Goal: Task Accomplishment & Management: Complete application form

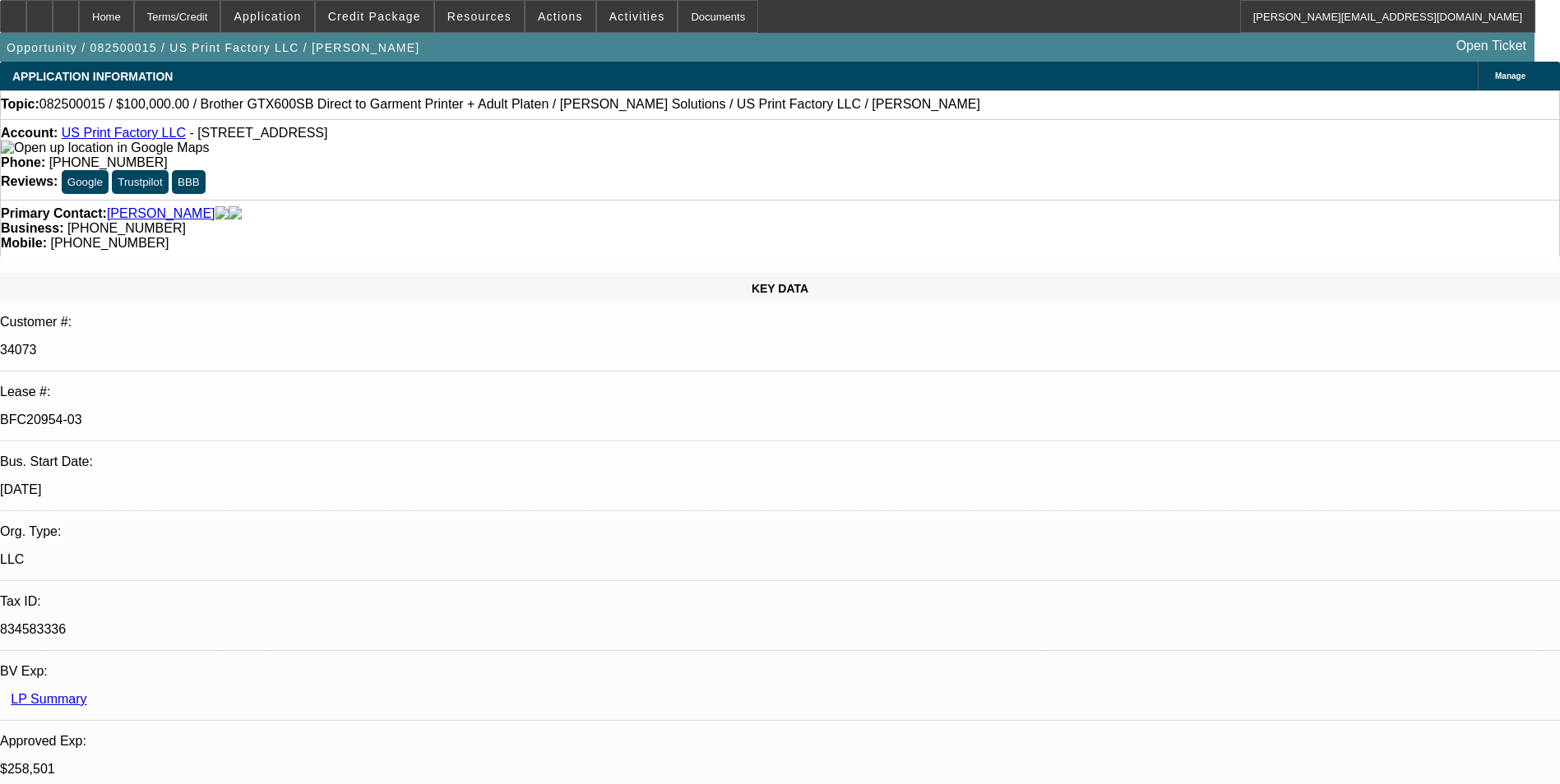
select select "0"
select select "2"
select select "0"
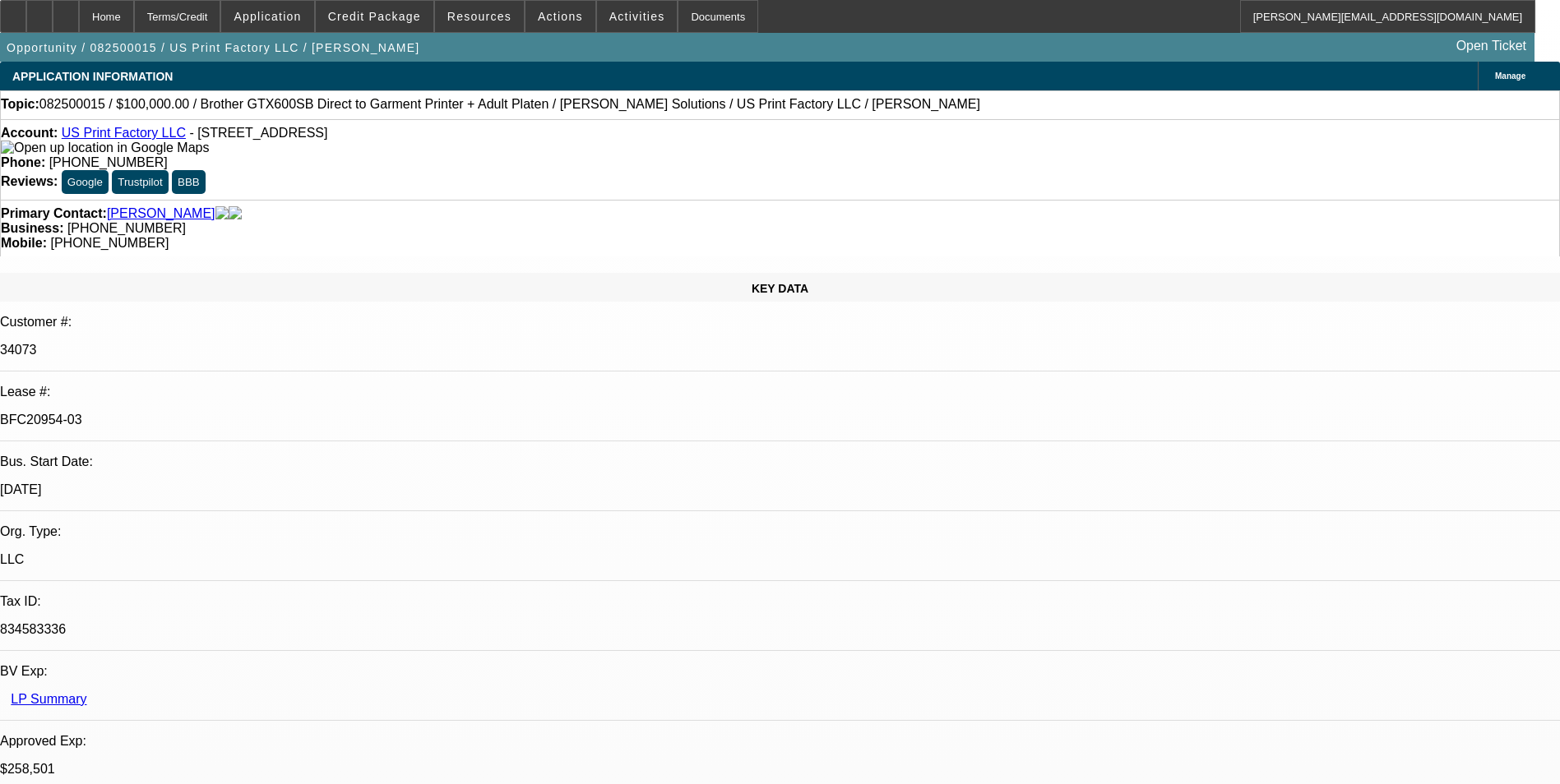
select select "0"
select select "2"
select select "0"
select select "2"
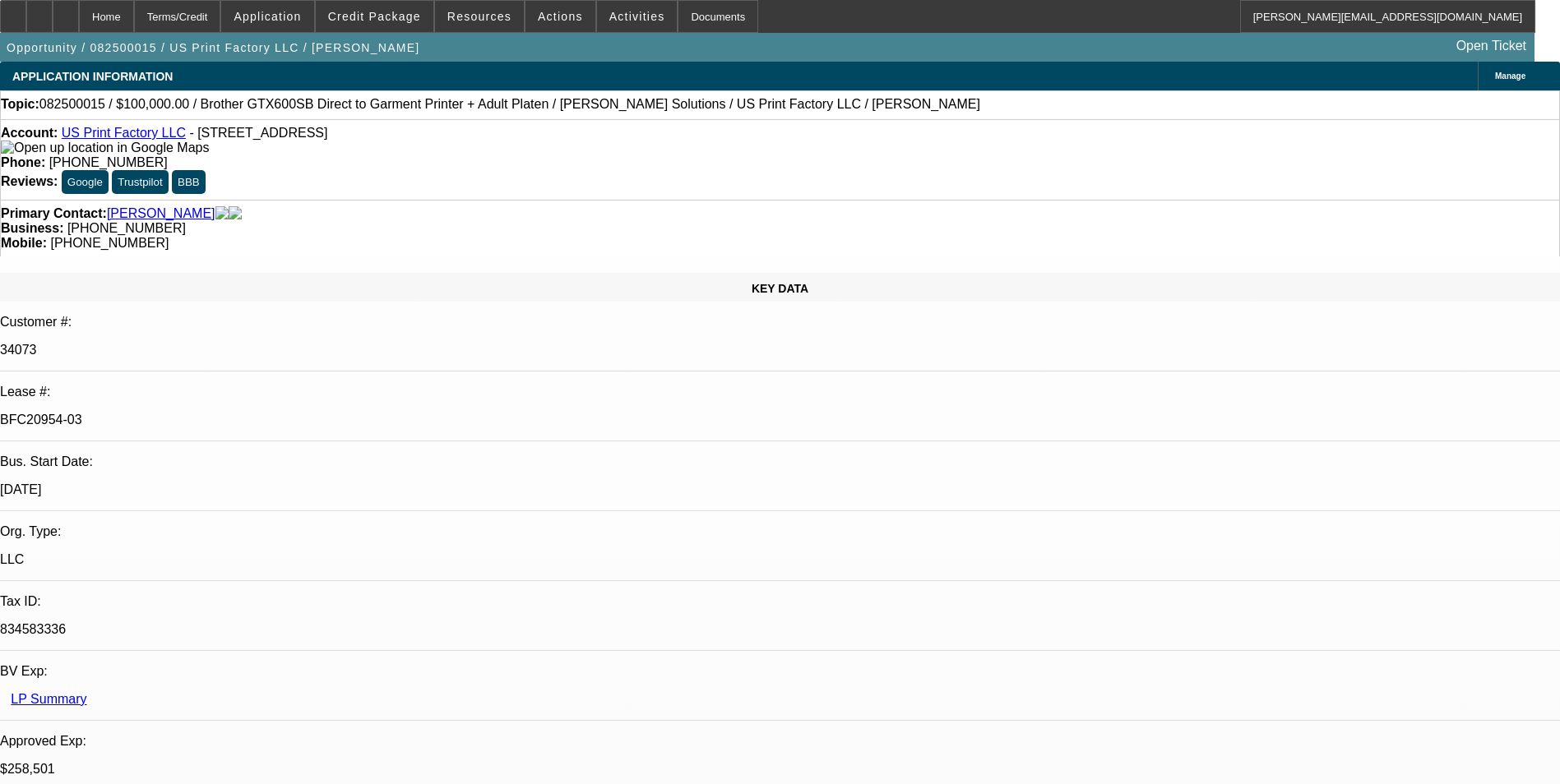
select select "0"
select select "1"
select select "2"
select select "6"
select select "1"
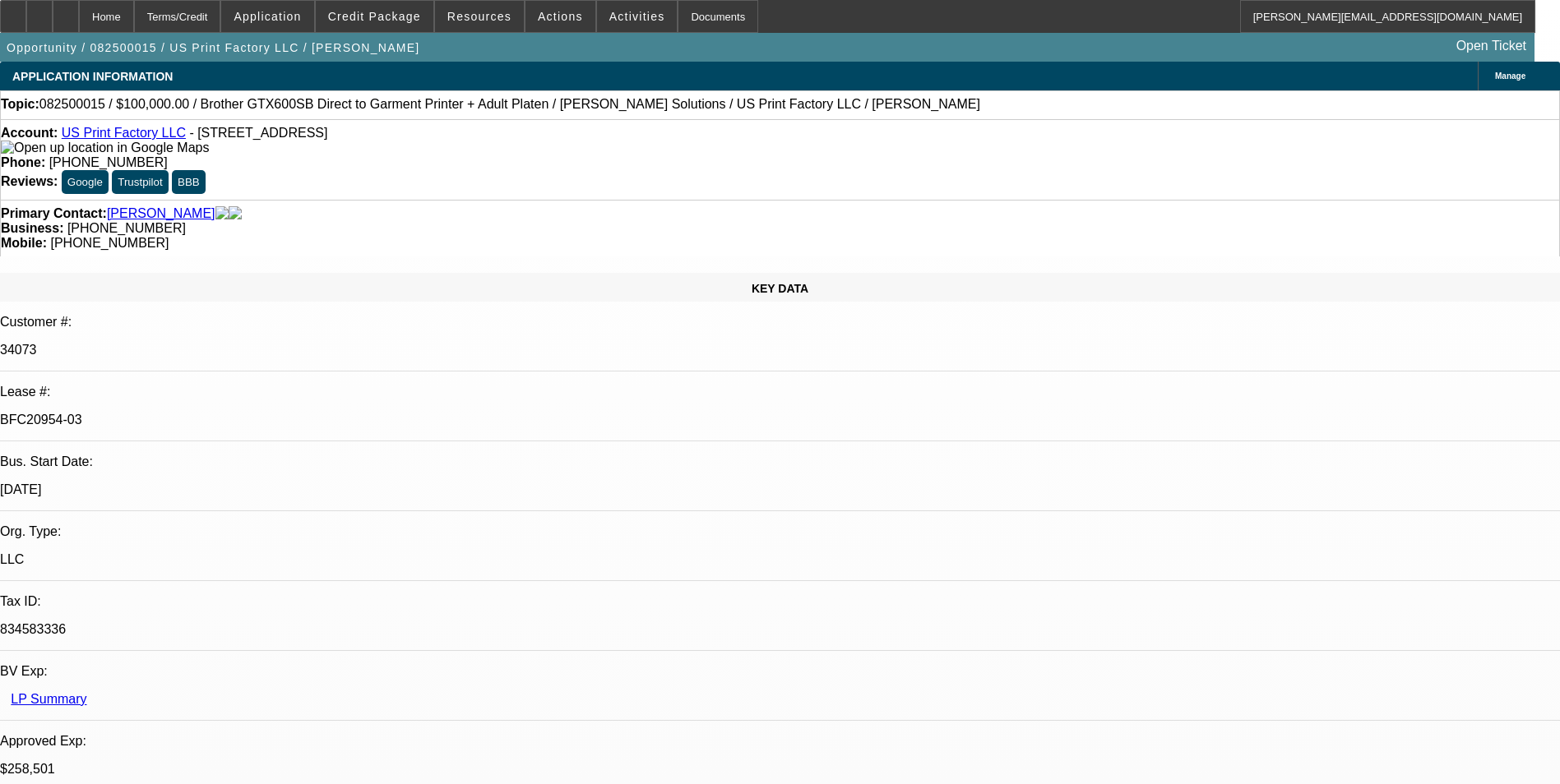
select select "2"
select select "6"
select select "1"
select select "2"
select select "6"
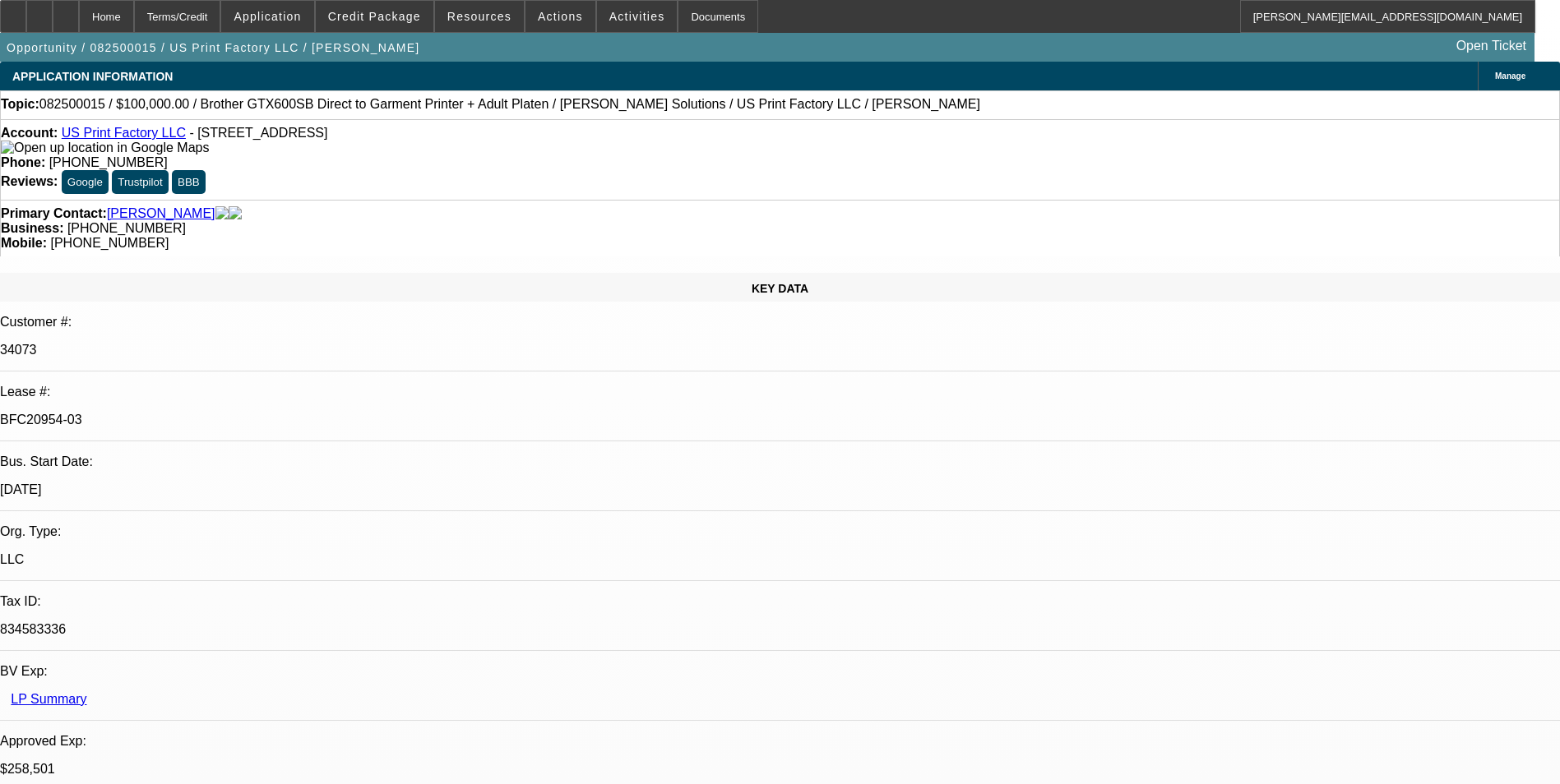
select select "1"
select select "2"
select select "6"
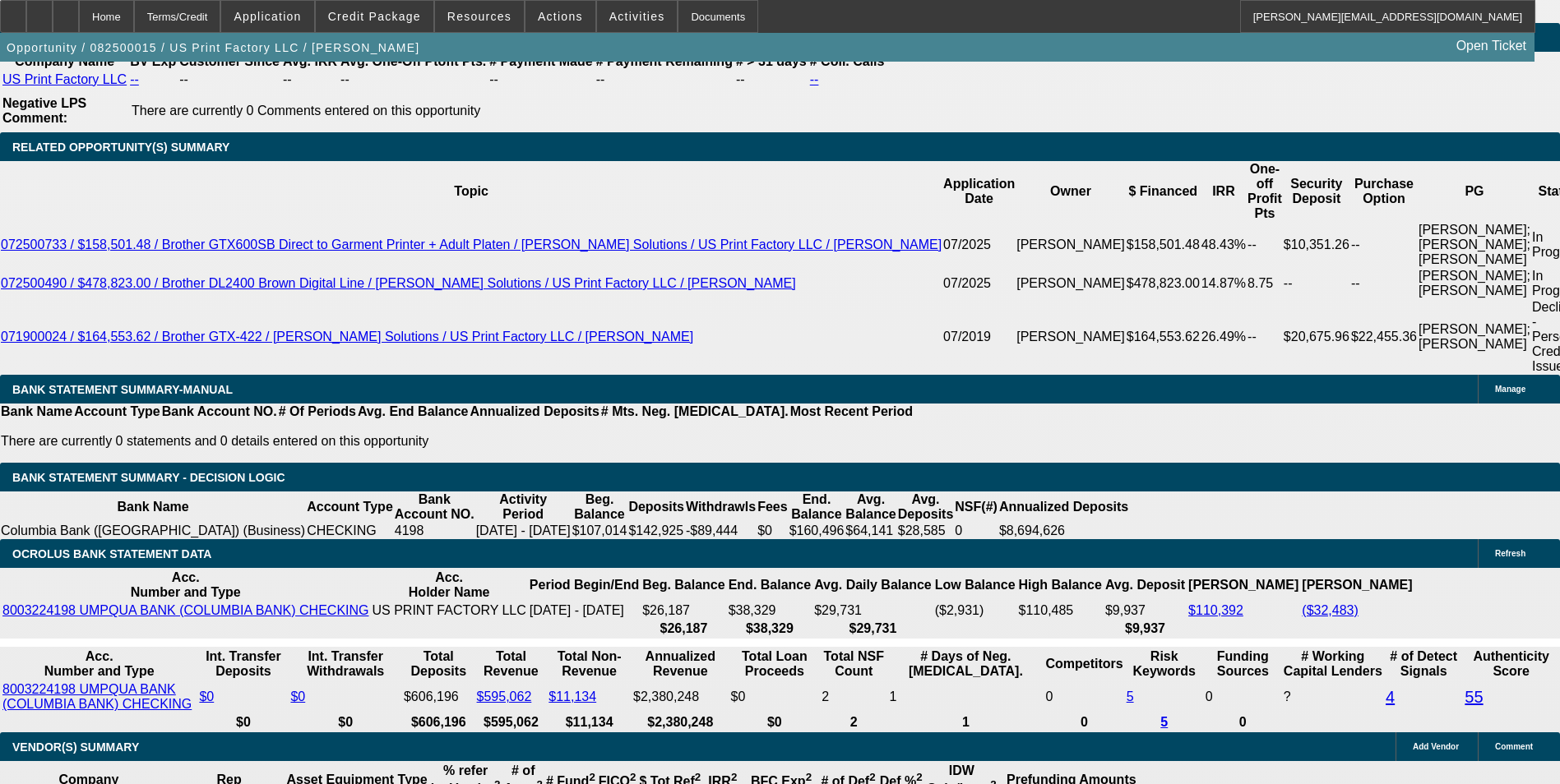
scroll to position [2841, 0]
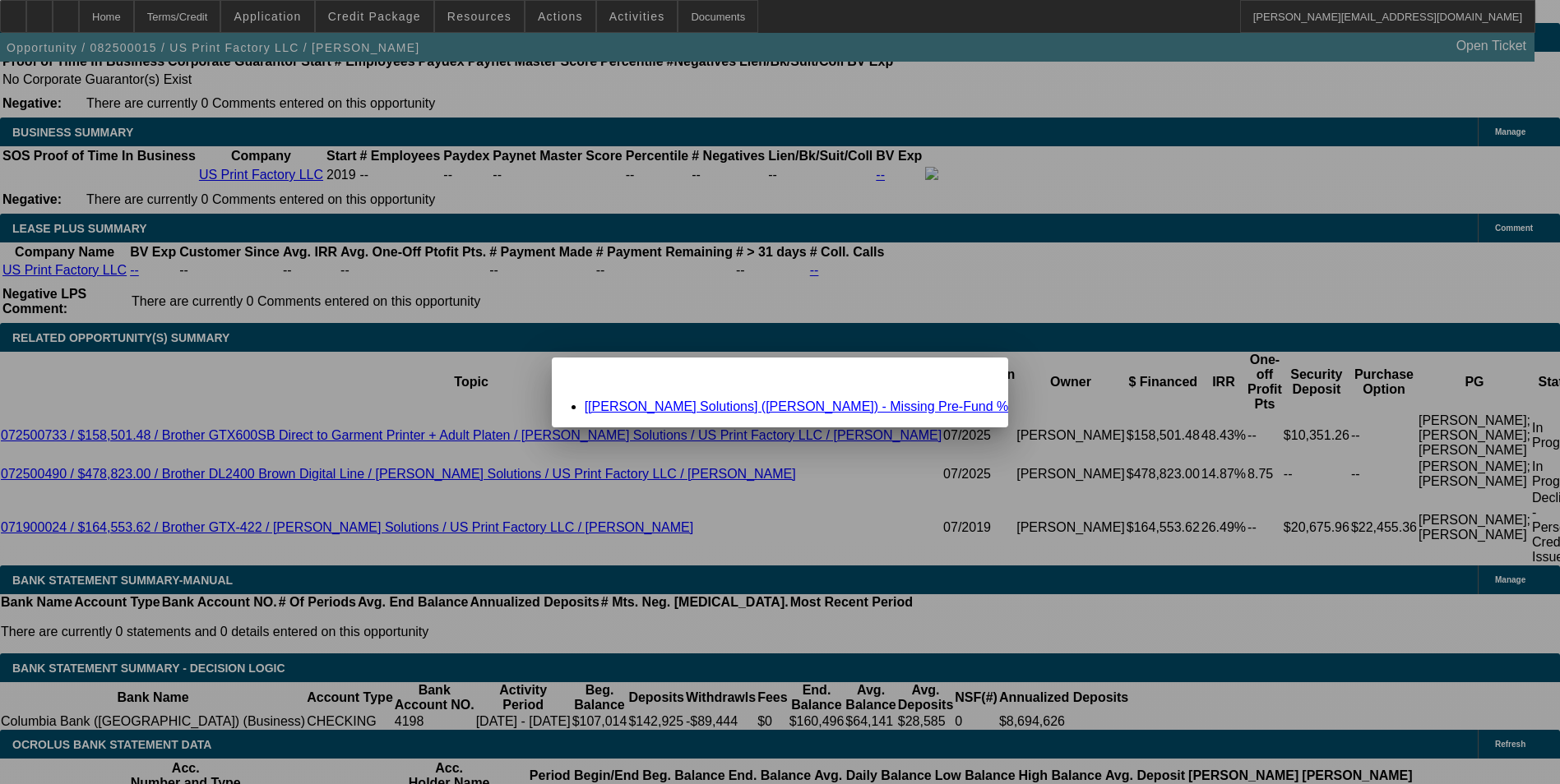
scroll to position [0, 0]
click at [976, 376] on span "Close" at bounding box center [987, 371] width 22 height 9
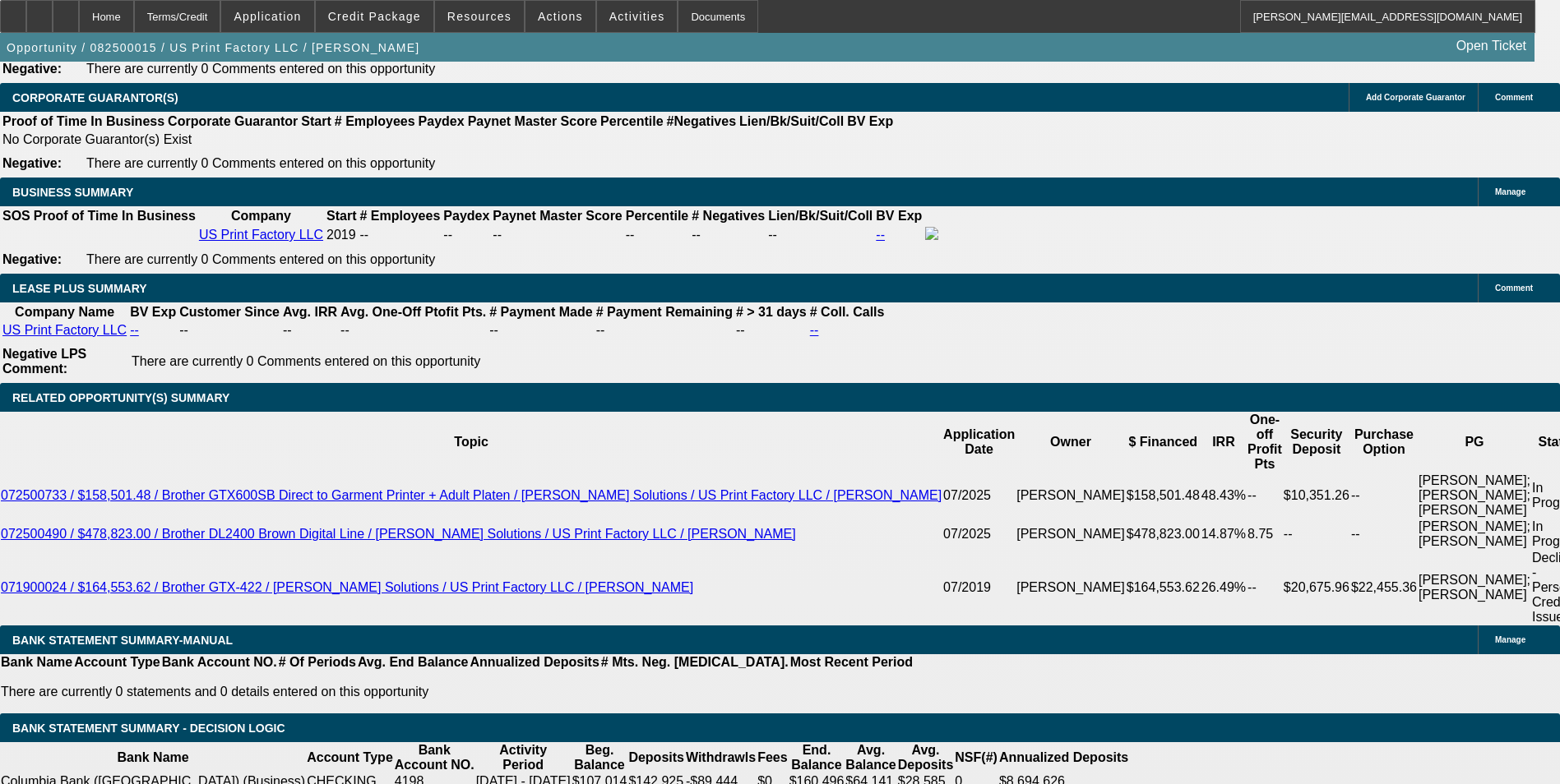
scroll to position [2841, 0]
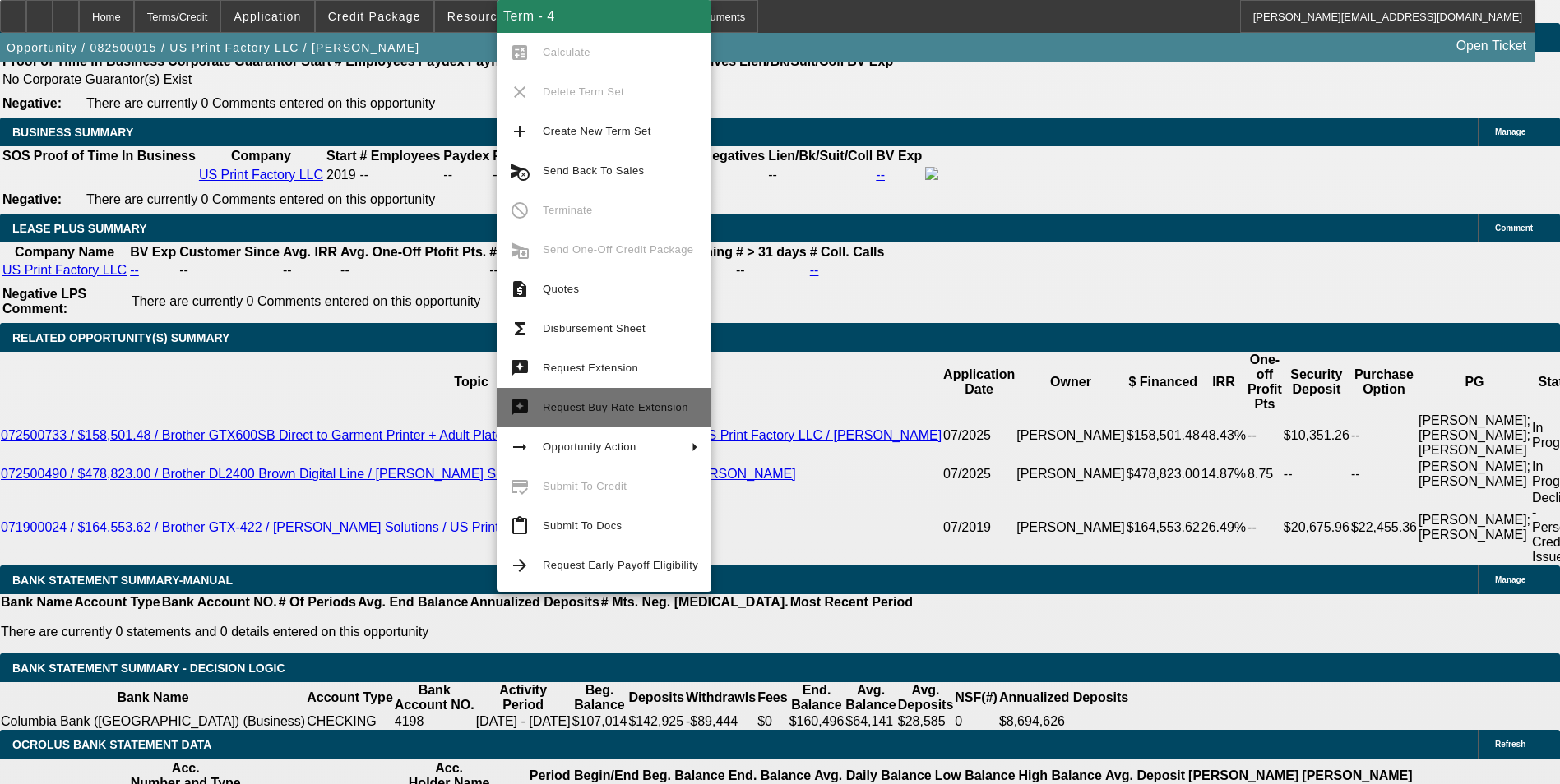
click at [668, 412] on span "Request Buy Rate Extension" at bounding box center [615, 407] width 146 height 12
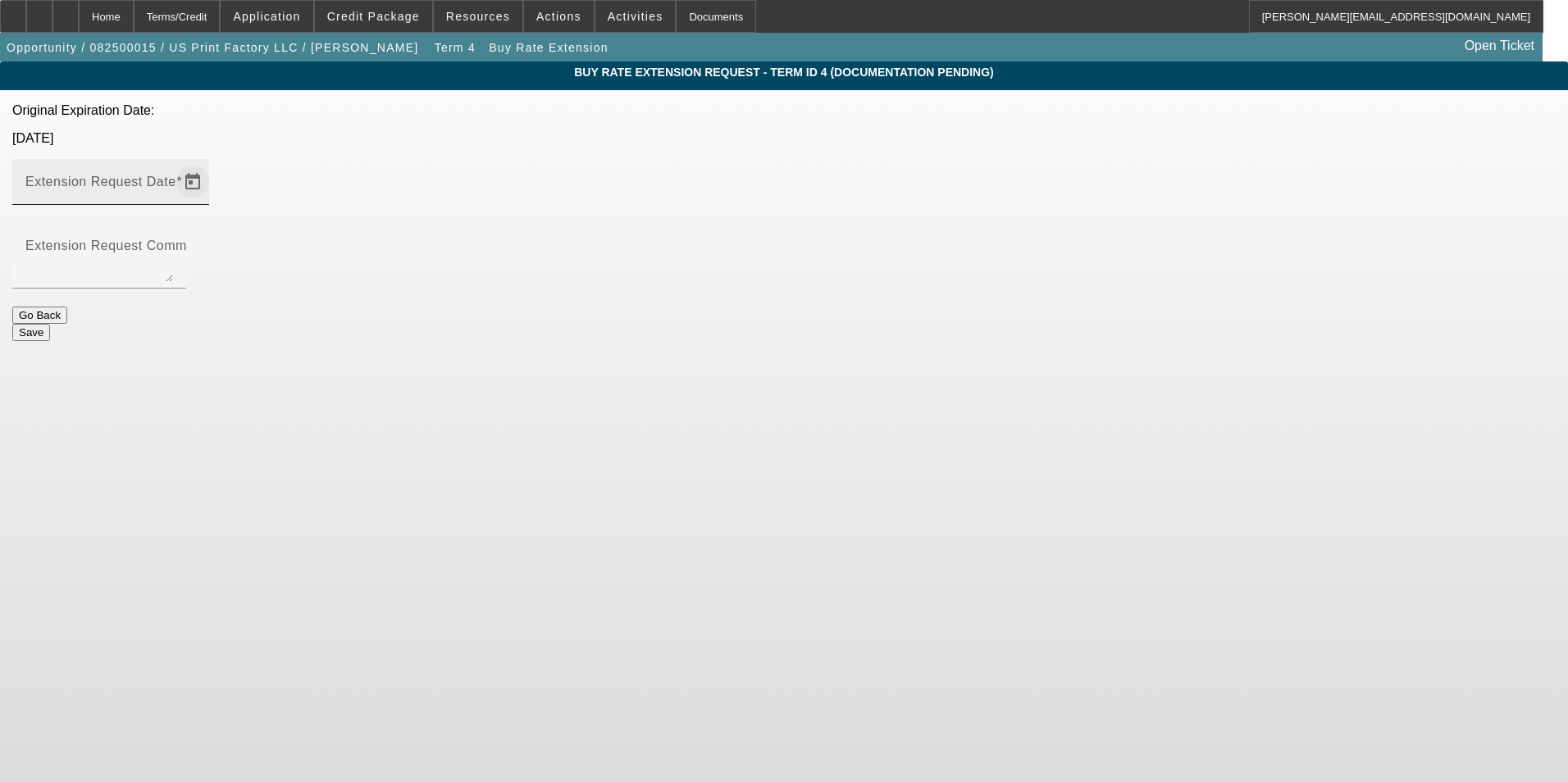
click at [213, 163] on span "Open calendar" at bounding box center [193, 182] width 39 height 39
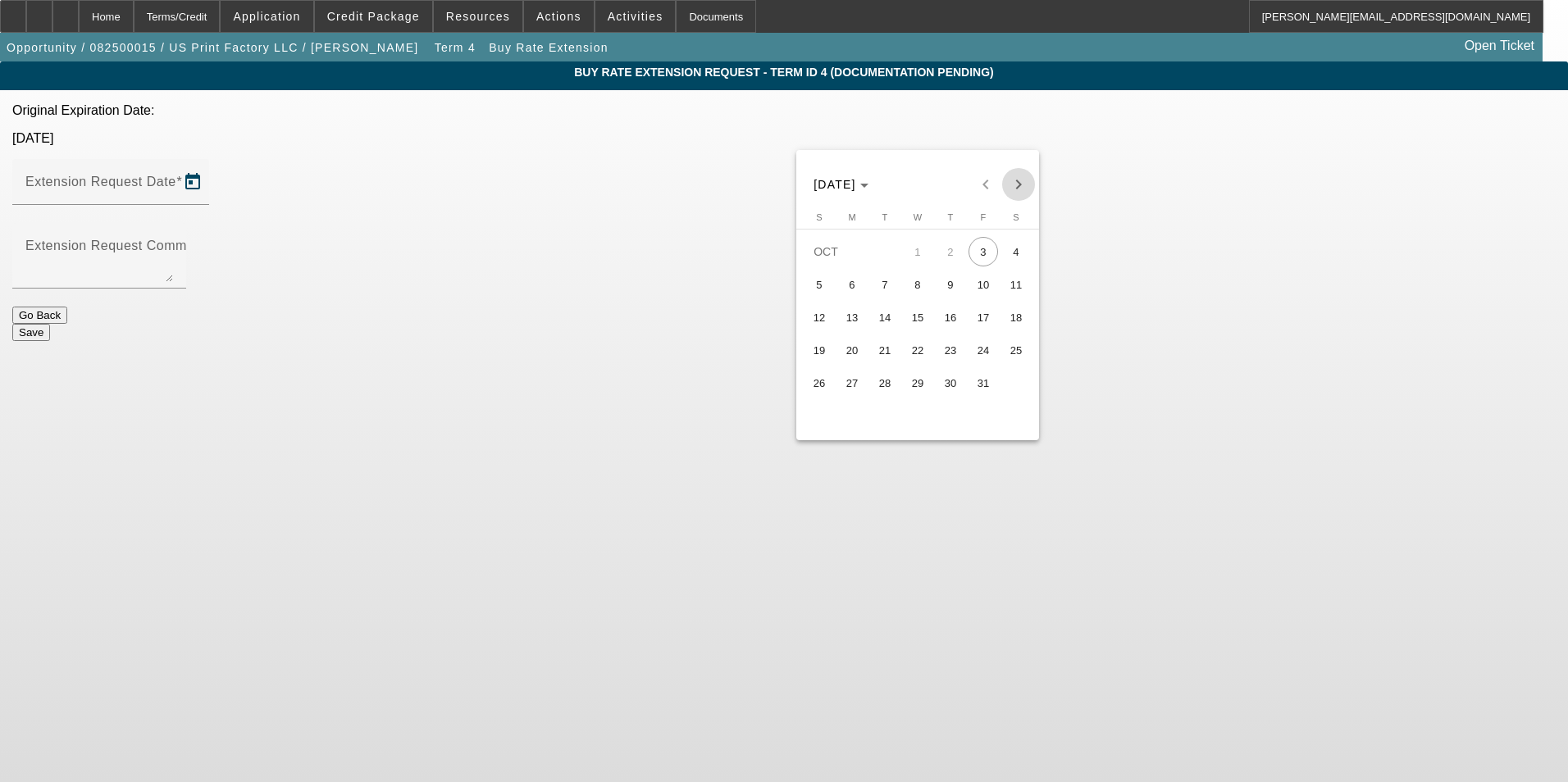
click at [1017, 184] on span "Next month" at bounding box center [1019, 185] width 33 height 33
click at [986, 183] on span "Previous month" at bounding box center [986, 185] width 33 height 33
click at [990, 382] on span "31" at bounding box center [983, 383] width 30 height 30
type input "10/31/2025"
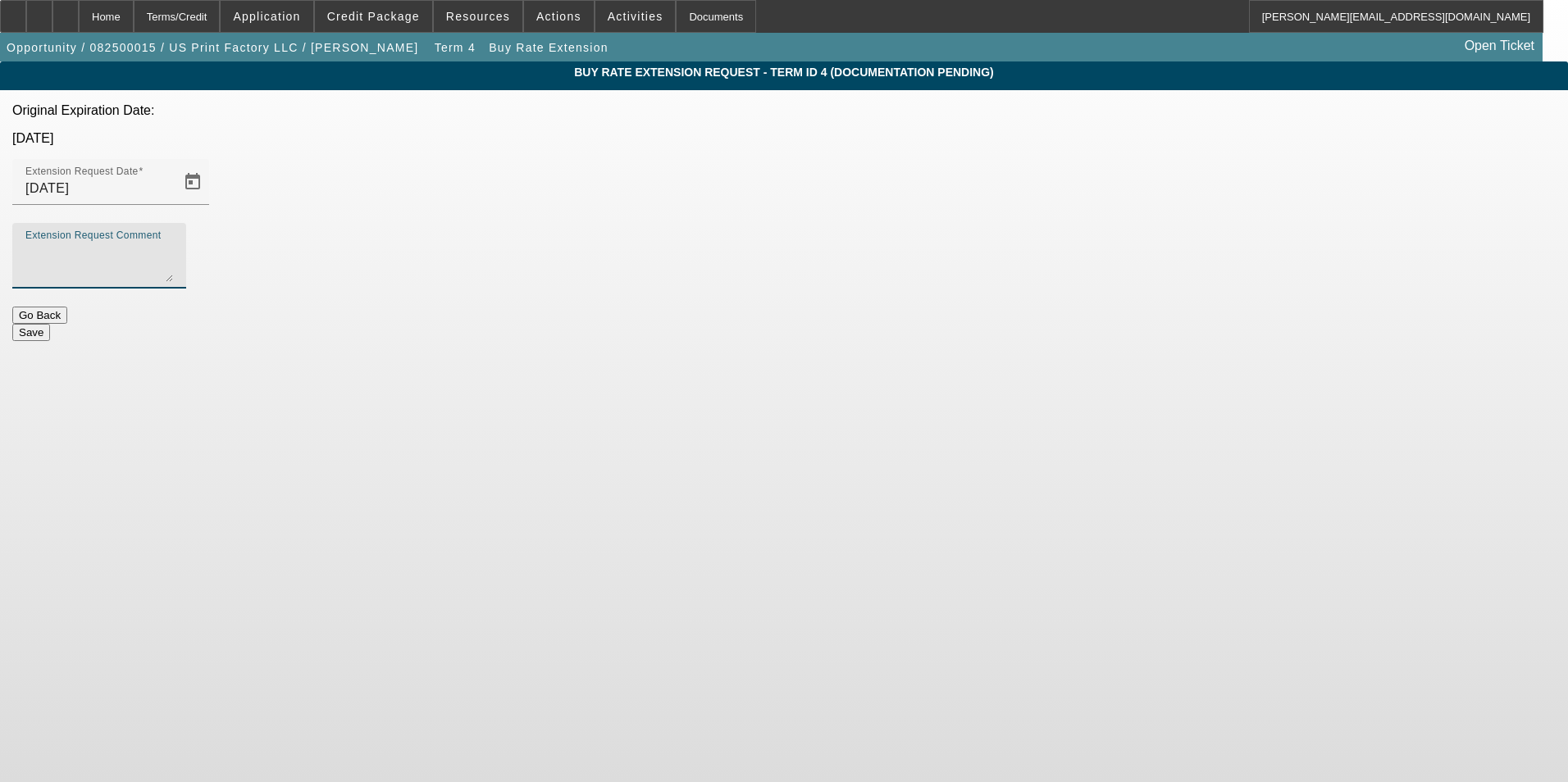
click at [173, 243] on textarea "Extension Request Comment" at bounding box center [99, 263] width 148 height 39
drag, startPoint x: 642, startPoint y: 223, endPoint x: 534, endPoint y: 139, distance: 136.8
click at [534, 139] on div "Buy Rate Extension Request - Term ID 4 (Documentation Pending) Original Expirat…" at bounding box center [784, 201] width 1568 height 279
click at [173, 243] on textarea "Equipment scheduled to be delivered and installed in the next two weeks, howeve…" at bounding box center [99, 263] width 148 height 39
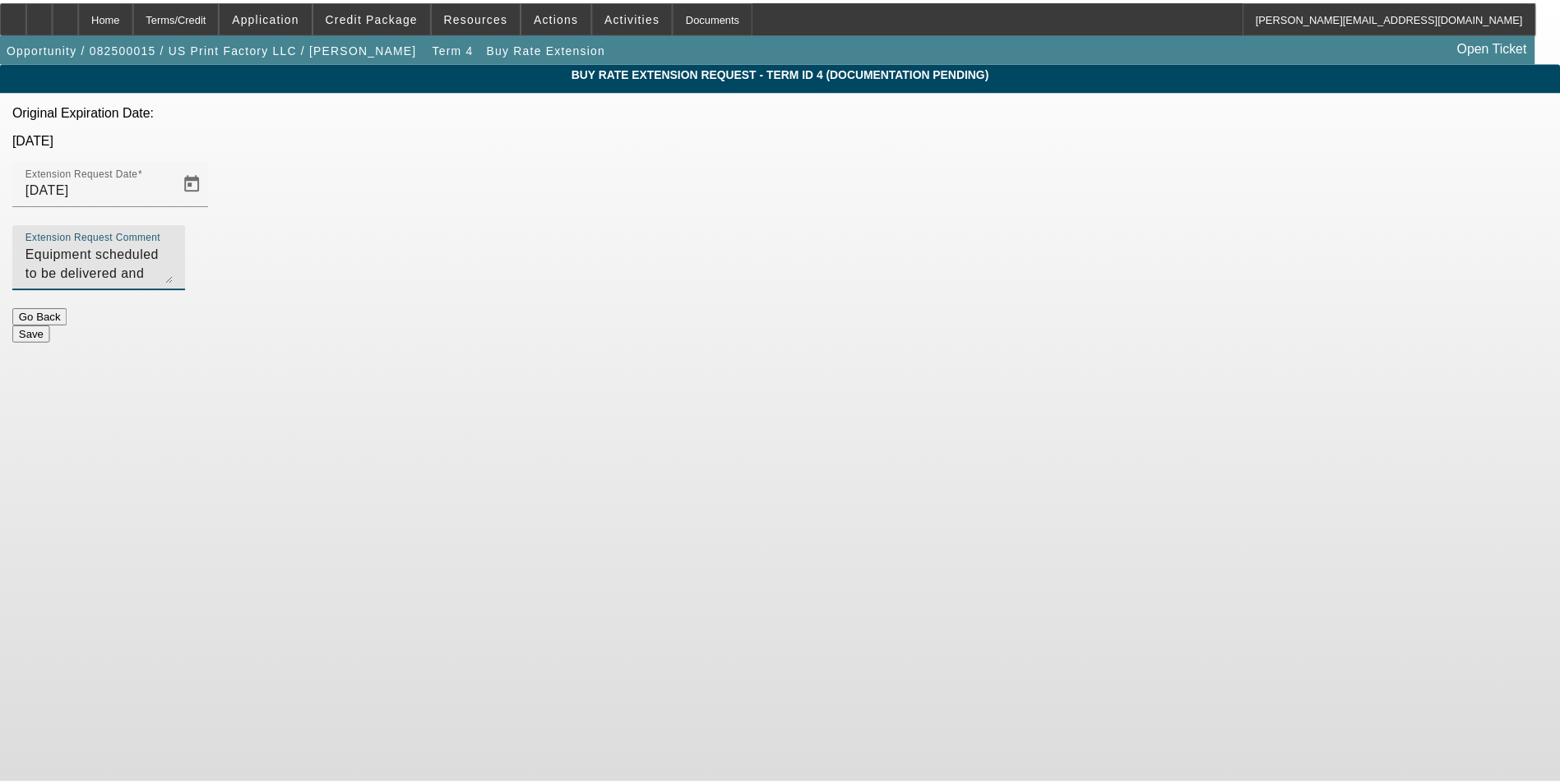
scroll to position [16, 0]
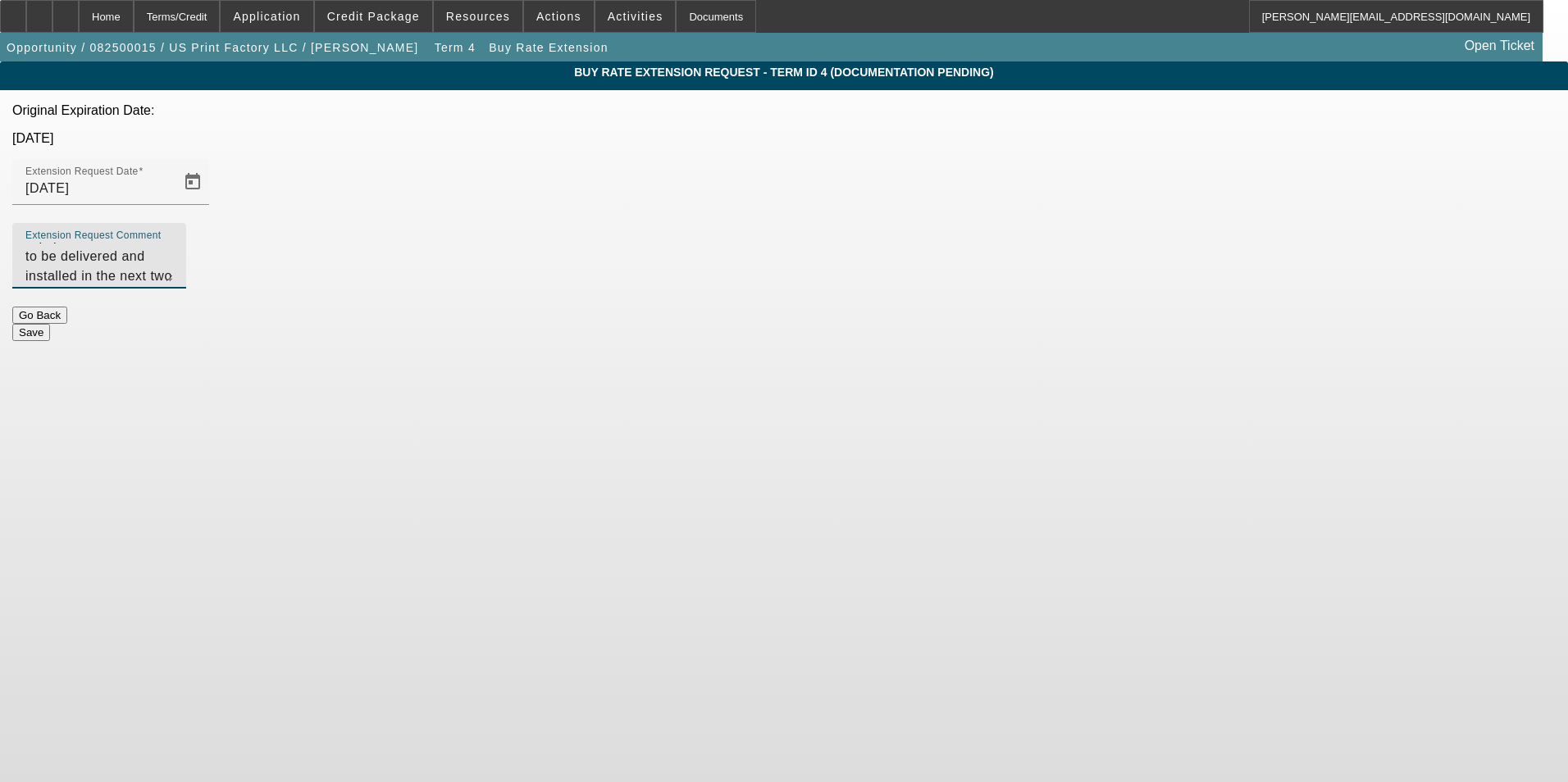
type textarea "Equipment scheduled to be delivered and installed in the next two weeks; howeve…"
click at [50, 324] on button "Save" at bounding box center [31, 332] width 38 height 17
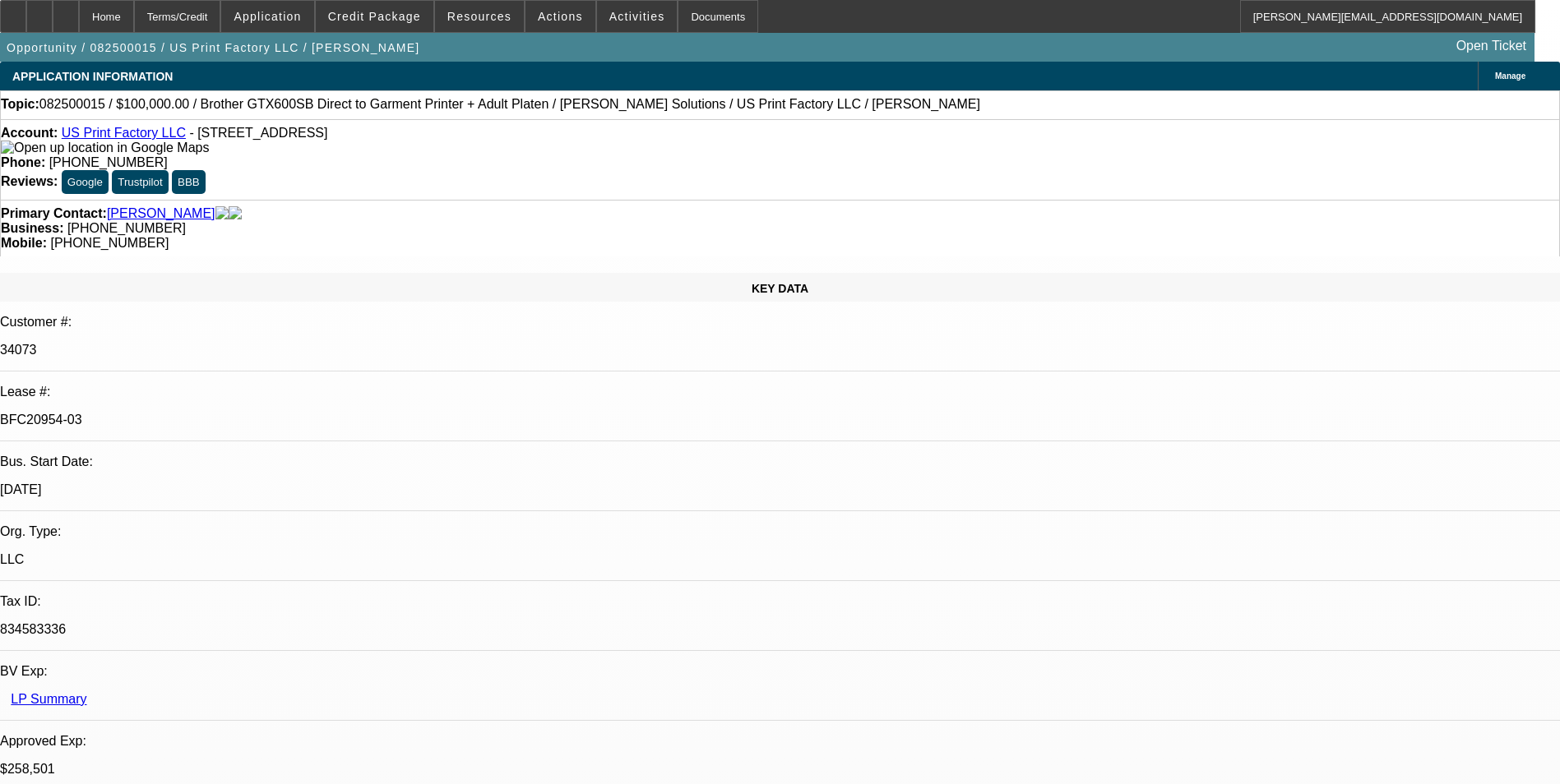
select select "0"
select select "2"
select select "0"
select select "6"
select select "0"
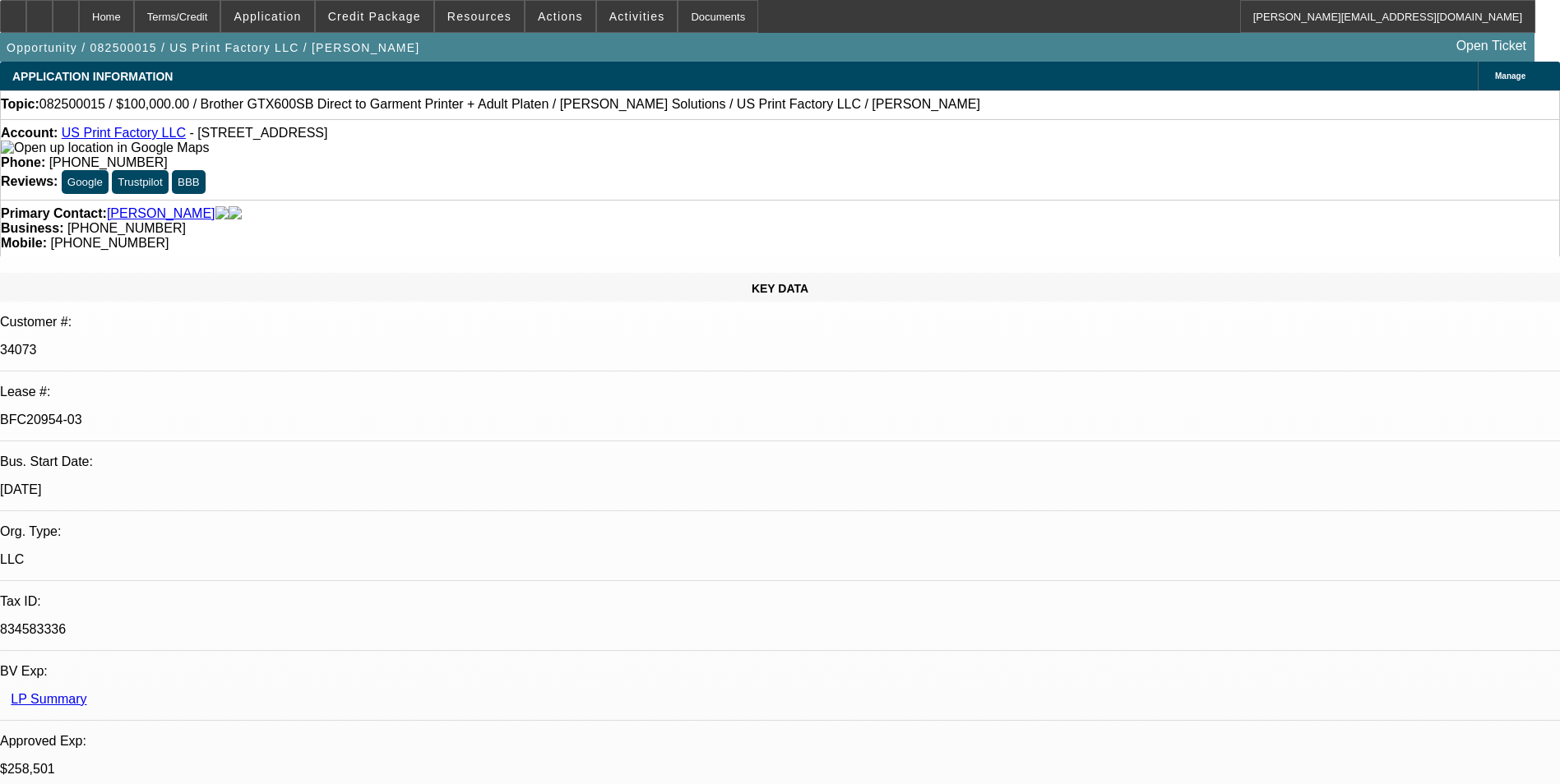
select select "2"
select select "0"
select select "6"
select select "0"
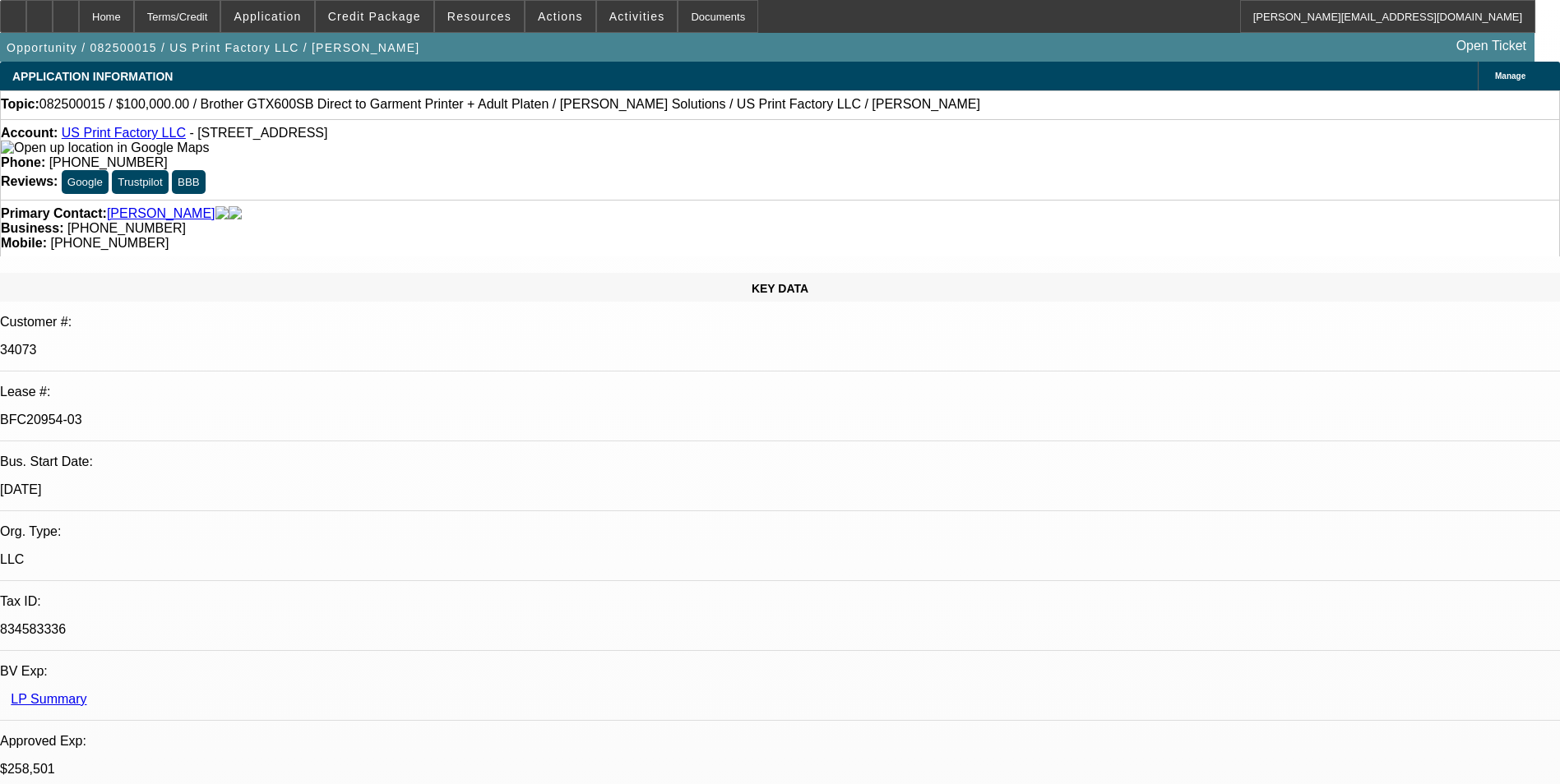
select select "2"
select select "0"
select select "6"
select select "0"
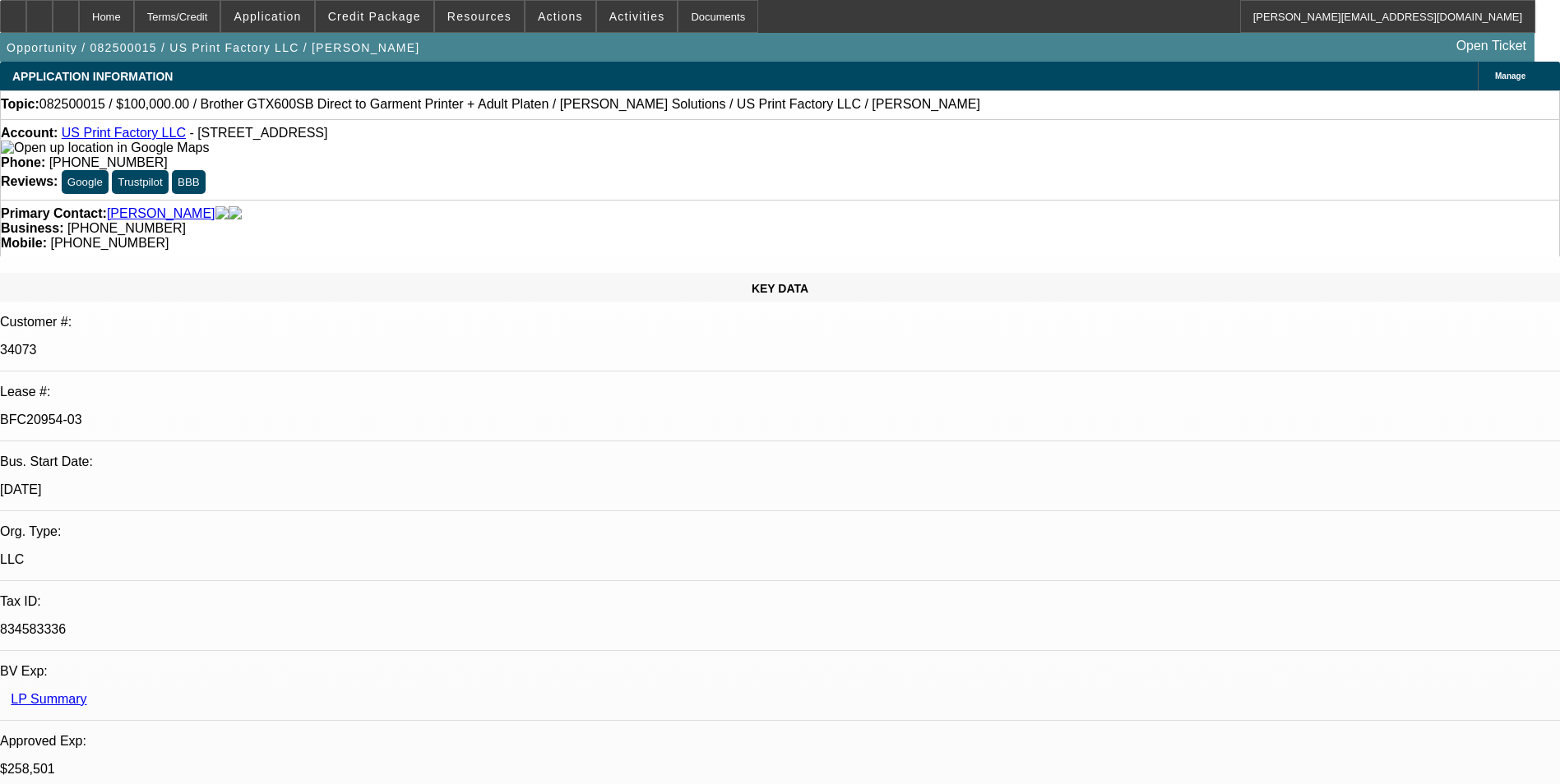
select select "2"
select select "0"
select select "6"
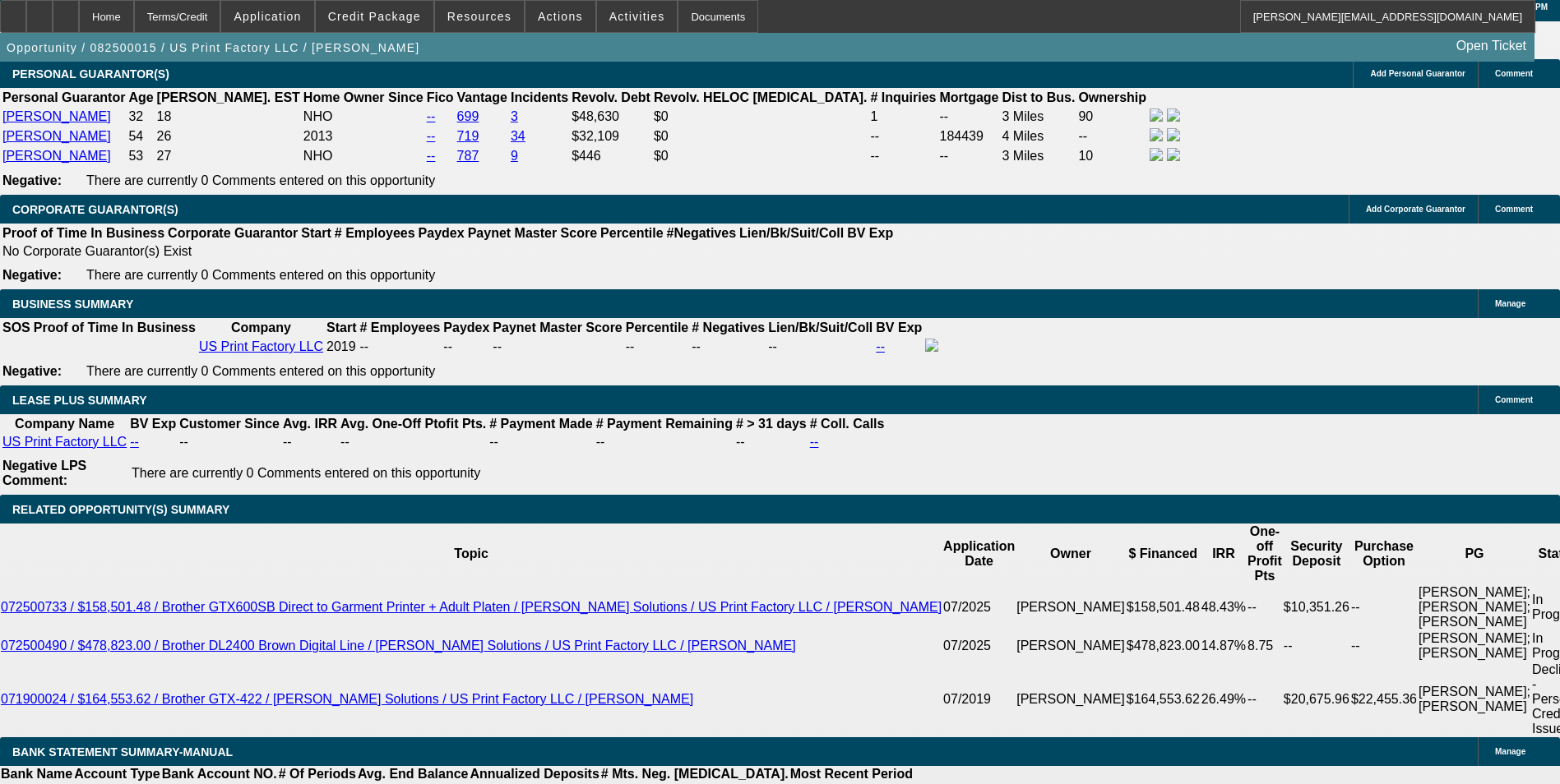
scroll to position [2877, 0]
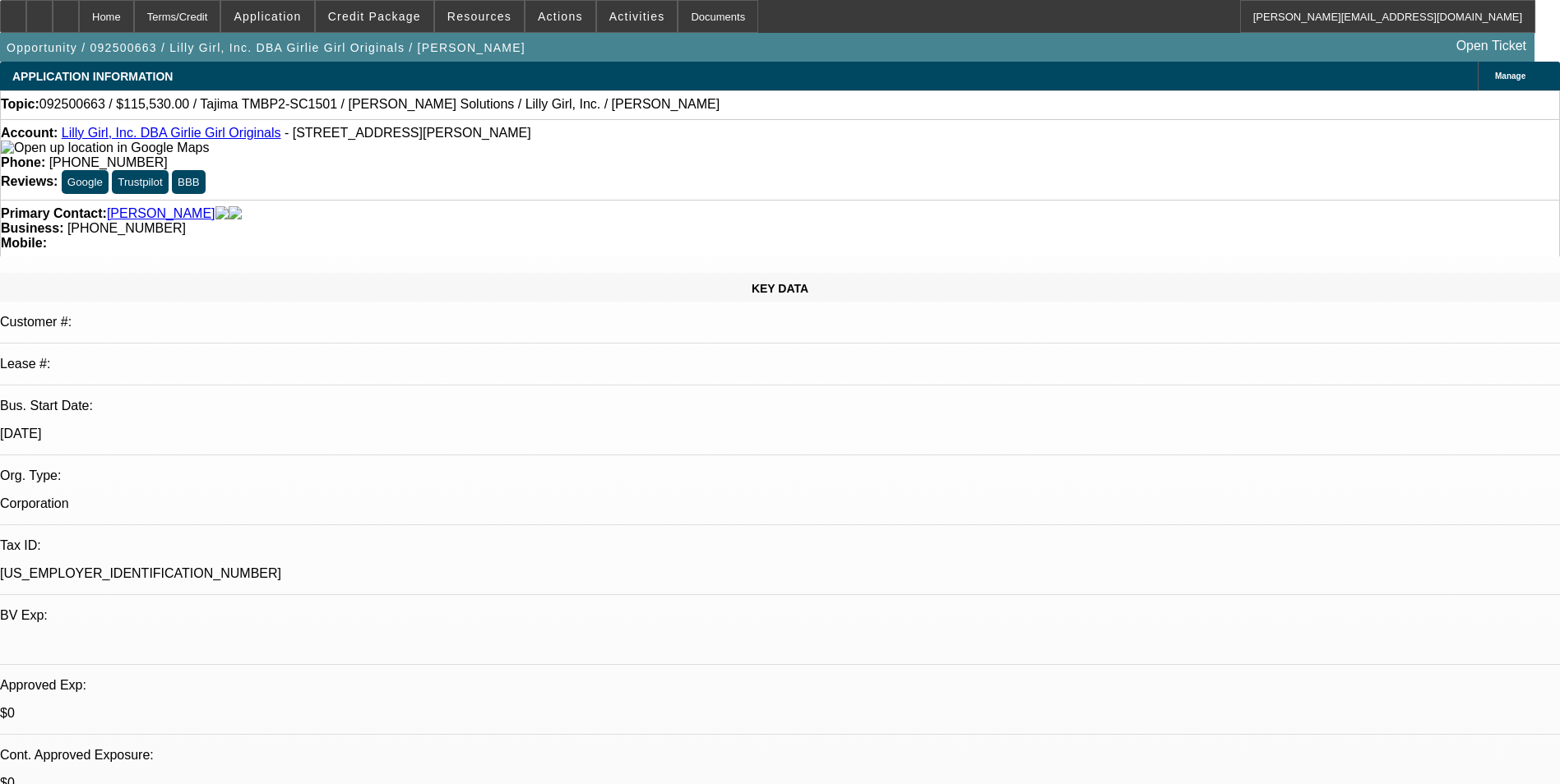
select select "0"
select select "2"
select select "0"
select select "6"
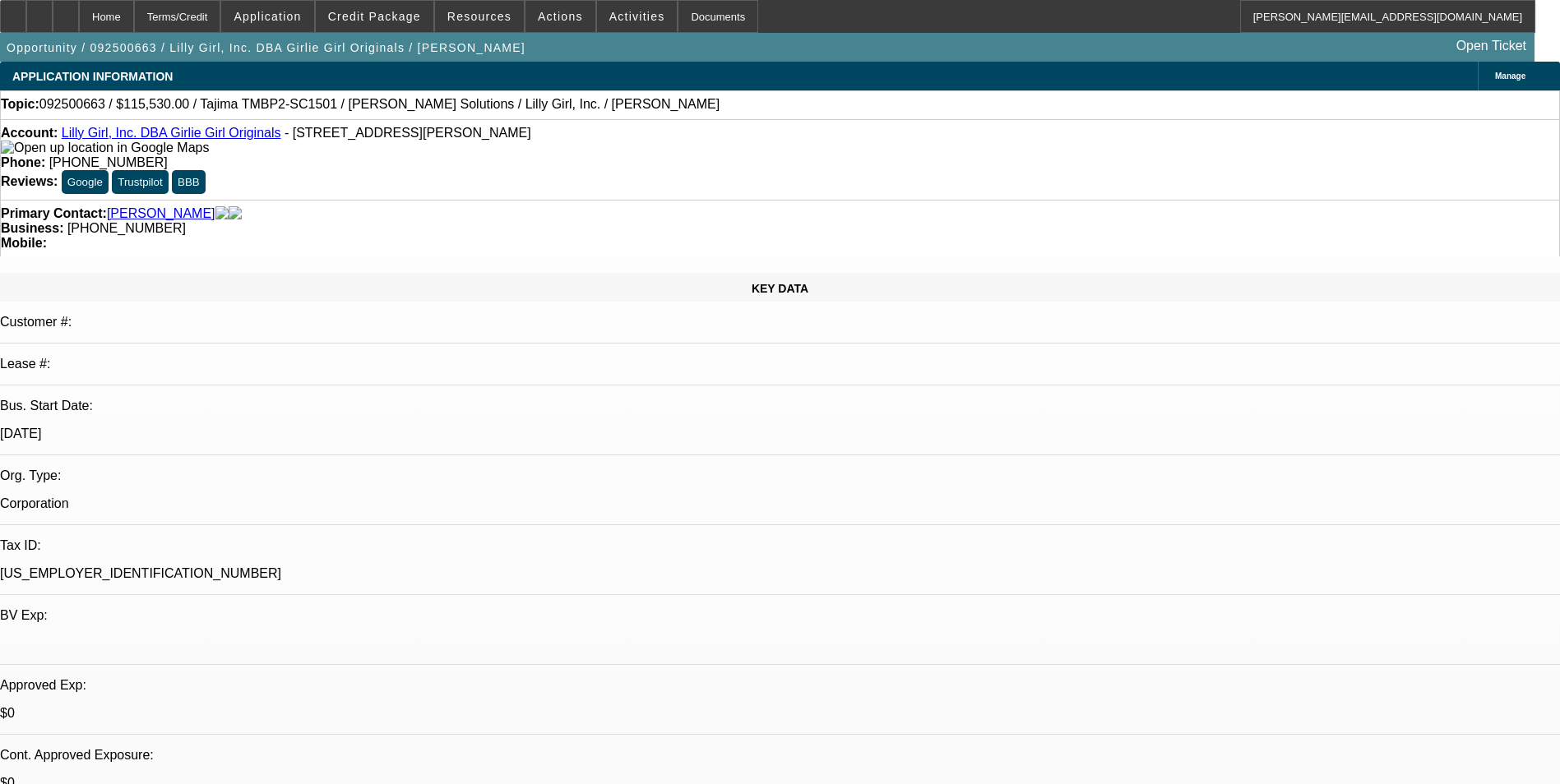
select select "0"
select select "2"
select select "0"
select select "6"
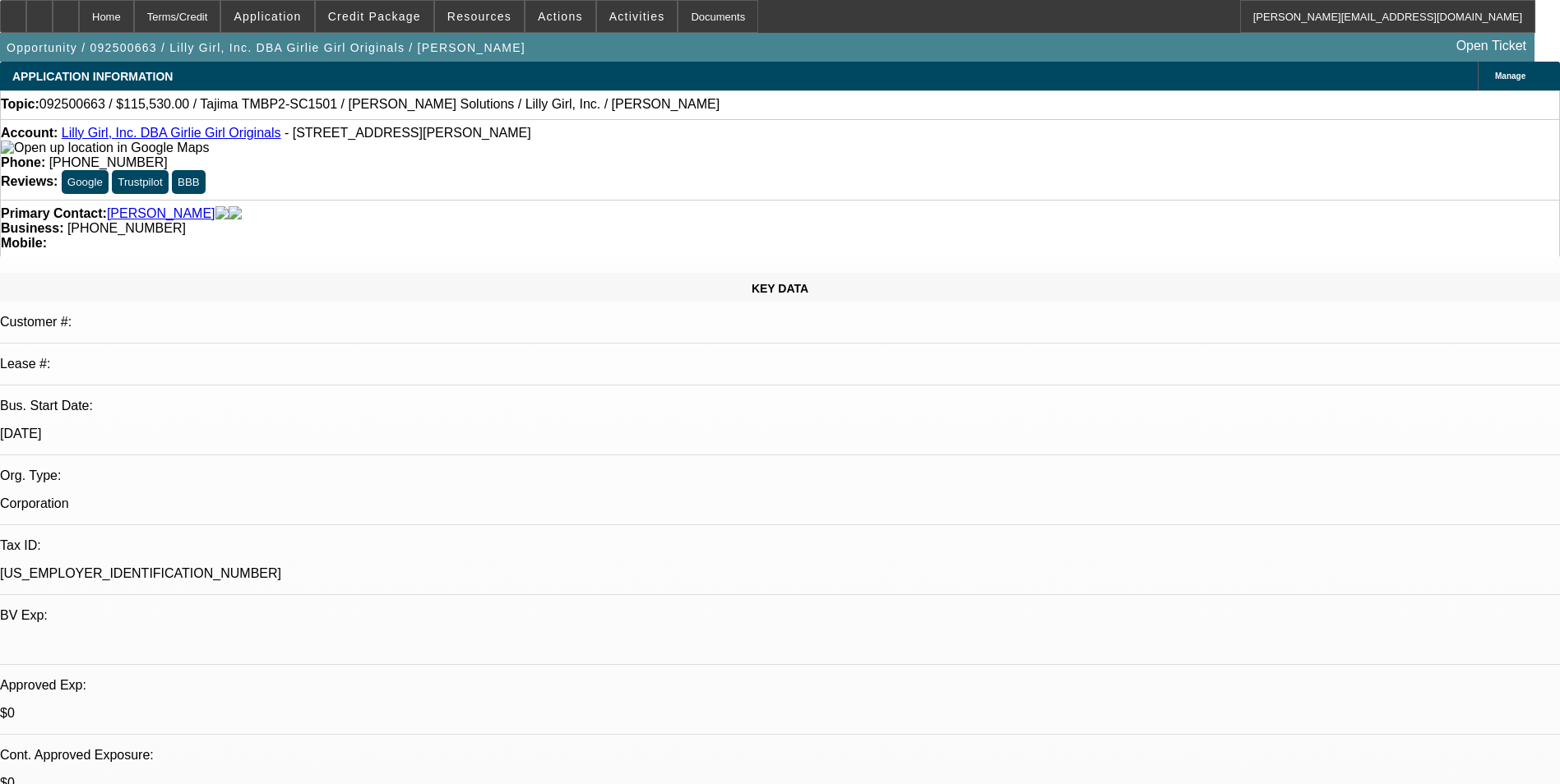
select select "0"
select select "2"
select select "0"
select select "6"
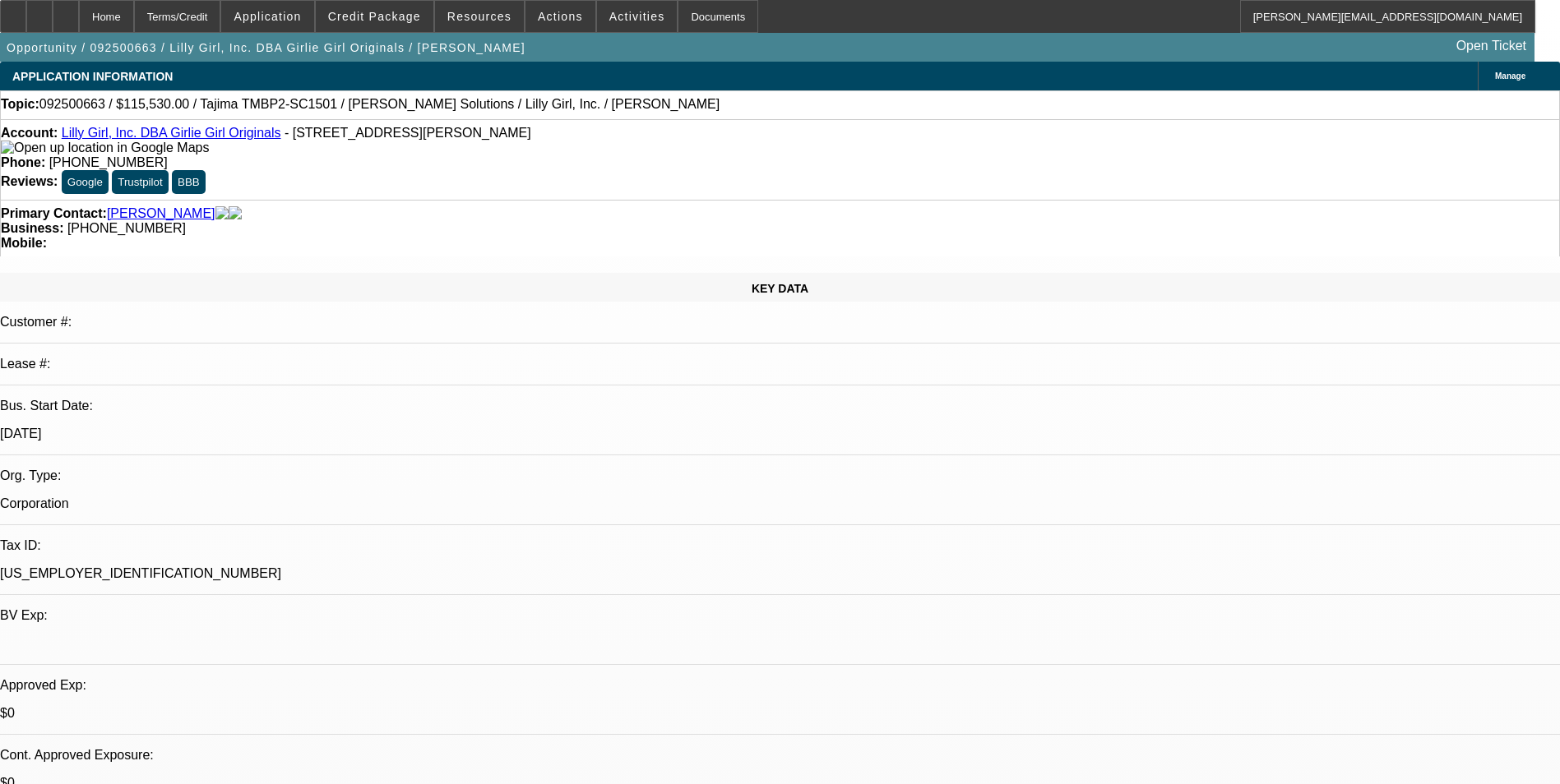
select select "0"
select select "2"
select select "0"
select select "6"
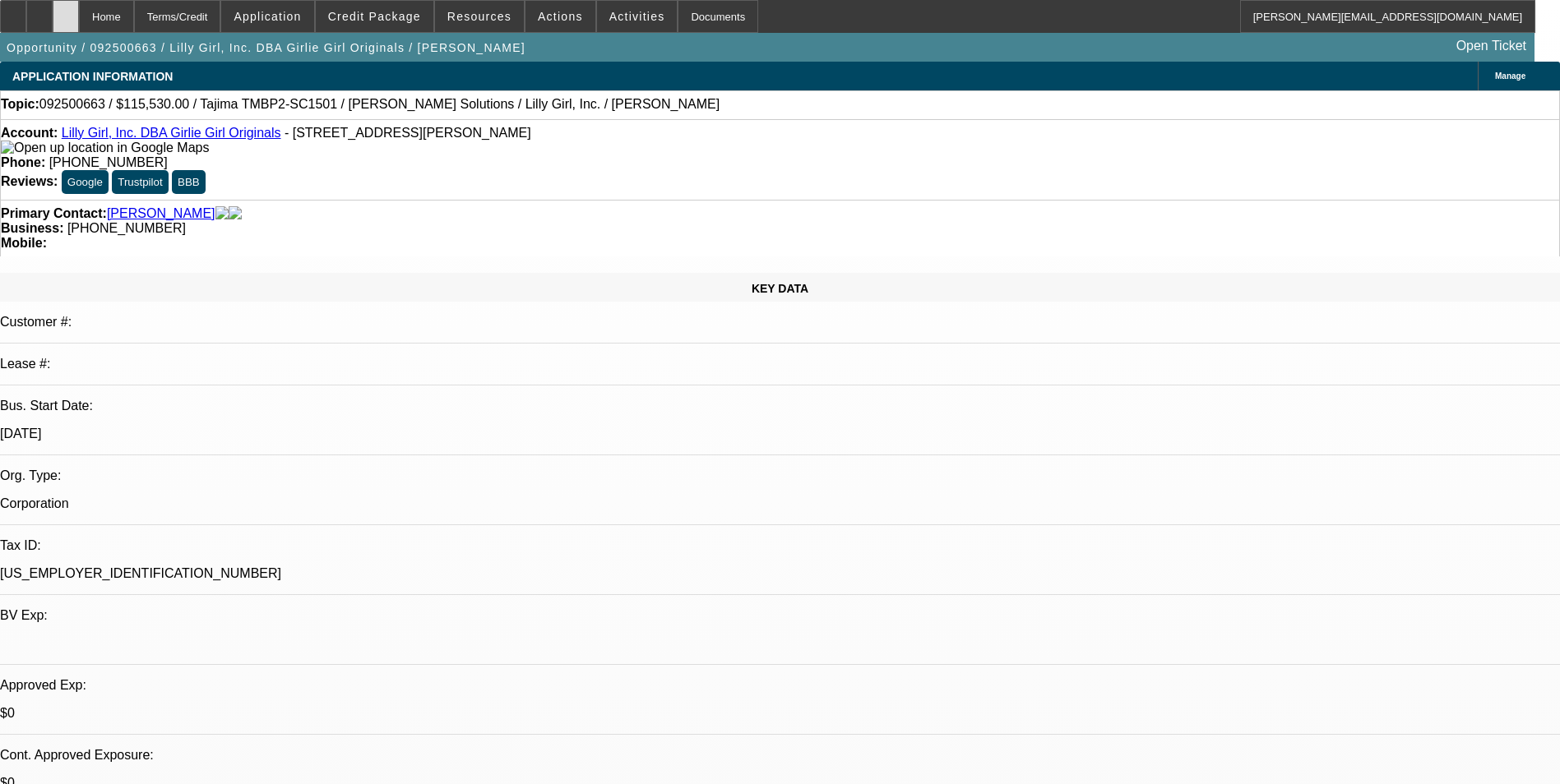
click at [79, 21] on div at bounding box center [66, 16] width 26 height 33
select select "0"
select select "2"
select select "0"
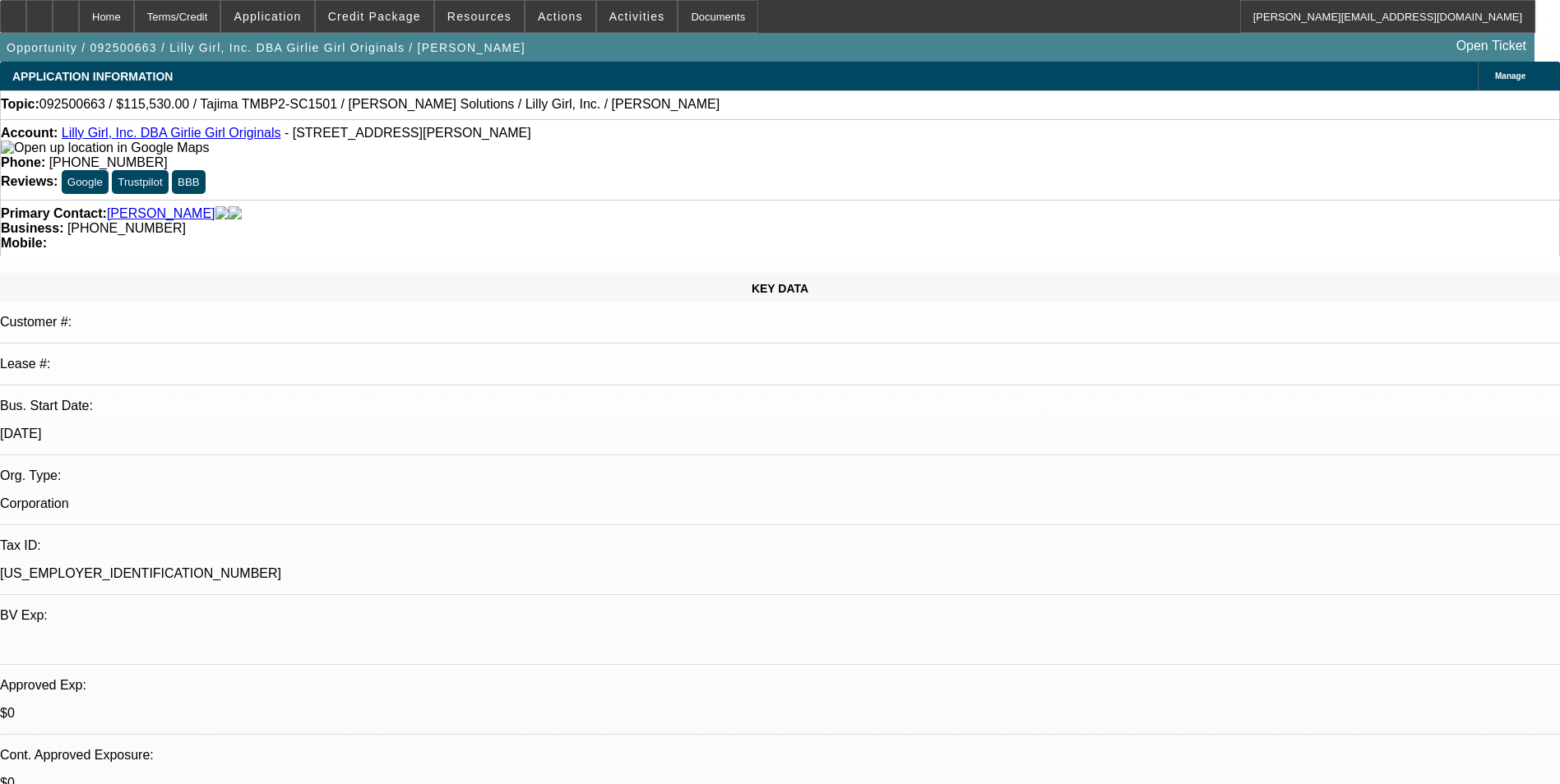
select select "2"
select select "0"
select select "2"
select select "0"
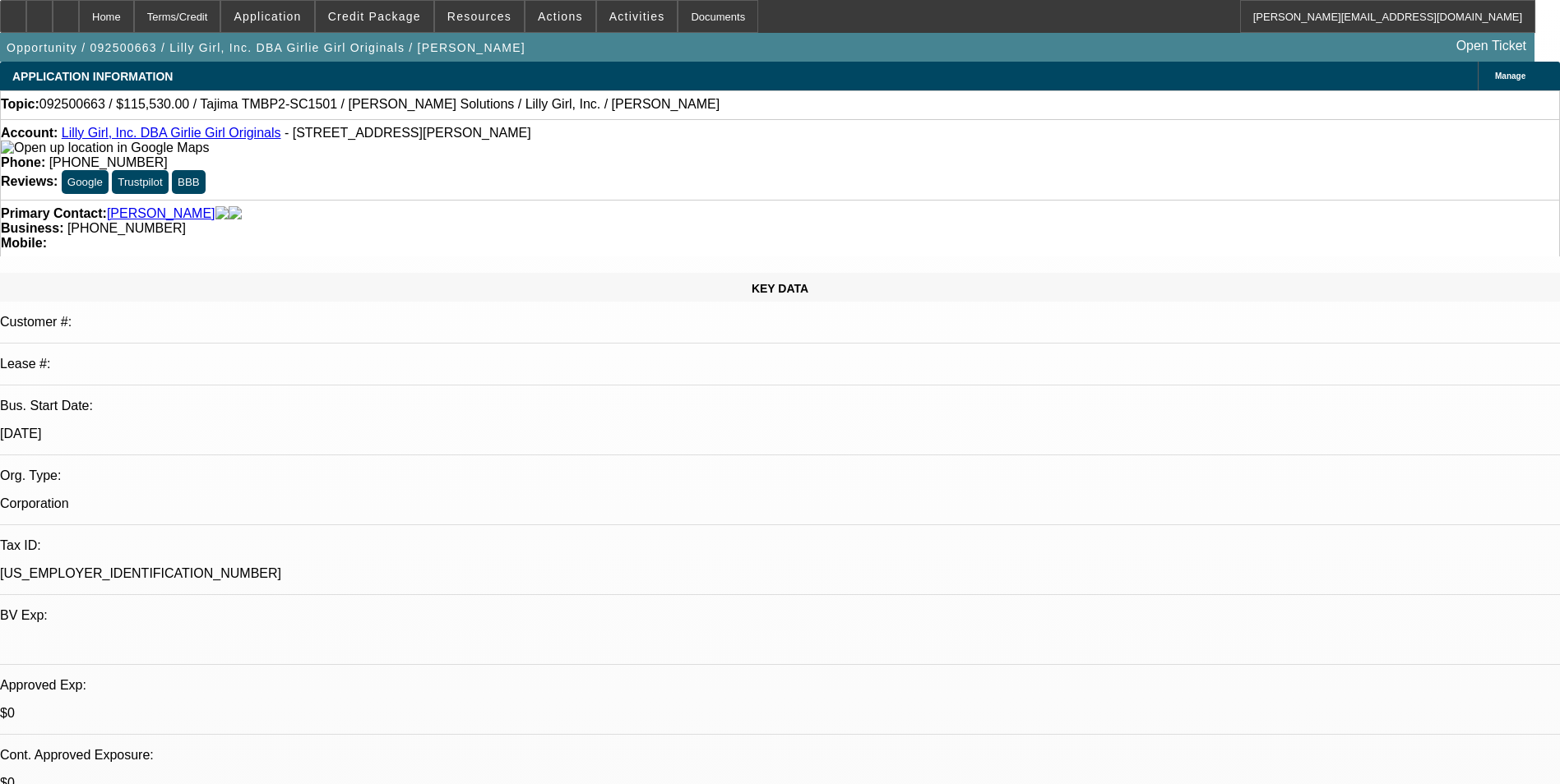
select select "0"
select select "2"
select select "0"
select select "1"
select select "2"
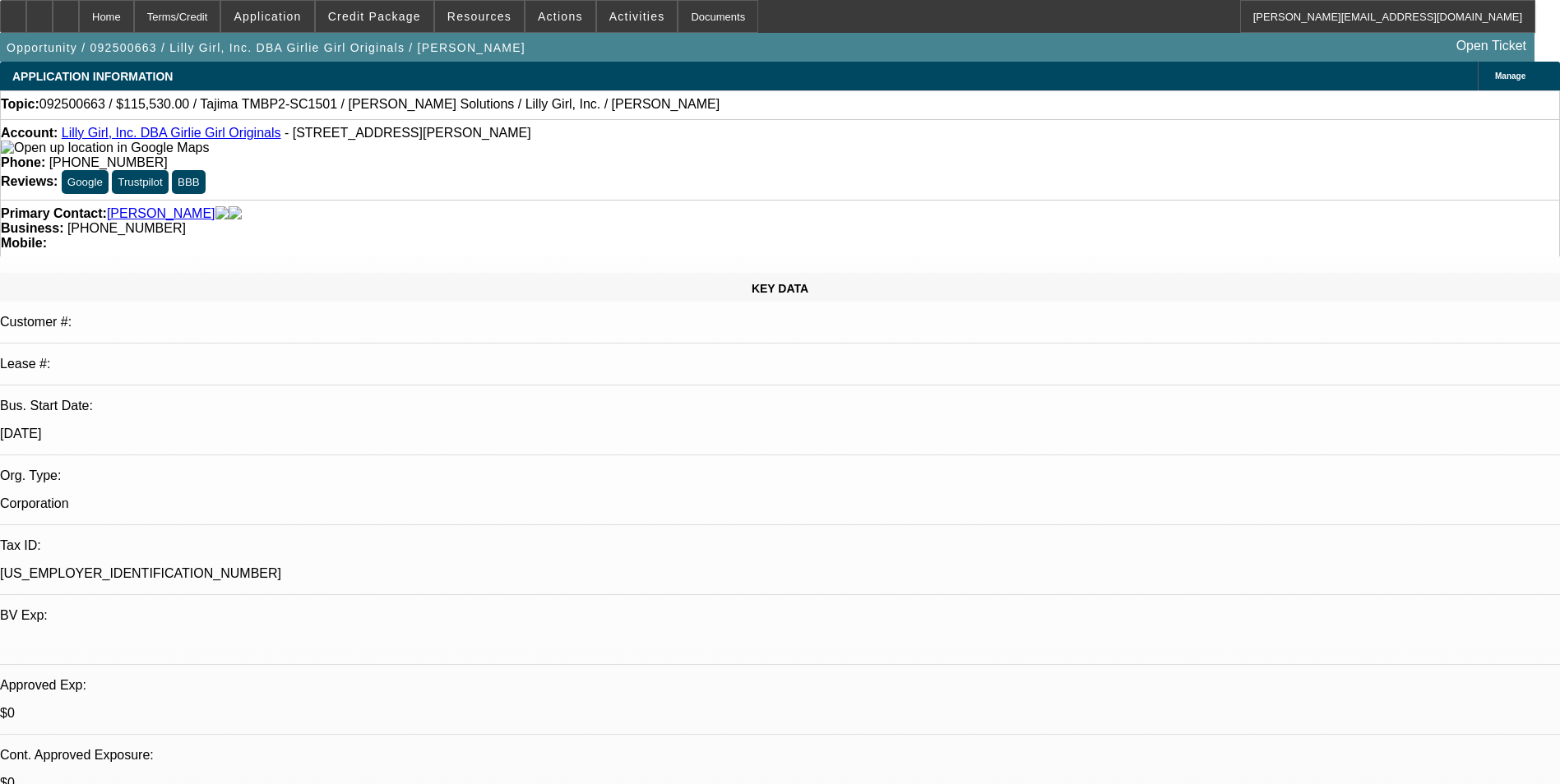
select select "6"
select select "1"
select select "2"
select select "6"
select select "1"
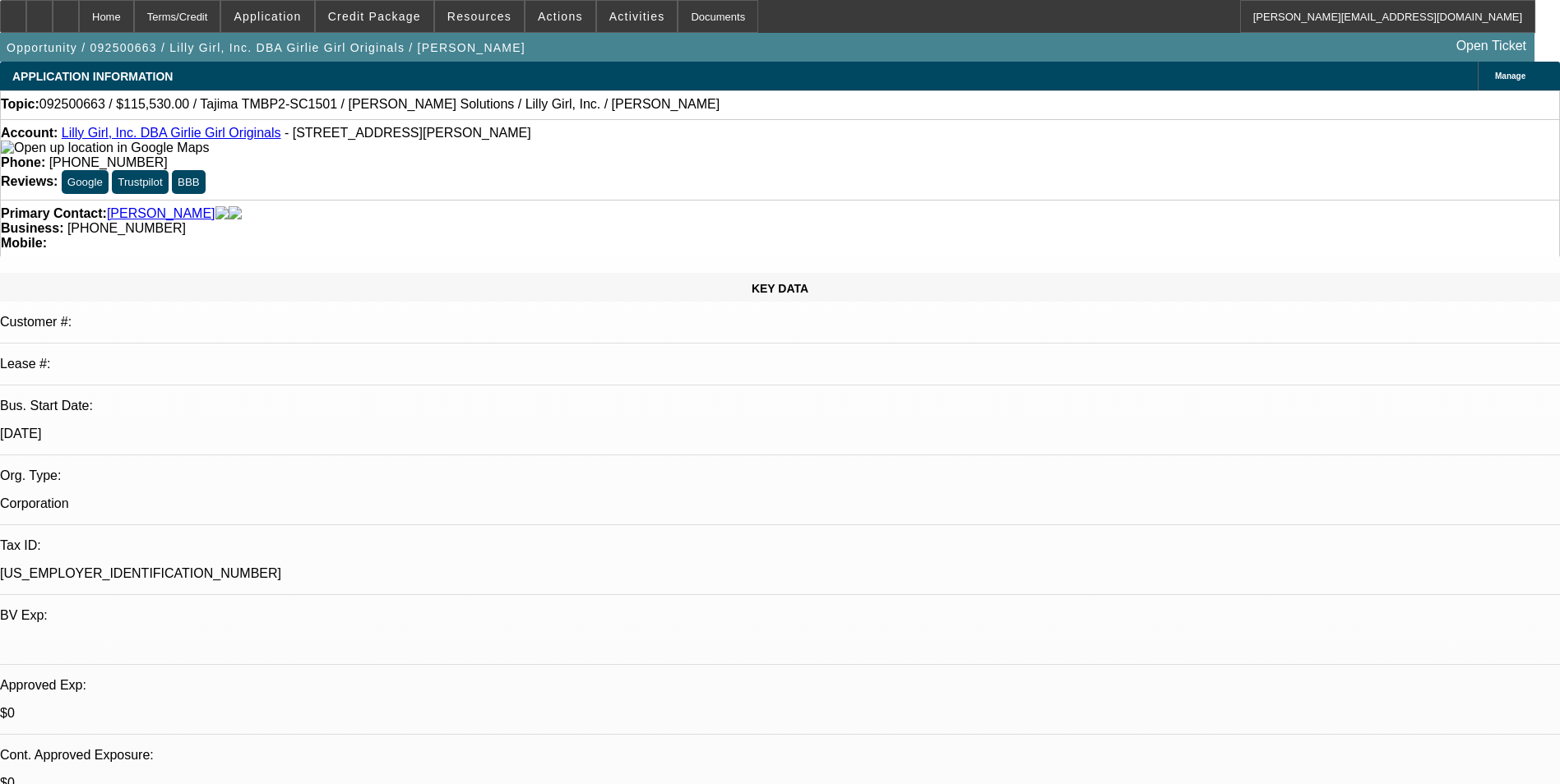
select select "2"
select select "6"
select select "1"
select select "2"
select select "6"
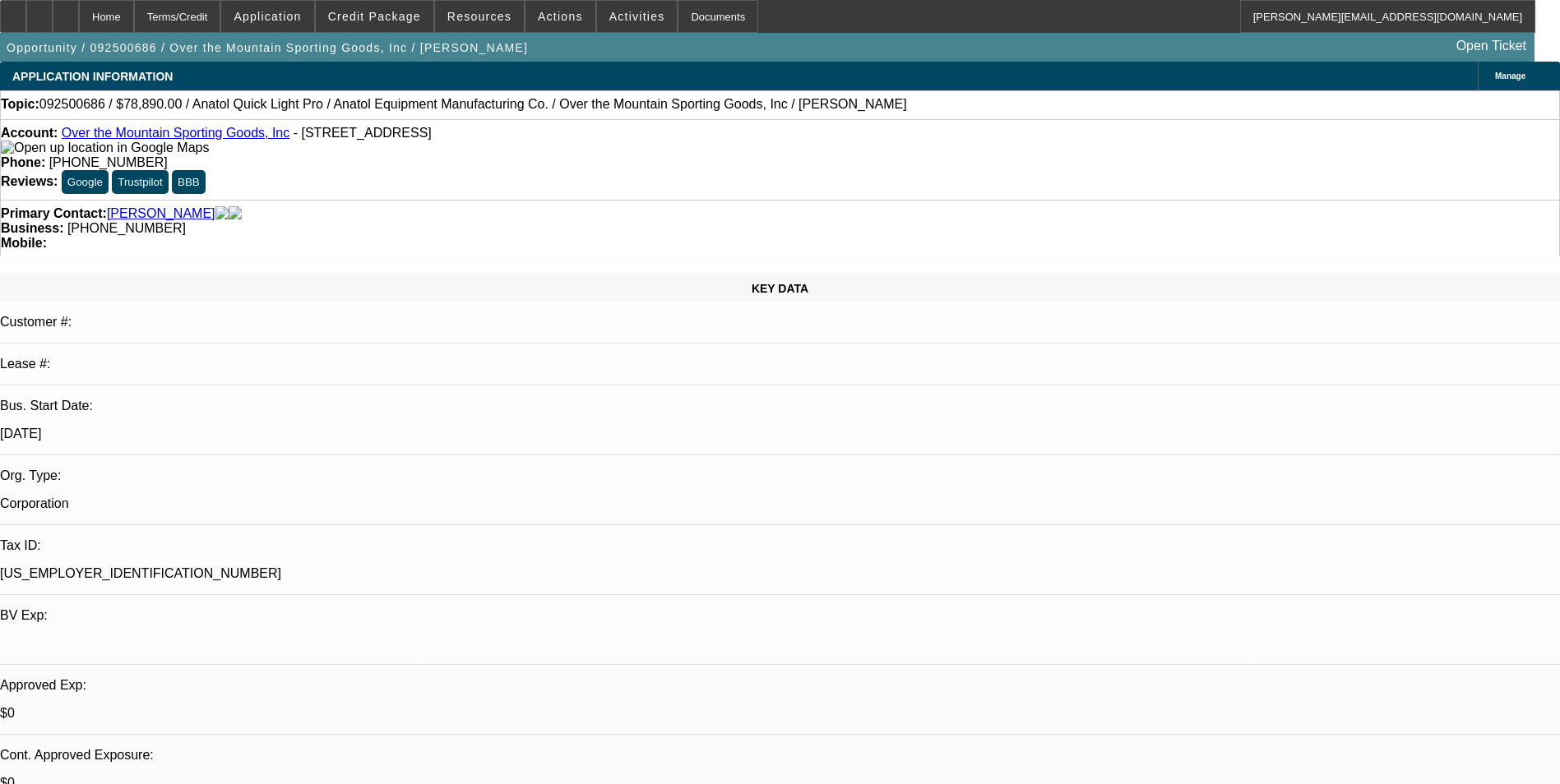
select select "0"
select select "2"
select select "0"
select select "6"
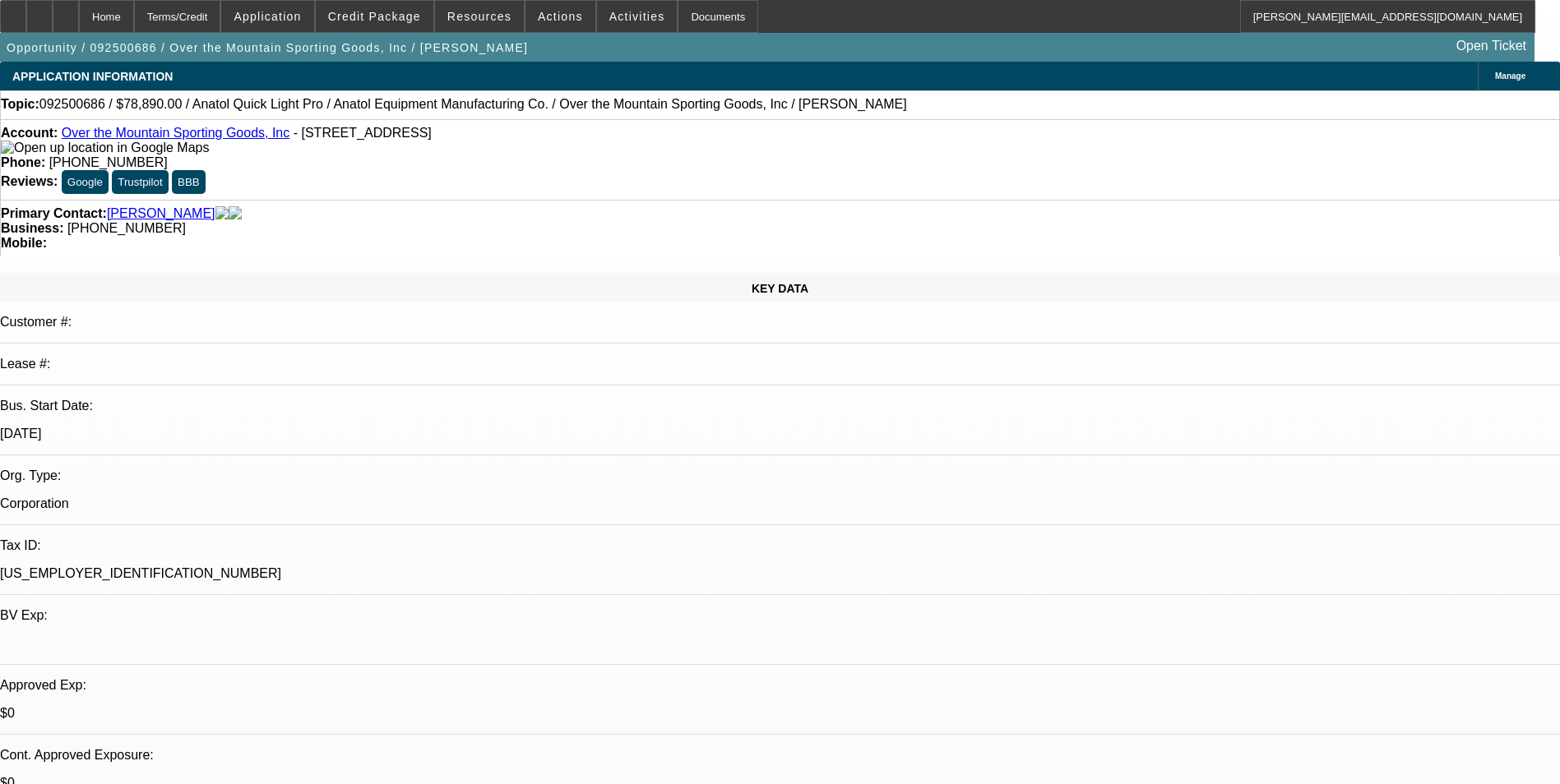
select select "0"
select select "2"
select select "0"
select select "6"
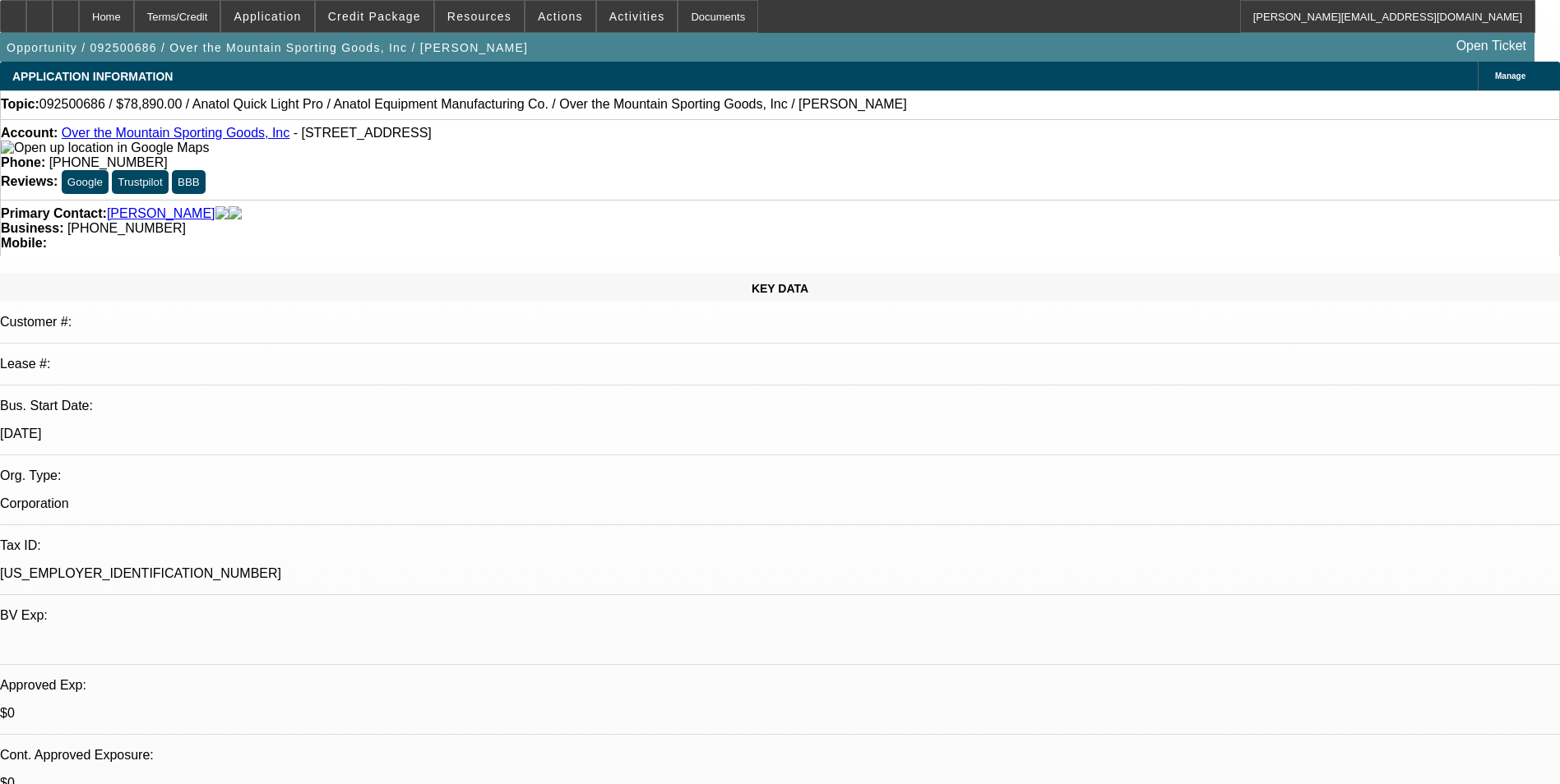
select select "0"
select select "2"
select select "0.1"
select select "4"
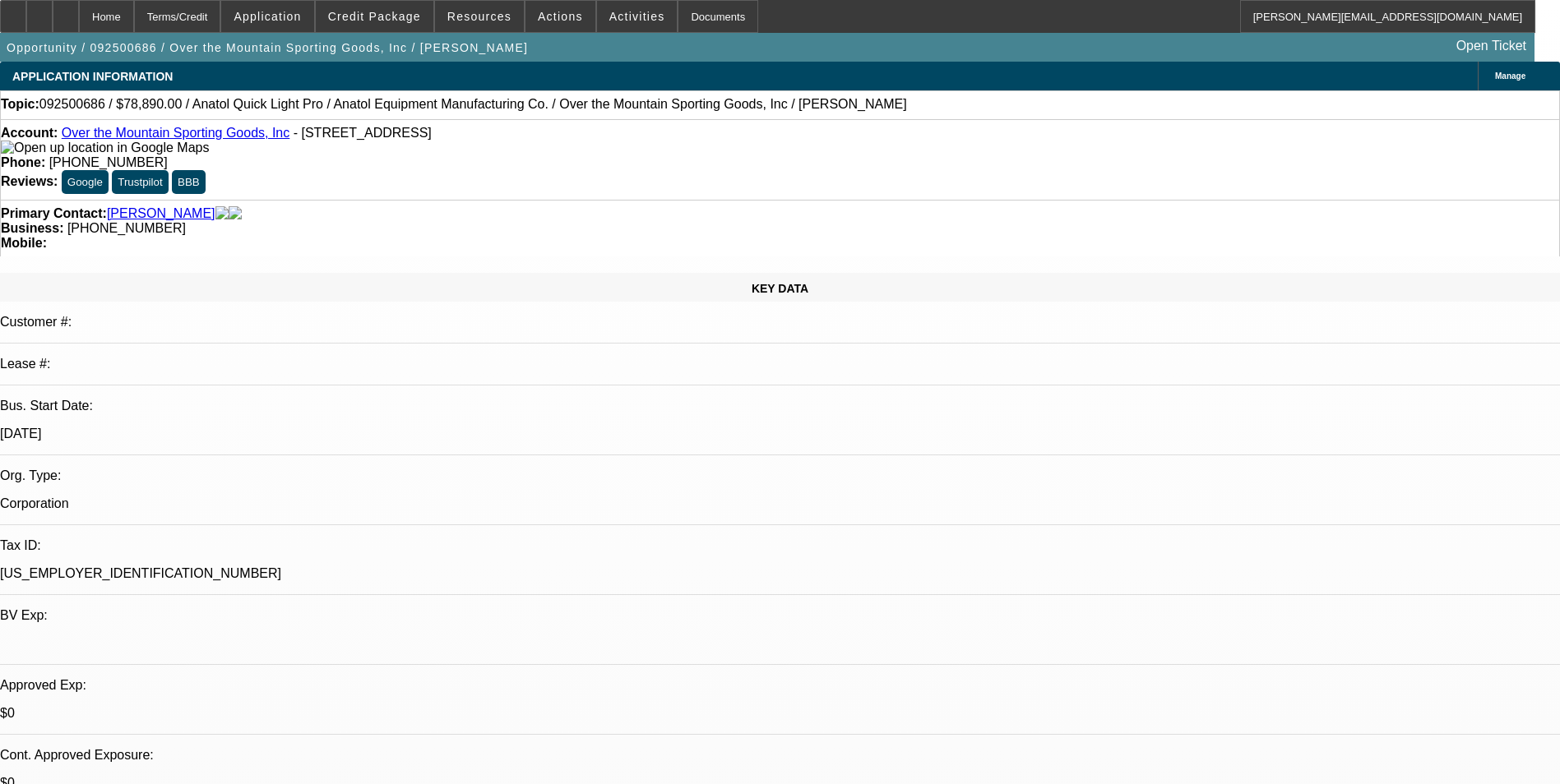
select select "0"
select select "2"
select select "0"
select select "6"
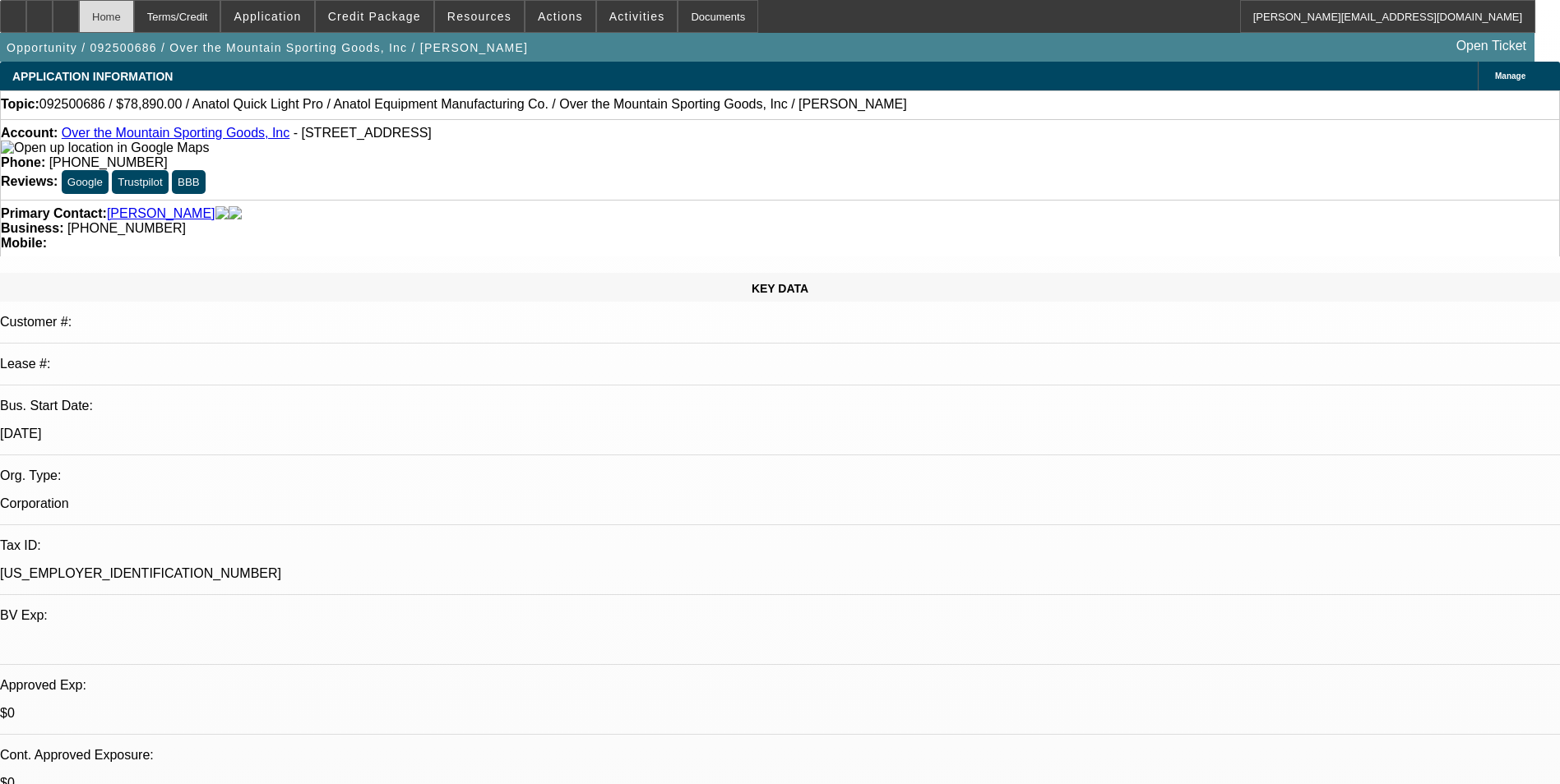
scroll to position [247, 0]
click at [66, 11] on icon at bounding box center [66, 11] width 0 height 0
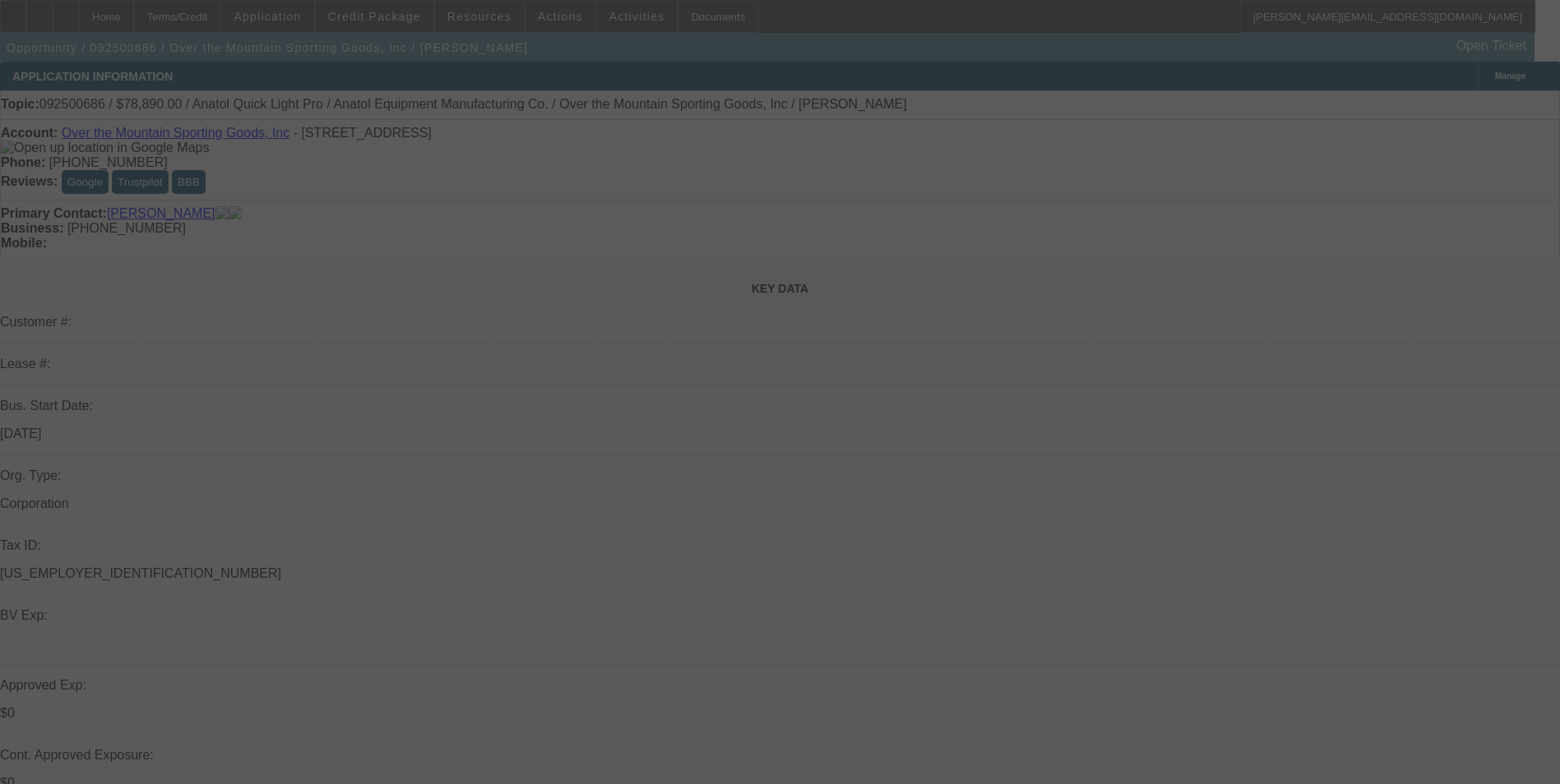
select select "0"
select select "2"
select select "0"
select select "2"
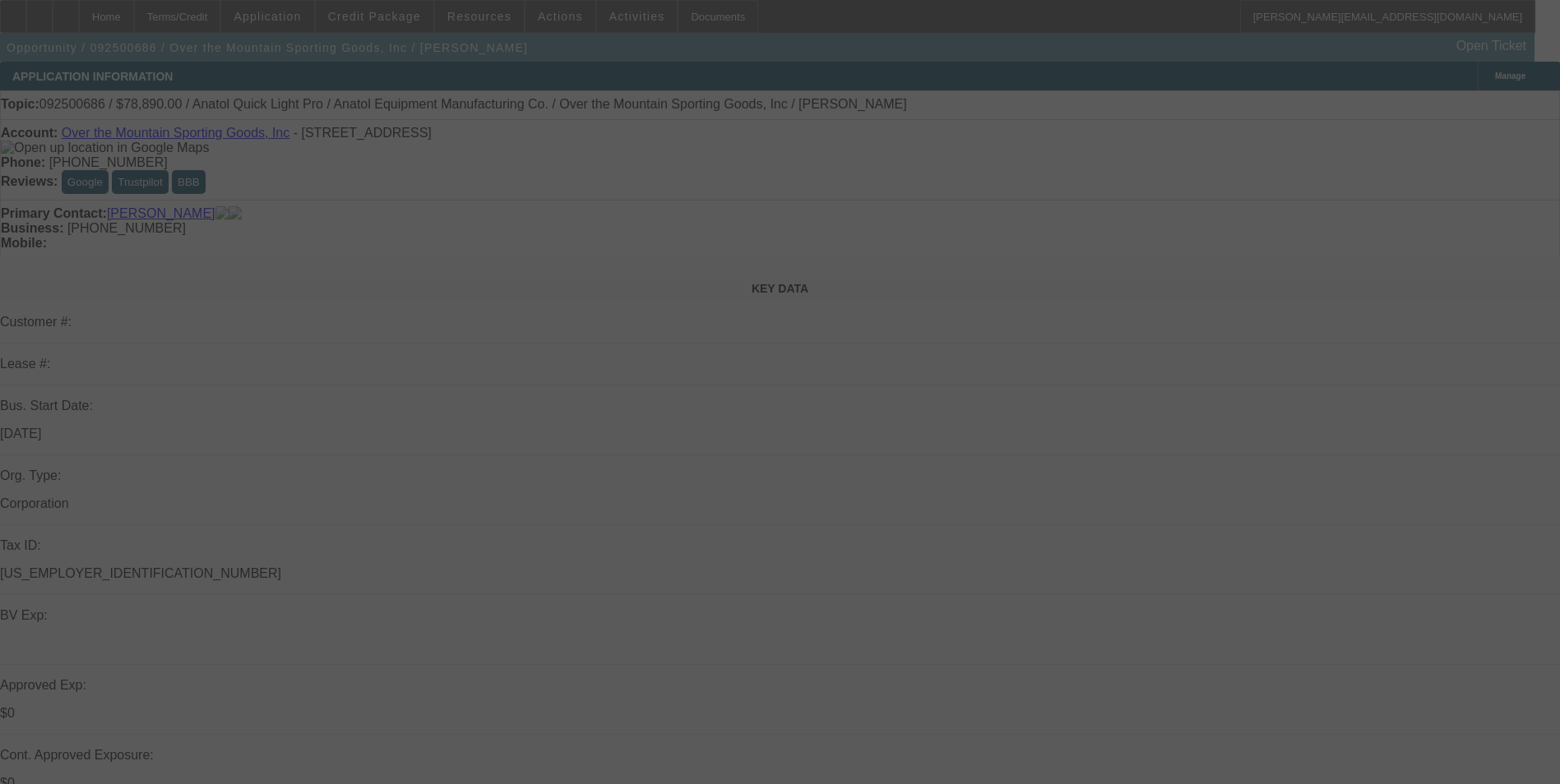
select select "0"
select select "2"
select select "0.1"
select select "0"
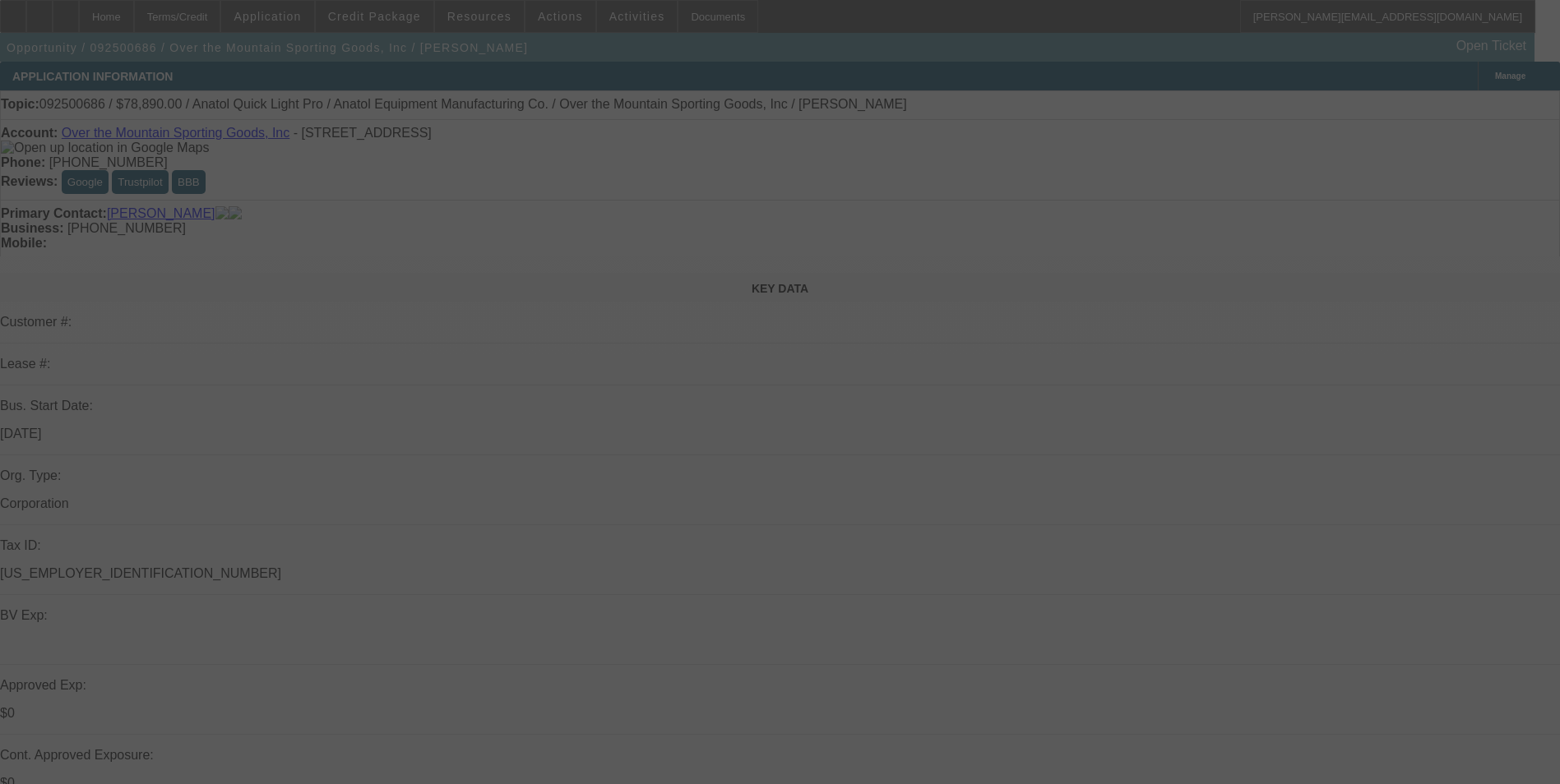
select select "2"
select select "0"
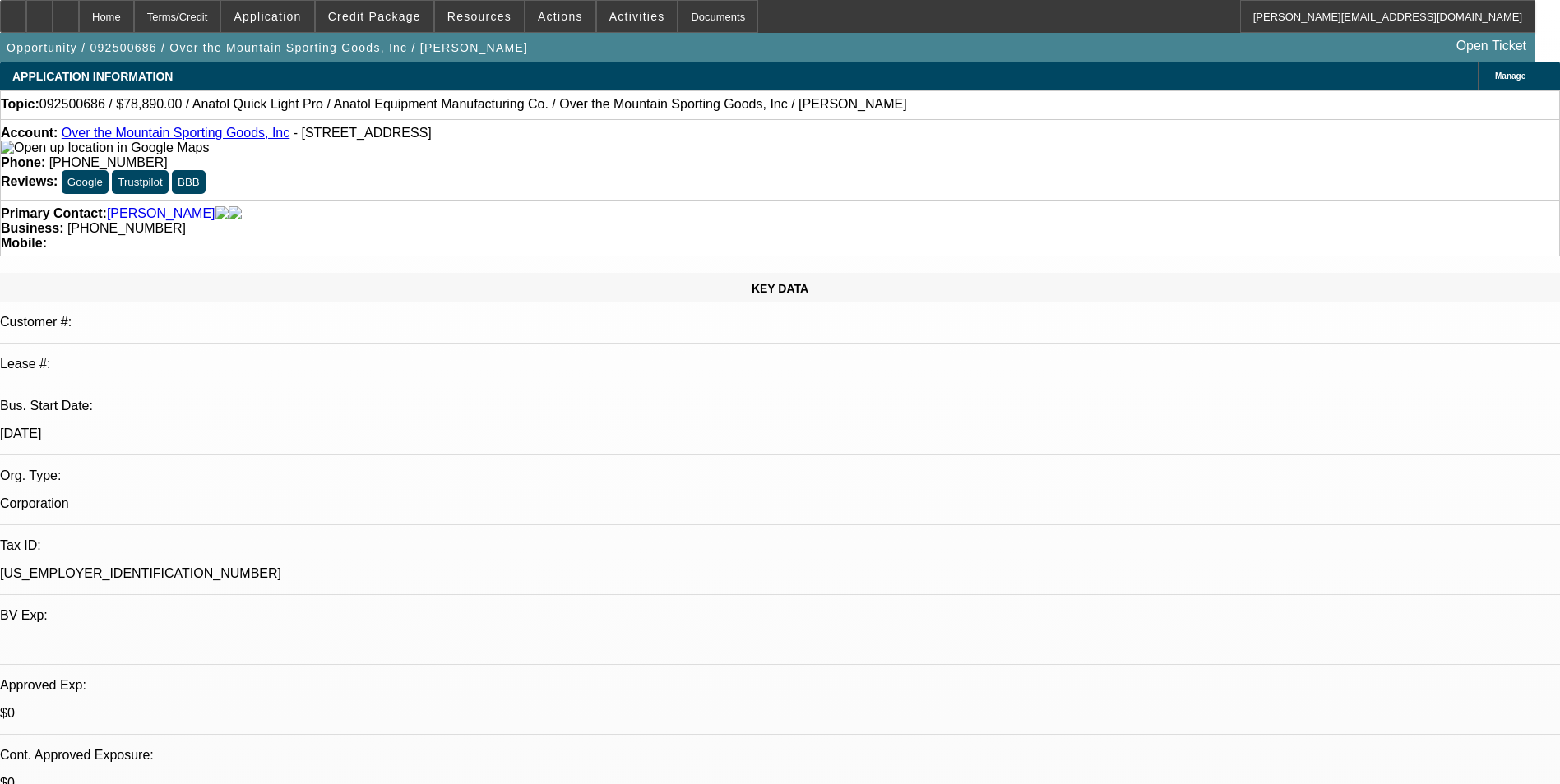
select select "1"
select select "2"
select select "6"
select select "1"
select select "2"
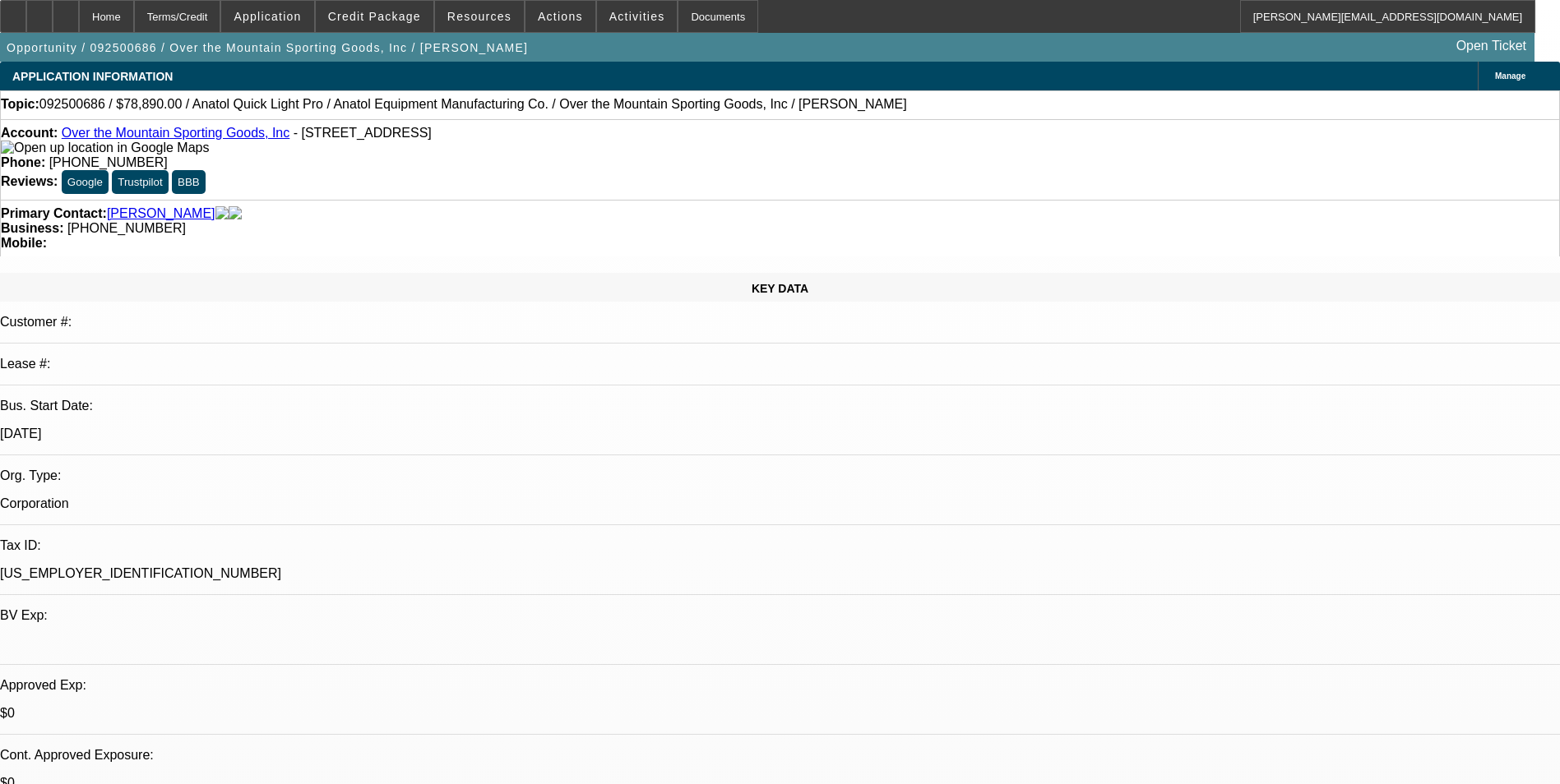
select select "6"
select select "1"
select select "2"
select select "4"
select select "1"
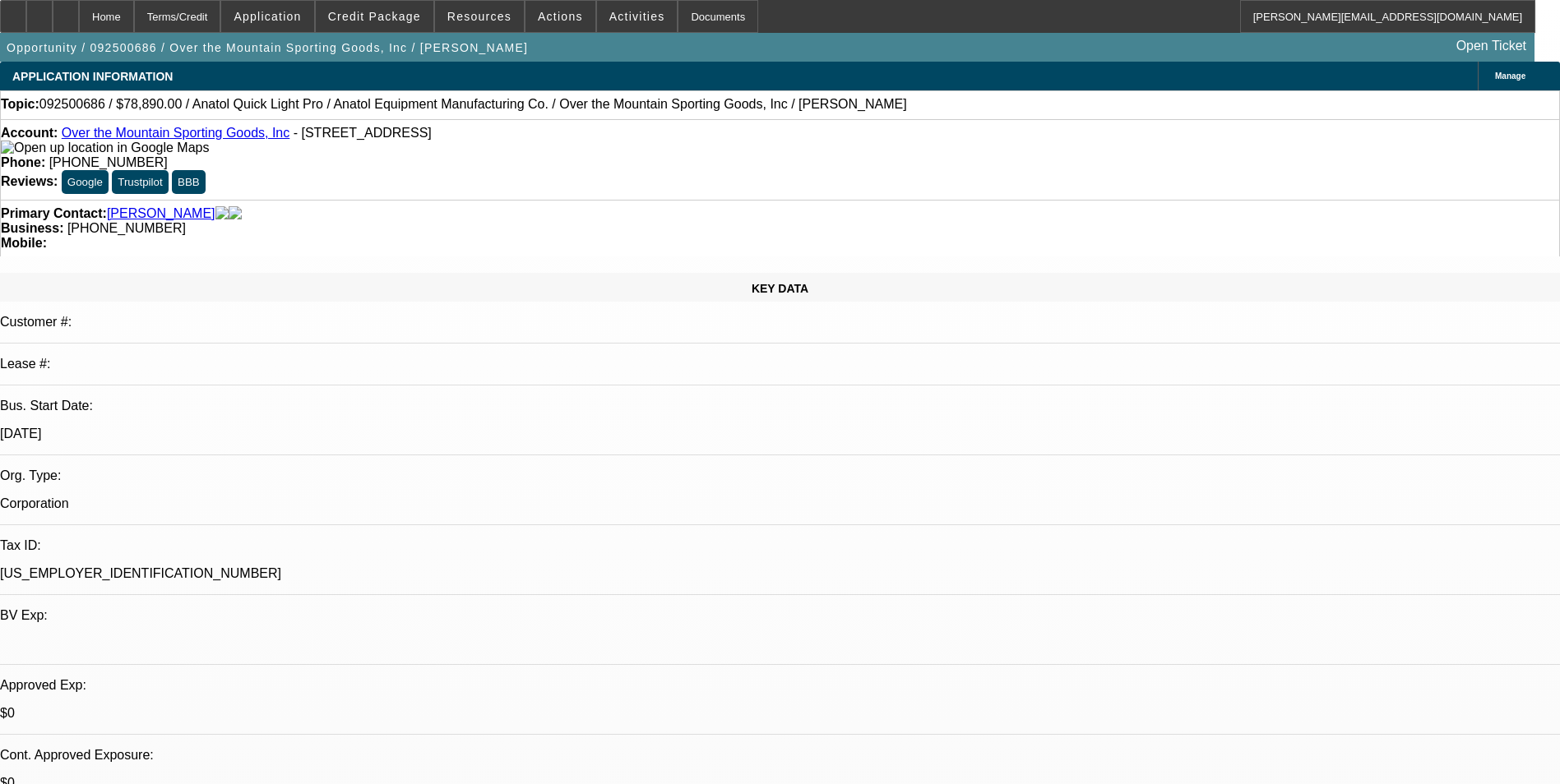
select select "2"
select select "6"
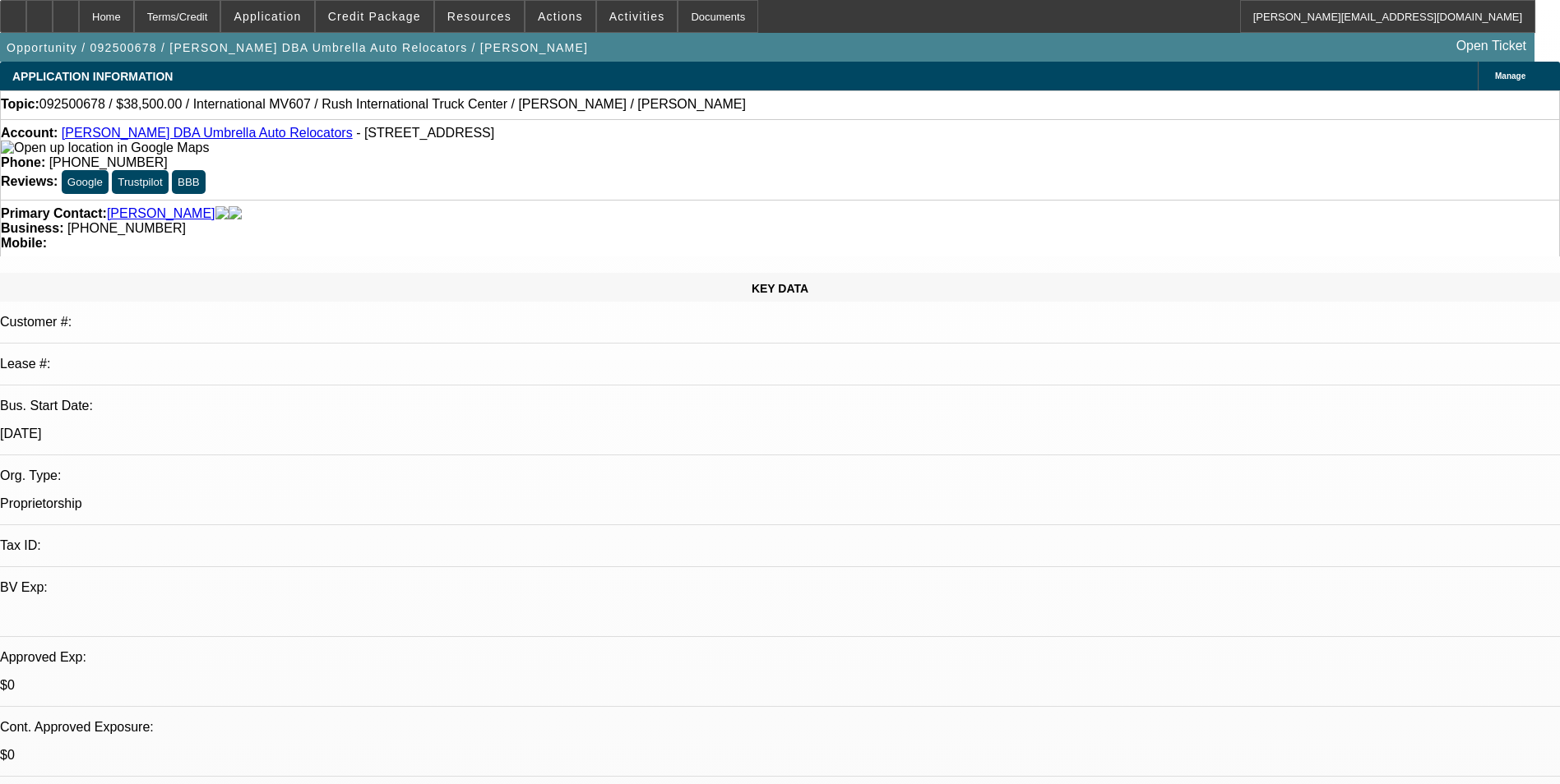
select select "0"
select select "2"
select select "0.1"
select select "4"
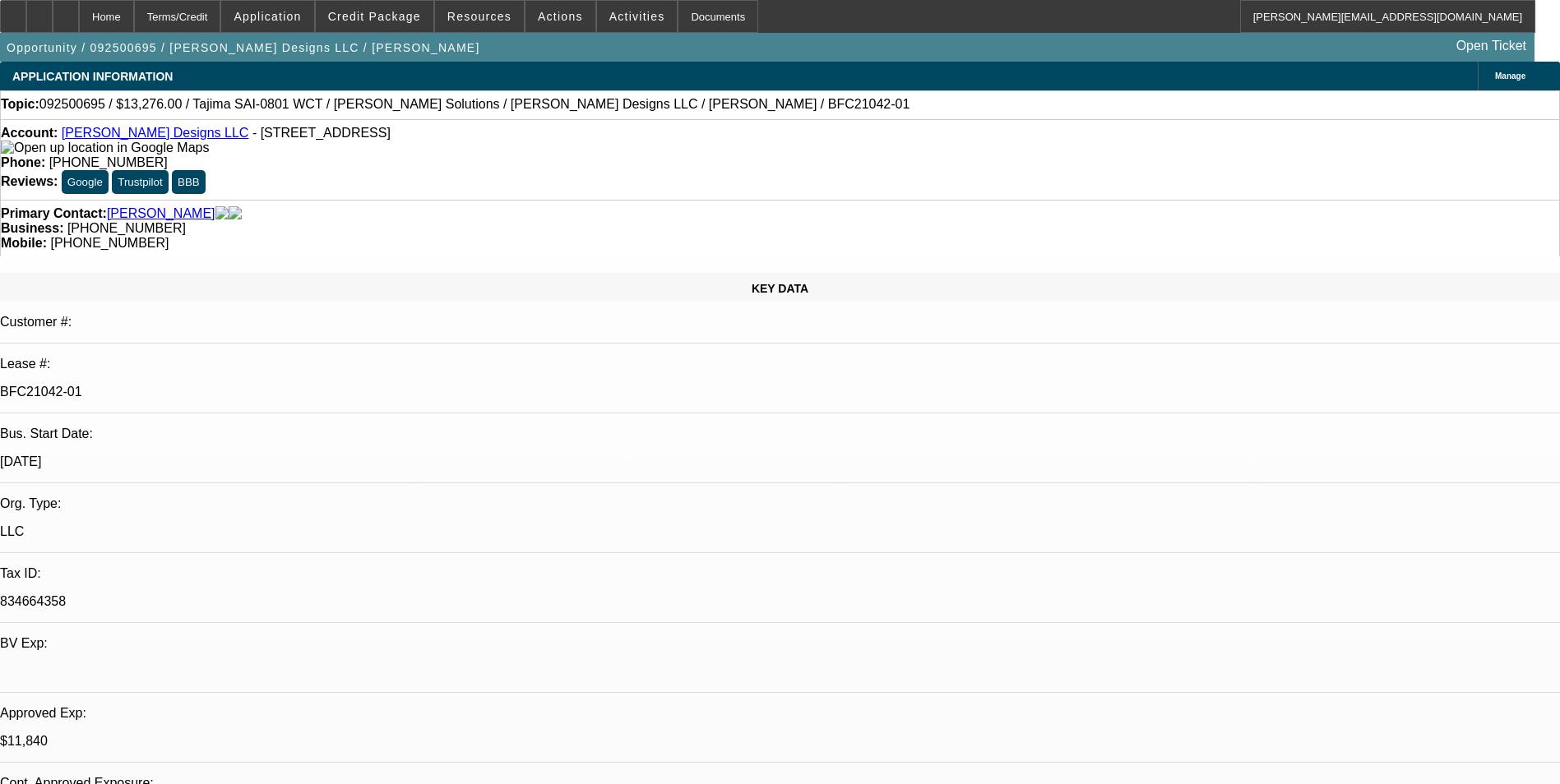
select select "0"
select select "2"
select select "0"
select select "6"
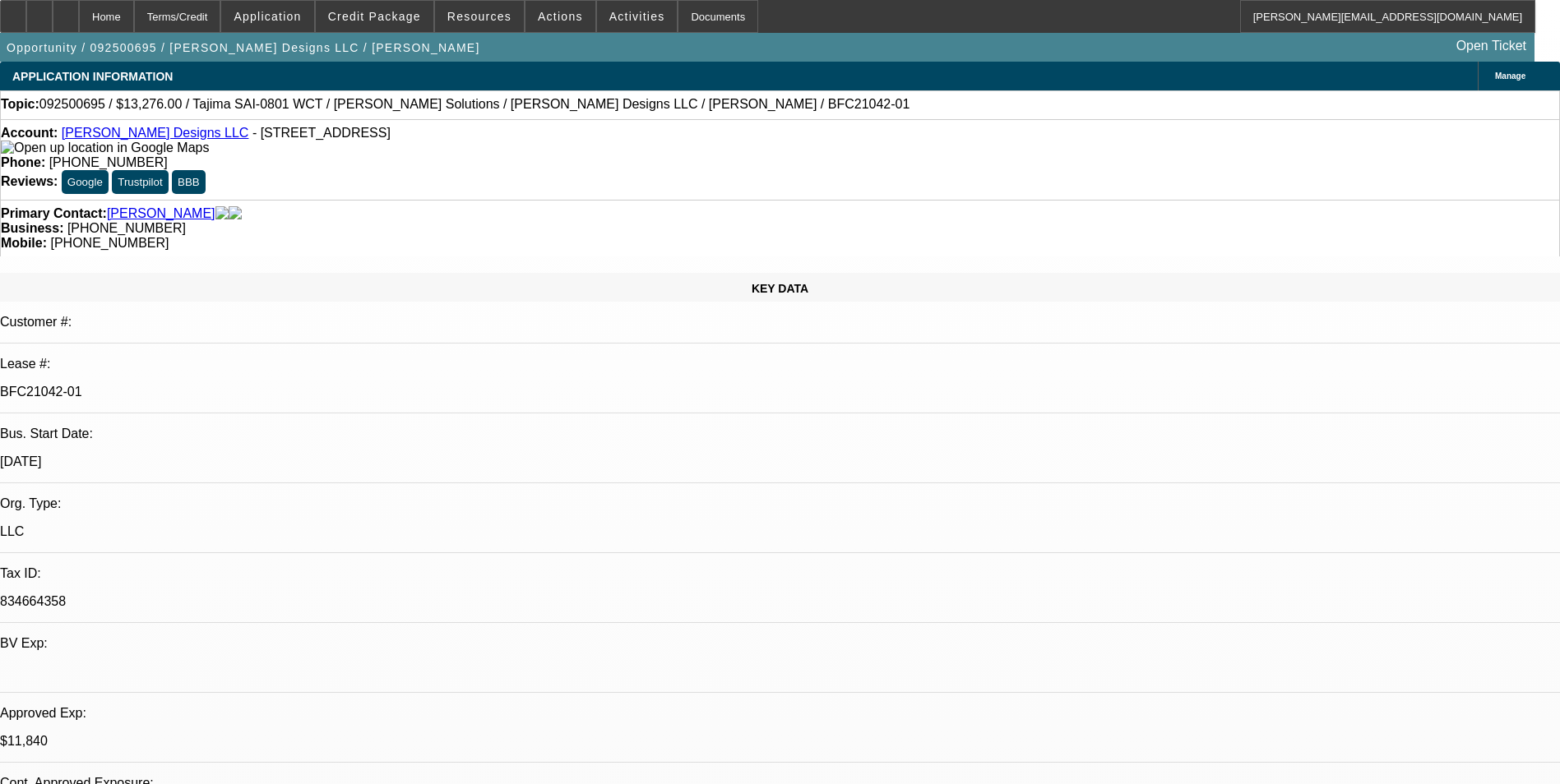
select select "0"
select select "2"
select select "0"
select select "6"
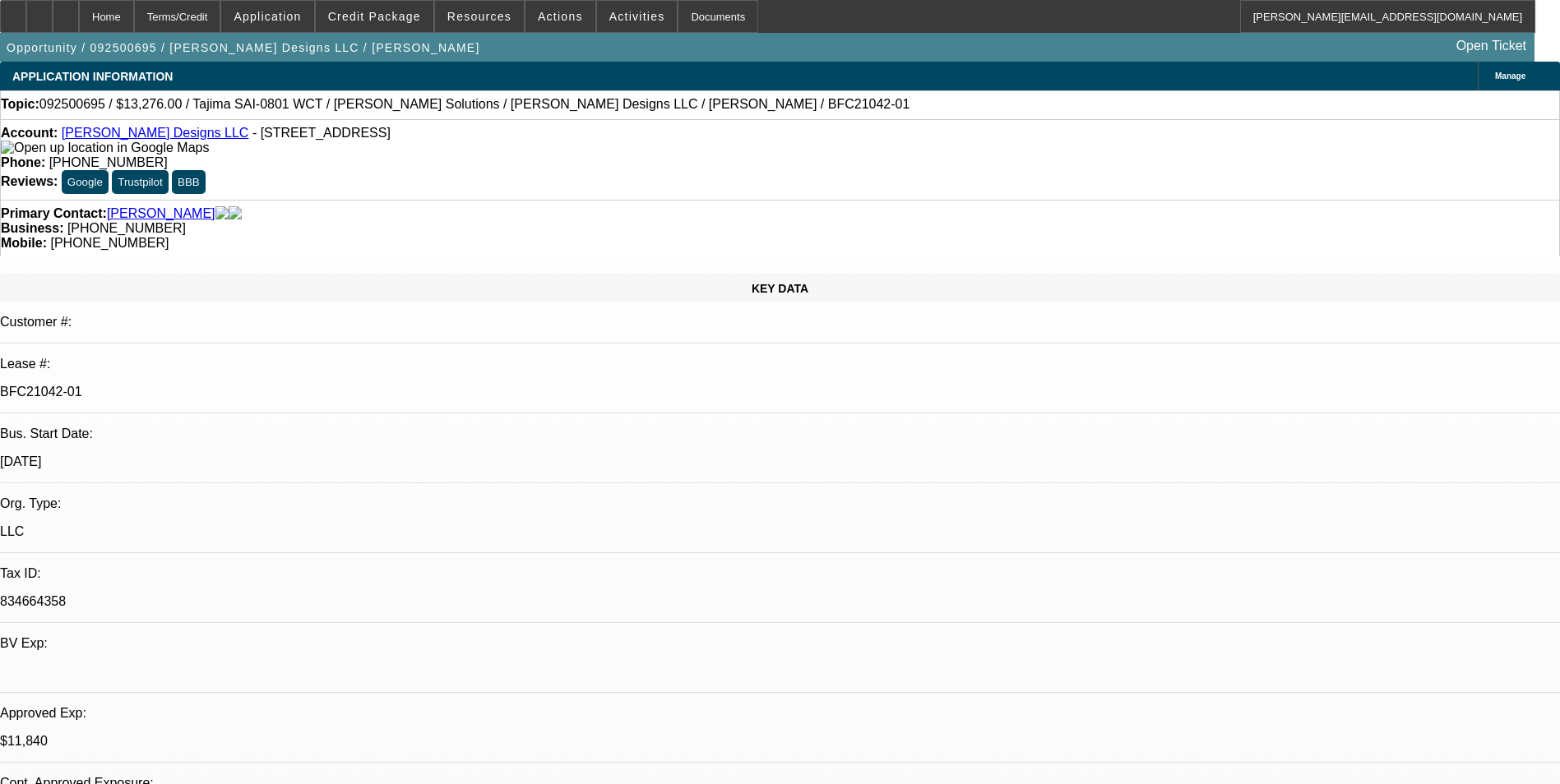
select select "0"
select select "2"
select select "0"
select select "6"
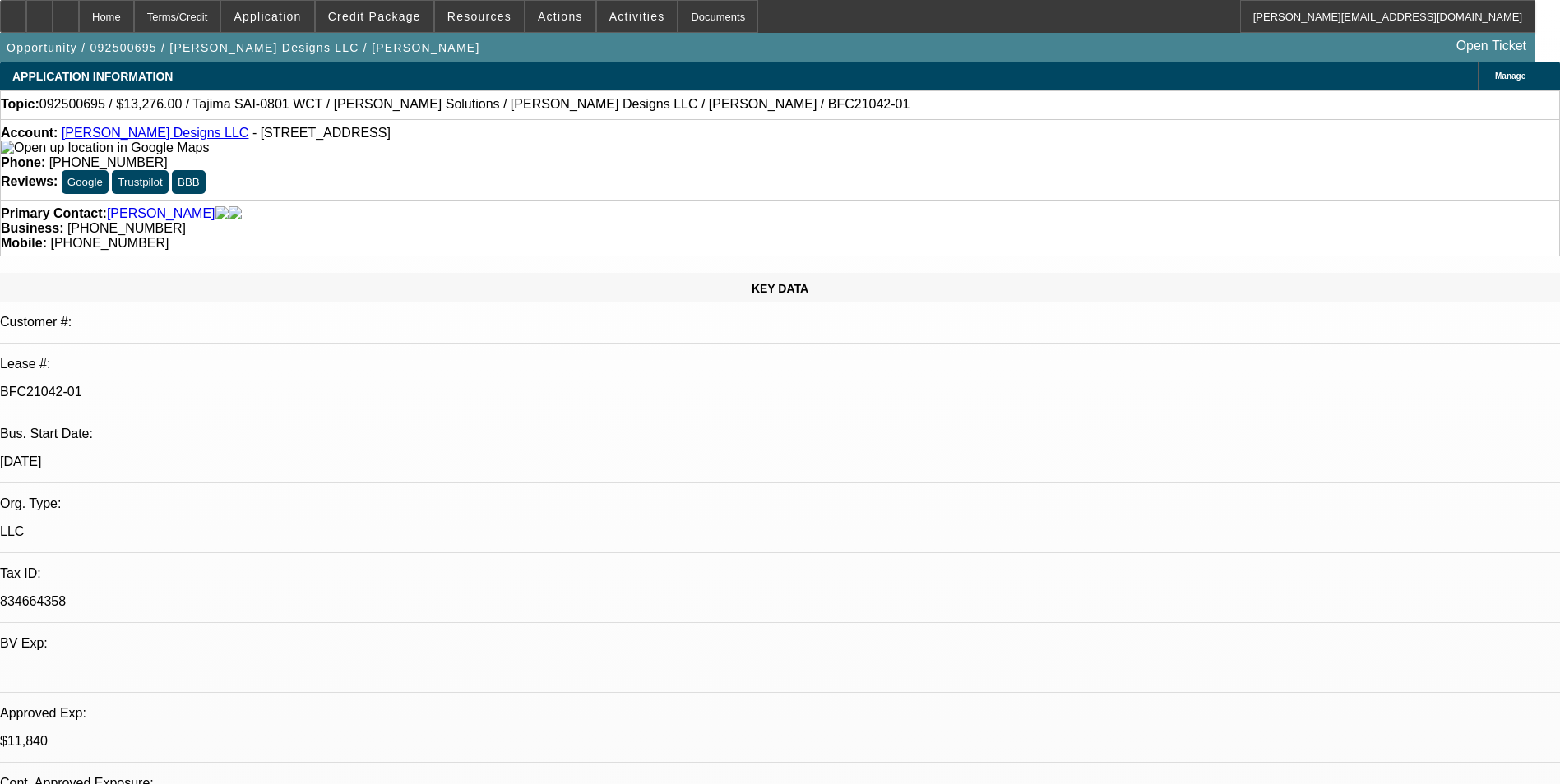
select select "0"
select select "2"
select select "0"
select select "6"
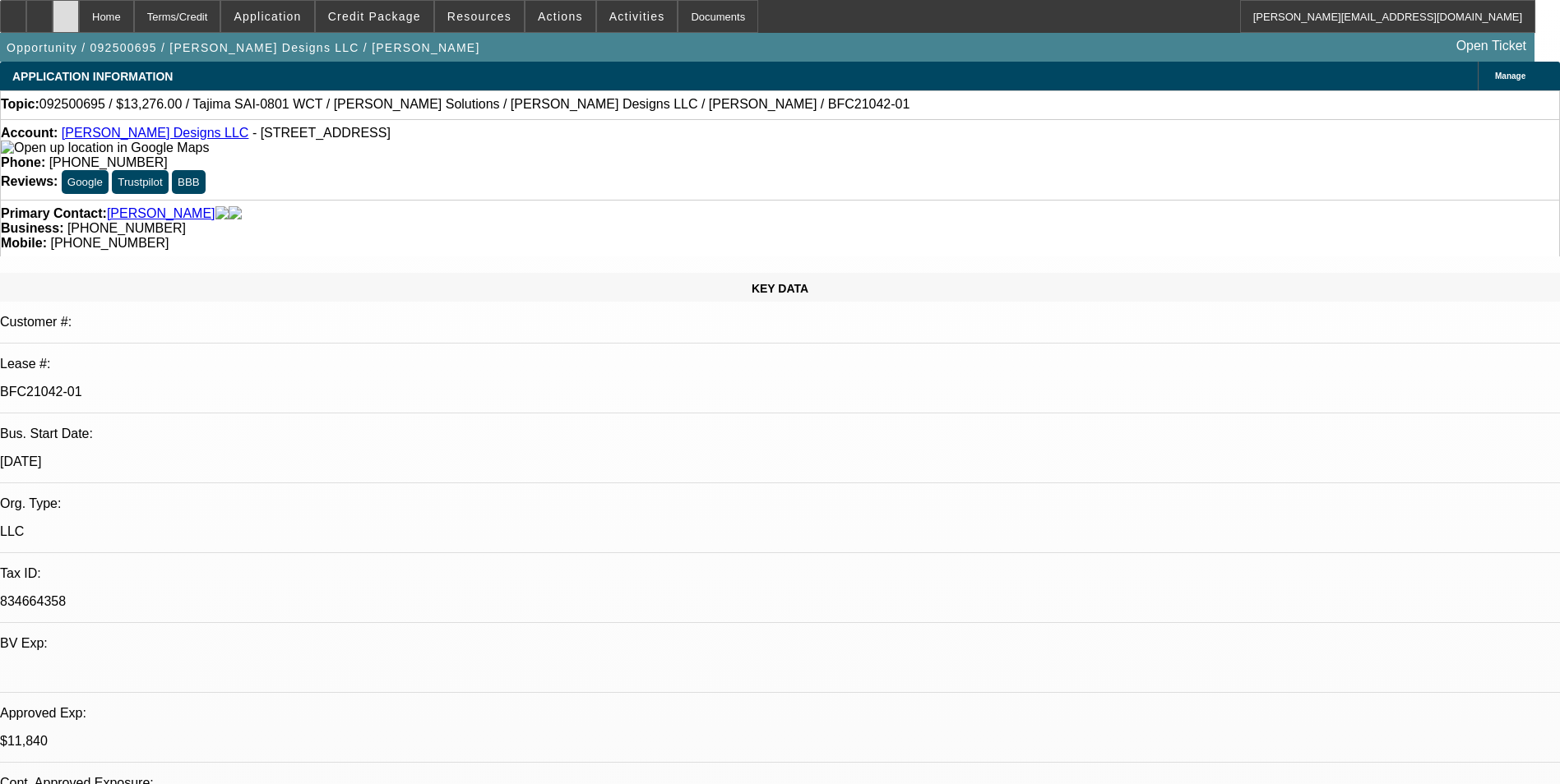
click at [79, 21] on div at bounding box center [66, 16] width 26 height 33
select select "0"
select select "2"
select select "0"
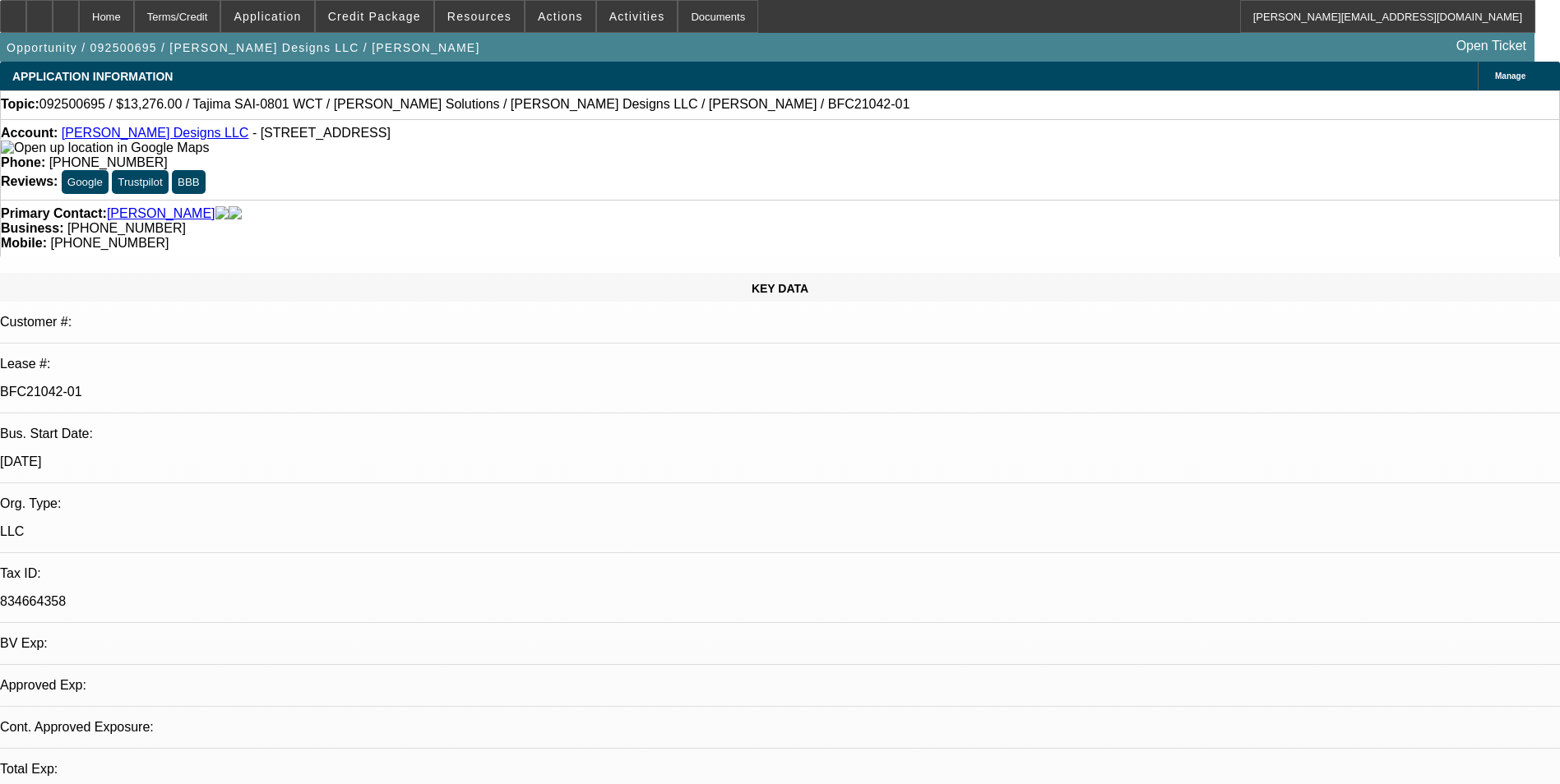
select select "2"
select select "0"
select select "2"
select select "0"
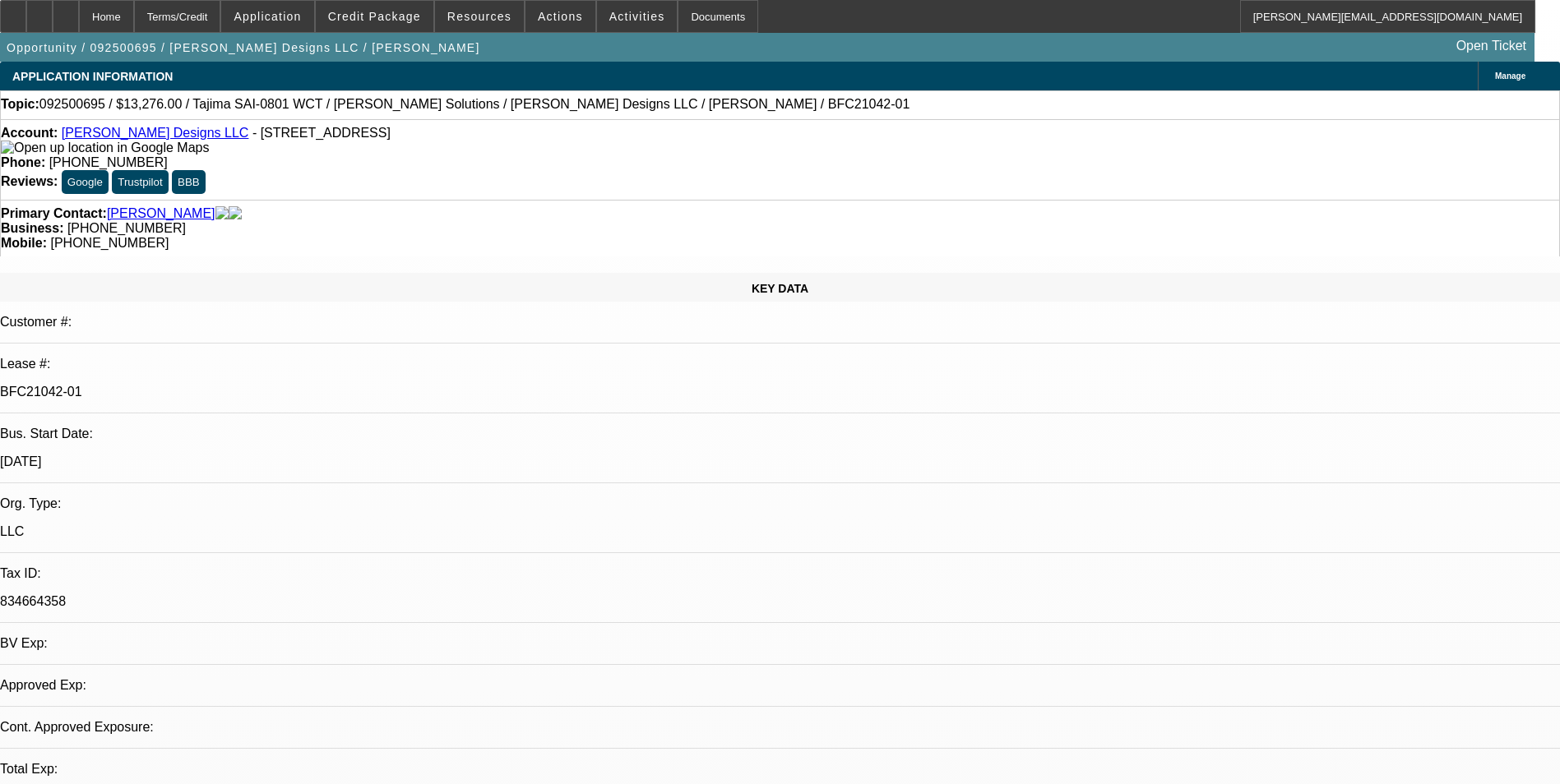
select select "0"
select select "2"
select select "0"
select select "1"
select select "2"
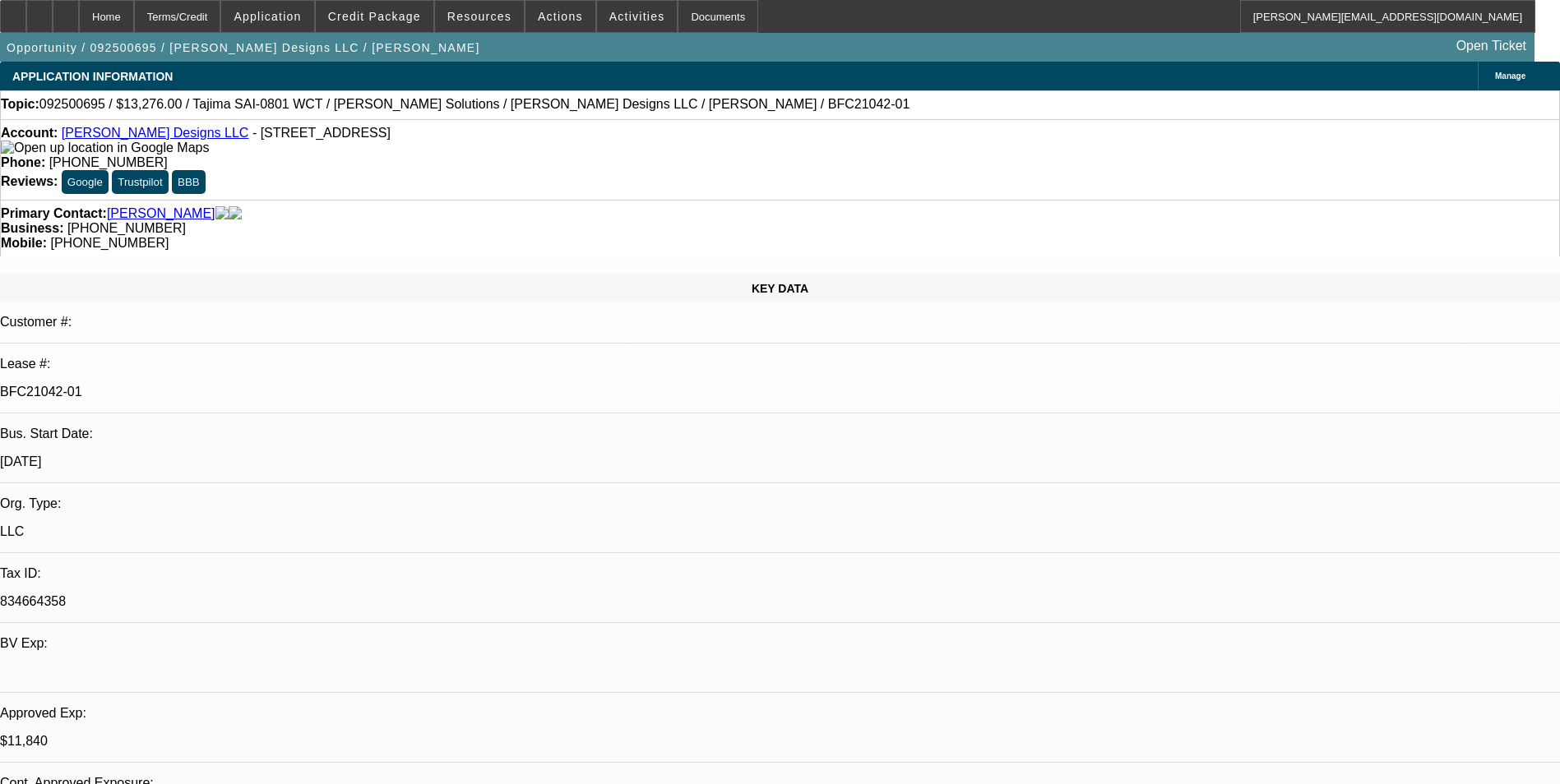
select select "6"
select select "1"
select select "2"
select select "6"
select select "1"
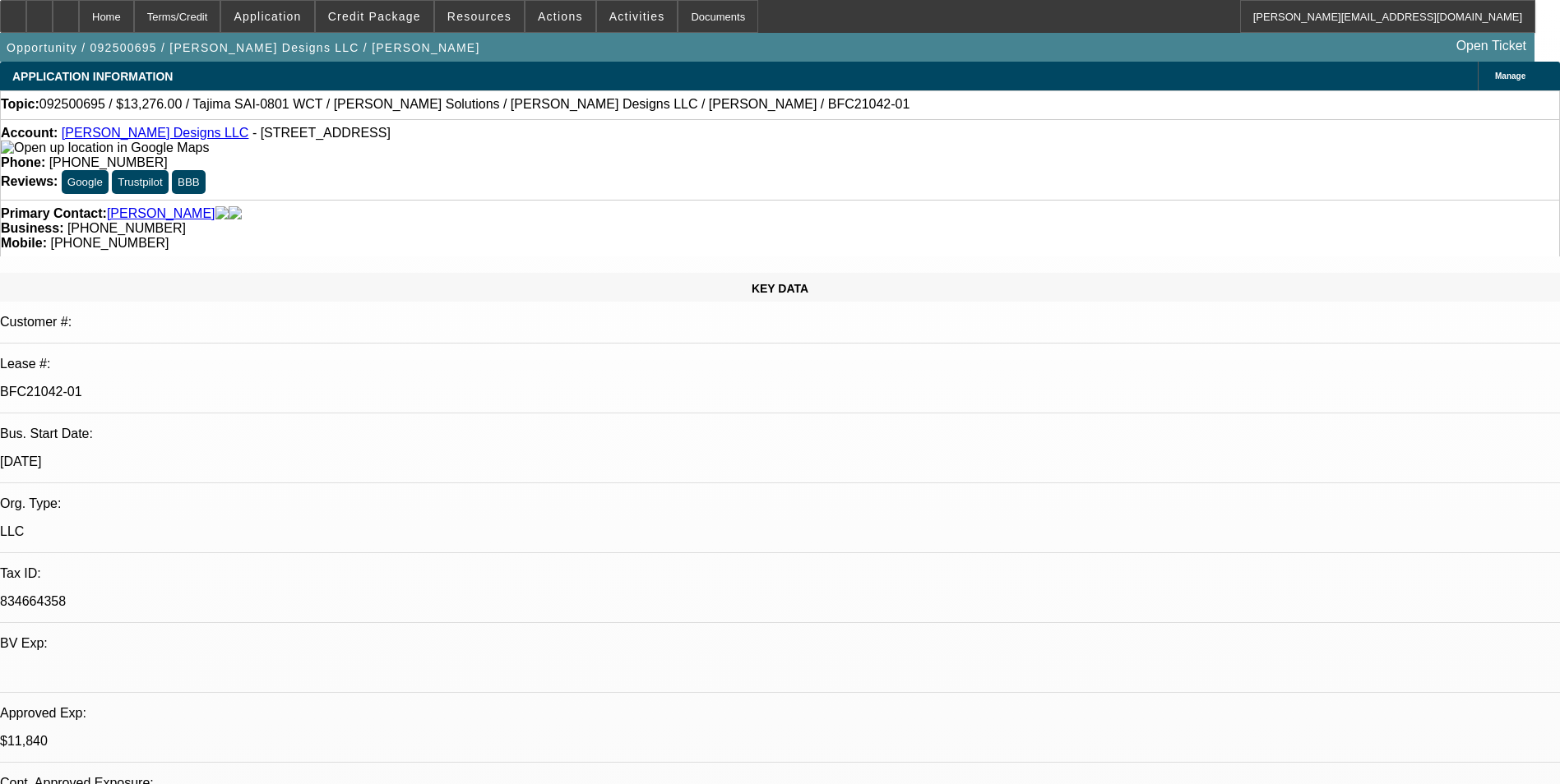
select select "2"
select select "6"
select select "1"
select select "2"
select select "6"
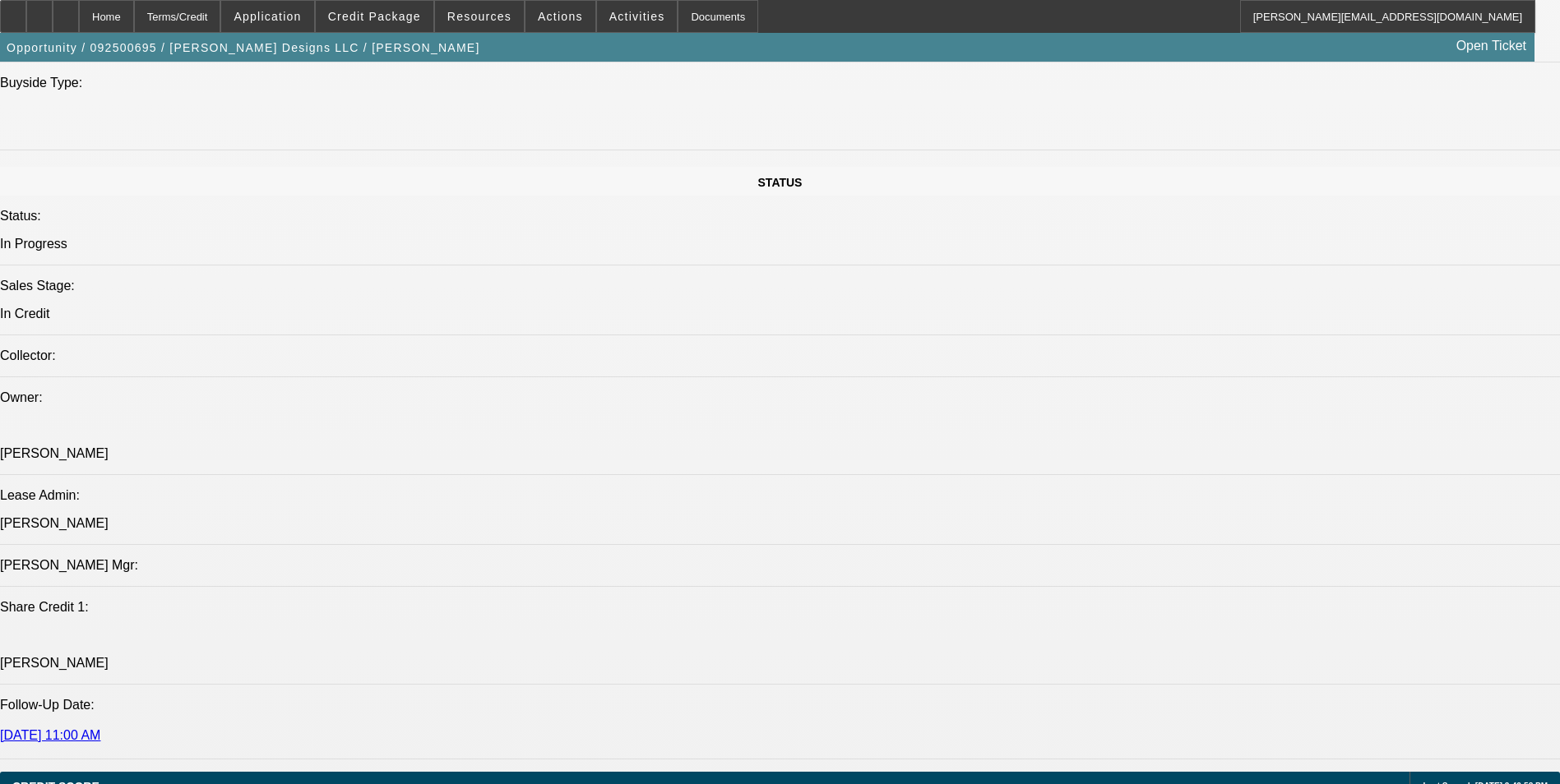
scroll to position [2138, 0]
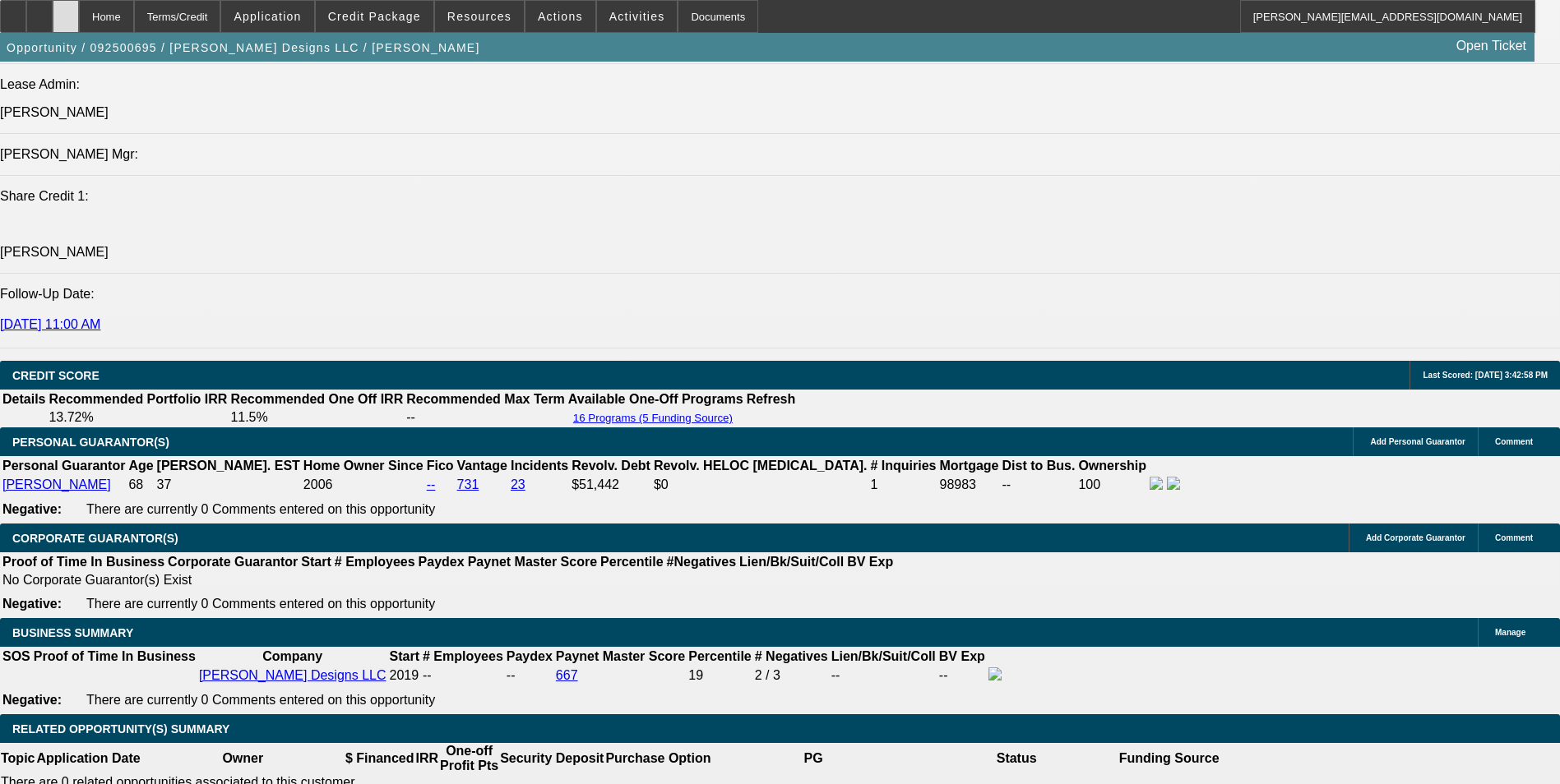
click at [66, 11] on icon at bounding box center [66, 11] width 0 height 0
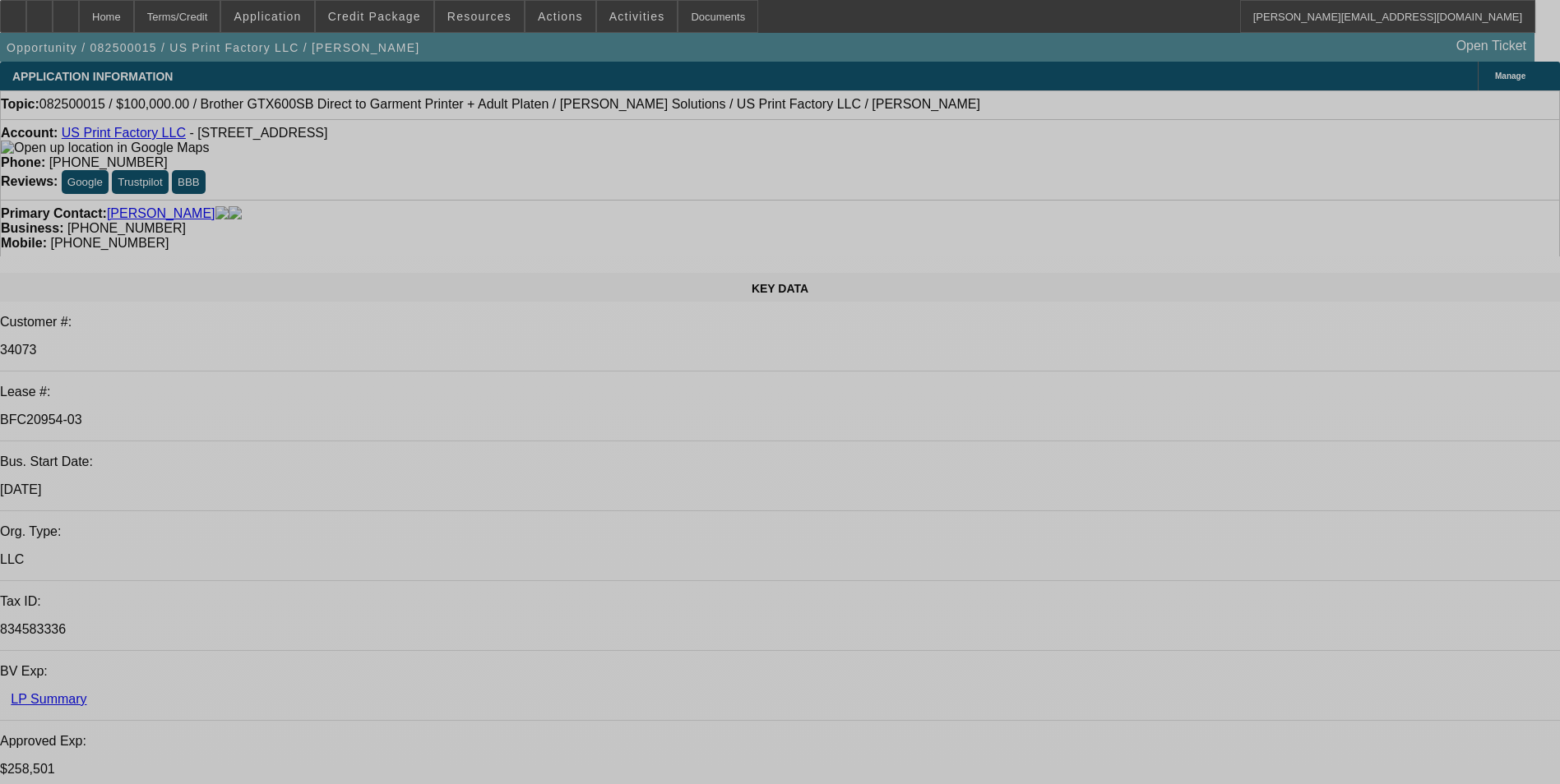
select select "0"
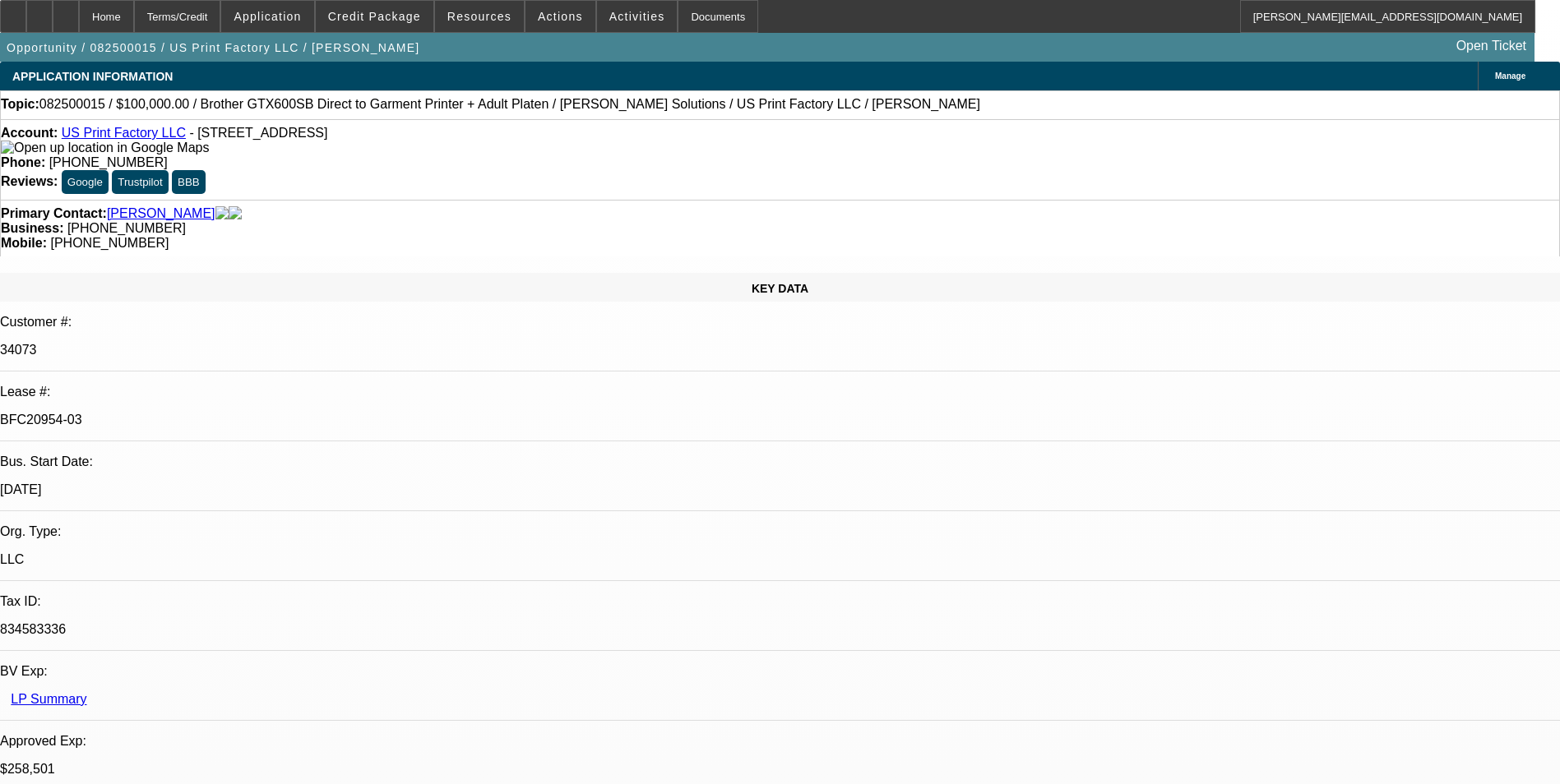
select select "0"
select select "2"
select select "0"
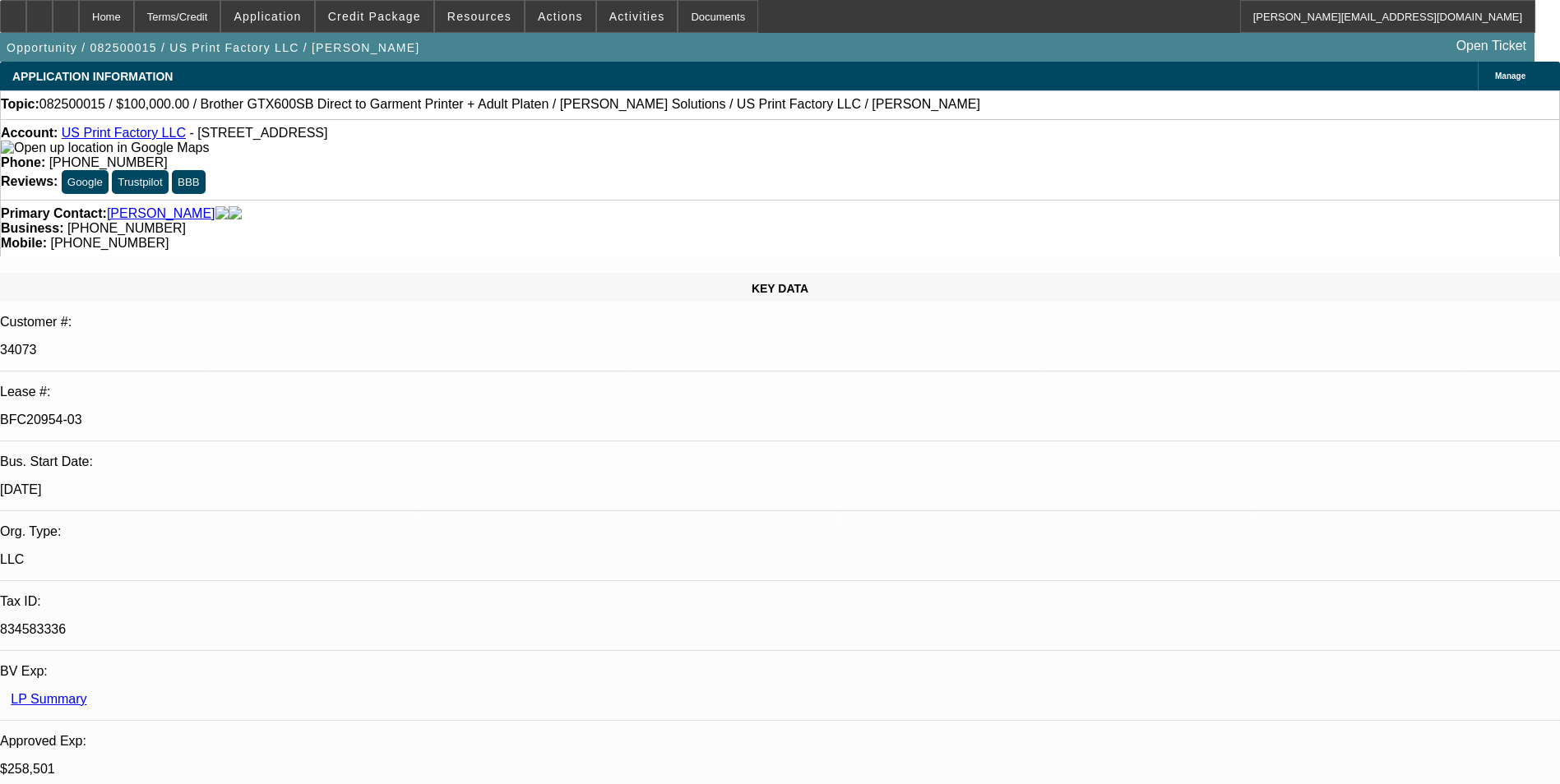
select select "2"
select select "0"
select select "2"
select select "0"
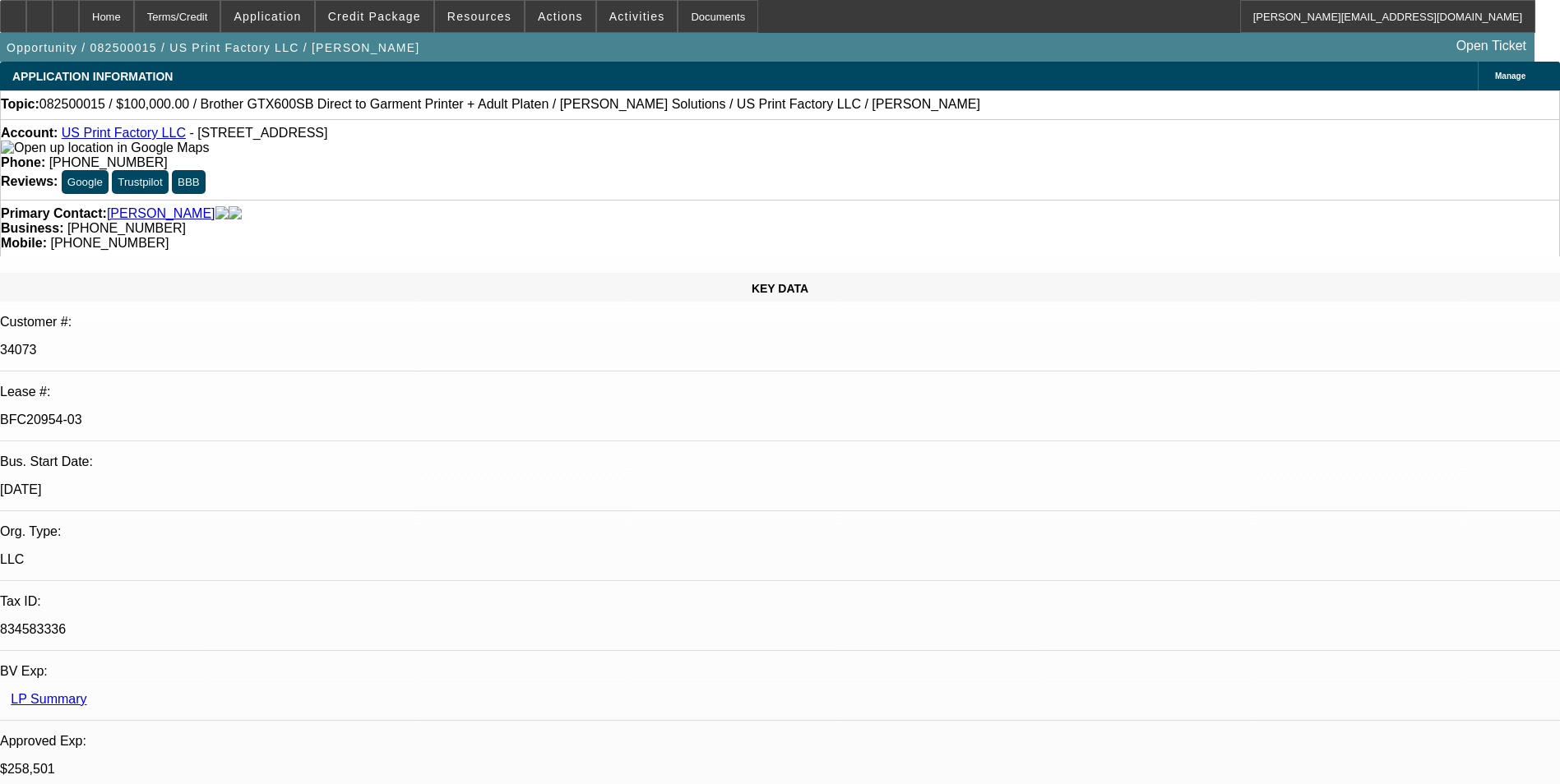
select select "1"
select select "2"
select select "6"
select select "1"
select select "2"
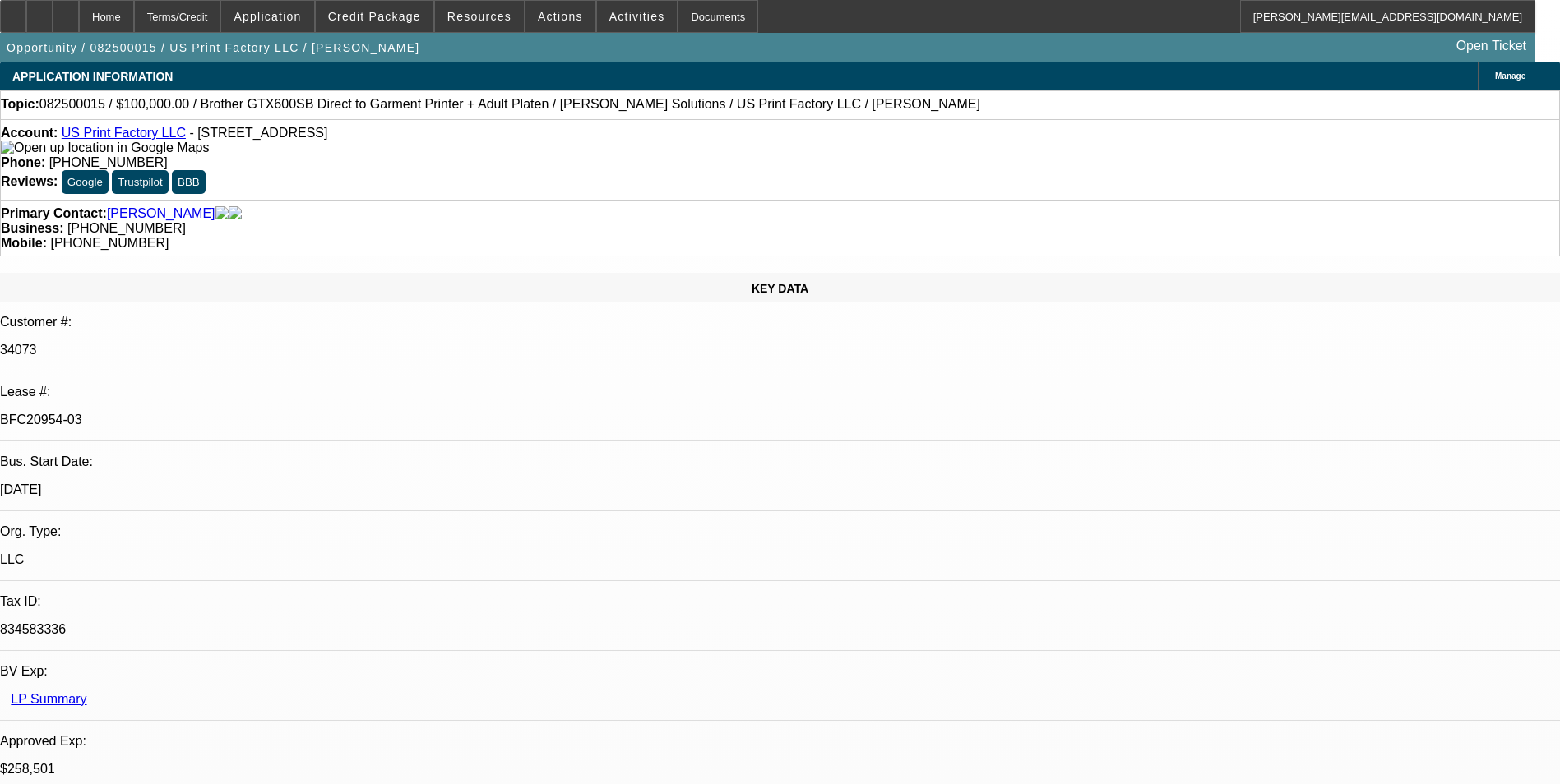
select select "6"
select select "1"
select select "2"
select select "6"
select select "1"
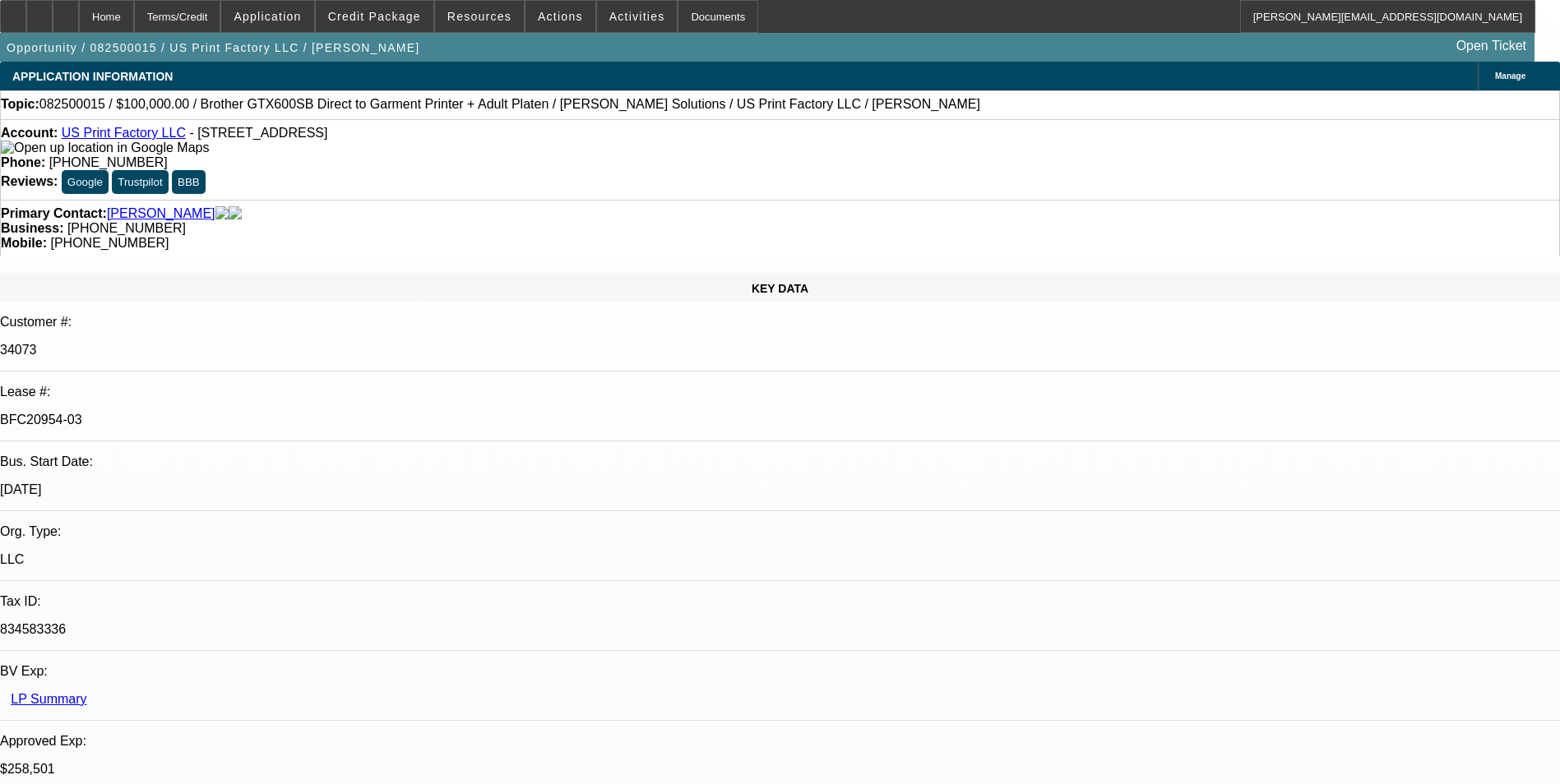
select select "2"
select select "6"
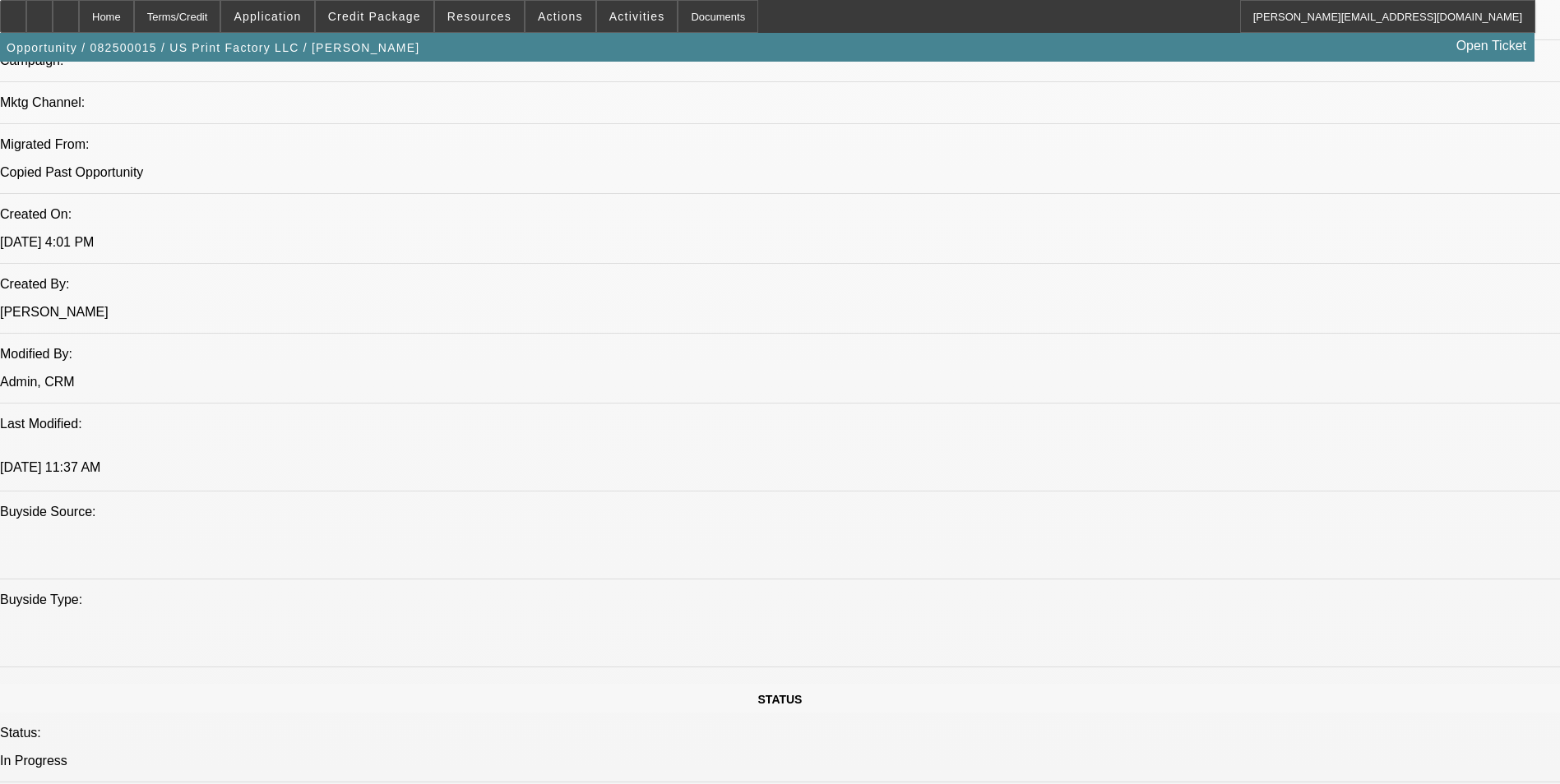
scroll to position [785, 0]
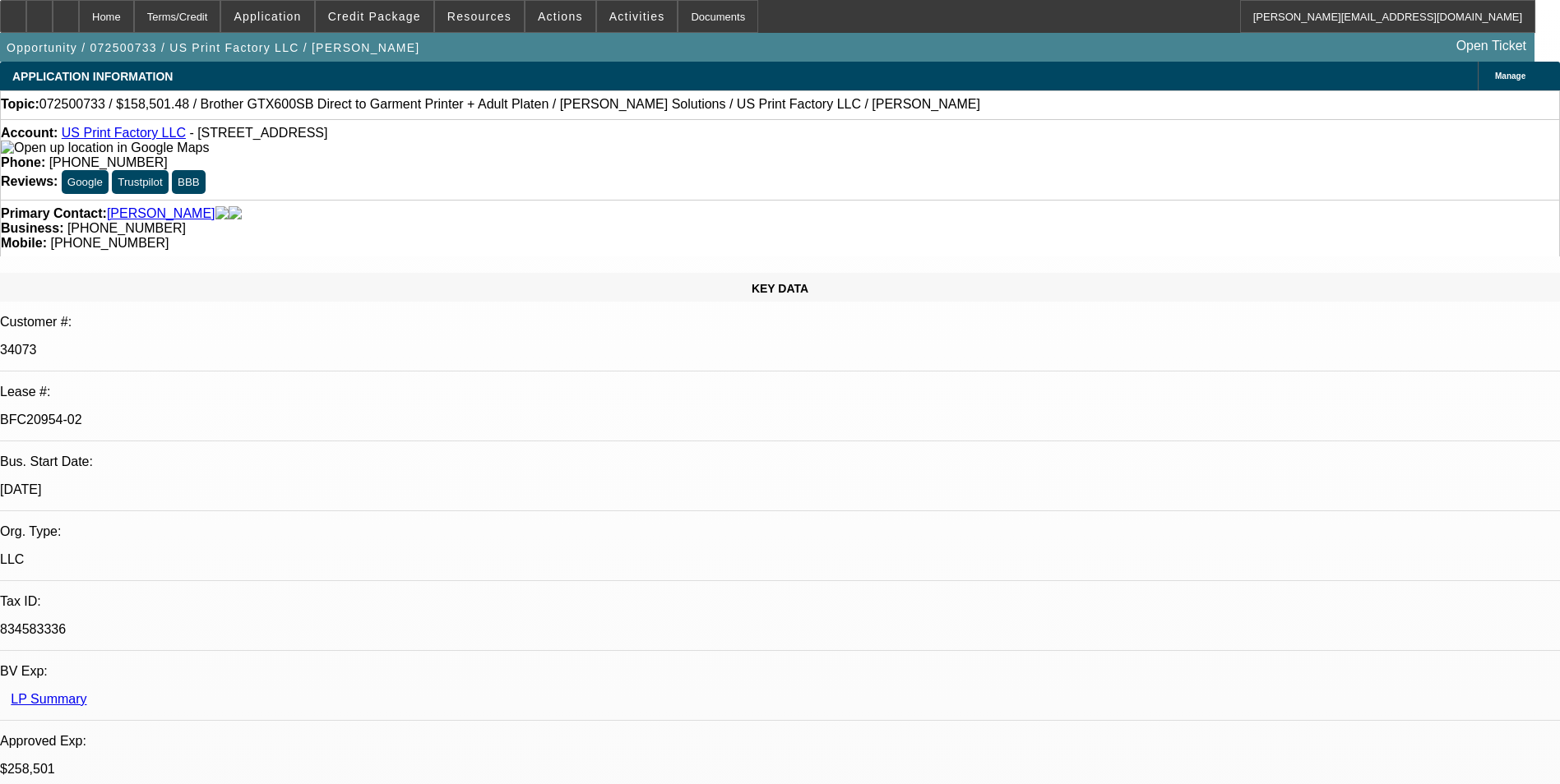
select select "0"
select select "2"
select select "0"
select select "2"
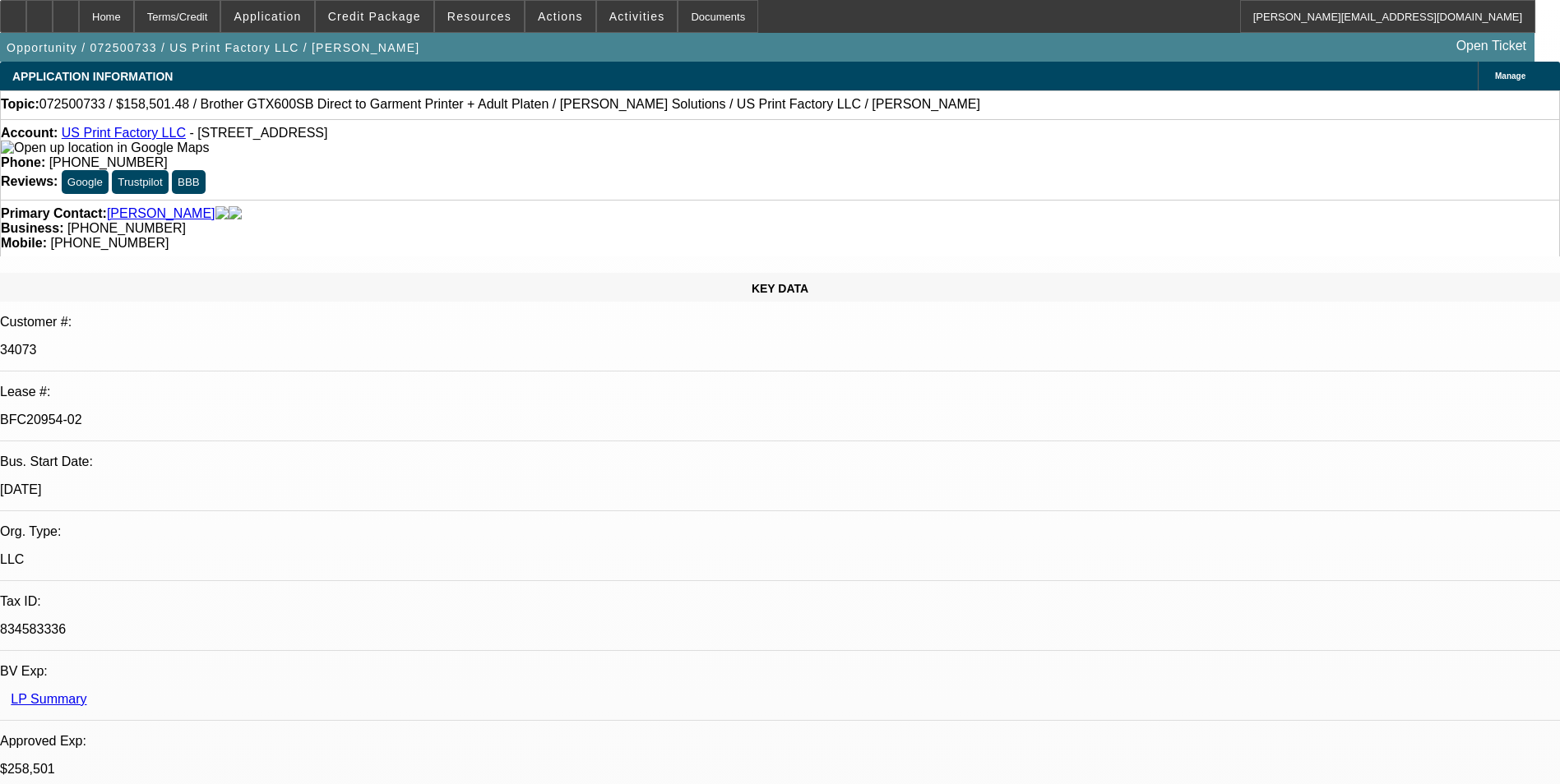
select select "0"
select select "2"
select select "0"
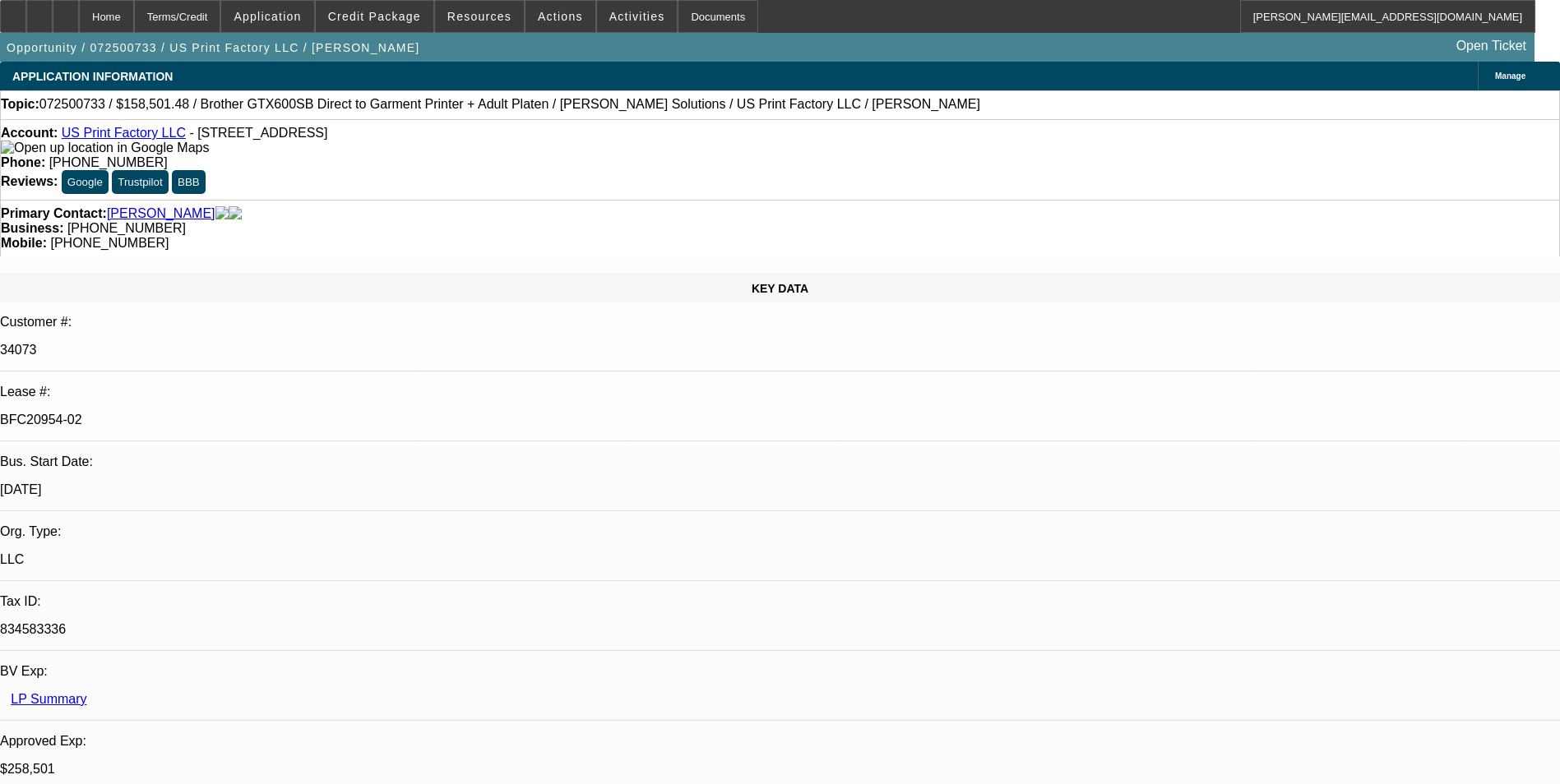
select select "2"
select select "0"
select select "1"
select select "2"
select select "6"
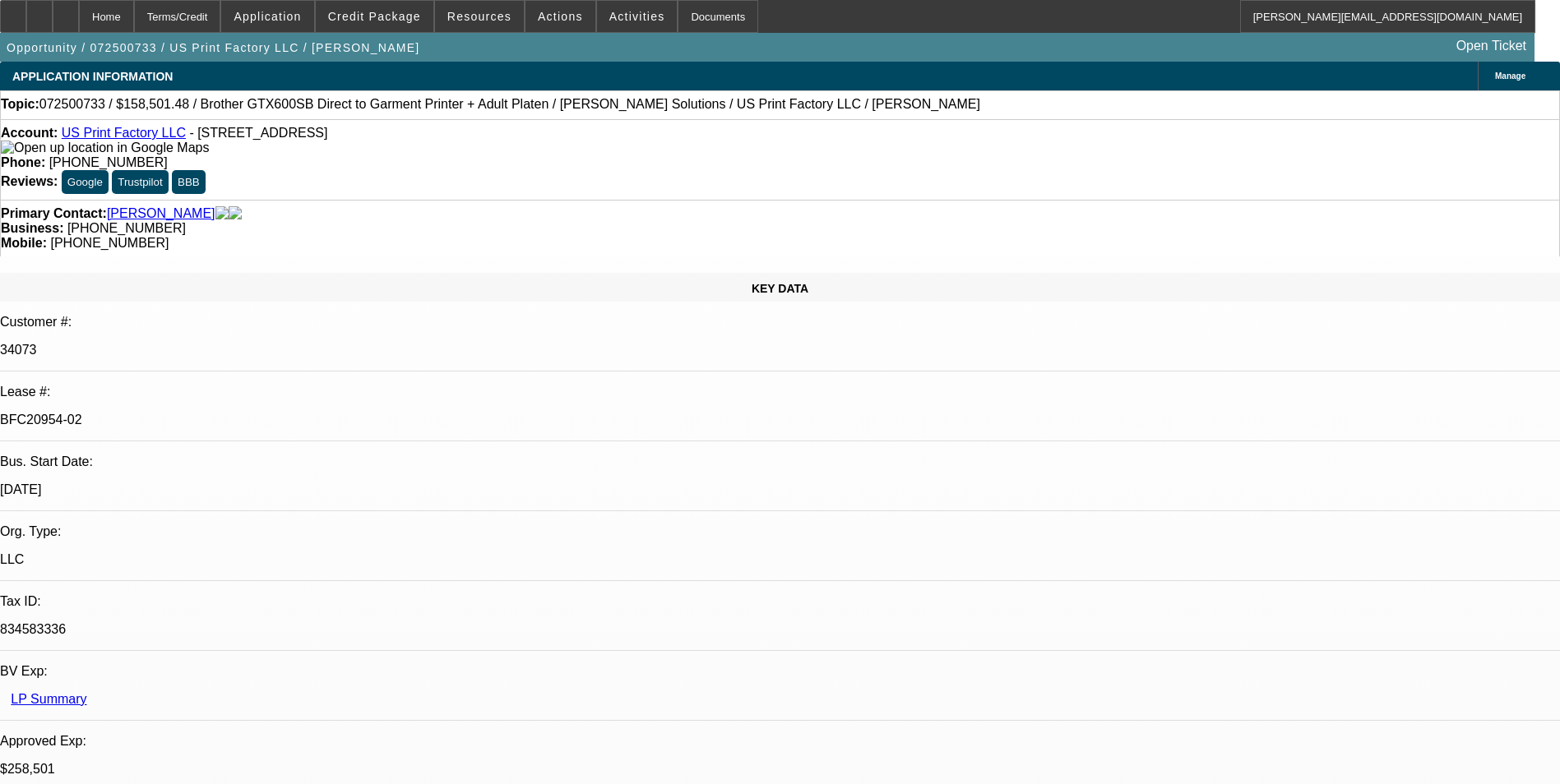
select select "1"
select select "2"
select select "6"
select select "1"
select select "2"
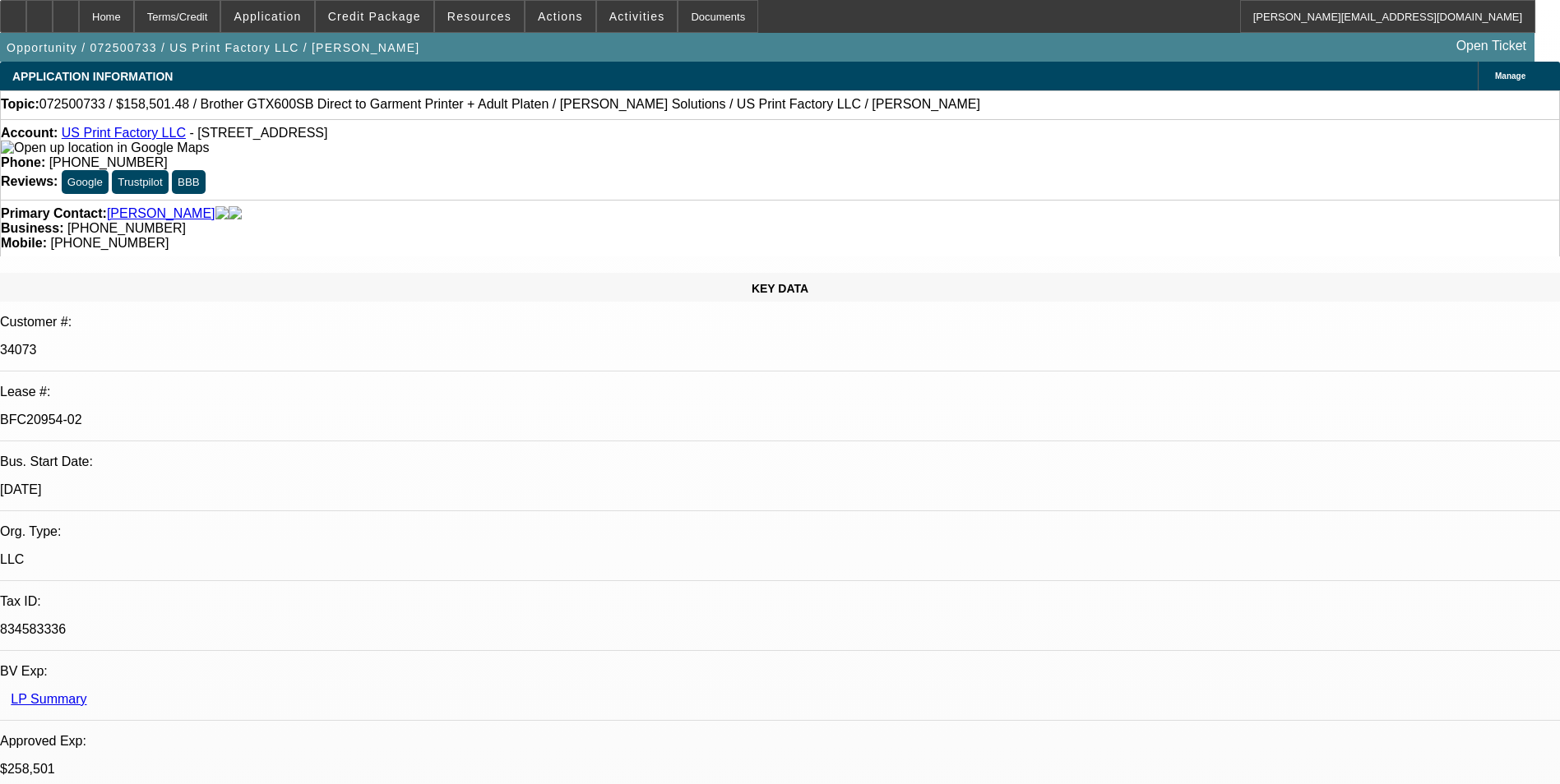
select select "6"
select select "1"
select select "2"
select select "6"
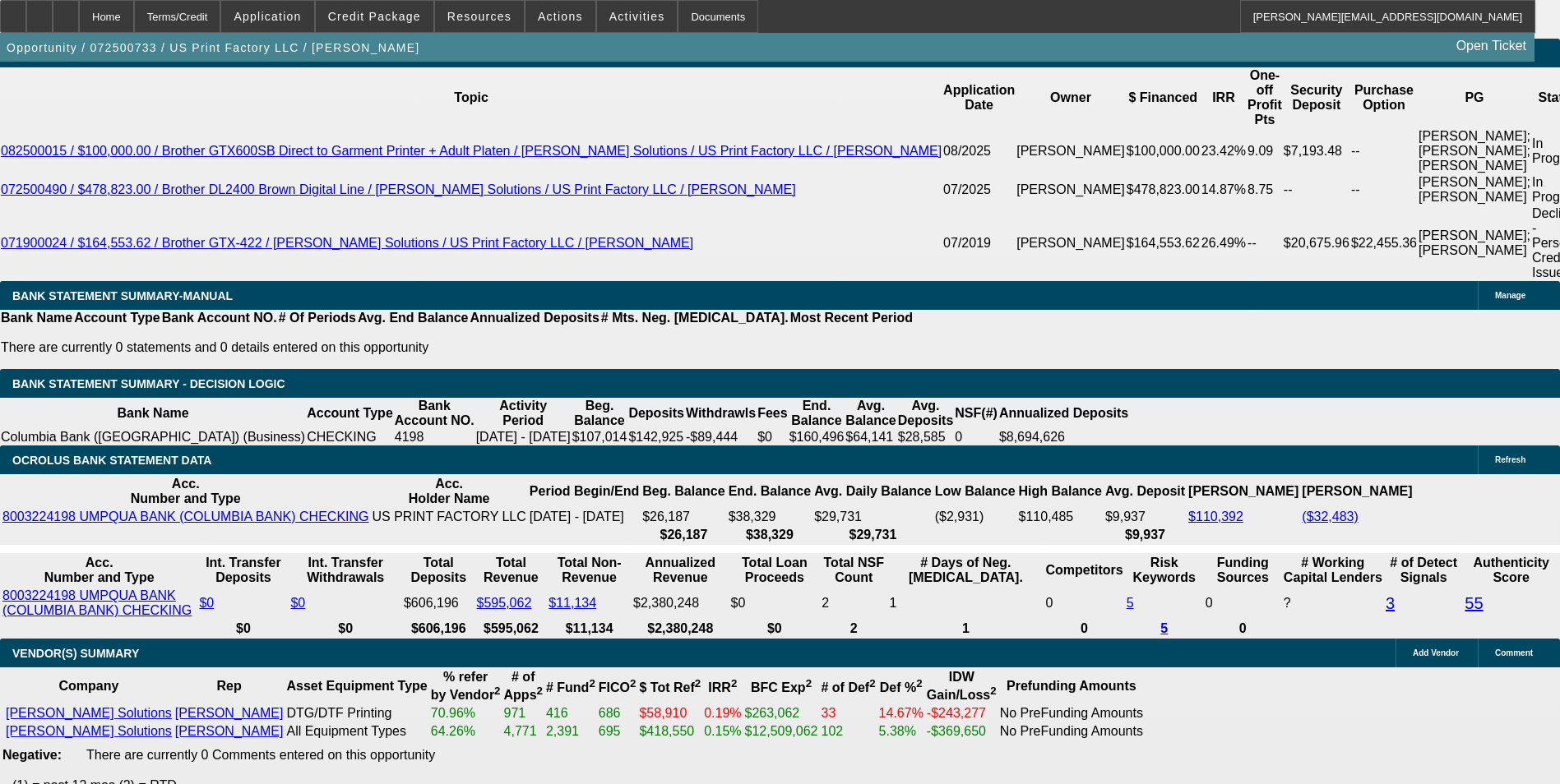
scroll to position [3124, 0]
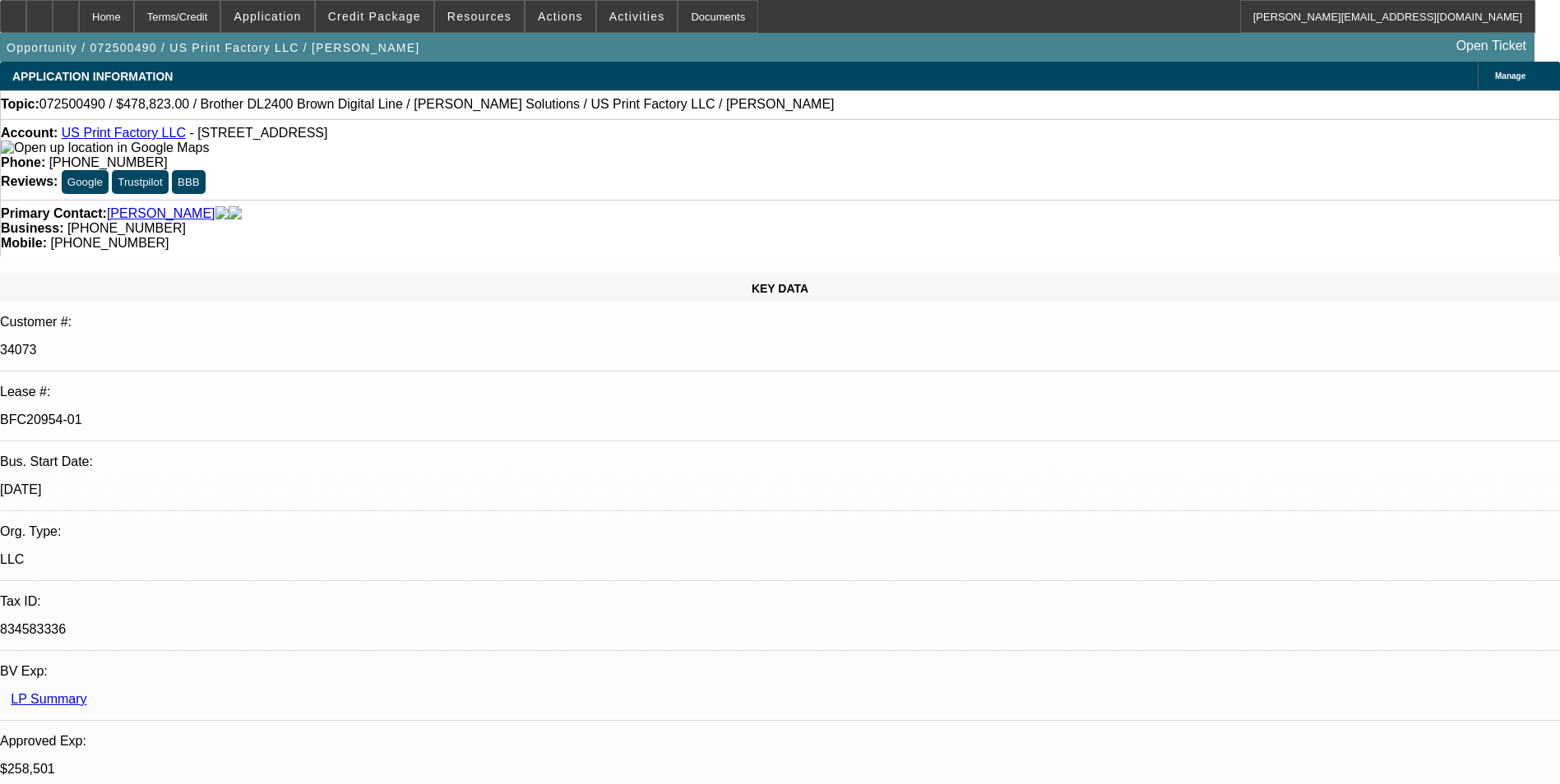
select select "0"
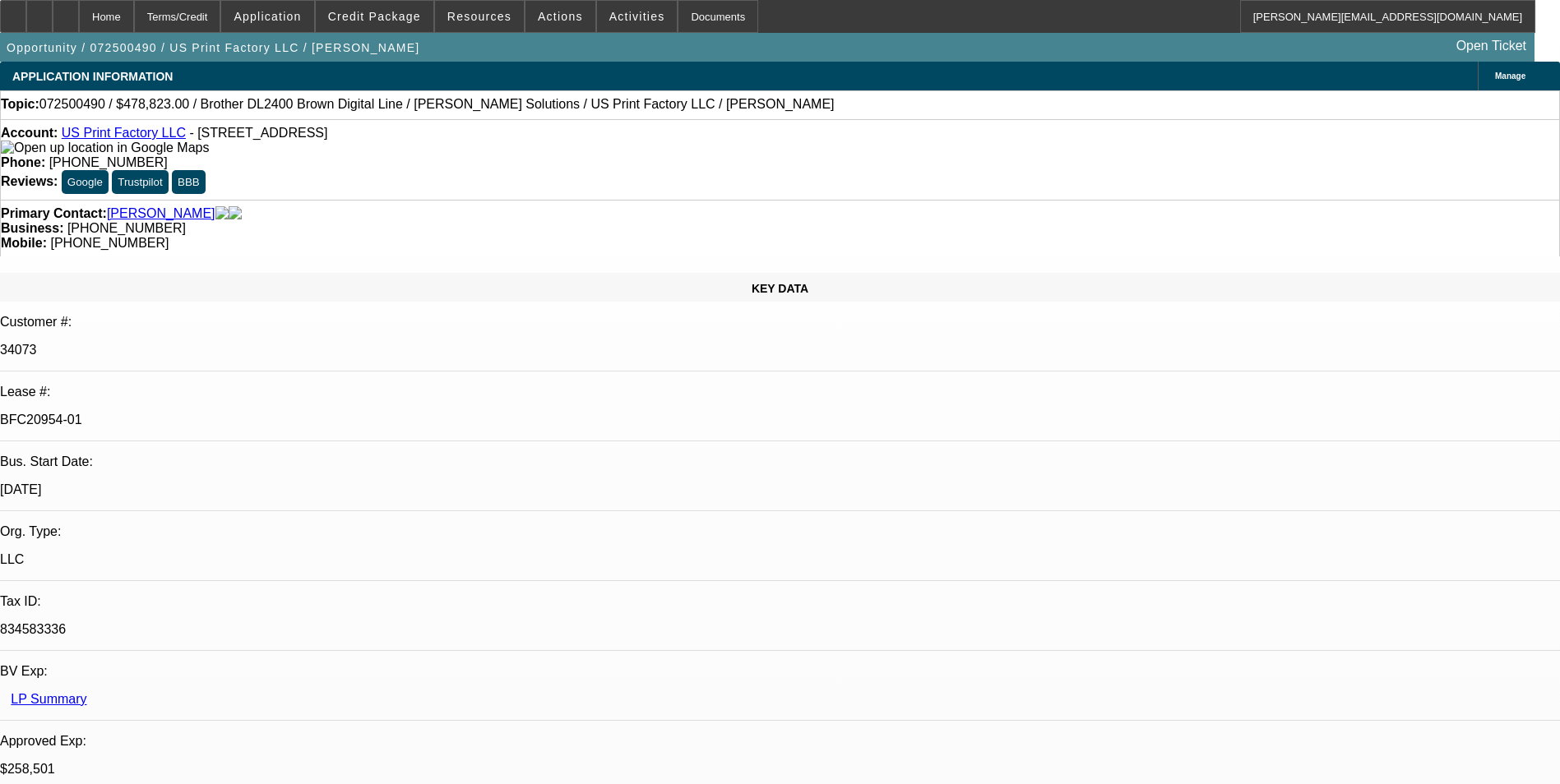
select select "0"
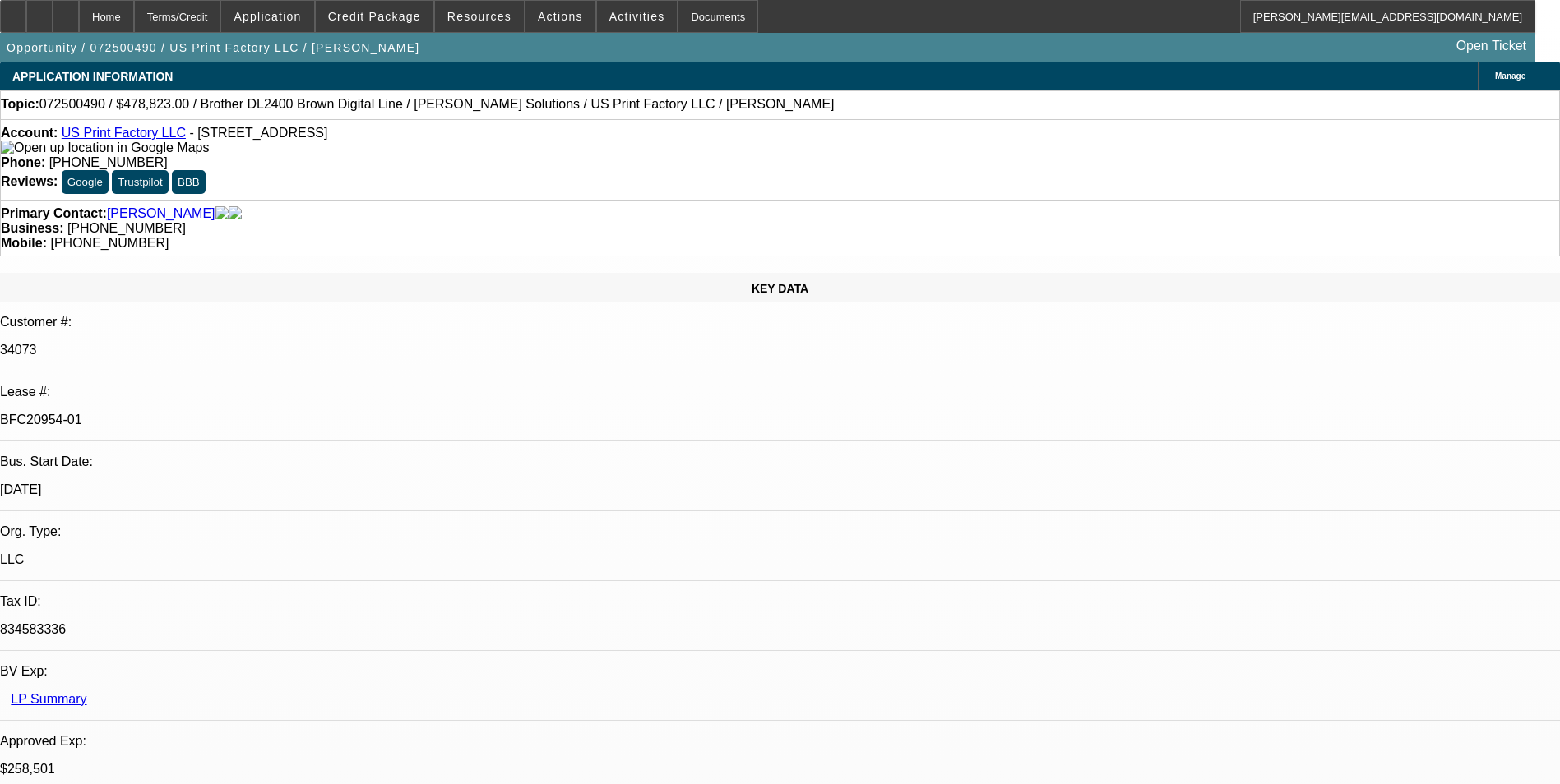
select select "0"
select select "1"
select select "6"
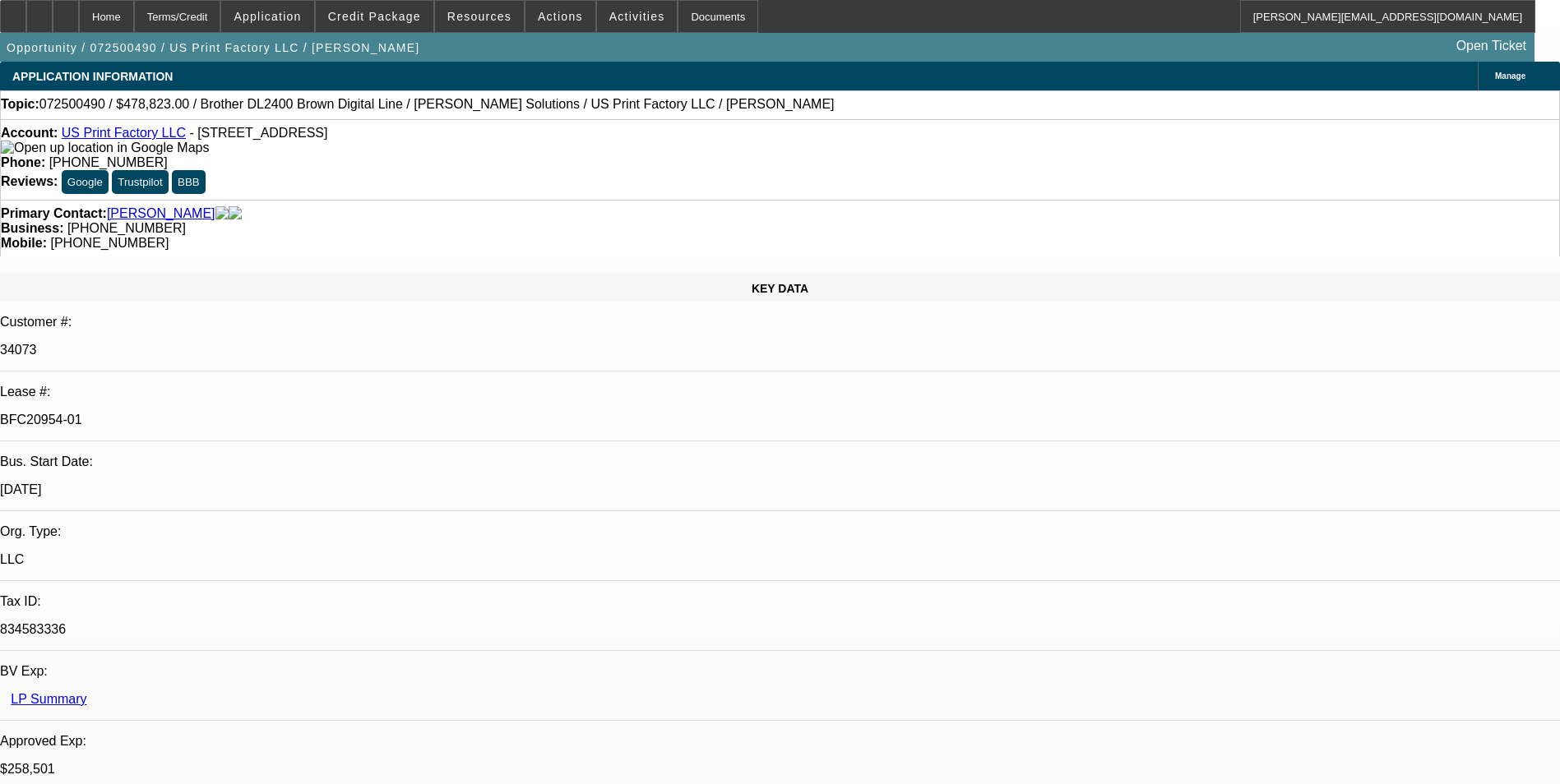
select select "1"
select select "6"
select select "1"
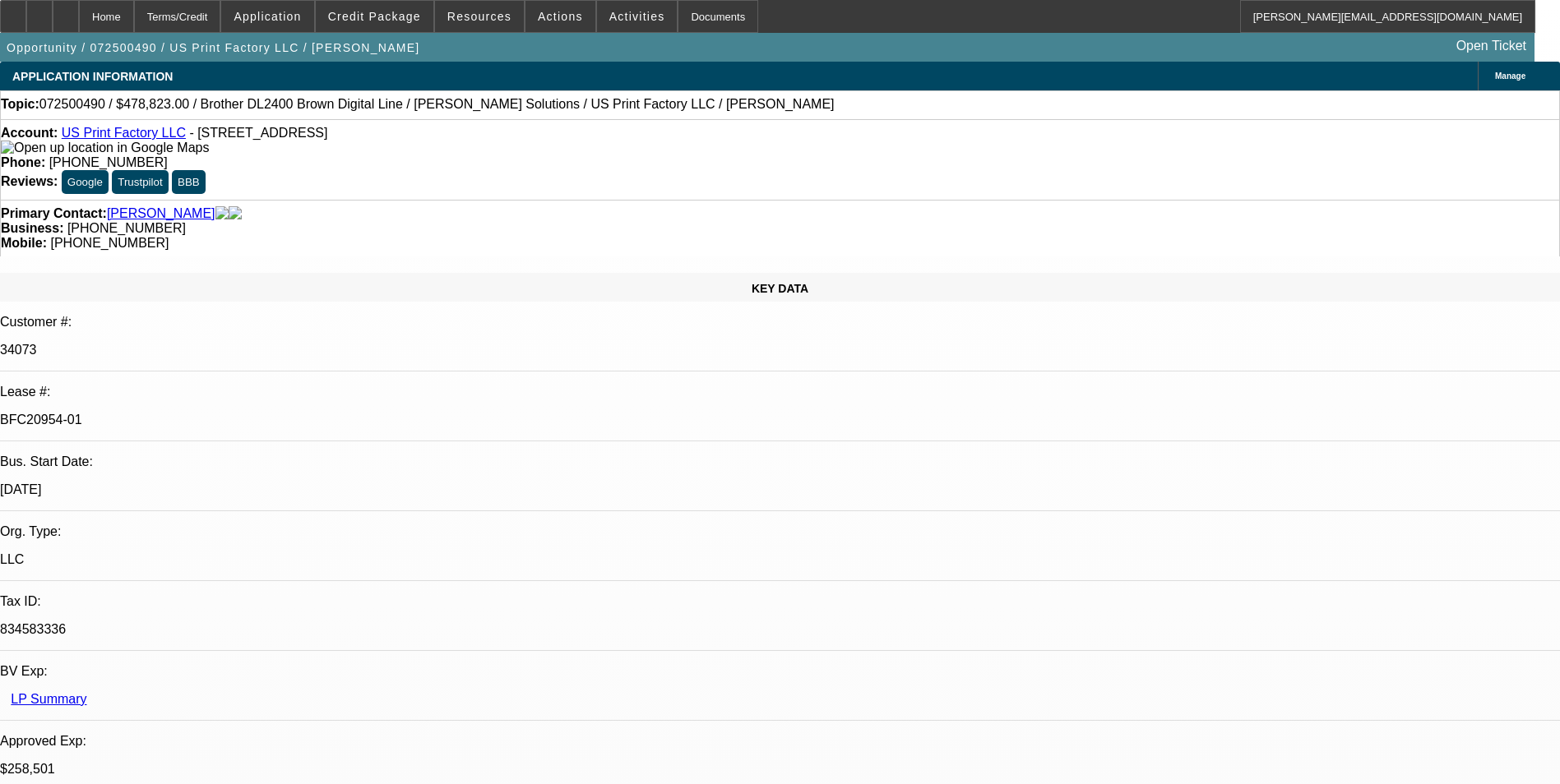
select select "6"
select select "1"
select select "6"
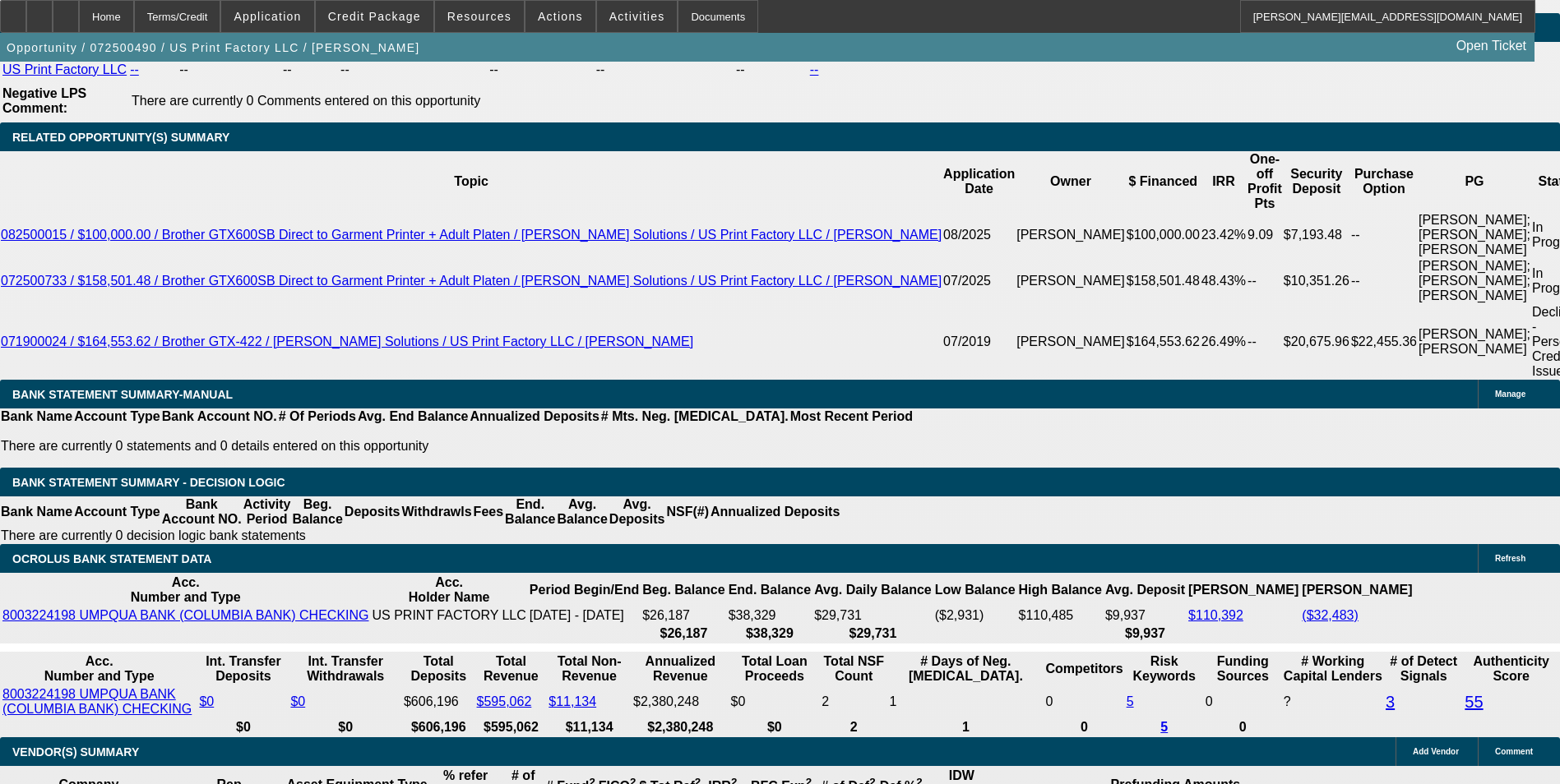
scroll to position [2796, 0]
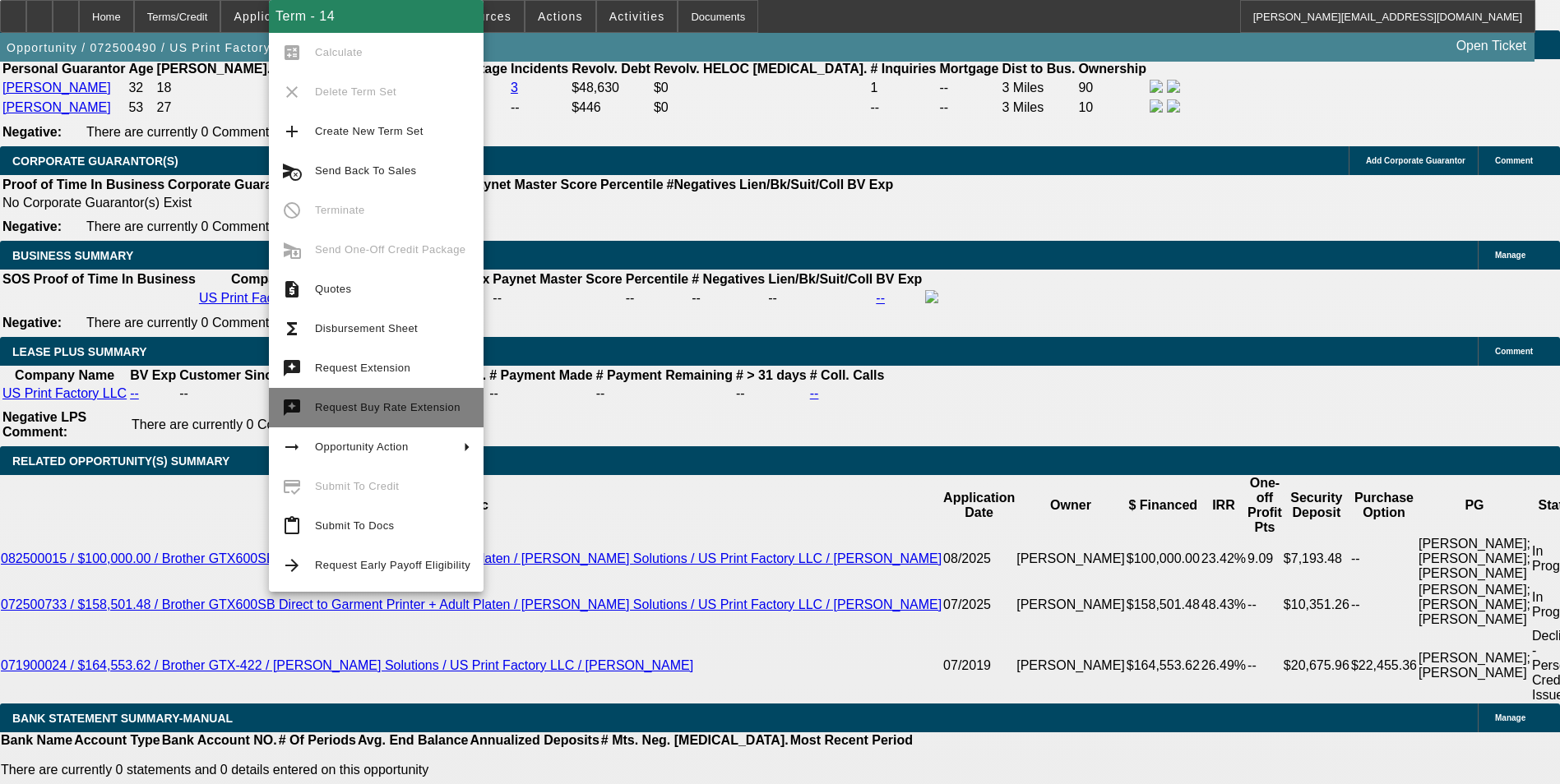
click at [427, 413] on span "Request Buy Rate Extension" at bounding box center [392, 408] width 156 height 20
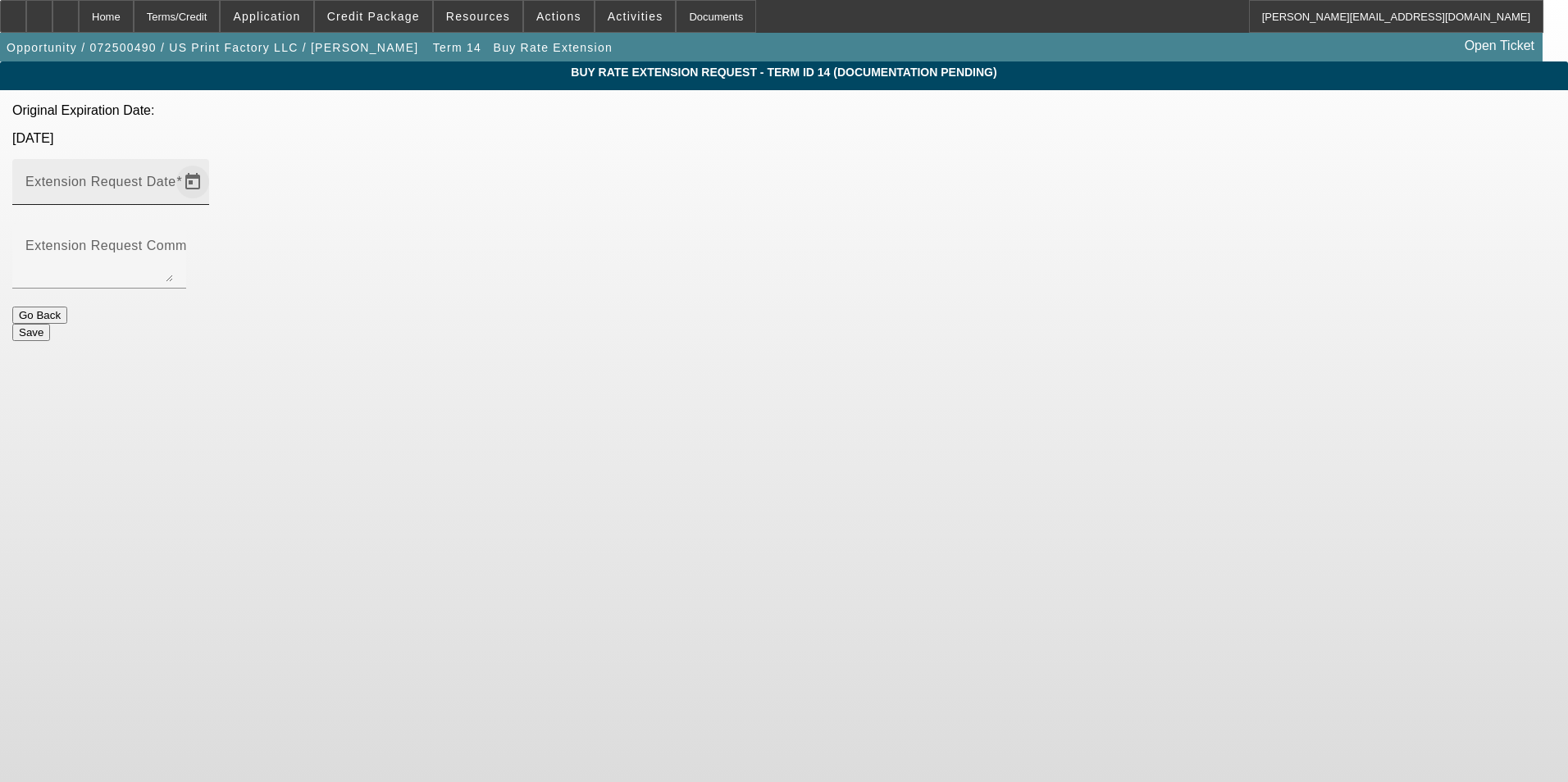
click at [213, 163] on span "Open calendar" at bounding box center [193, 182] width 39 height 39
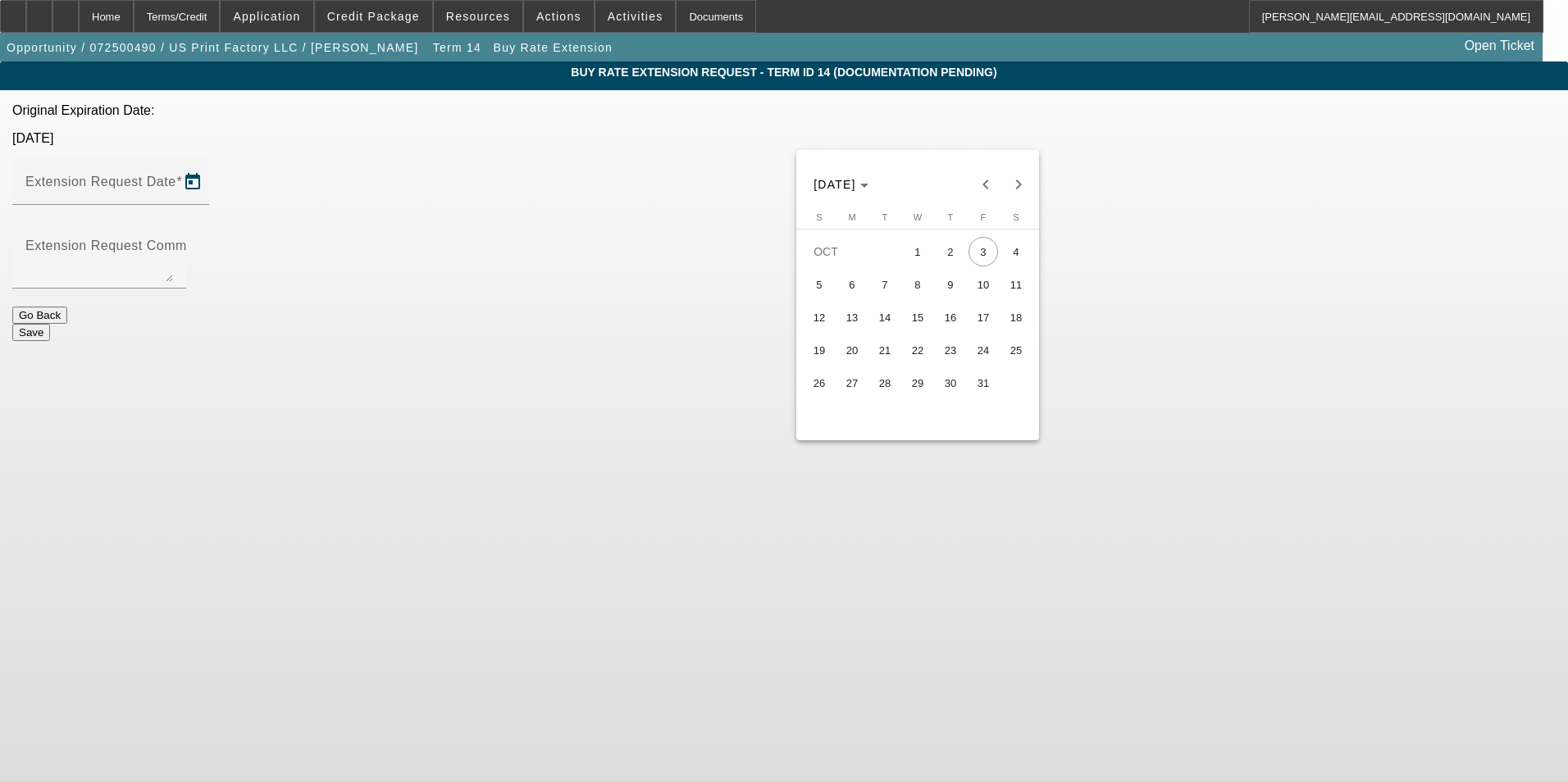
click at [985, 392] on span "31" at bounding box center [983, 383] width 30 height 30
type input "10/31/2025"
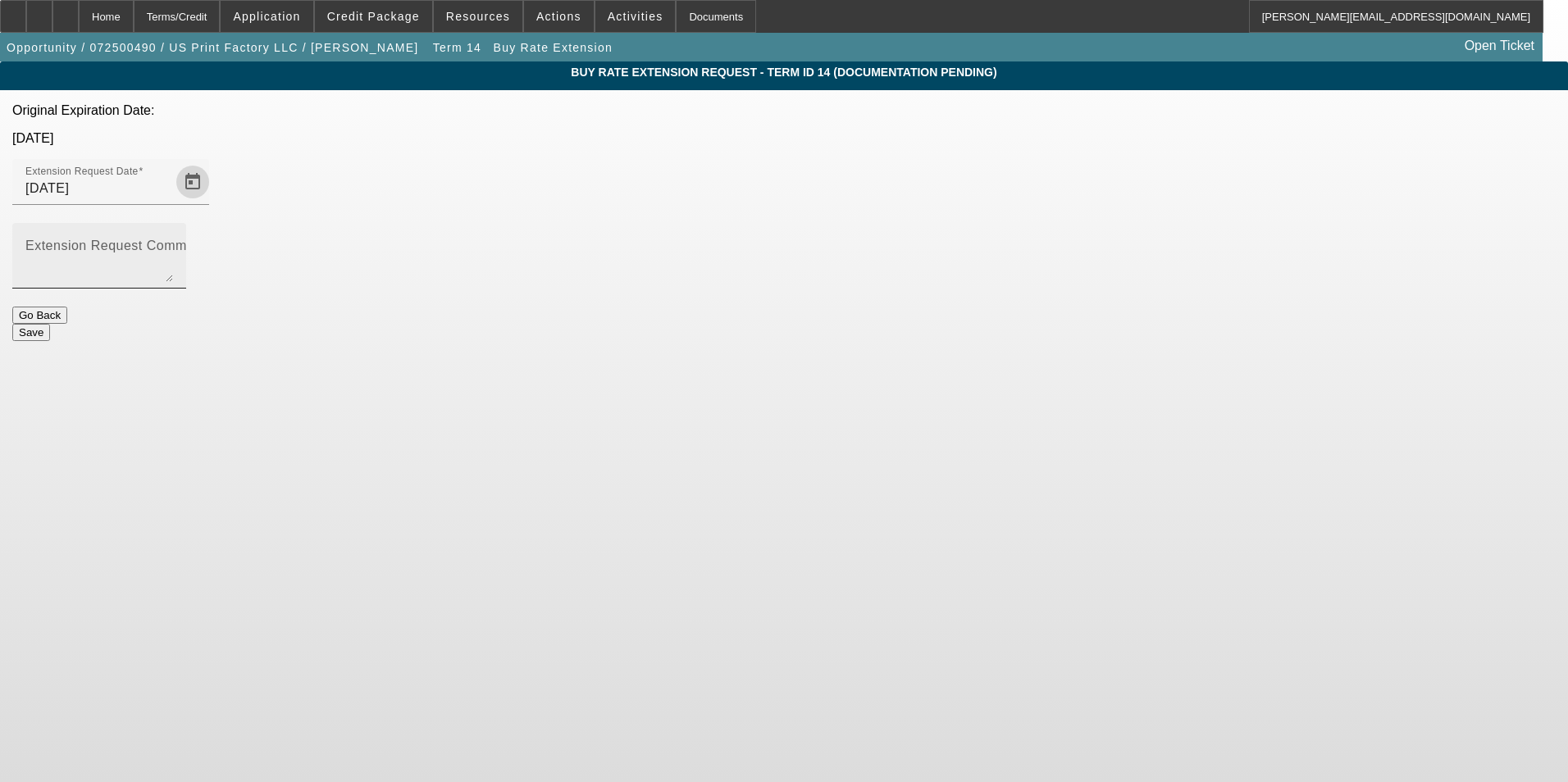
click at [173, 243] on textarea "Extension Request Comment" at bounding box center [99, 263] width 148 height 39
paste textarea "Equipment scheduled to be delivered and installed in the next two weeks, howeve…"
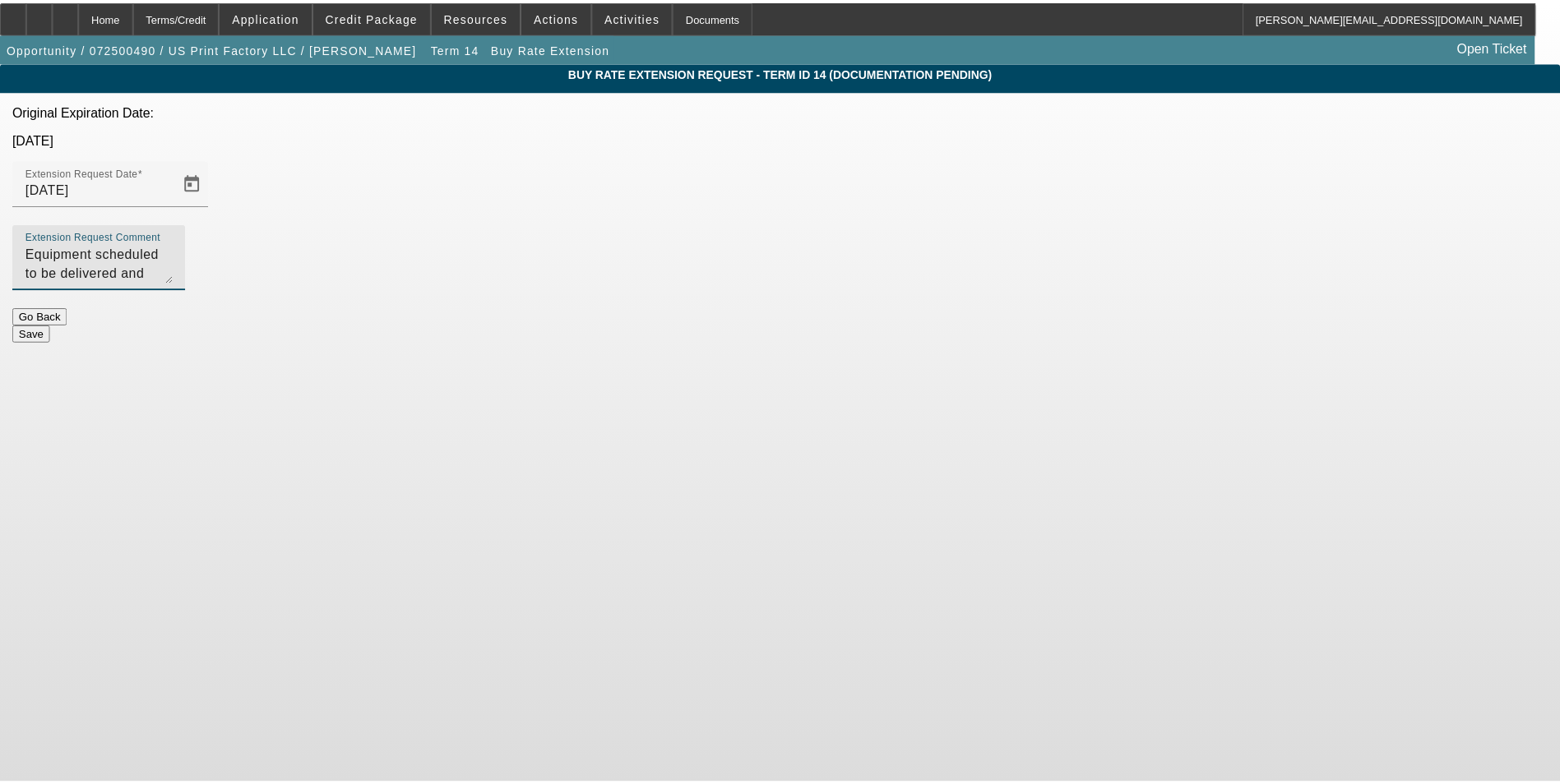
scroll to position [16, 0]
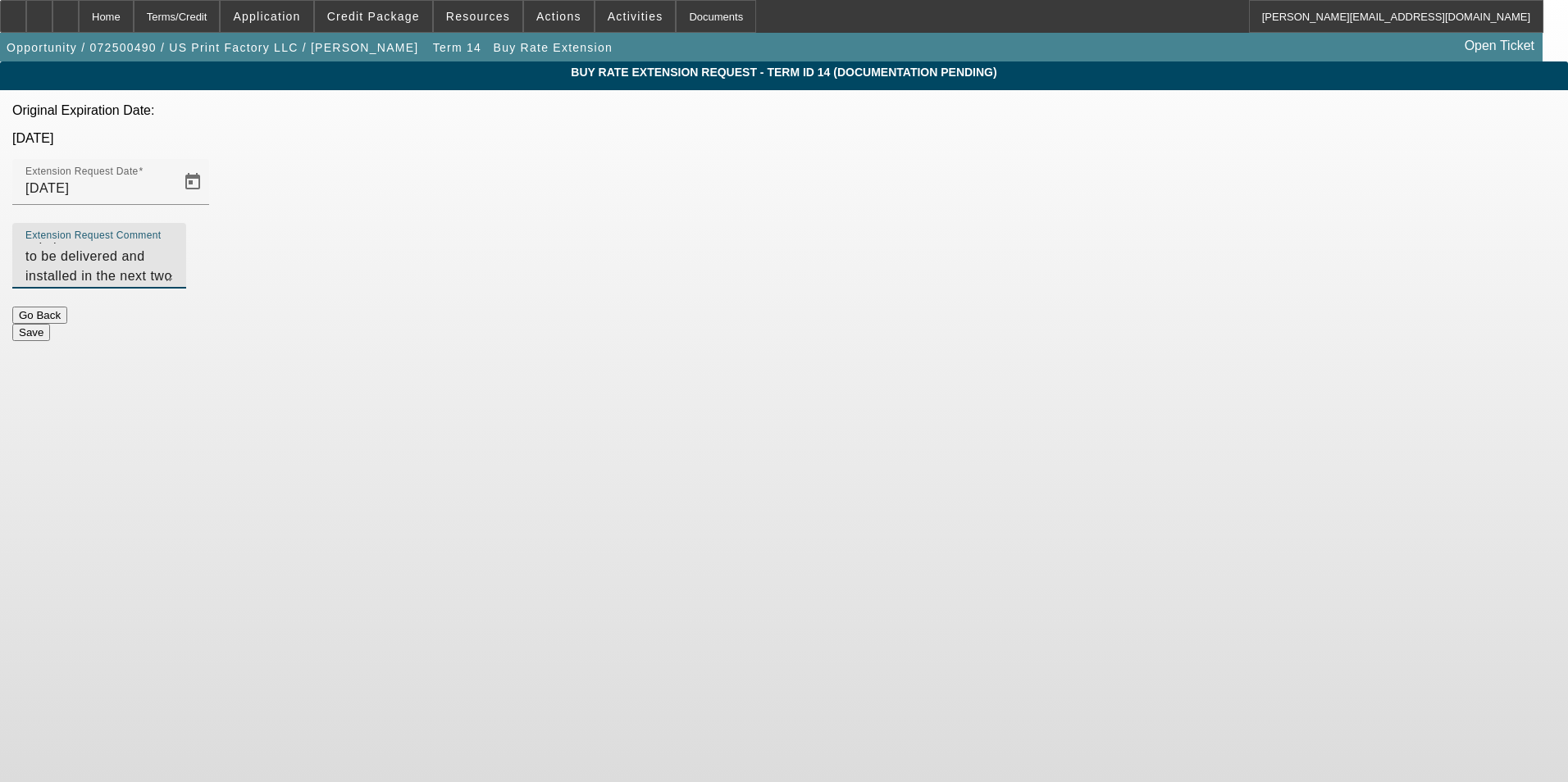
drag, startPoint x: 726, startPoint y: 199, endPoint x: 752, endPoint y: 251, distance: 58.1
click at [173, 243] on textarea "Equipment scheduled to be delivered and installed in the next two weeks, howeve…" at bounding box center [99, 263] width 148 height 39
type textarea "Equipment scheduled to be delivered and installed in the next two weeks, howeve…"
click at [50, 324] on button "Save" at bounding box center [31, 332] width 38 height 17
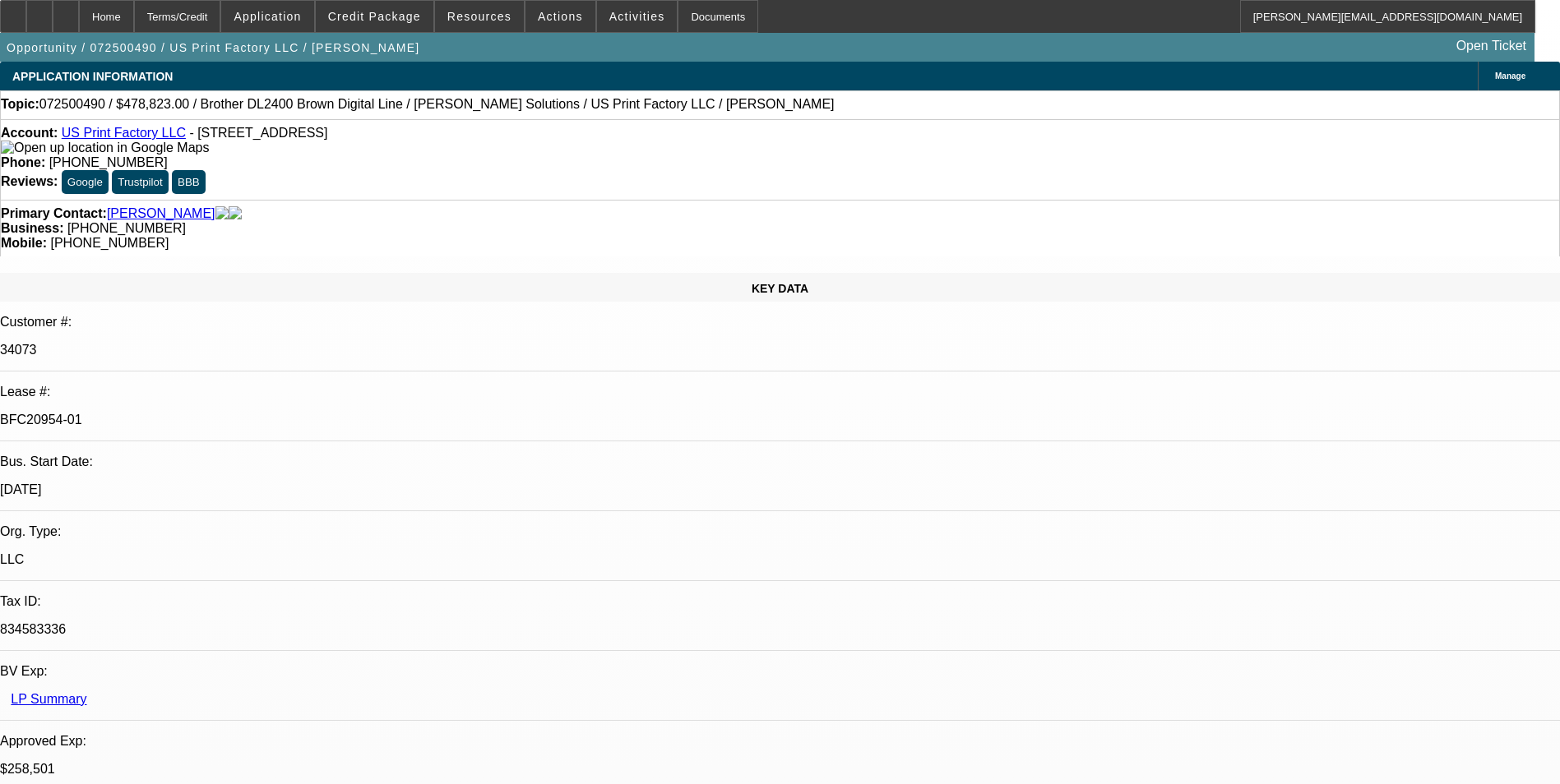
select select "0"
select select "6"
select select "0"
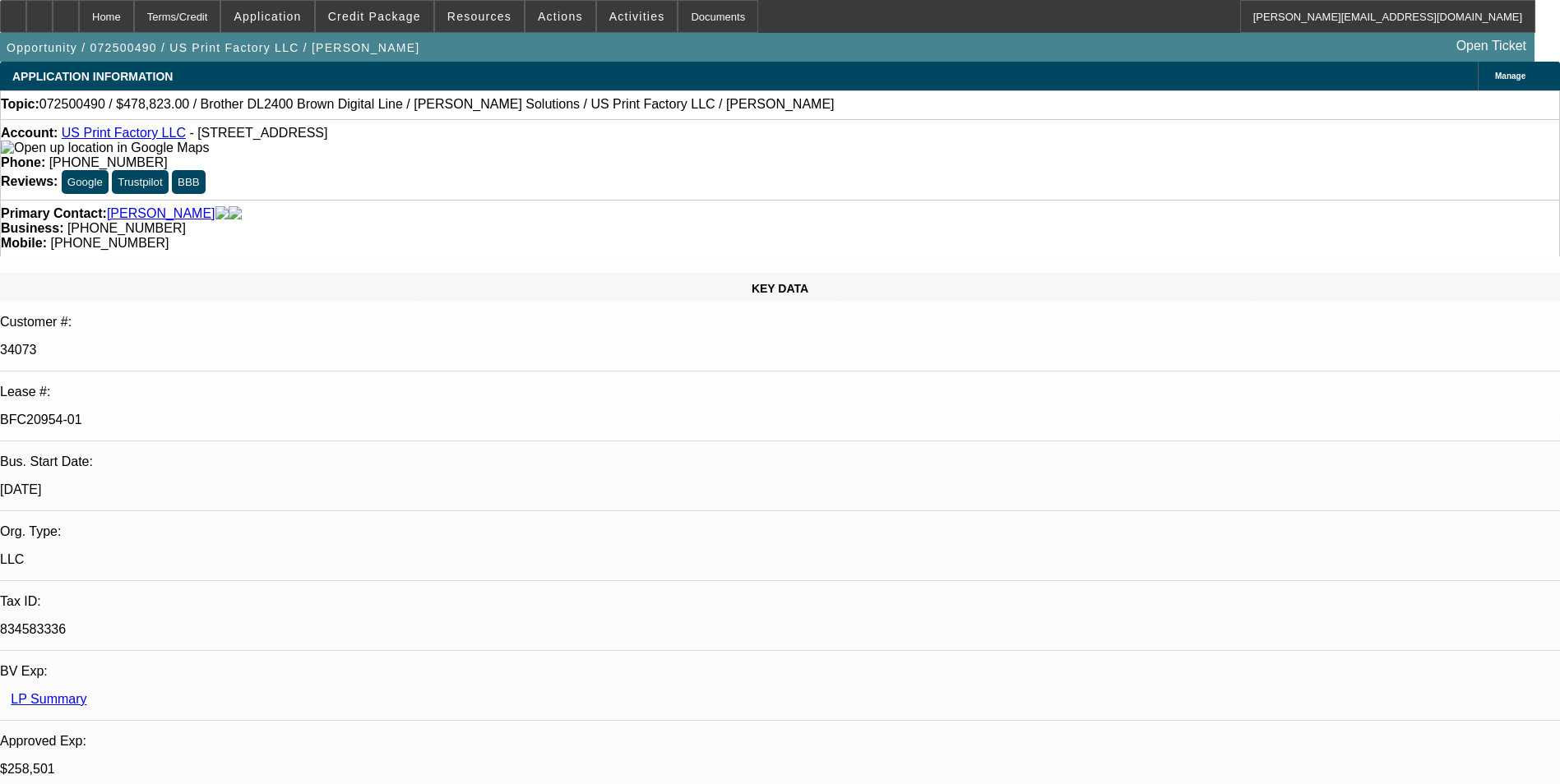
select select "0"
select select "6"
select select "0"
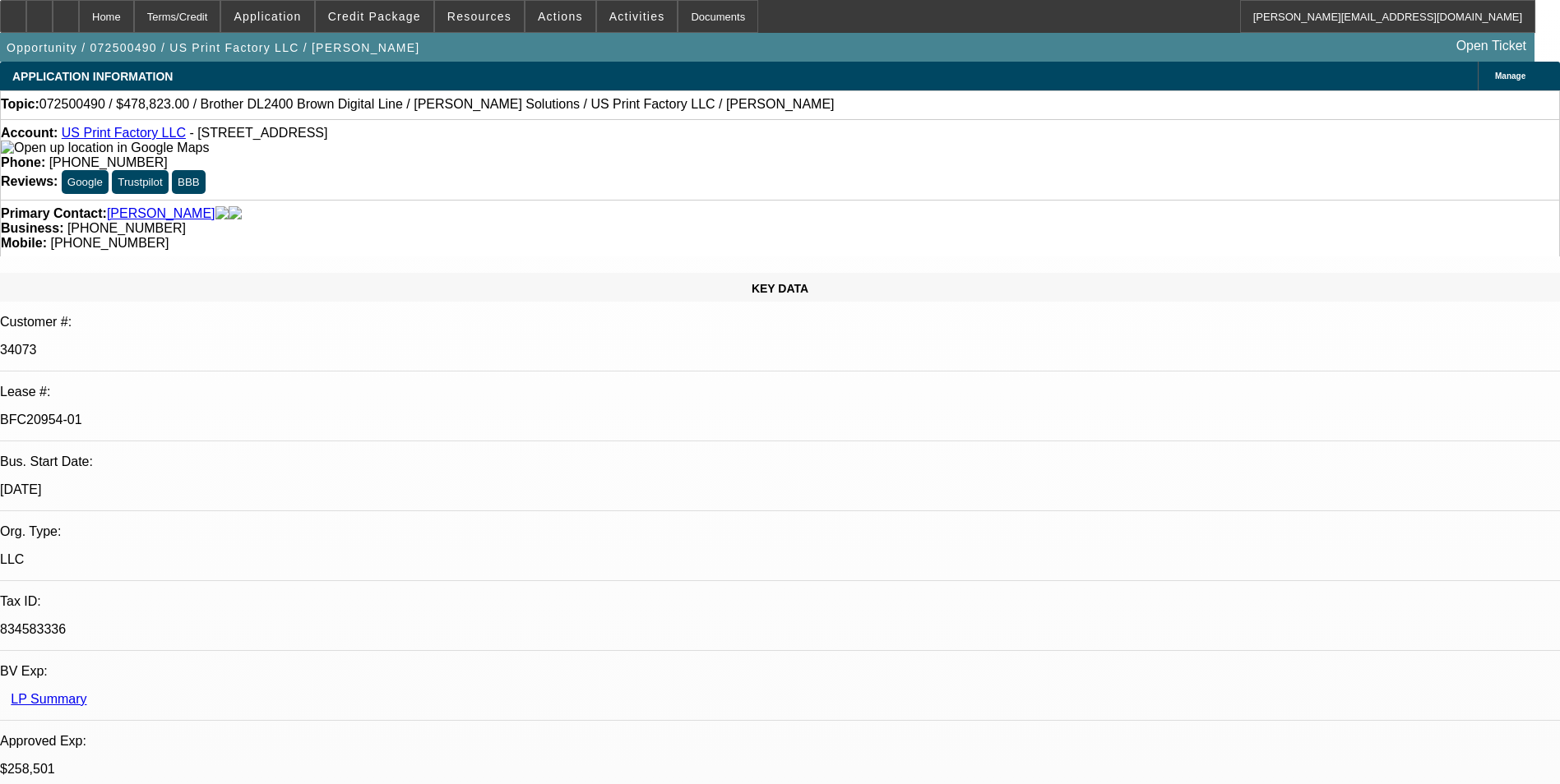
select select "0"
select select "6"
select select "0"
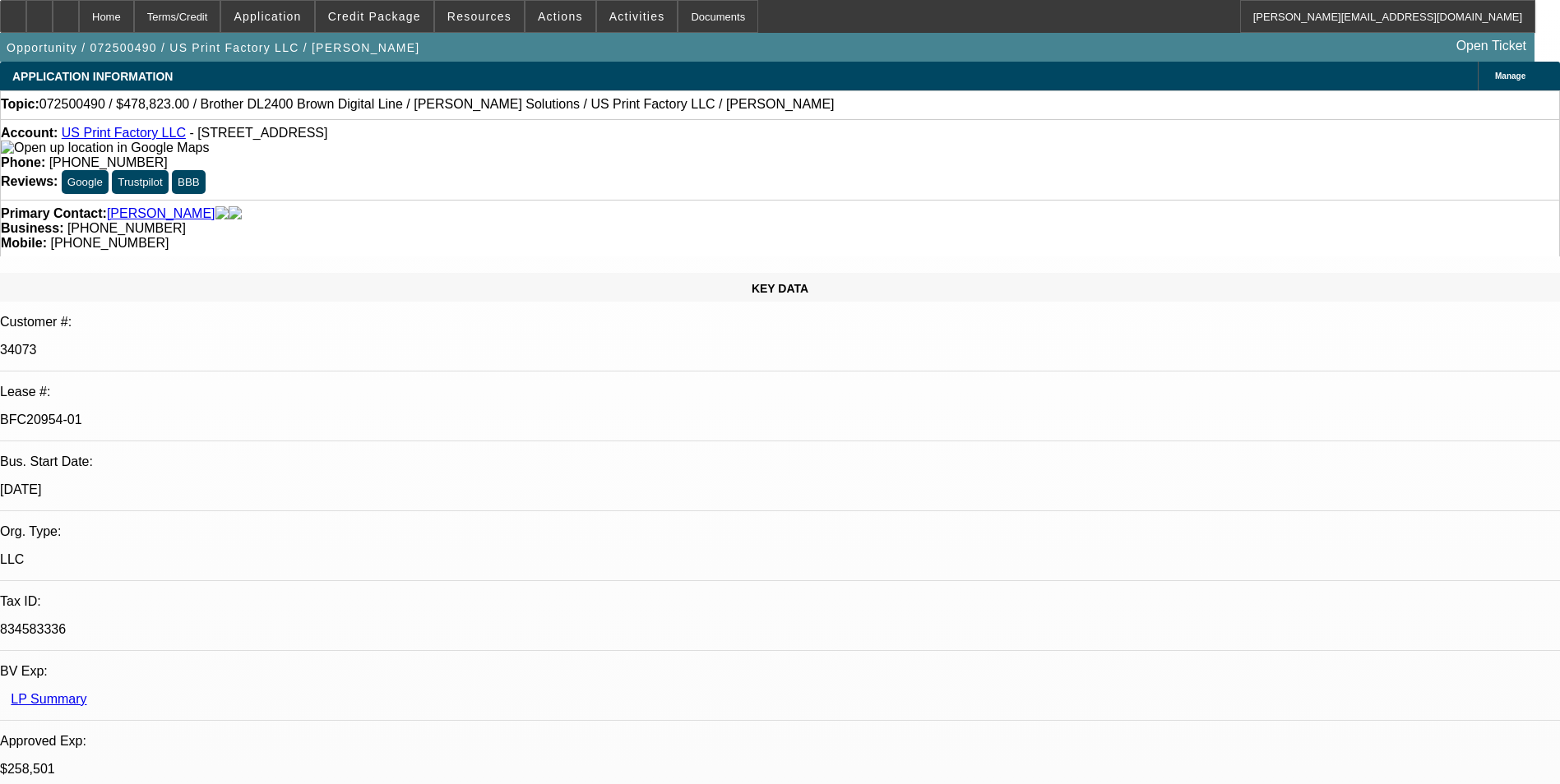
select select "6"
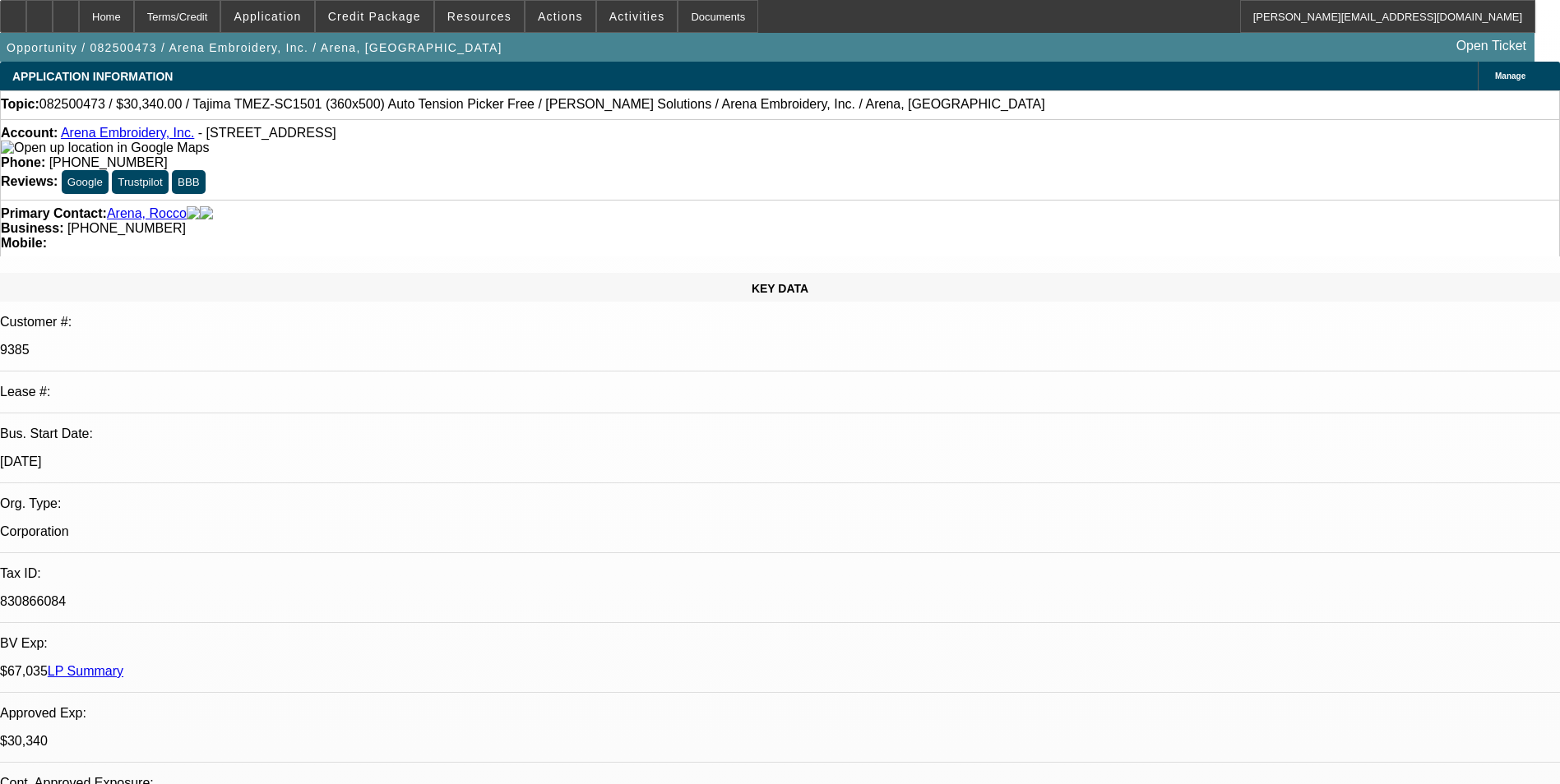
select select "0"
select select "2"
select select "0.1"
select select "0"
select select "2"
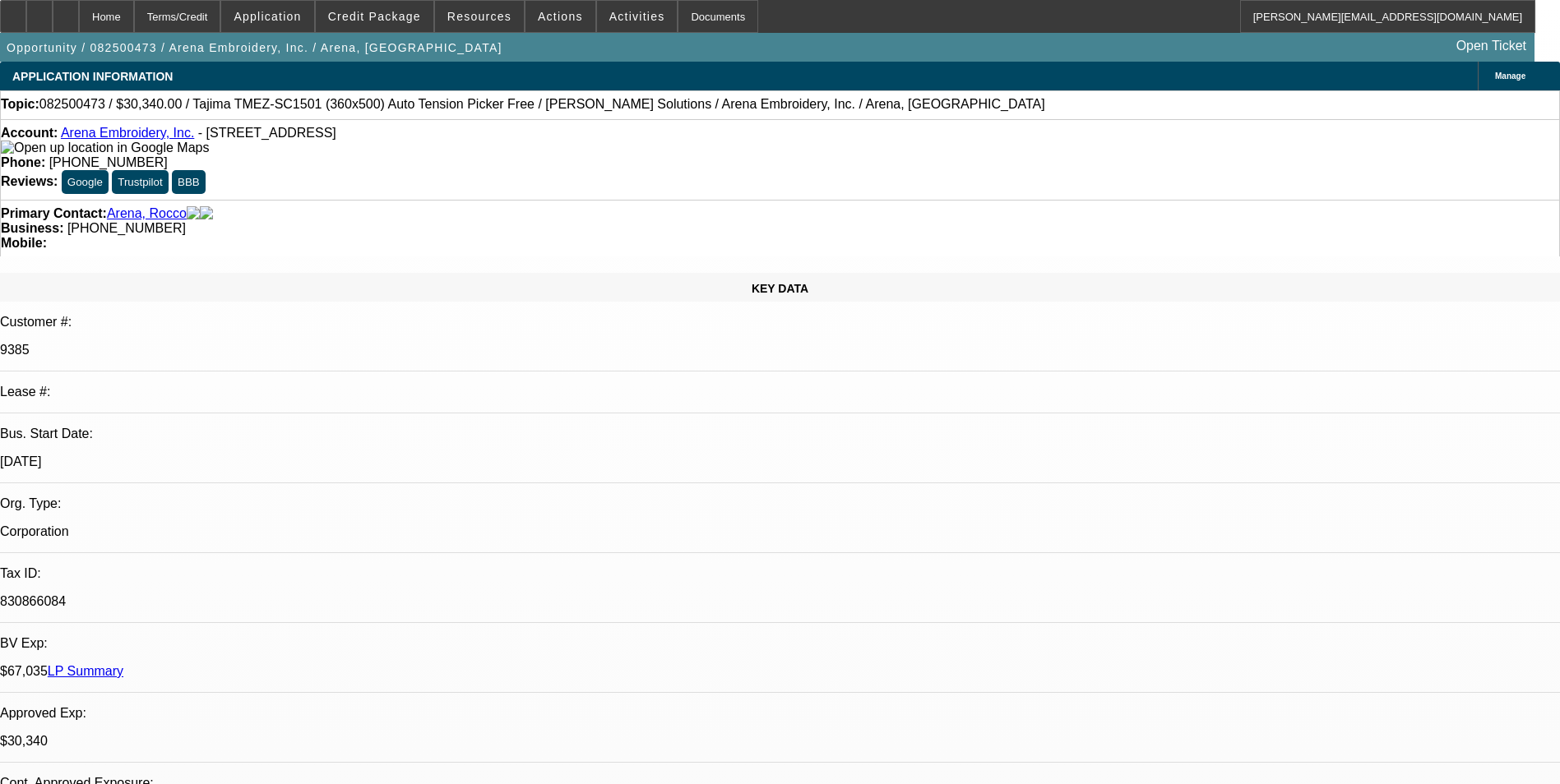
select select "0.1"
select select "0"
select select "2"
select select "0.1"
select select "1"
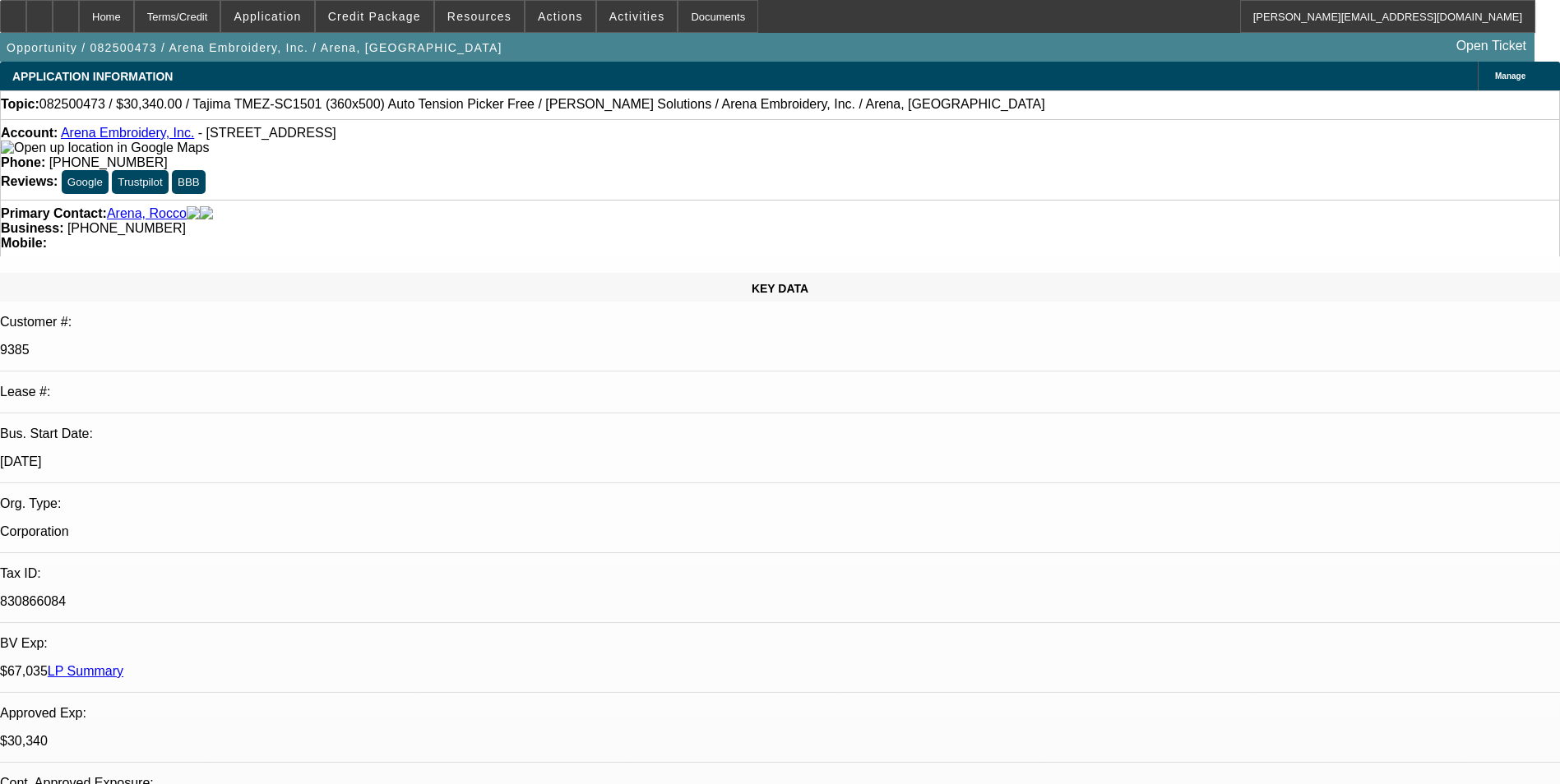
select select "2"
select select "4"
select select "1"
select select "2"
select select "4"
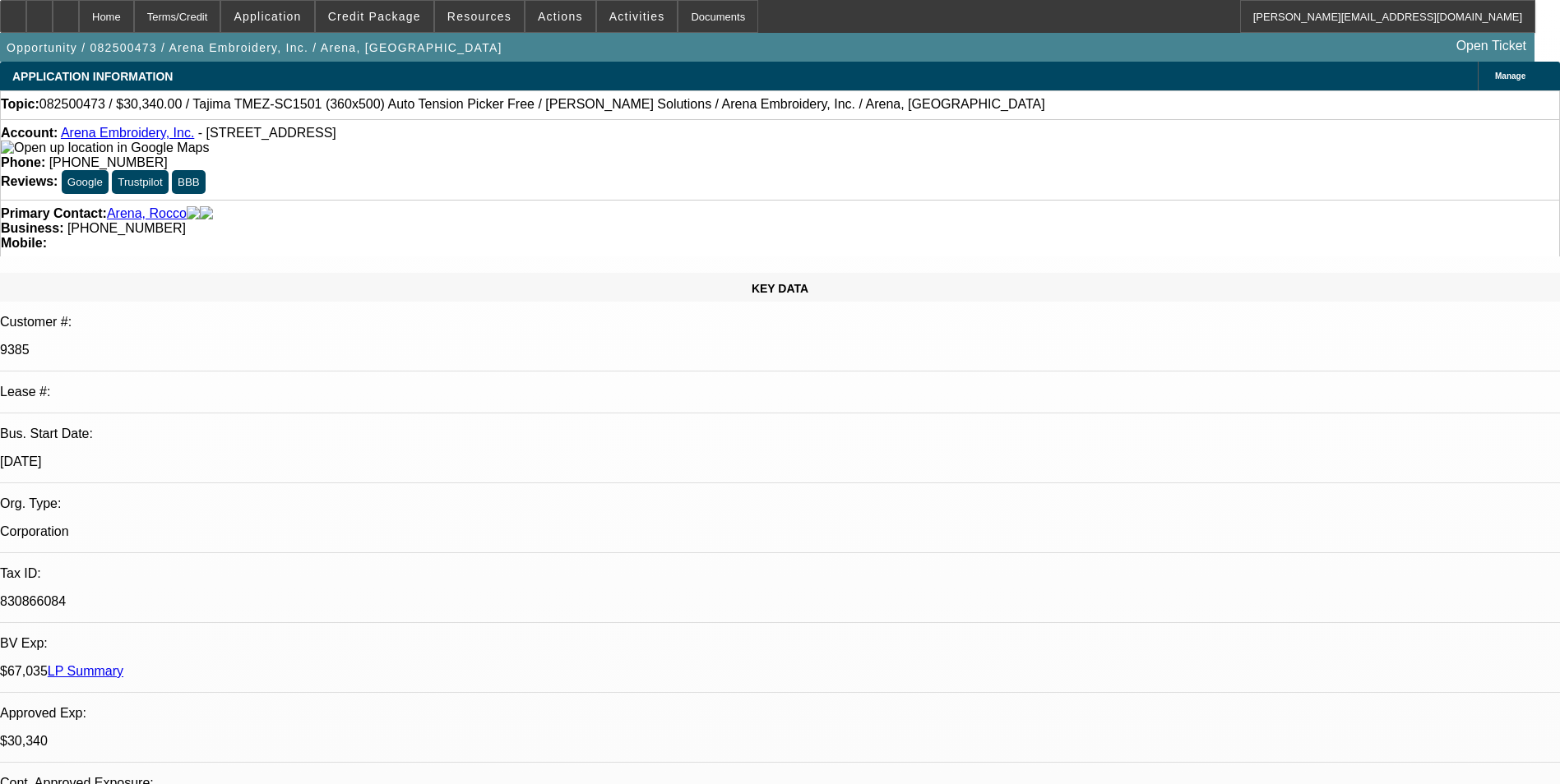
select select "1"
select select "2"
select select "4"
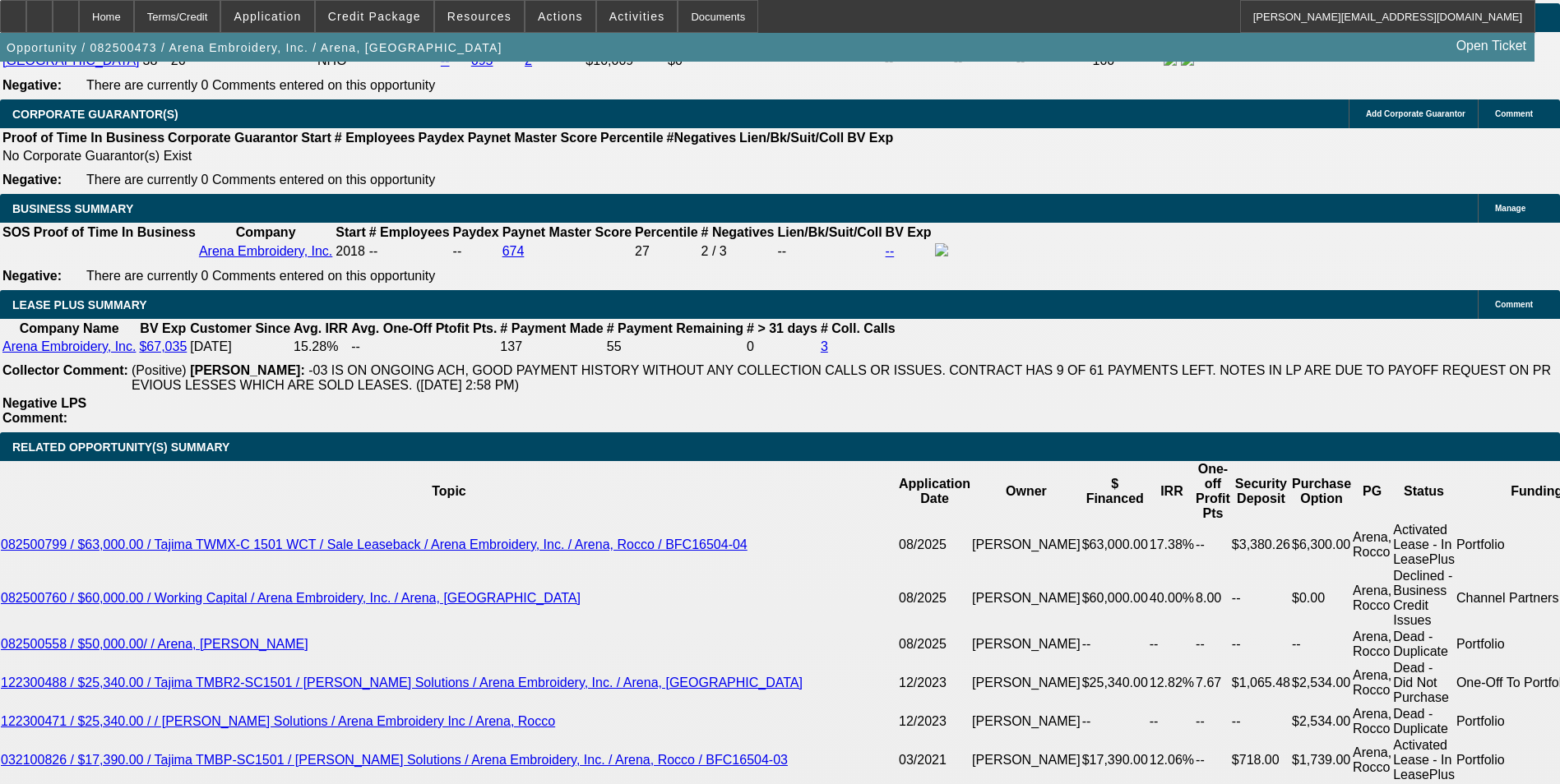
scroll to position [2796, 0]
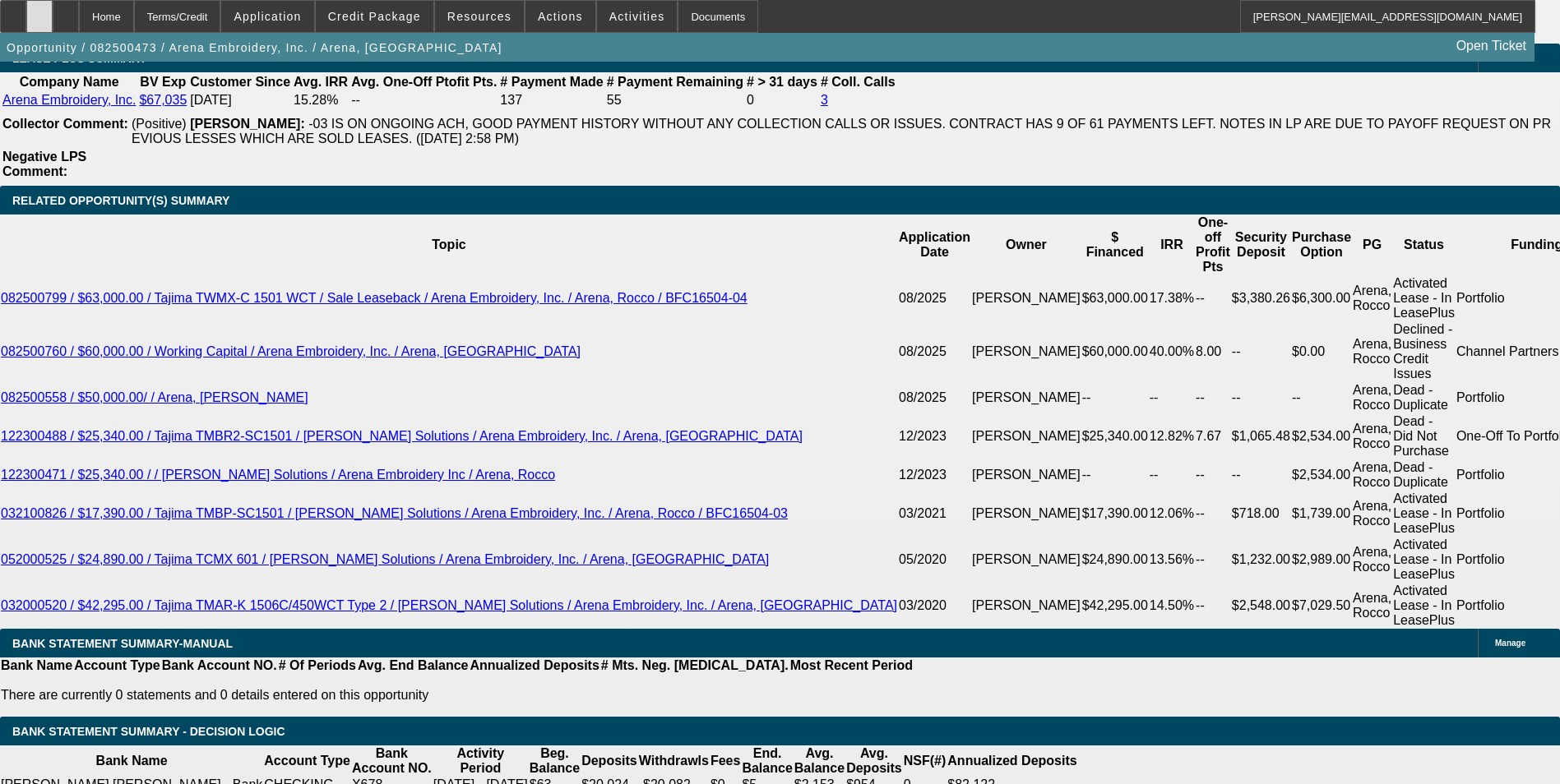
click at [40, 11] on icon at bounding box center [40, 11] width 0 height 0
click at [409, 32] on span at bounding box center [374, 16] width 118 height 40
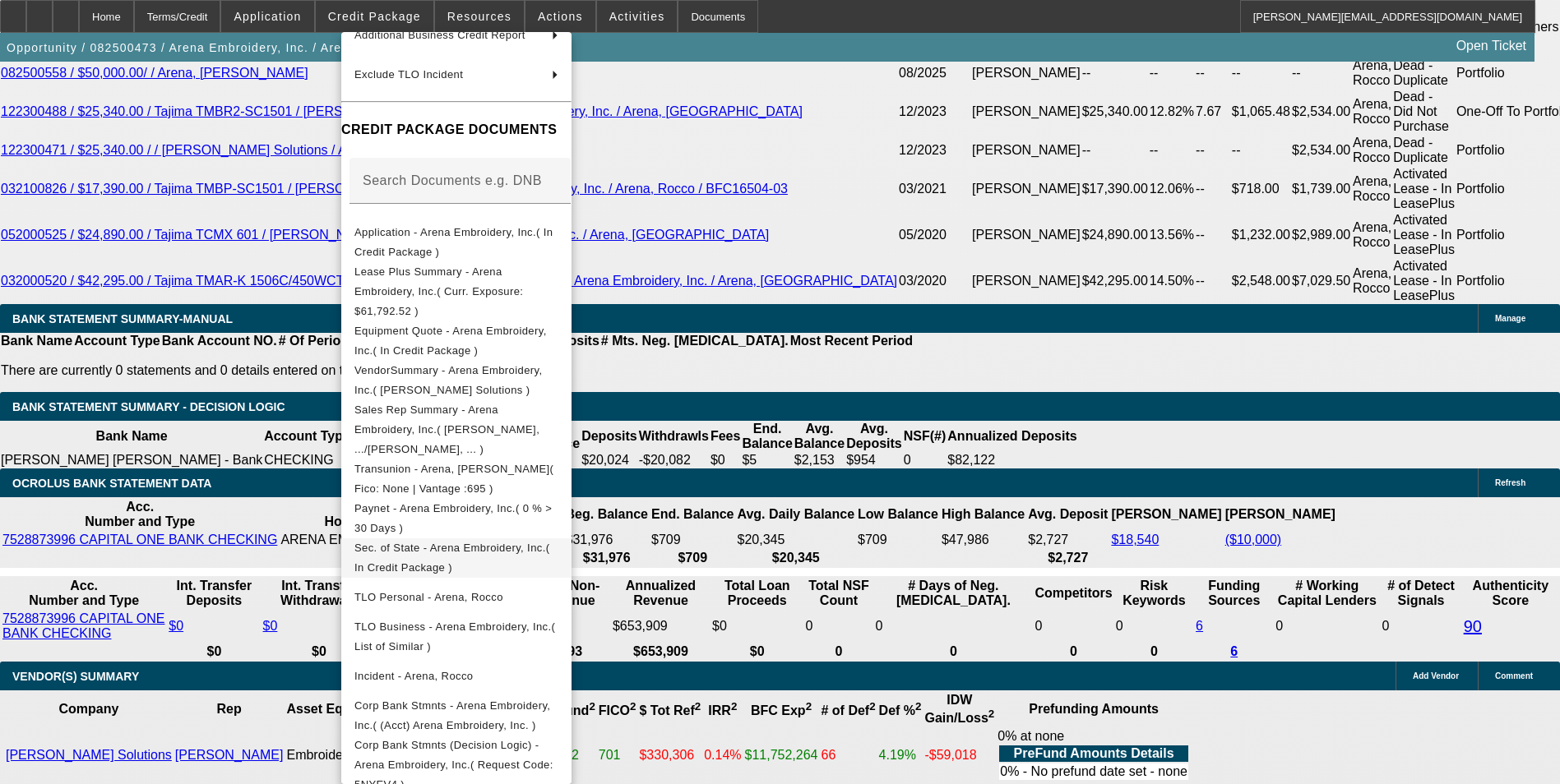
scroll to position [3289, 0]
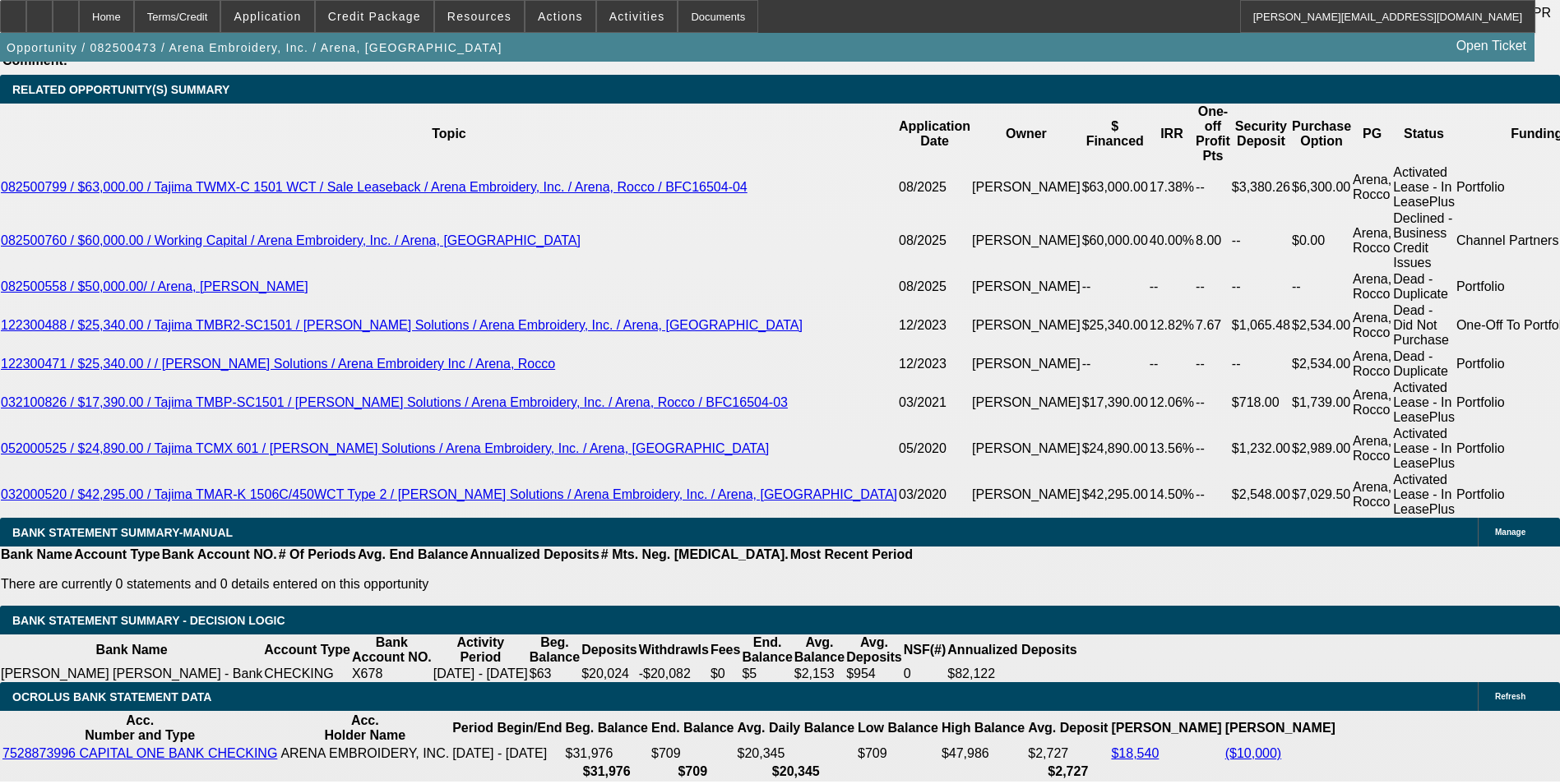
scroll to position [2796, 0]
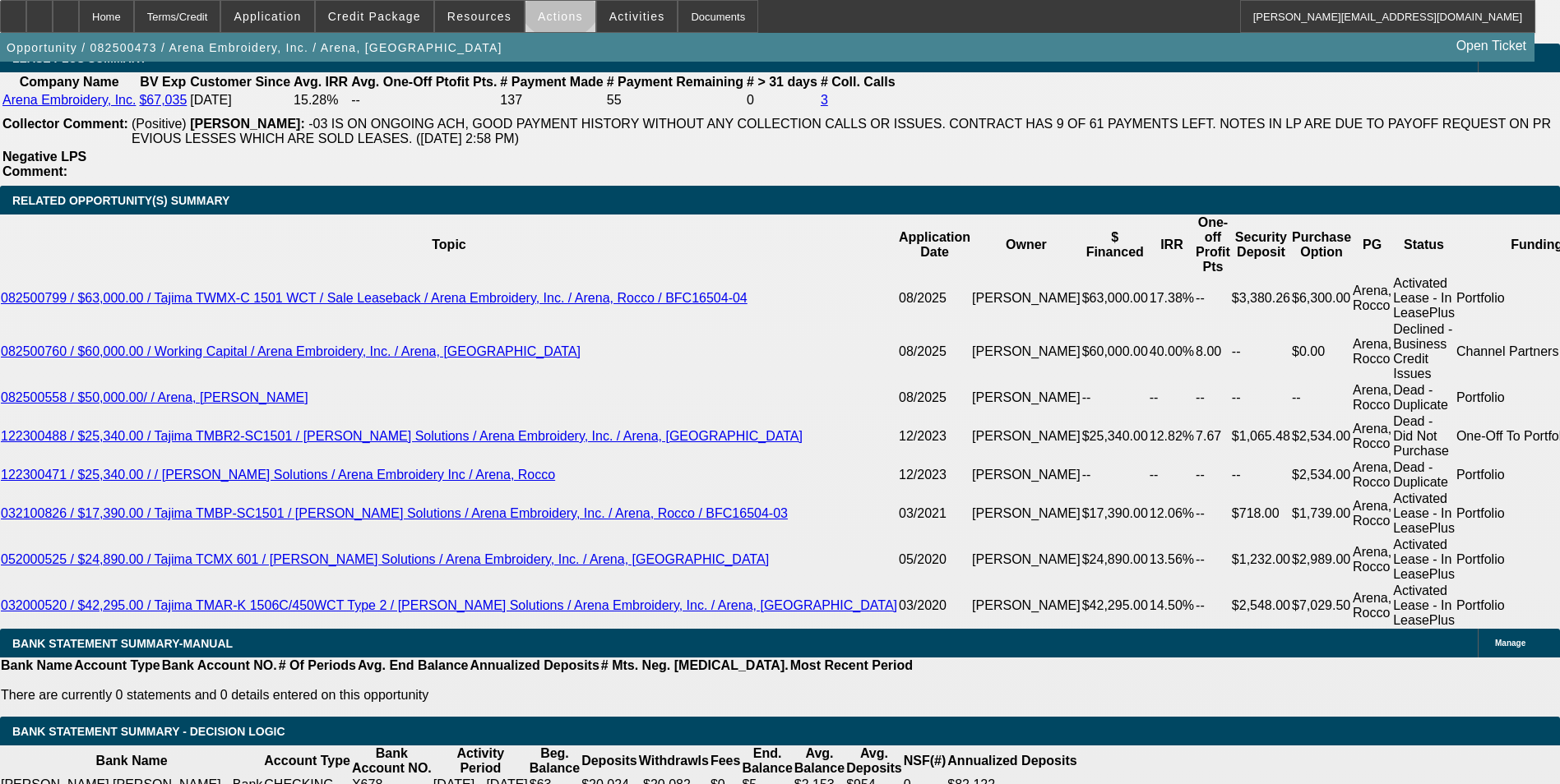
click at [553, 1] on span at bounding box center [560, 16] width 70 height 40
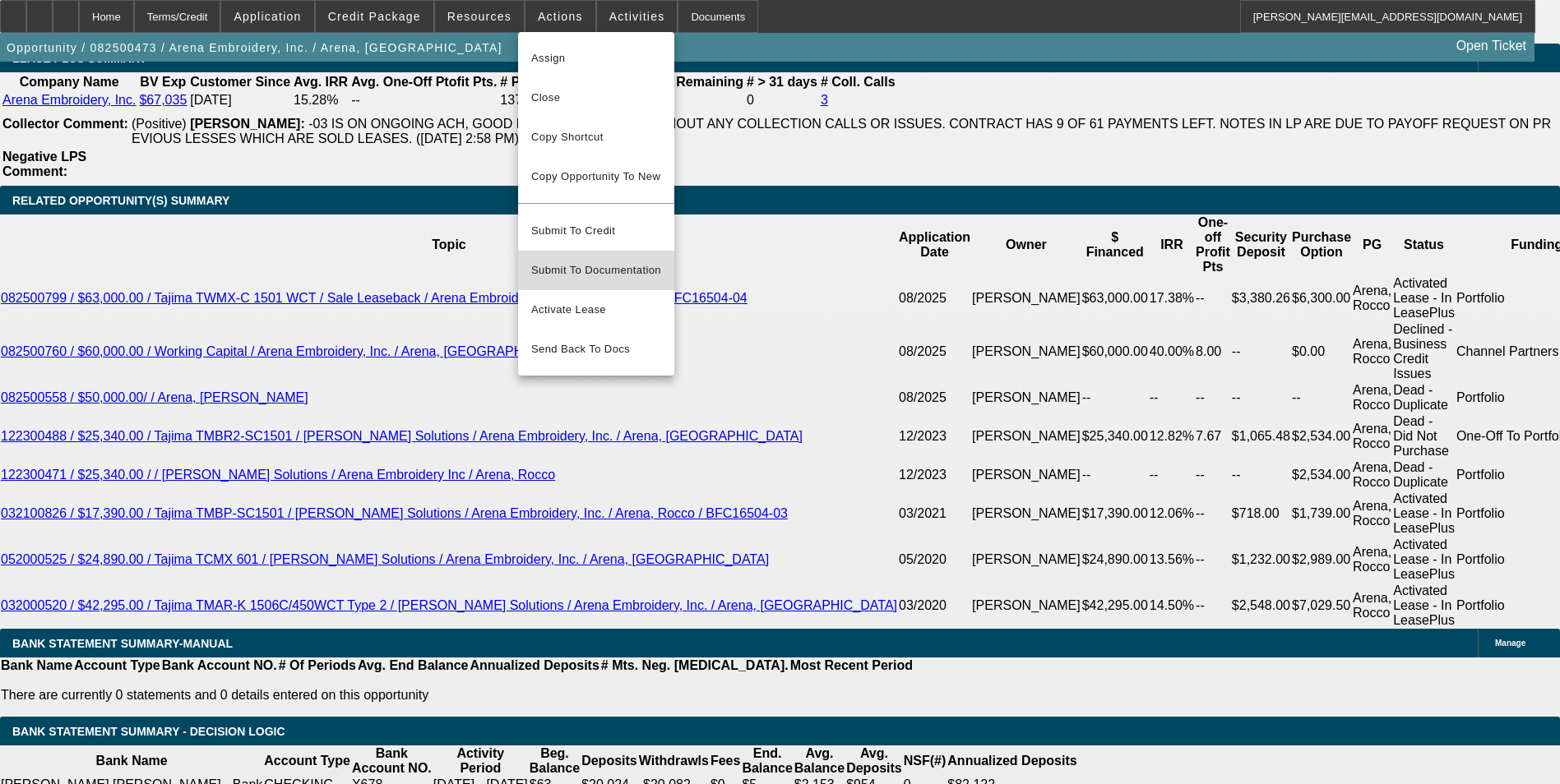
click at [642, 260] on span "Submit To Documentation" at bounding box center [596, 270] width 130 height 20
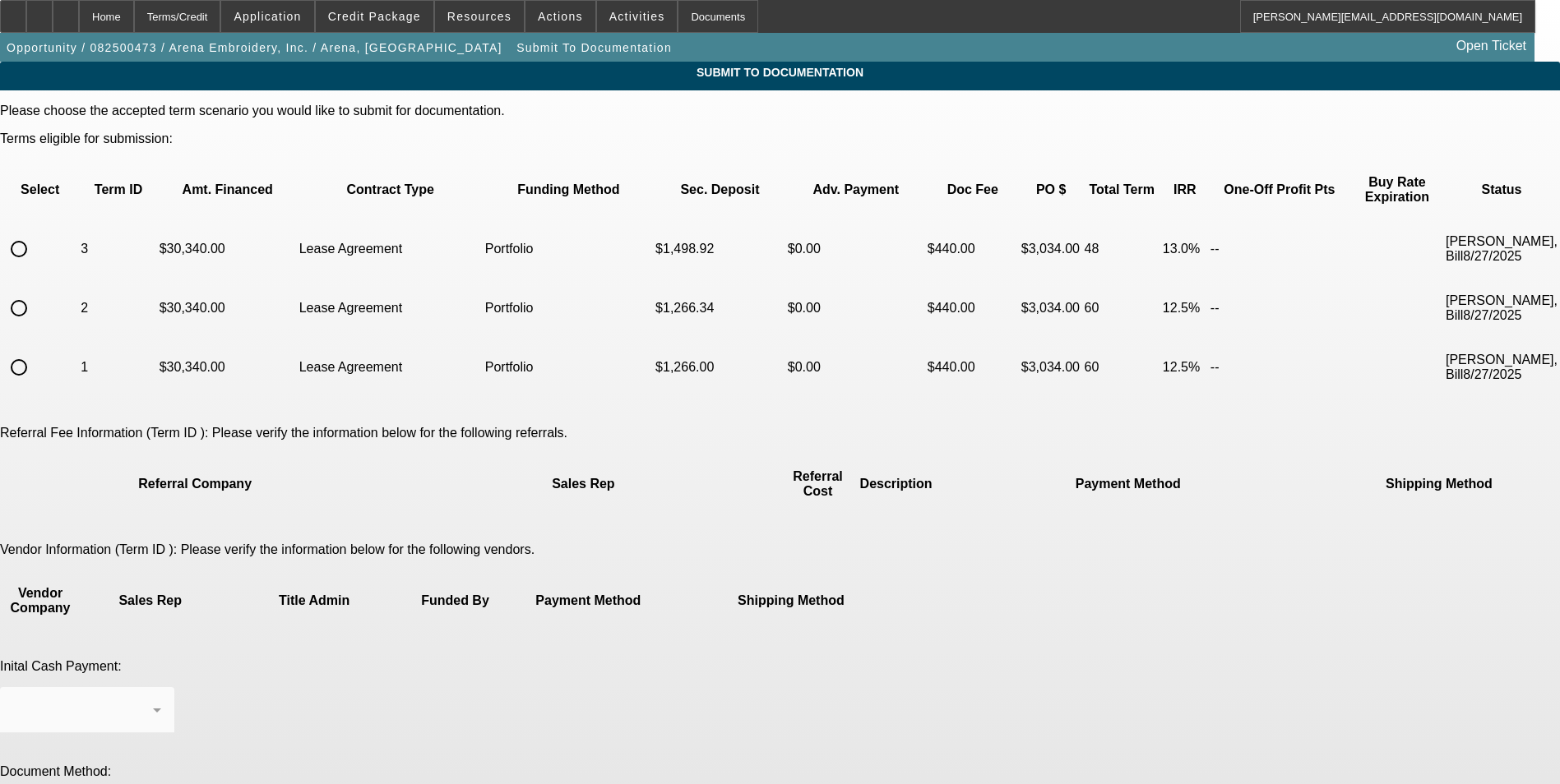
click at [35, 233] on input "radio" at bounding box center [19, 250] width 33 height 33
radio input "true"
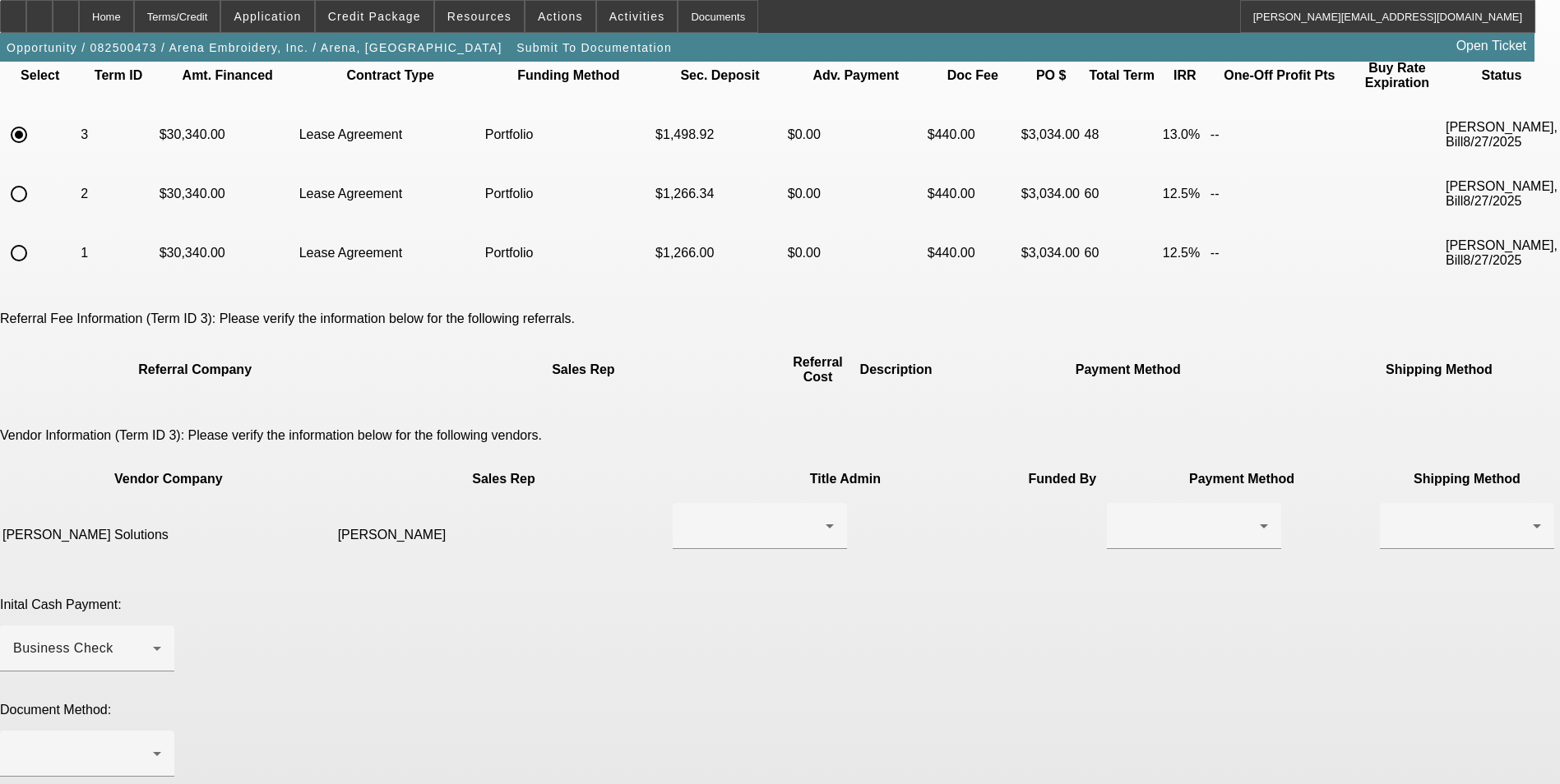
scroll to position [165, 0]
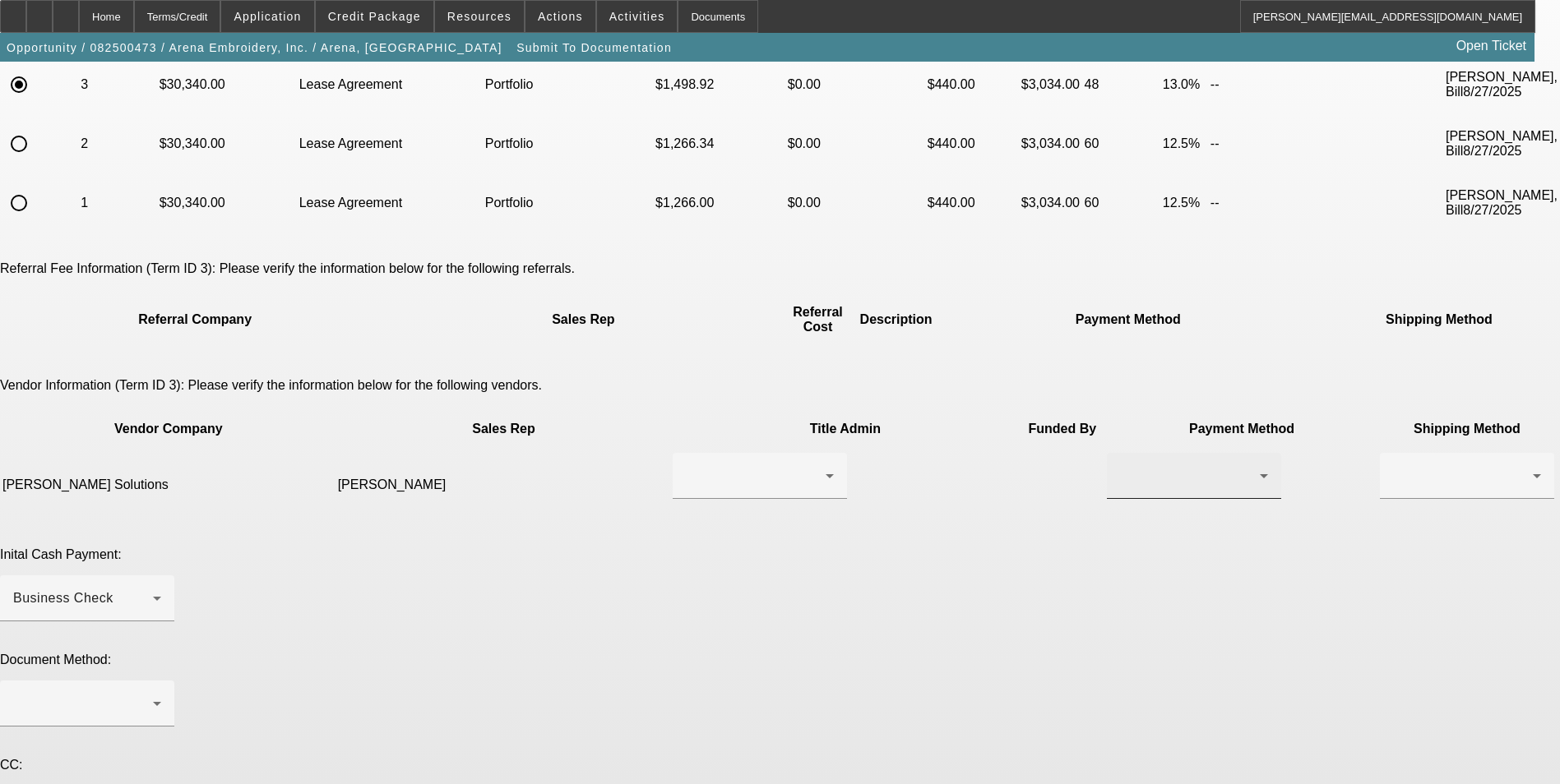
click at [1120, 466] on div at bounding box center [1190, 476] width 140 height 20
click at [909, 519] on mat-option "ACH" at bounding box center [950, 513] width 175 height 40
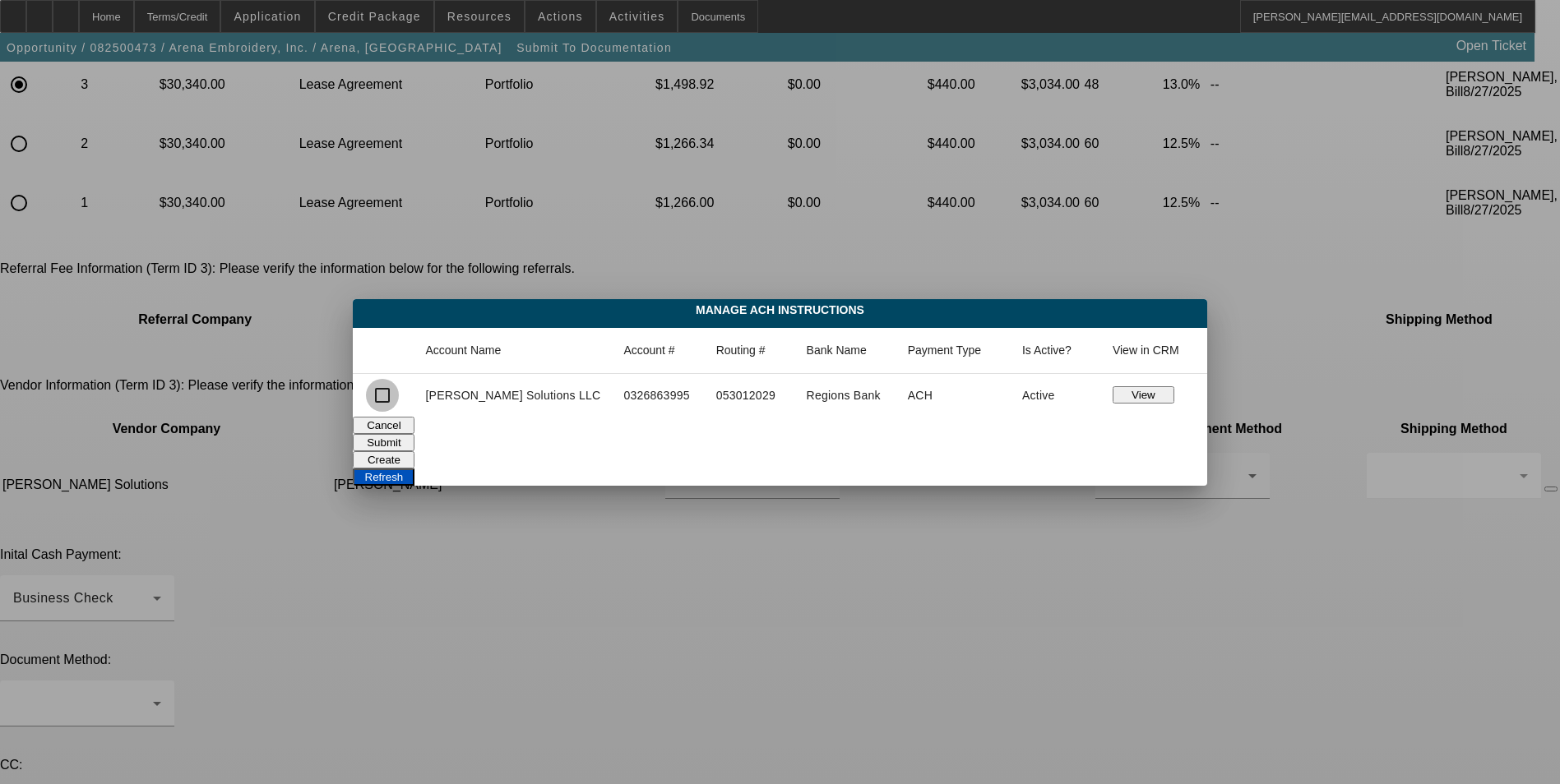
drag, startPoint x: 409, startPoint y: 400, endPoint x: 516, endPoint y: 417, distance: 108.3
click at [399, 400] on input "checkbox" at bounding box center [382, 395] width 33 height 33
checkbox input "true"
click at [414, 440] on button "Submit" at bounding box center [383, 442] width 62 height 17
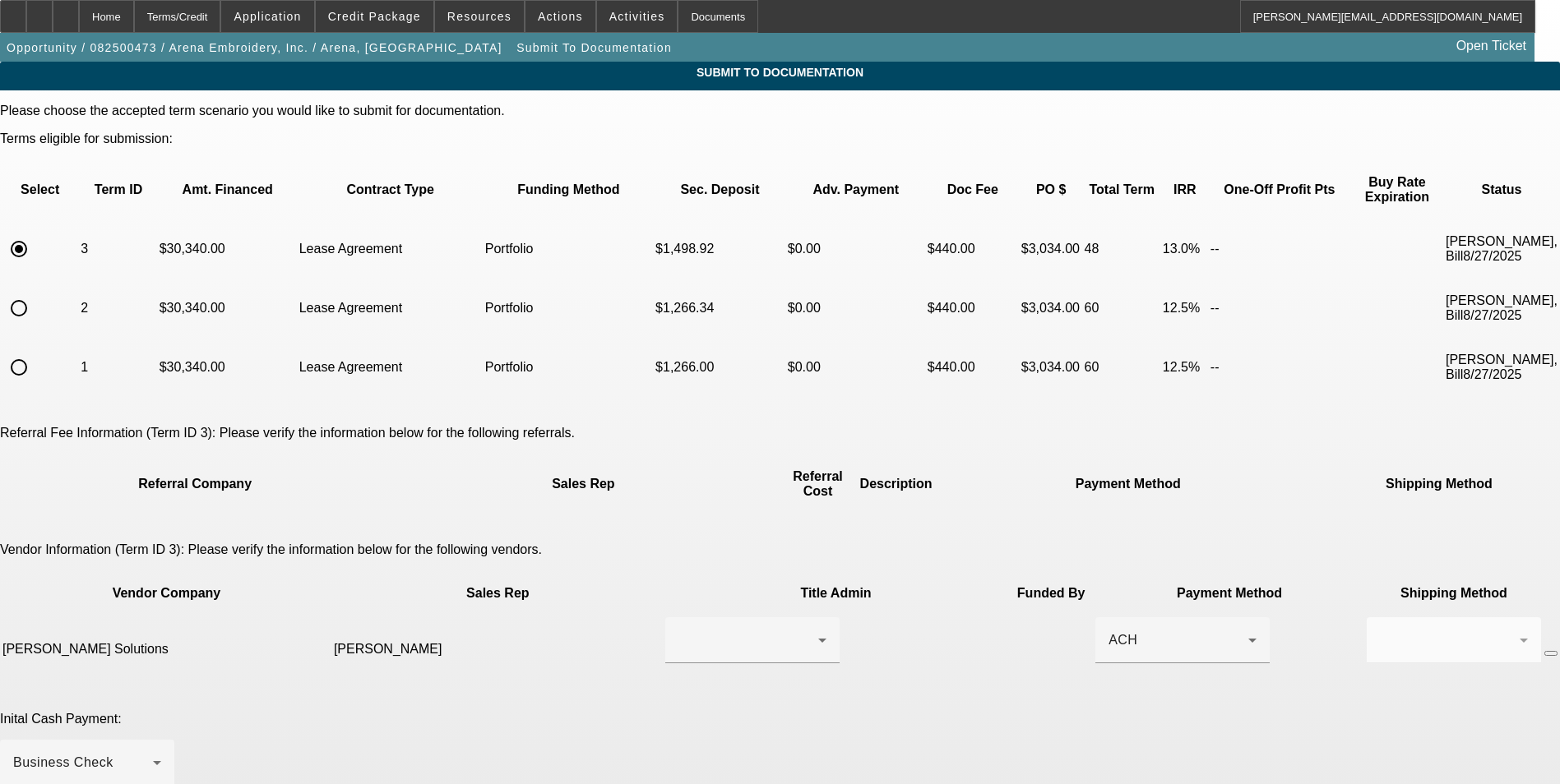
scroll to position [165, 0]
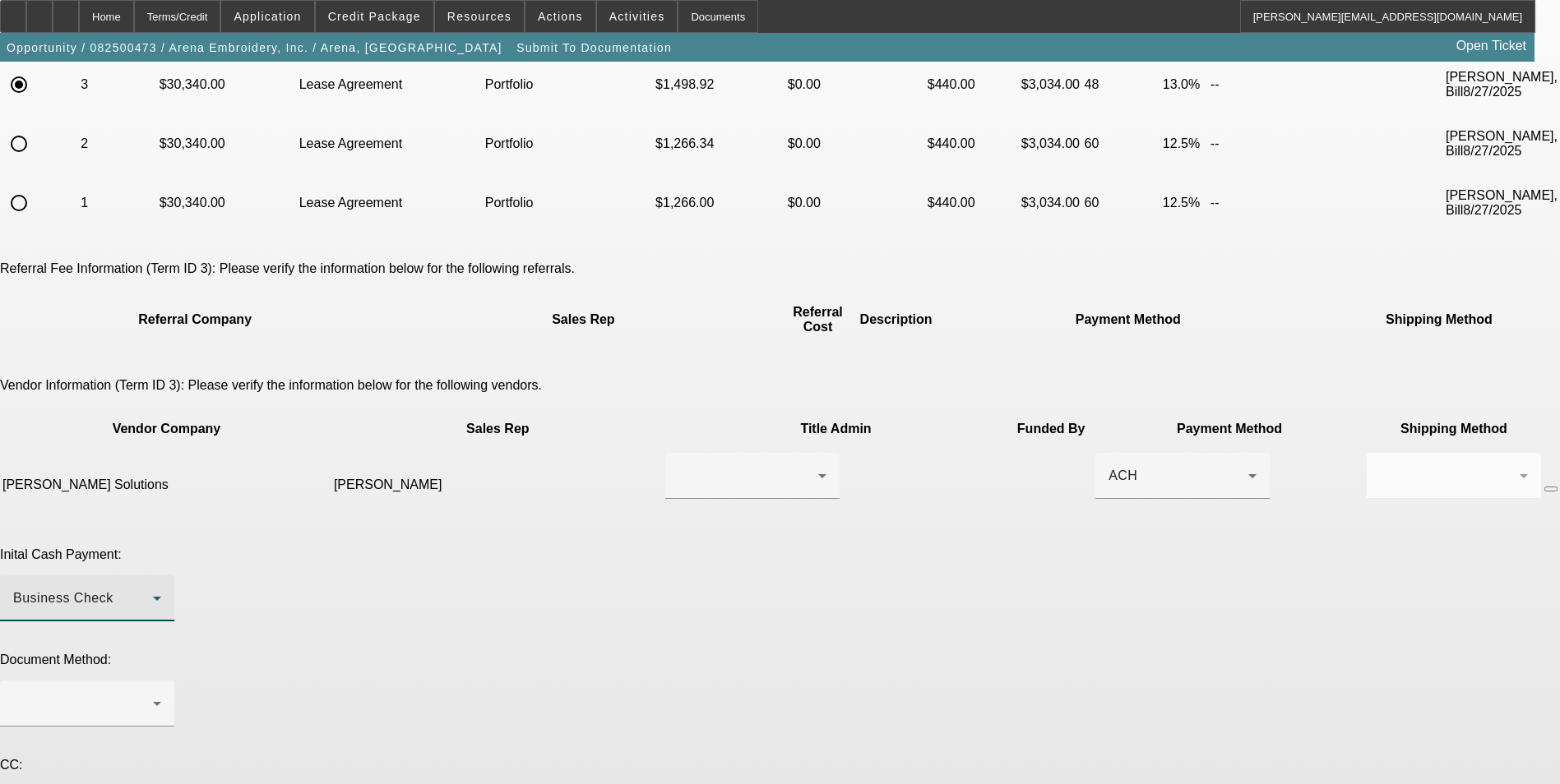
click at [153, 589] on div "Business Check" at bounding box center [83, 599] width 140 height 20
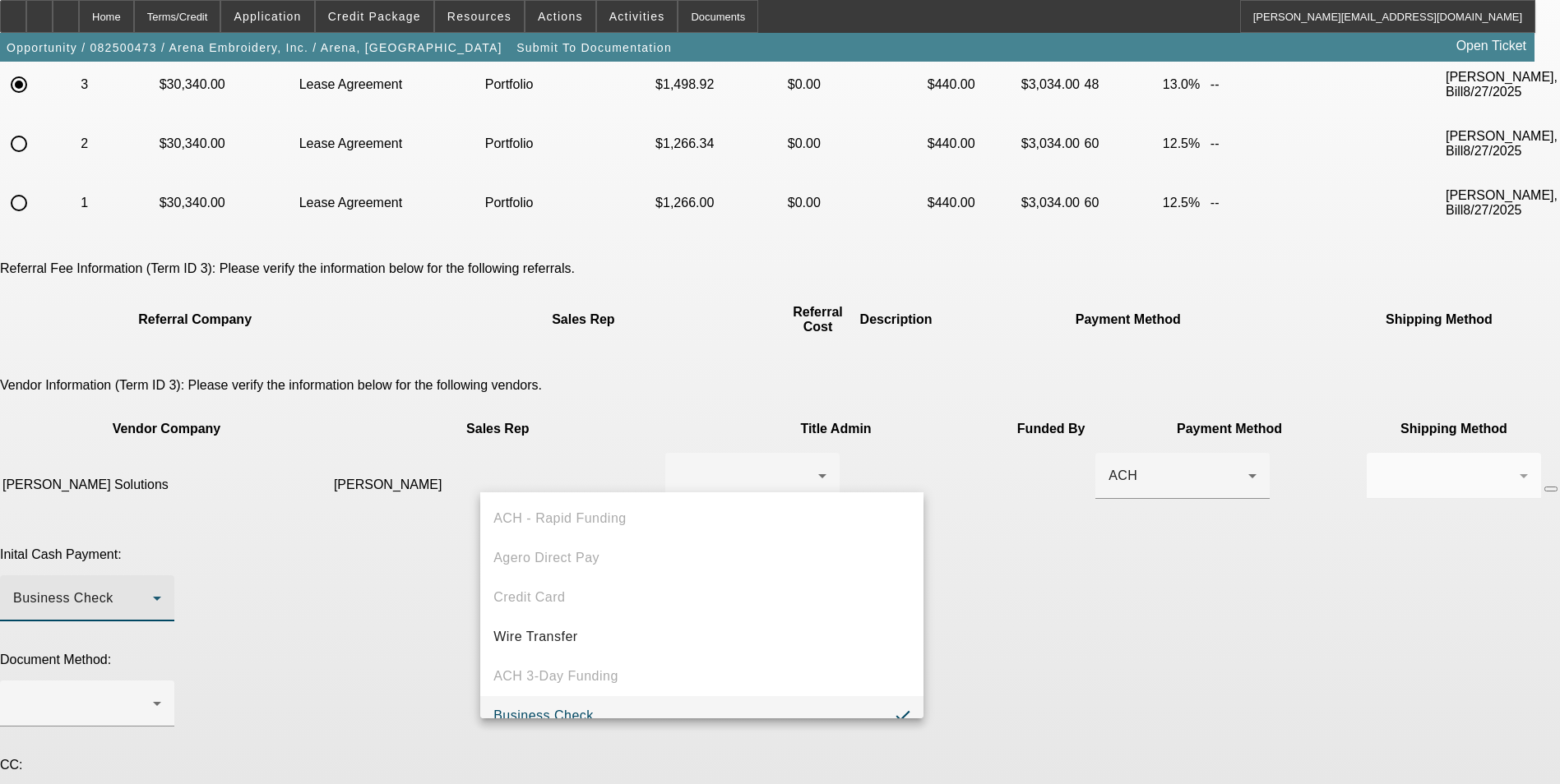
scroll to position [17, 0]
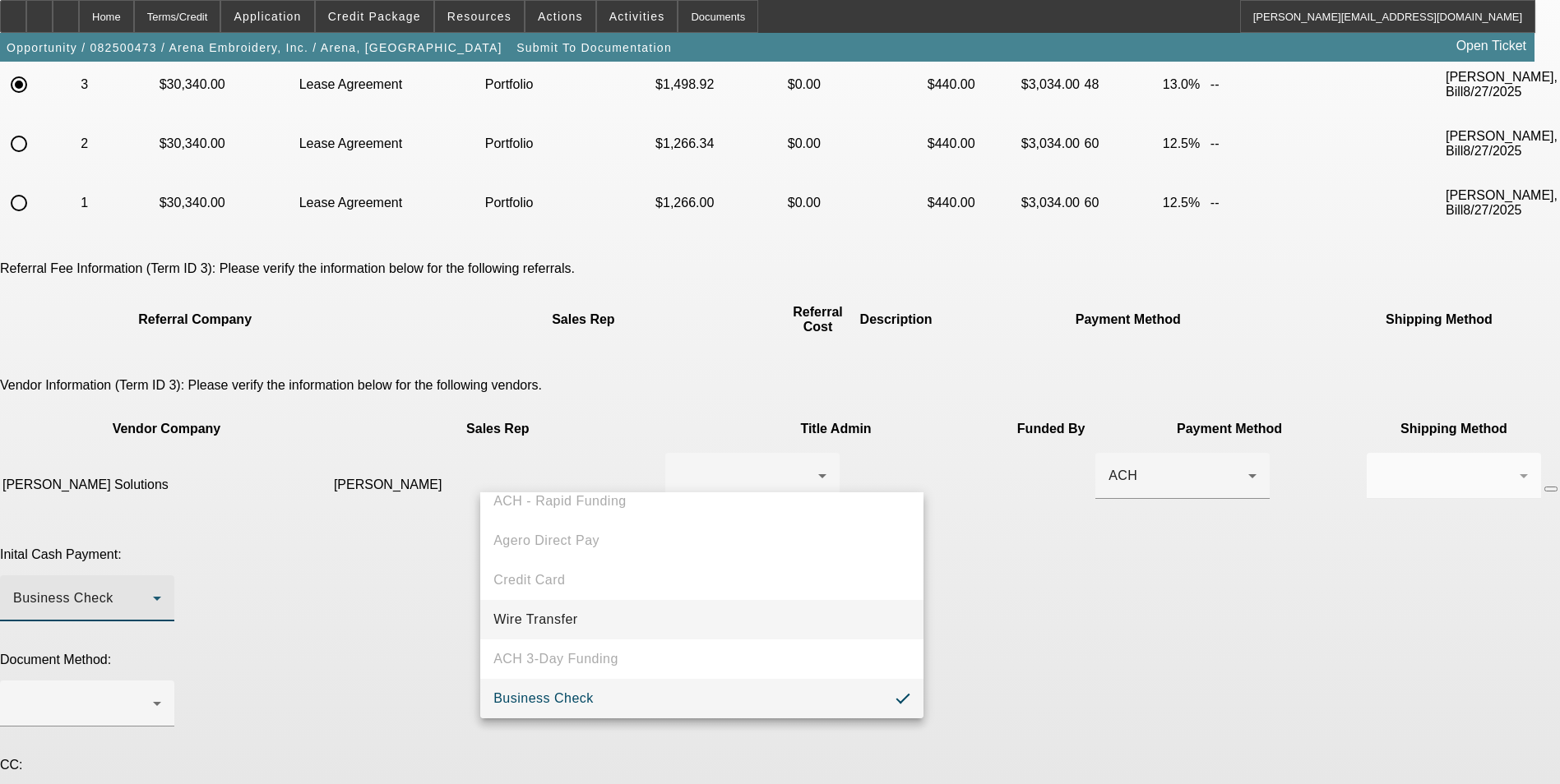
click at [573, 619] on span "Wire Transfer" at bounding box center [535, 620] width 85 height 20
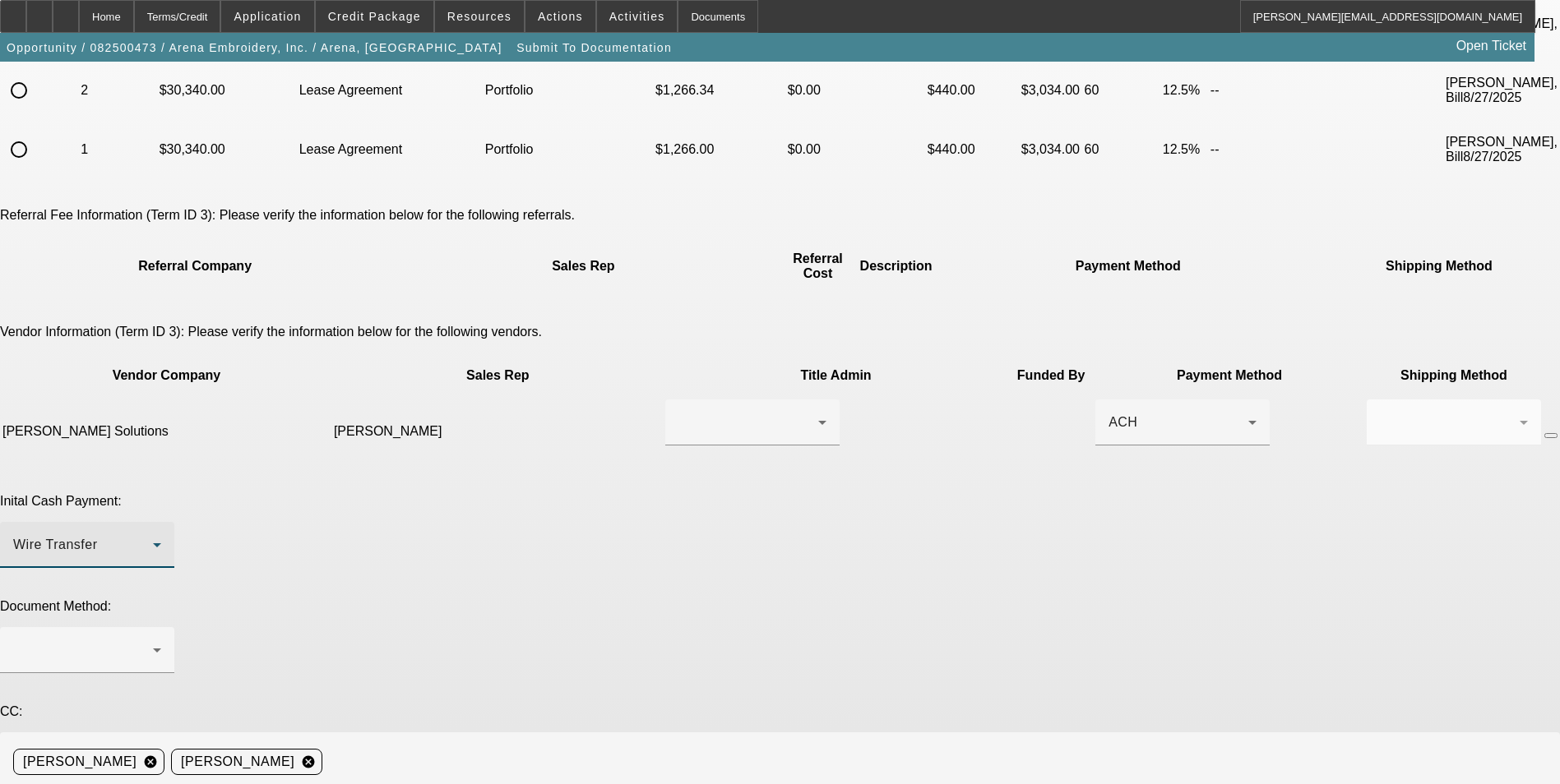
scroll to position [301, 0]
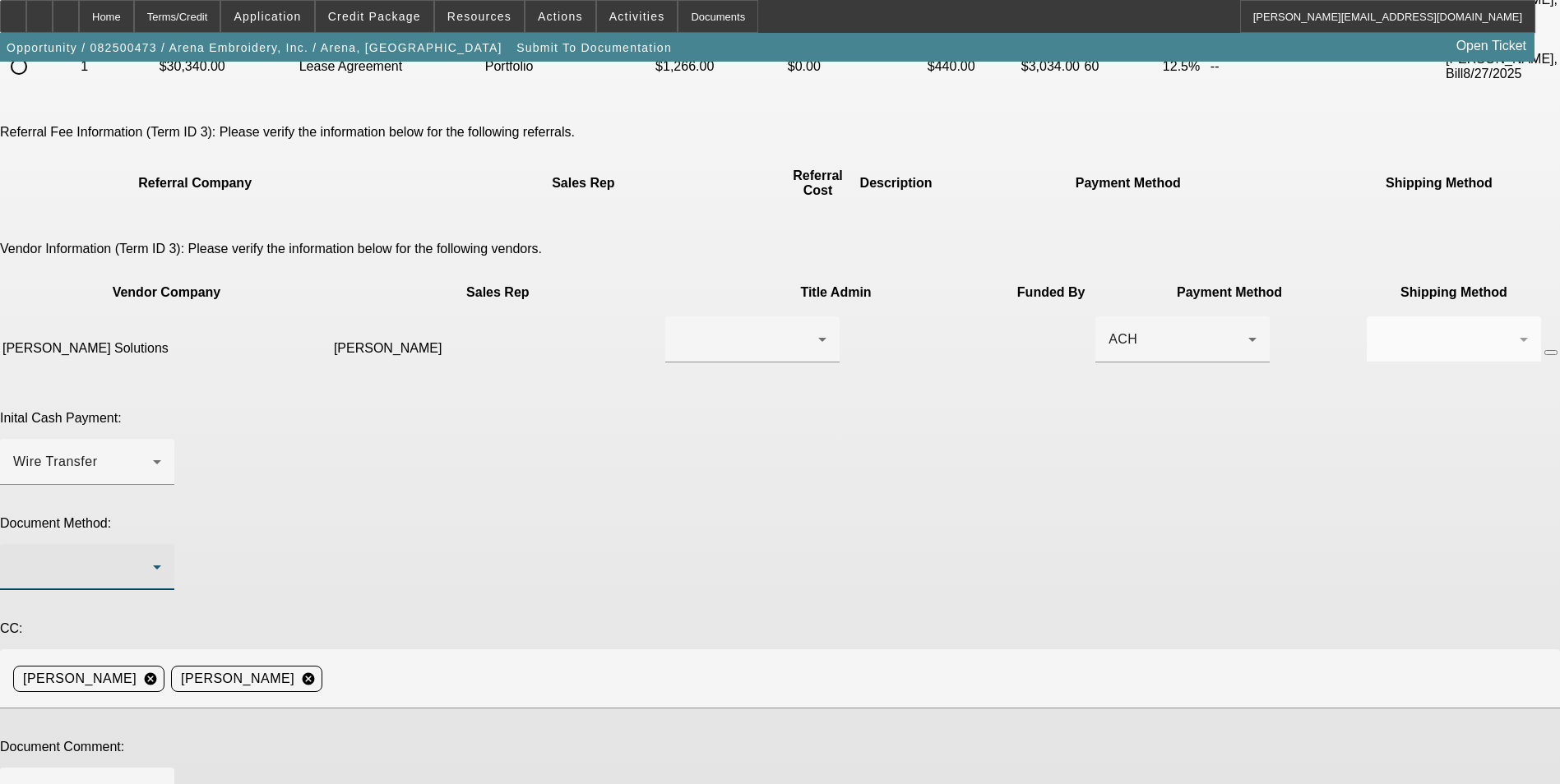
click at [153, 558] on div at bounding box center [83, 567] width 140 height 20
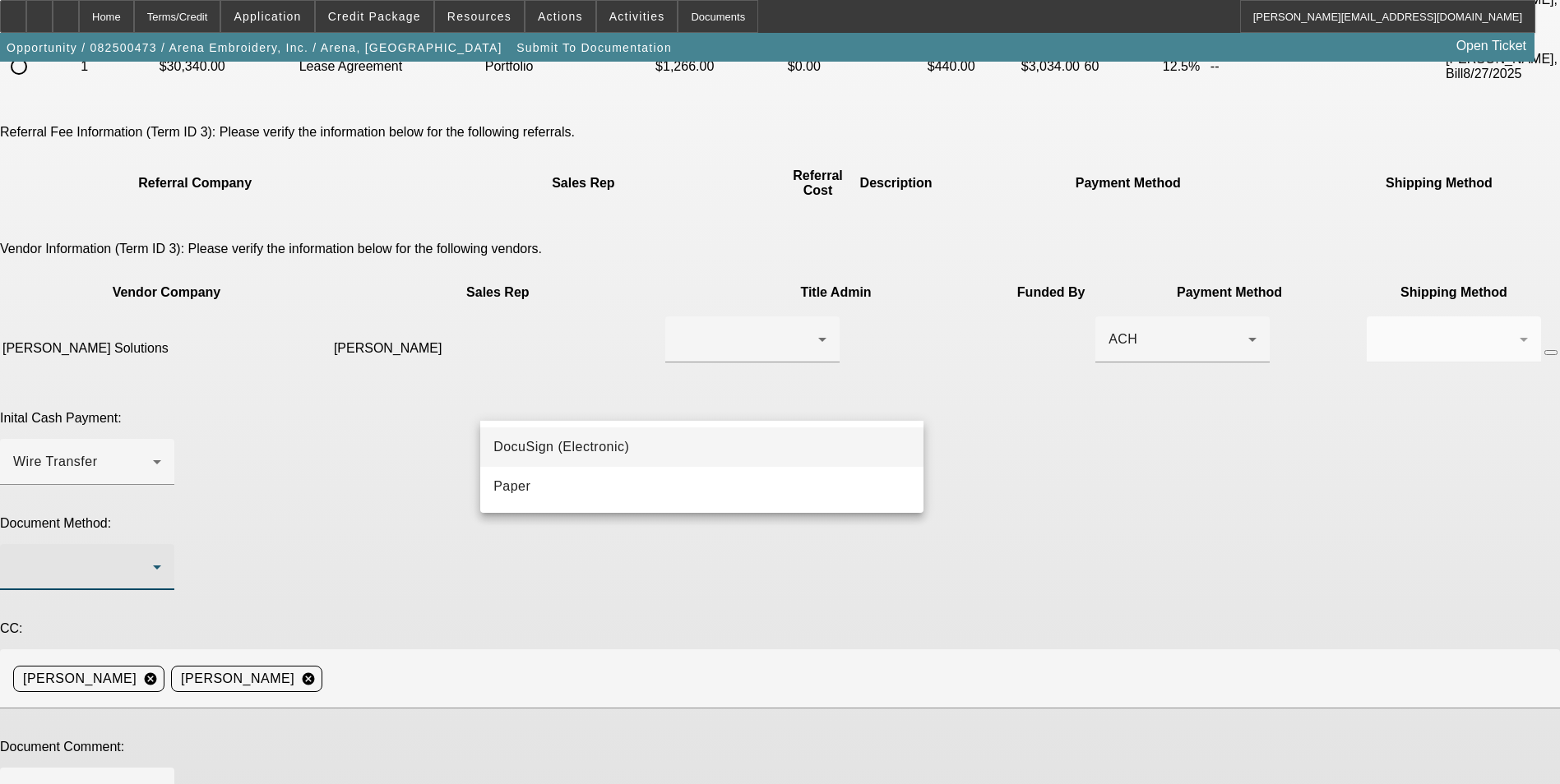
click at [686, 449] on mat-option "DocuSign (Electronic)" at bounding box center [702, 447] width 443 height 40
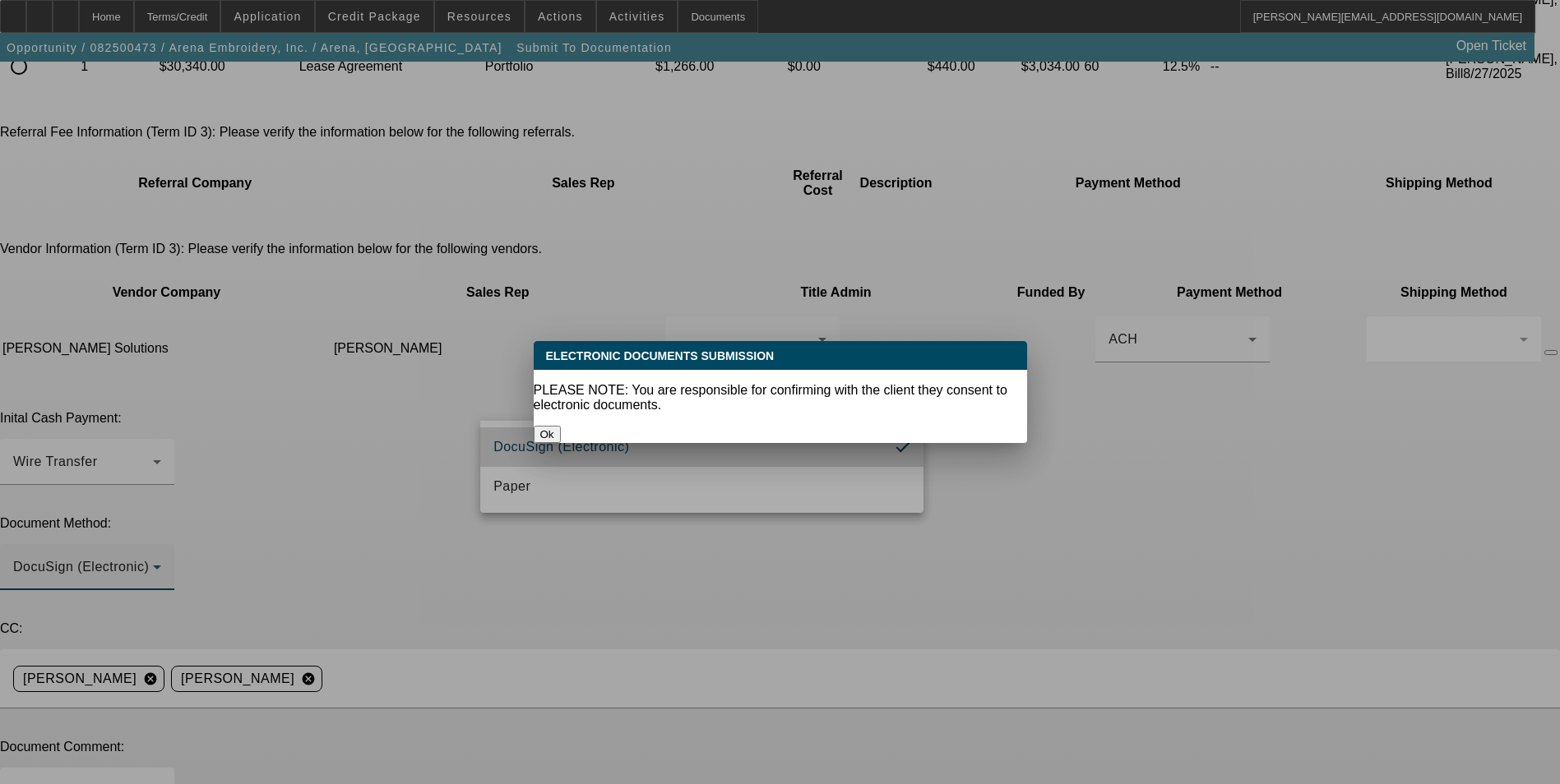
scroll to position [0, 0]
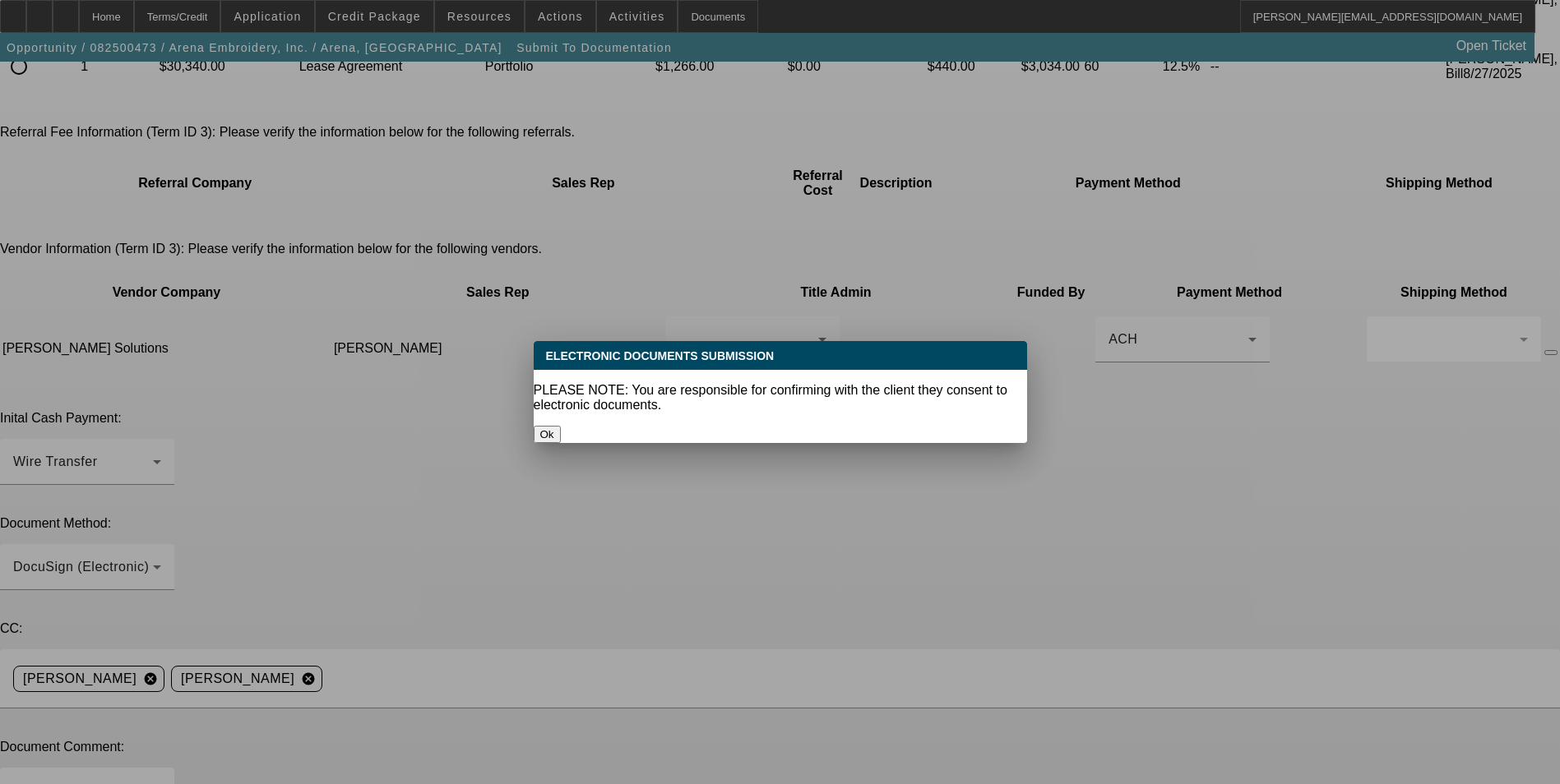
click at [561, 426] on button "Ok" at bounding box center [547, 434] width 27 height 17
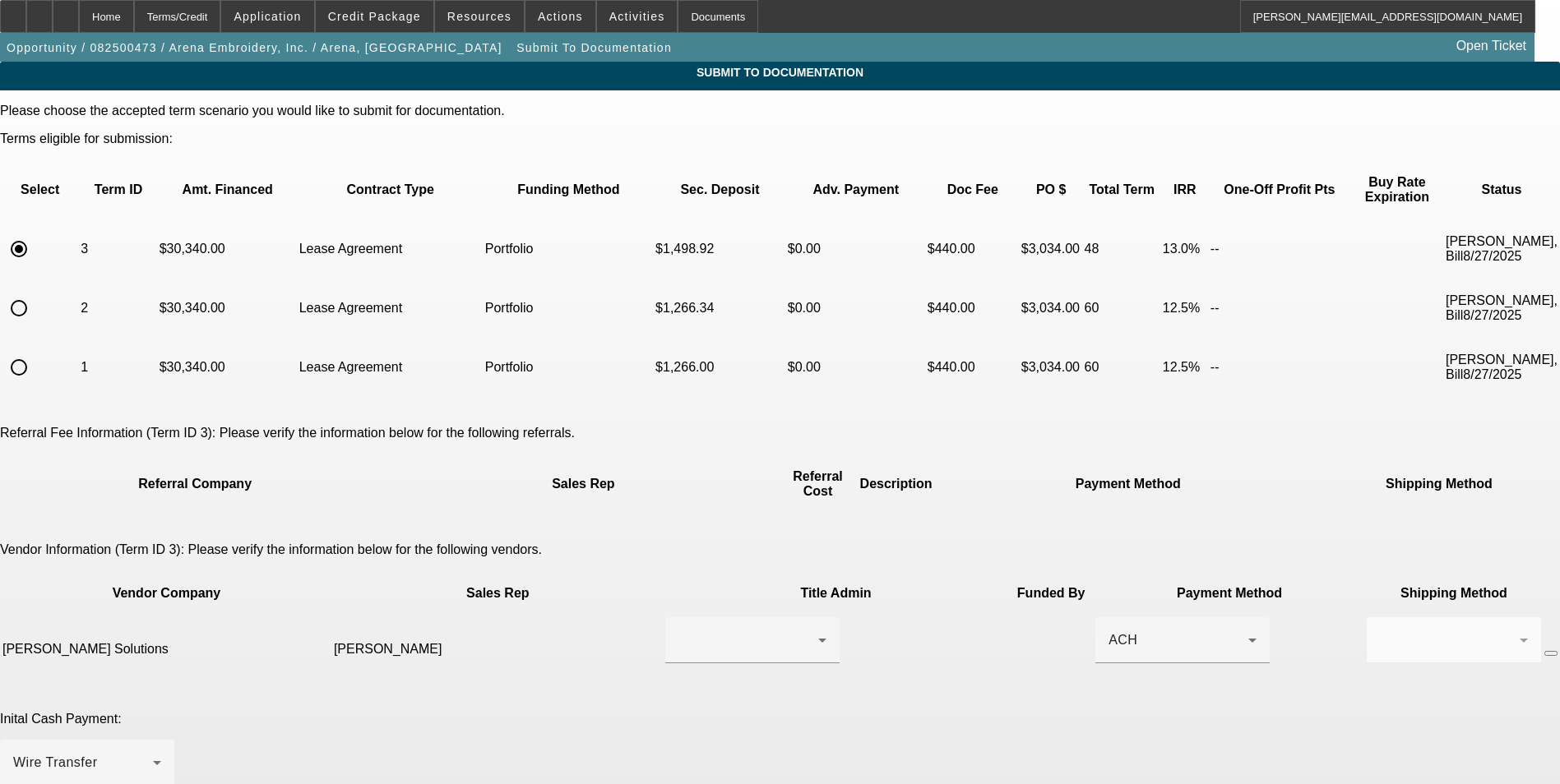
scroll to position [301, 0]
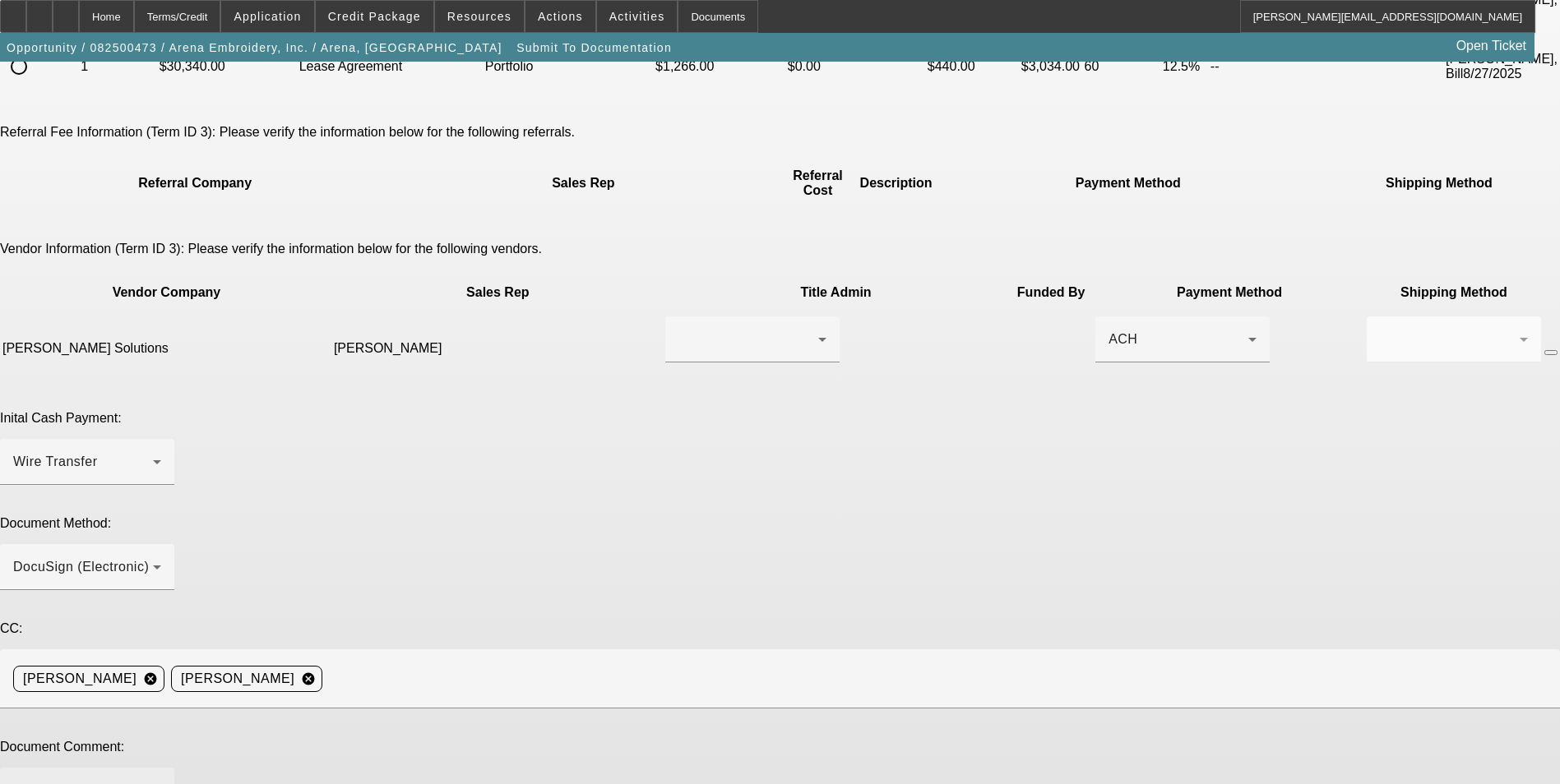
type textarea "Sending to docs on John's behalf as he is out traveling. Ready for lease docs. …"
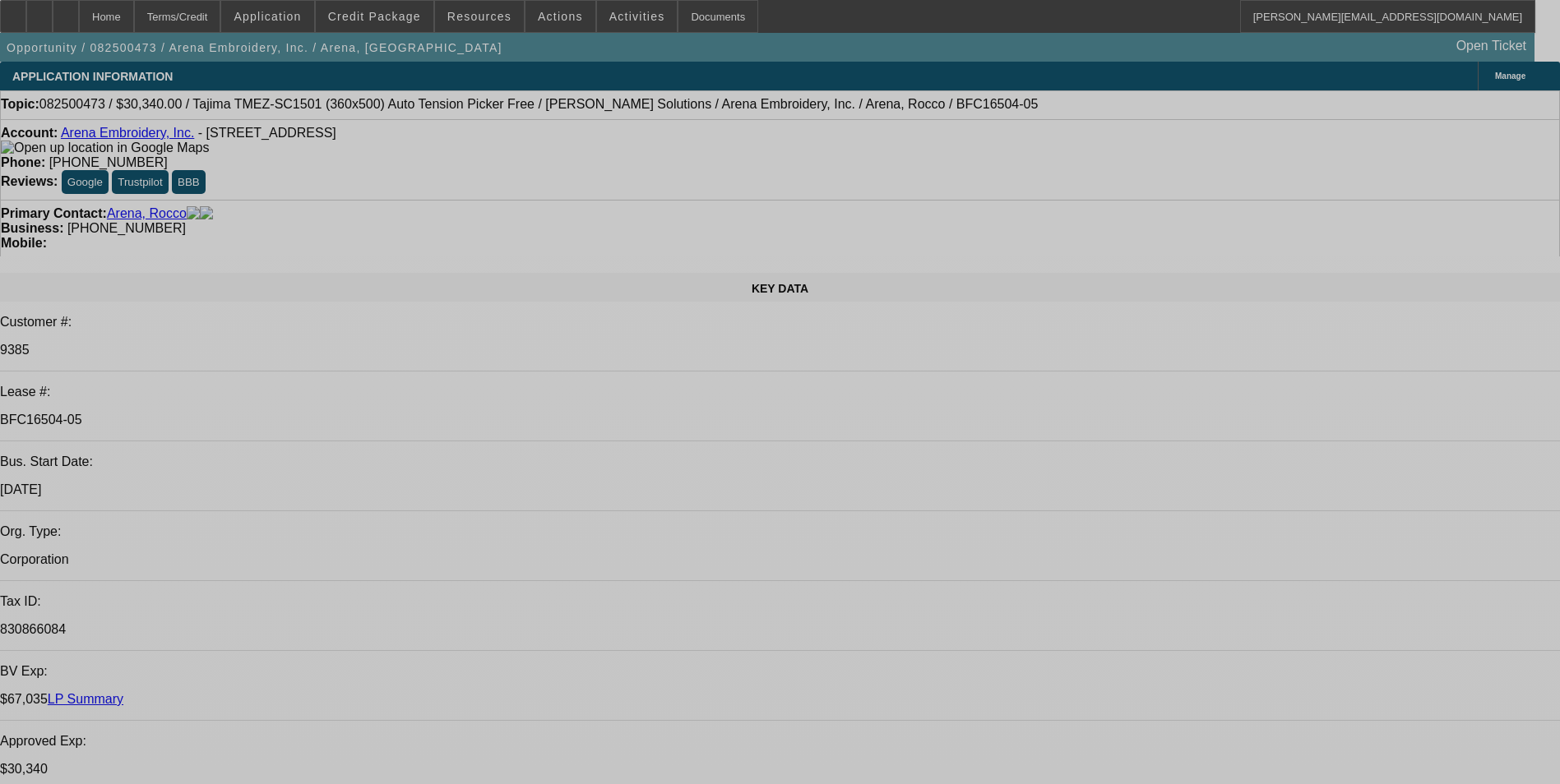
select select "0"
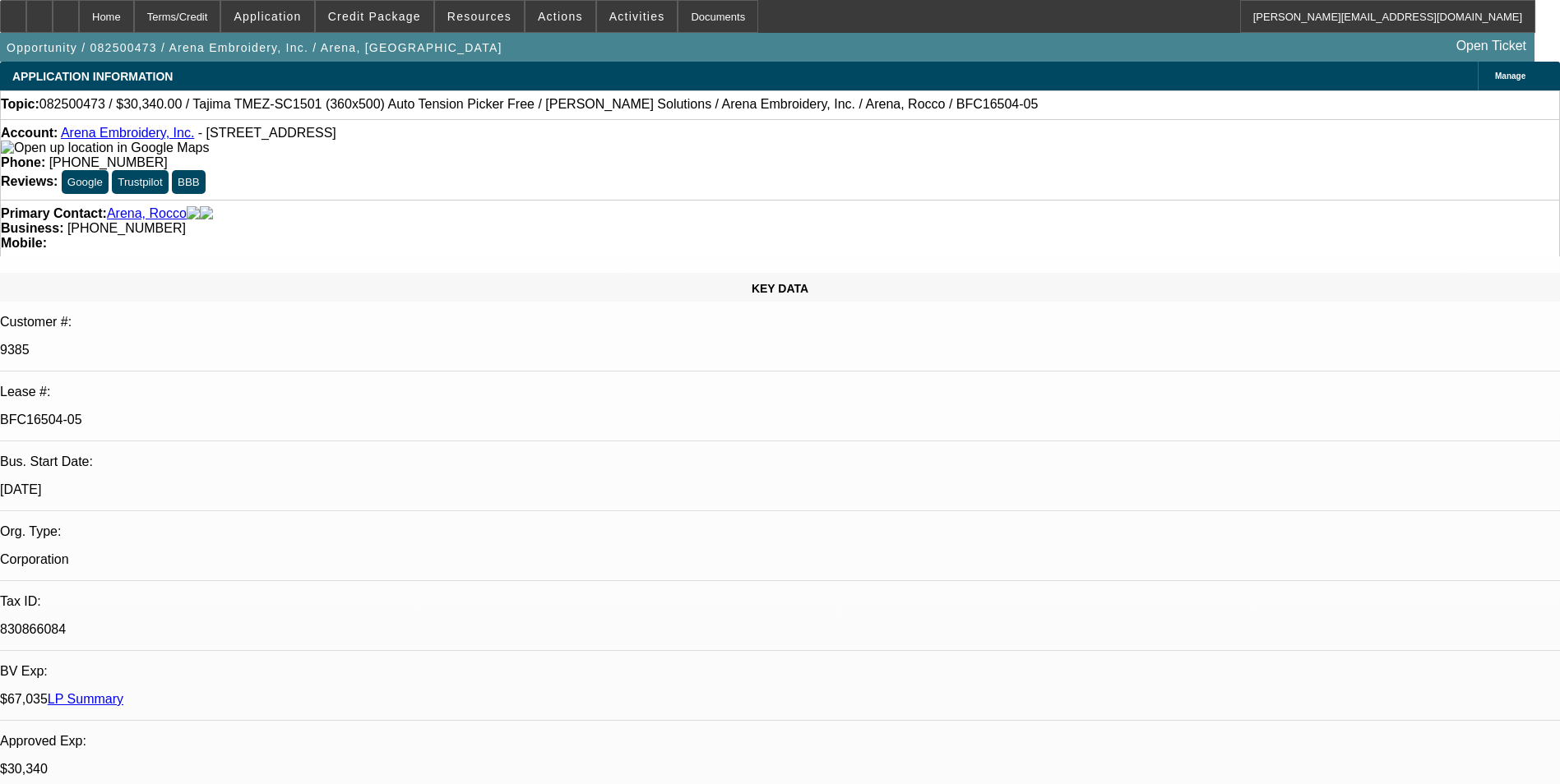
select select "2"
select select "0.1"
select select "4"
select select "0"
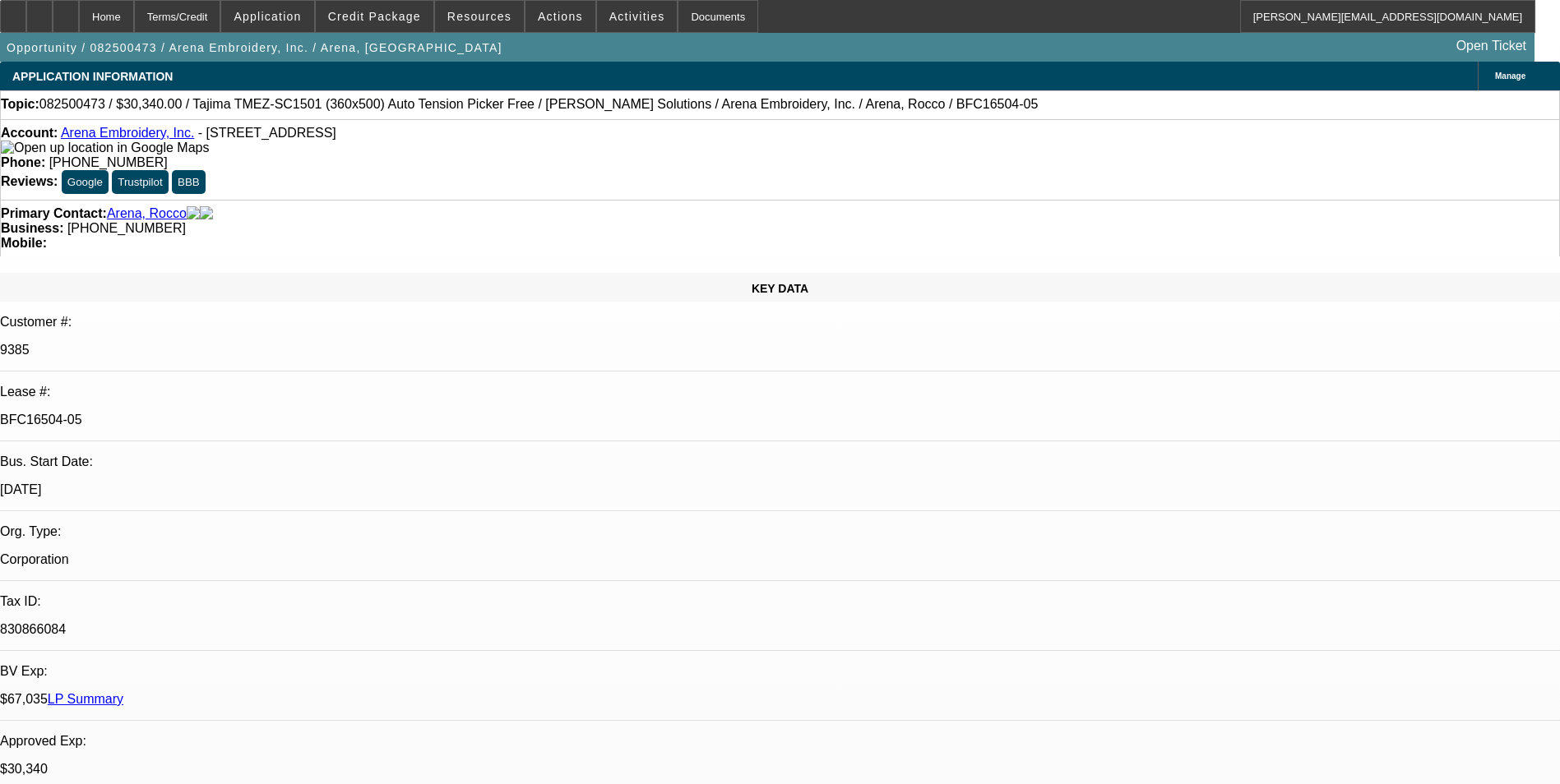
select select "2"
select select "0.1"
select select "4"
select select "0"
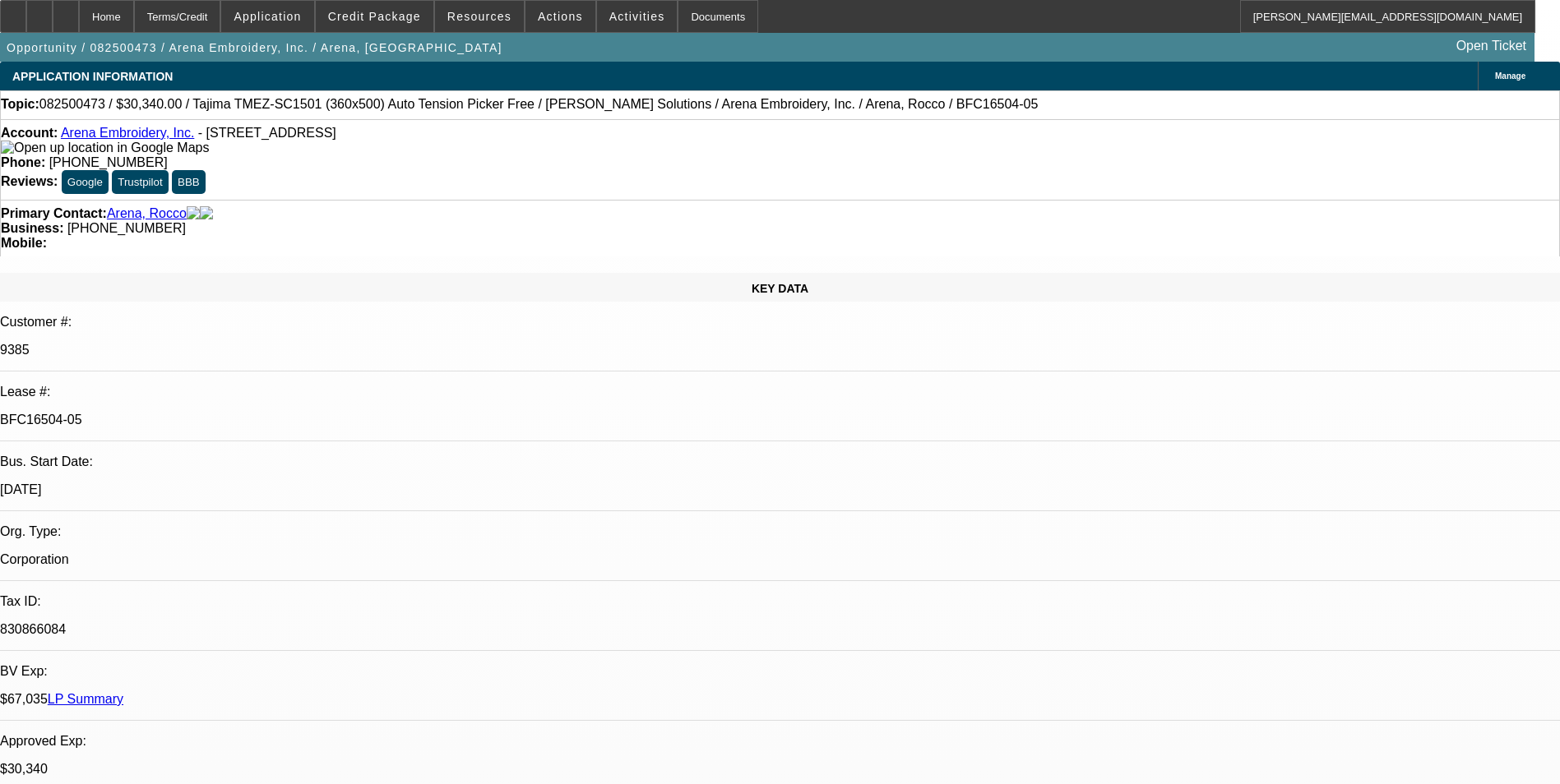
select select "2"
select select "0.1"
select select "4"
click at [394, 24] on span at bounding box center [374, 16] width 118 height 40
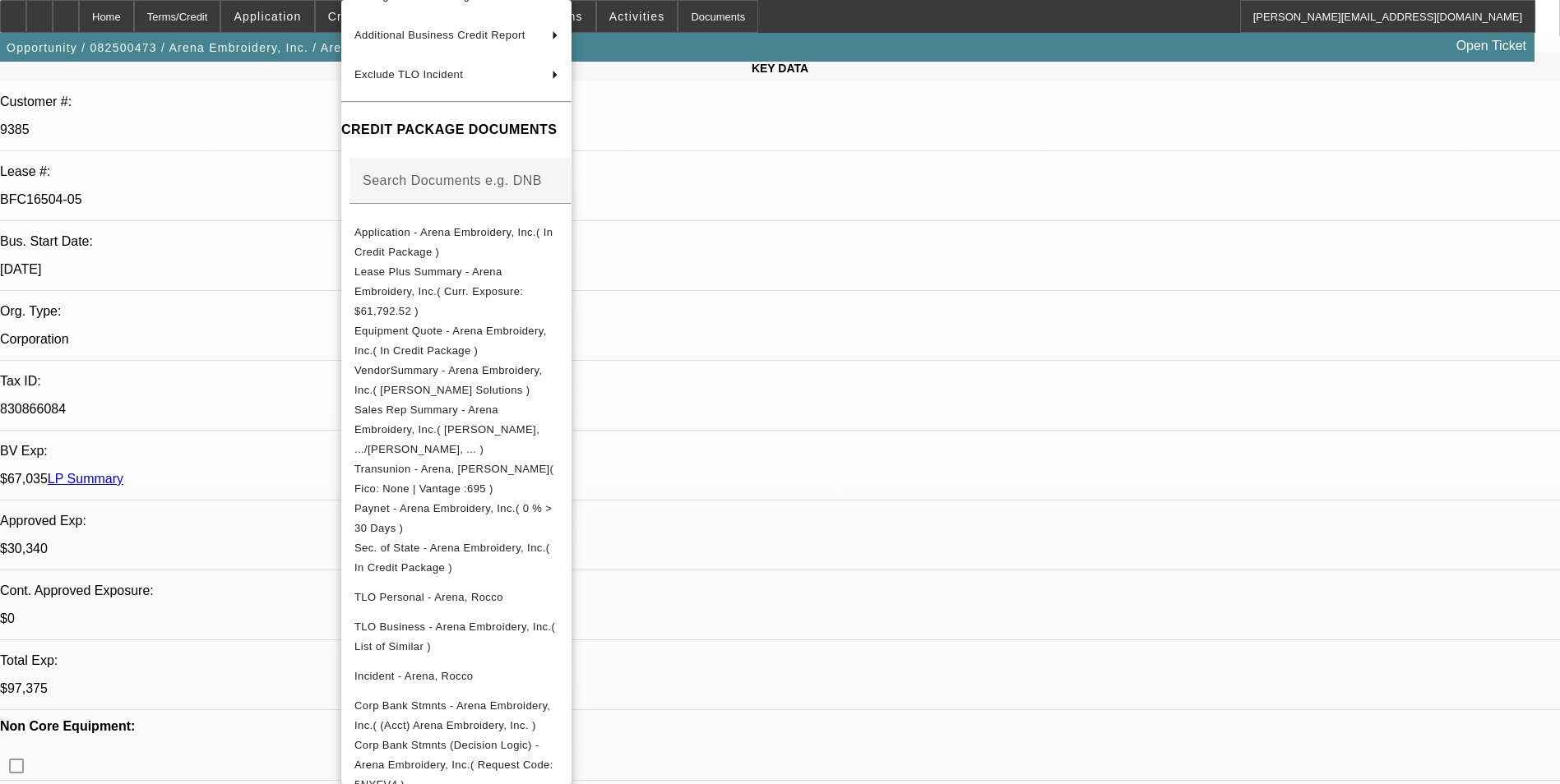
scroll to position [329, 0]
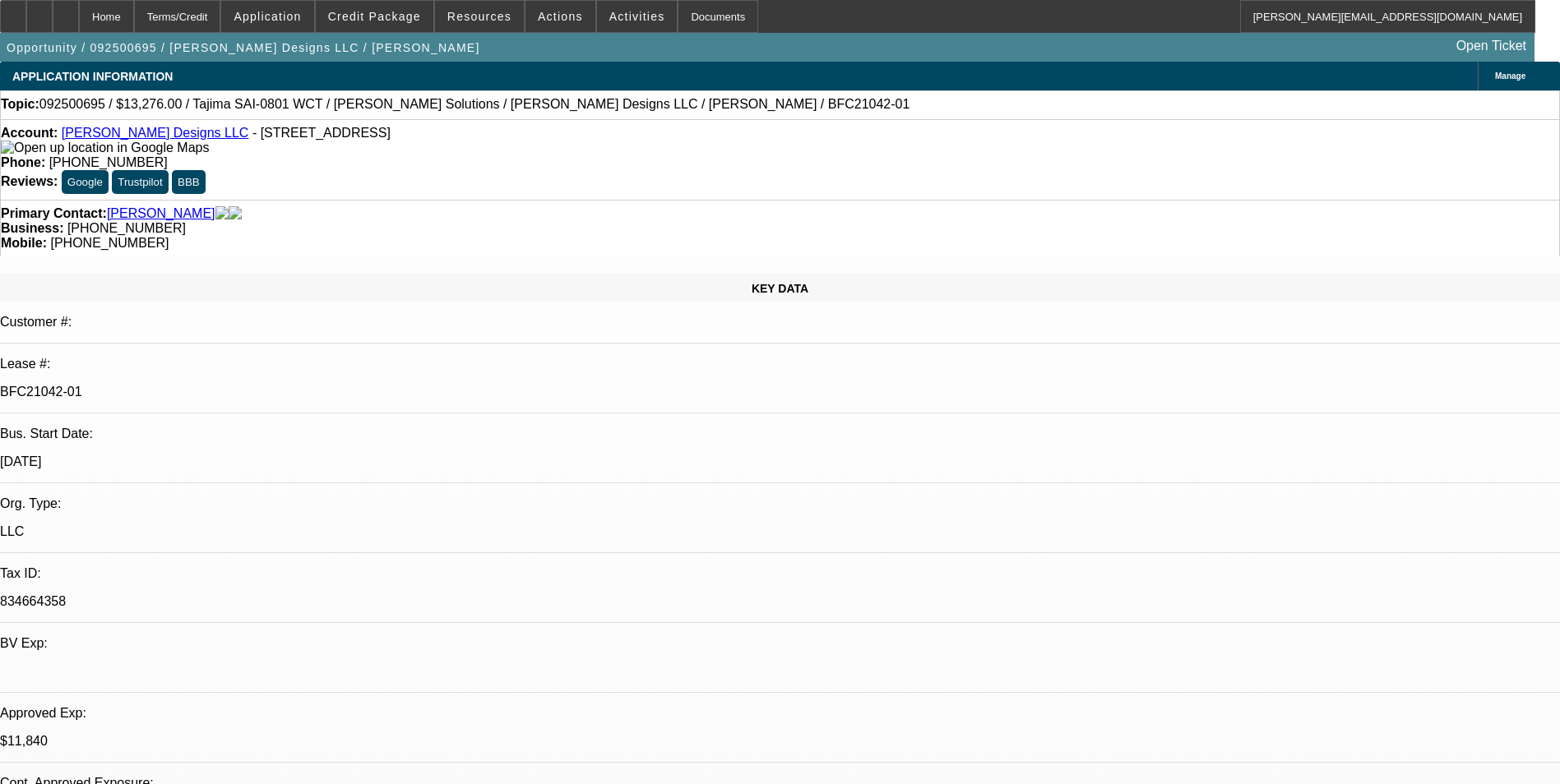
select select "0"
select select "2"
select select "0"
select select "6"
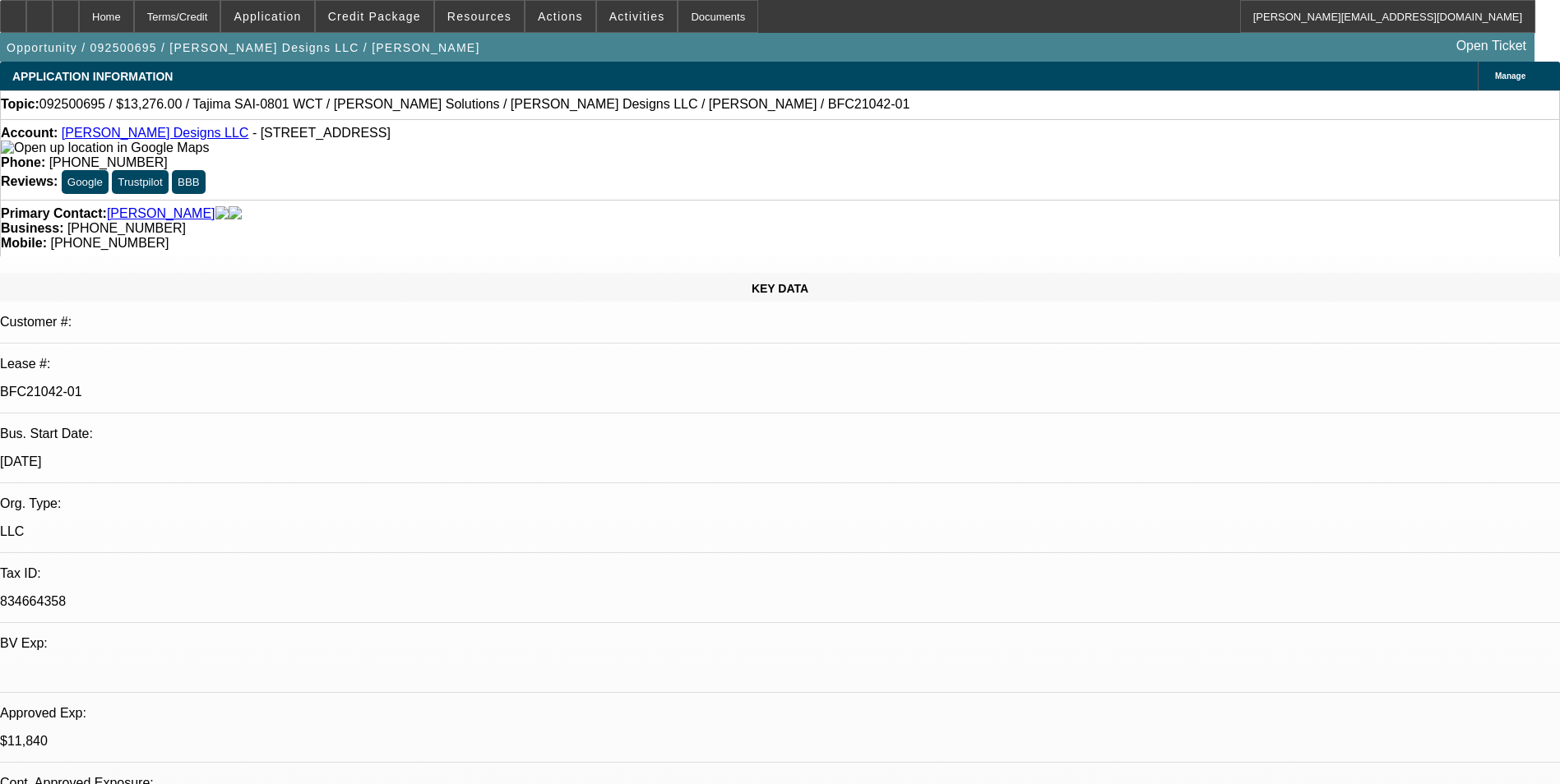
select select "0"
select select "2"
select select "0"
select select "6"
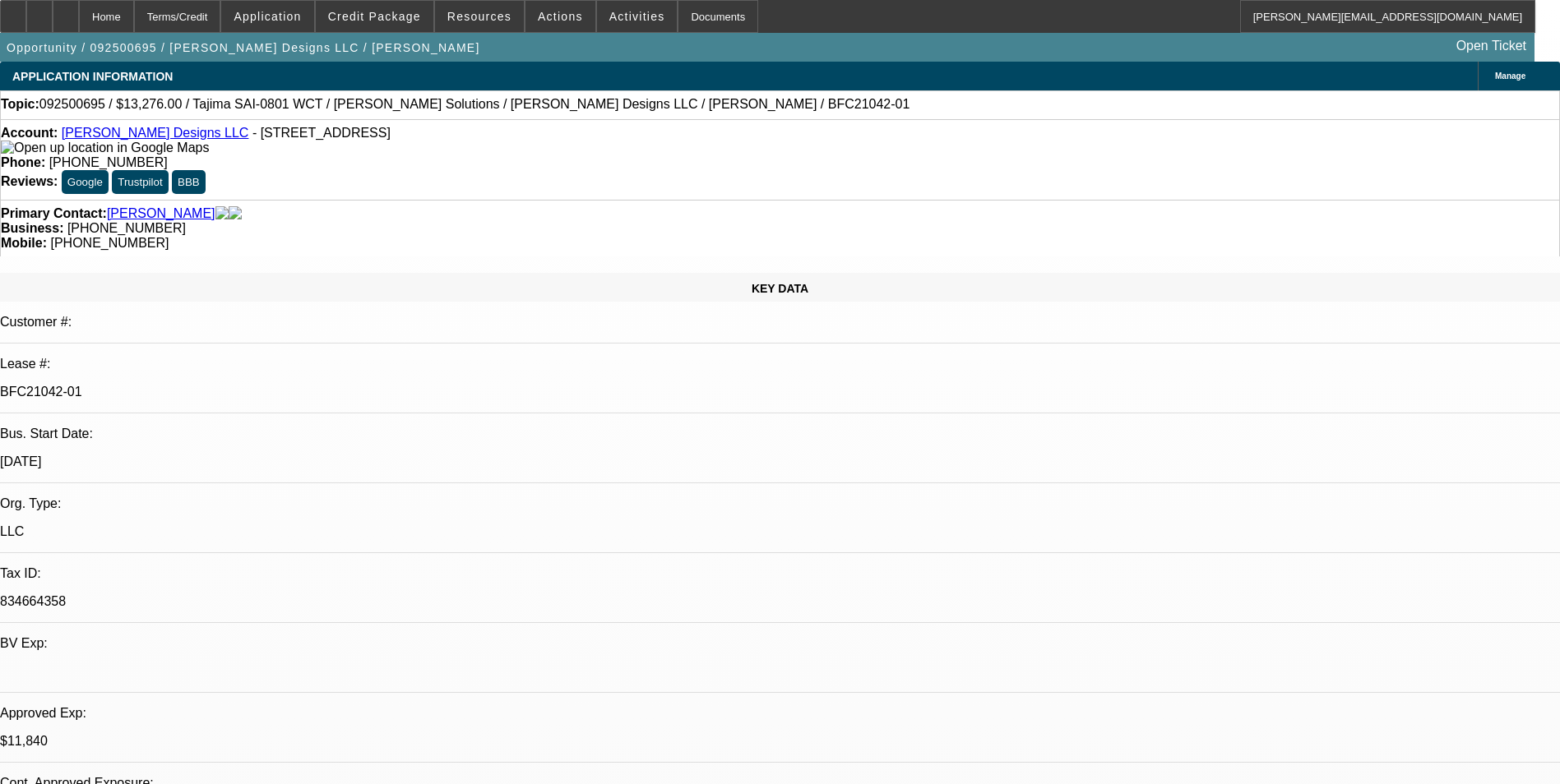
select select "0"
select select "2"
select select "0"
select select "6"
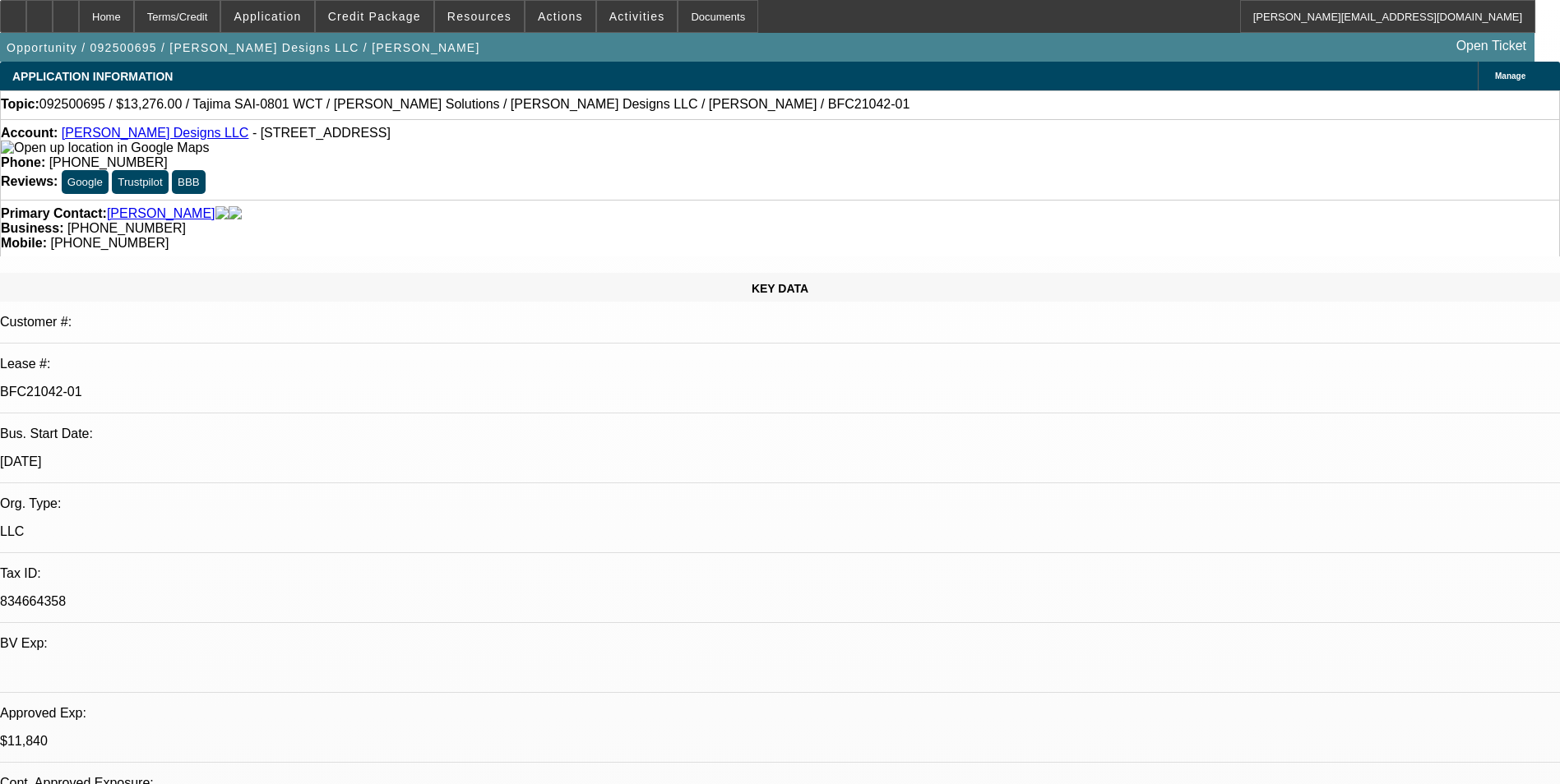
select select "0"
select select "2"
select select "0"
select select "6"
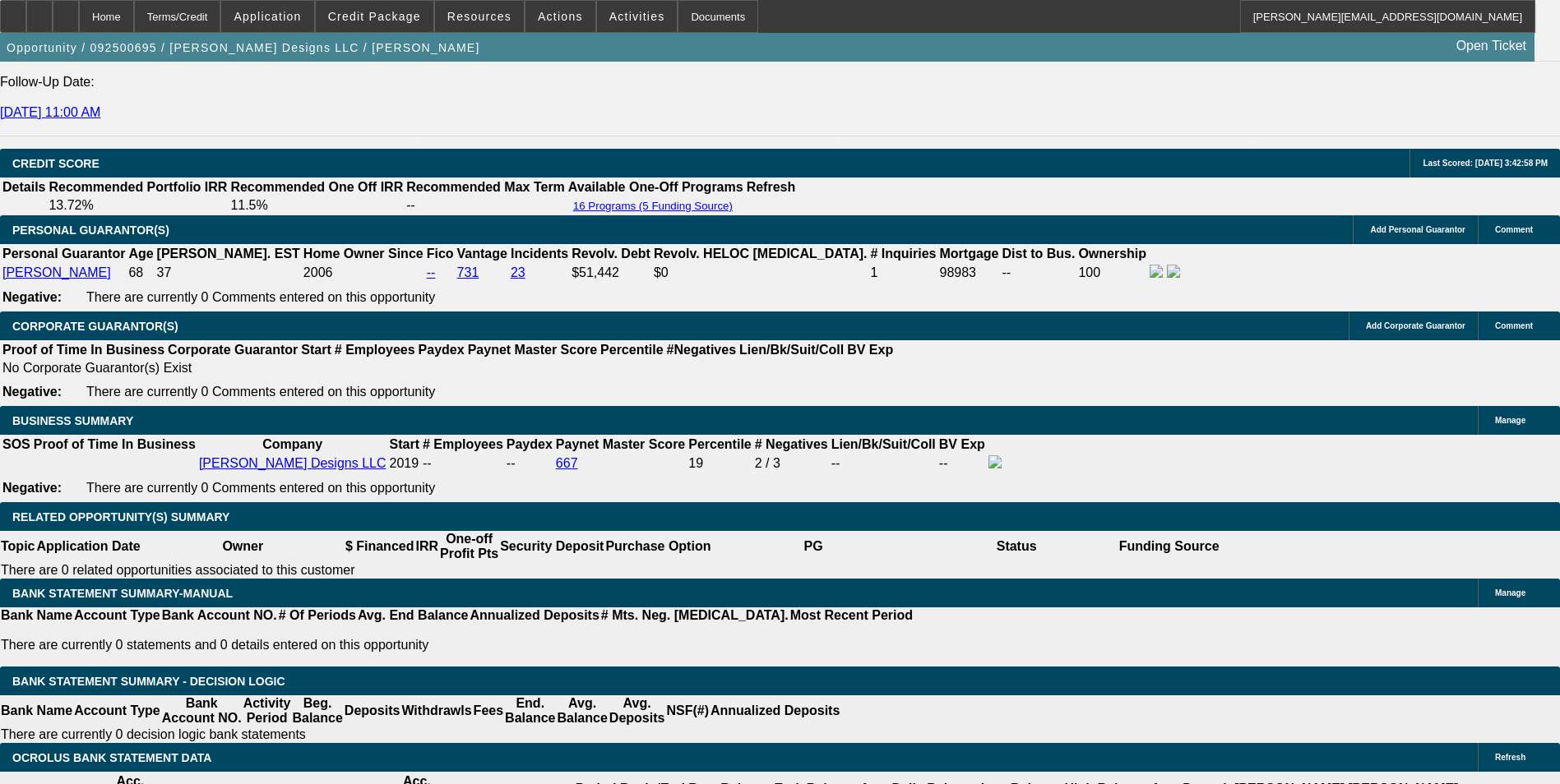
scroll to position [2350, 0]
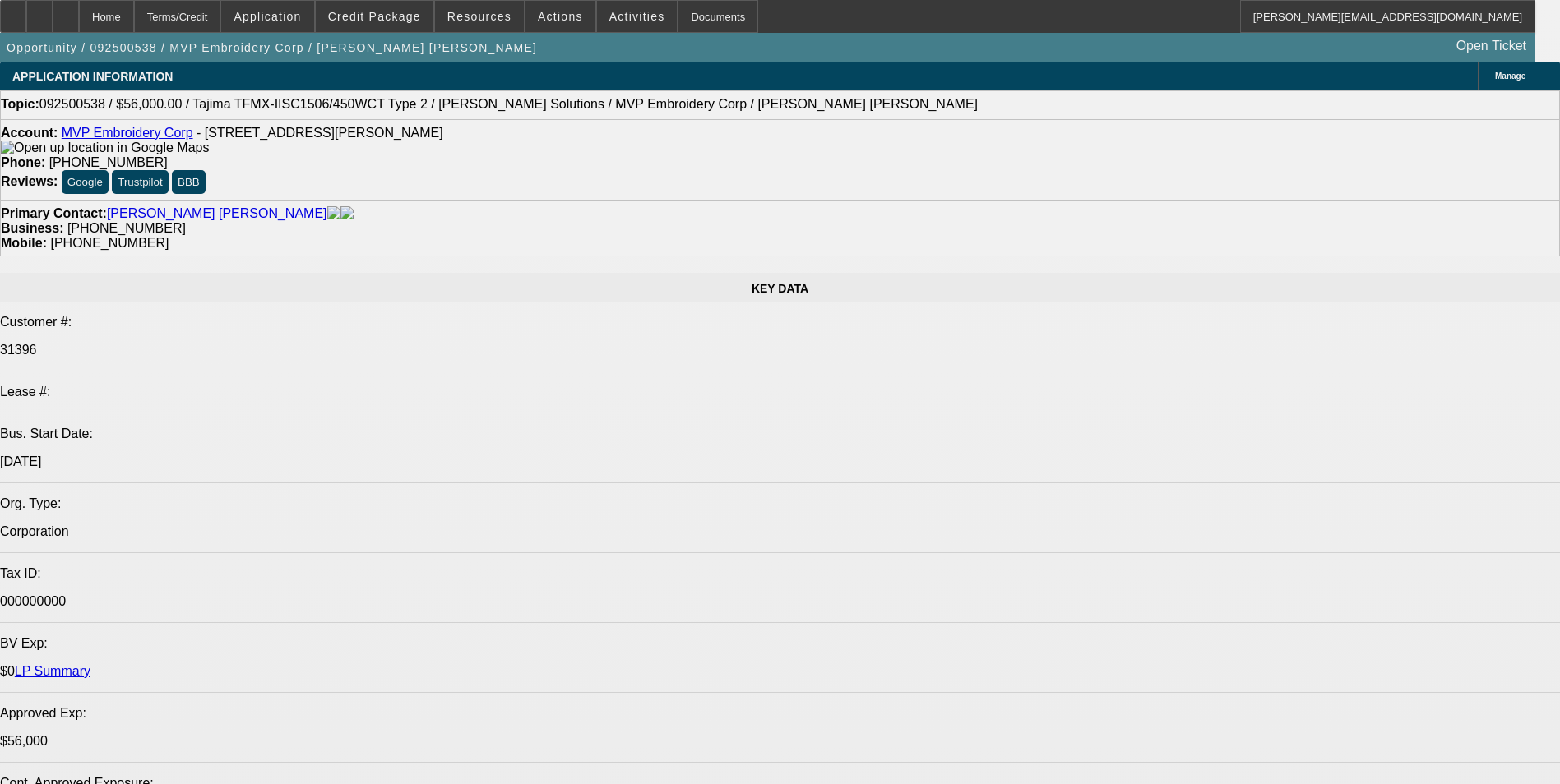
select select "0"
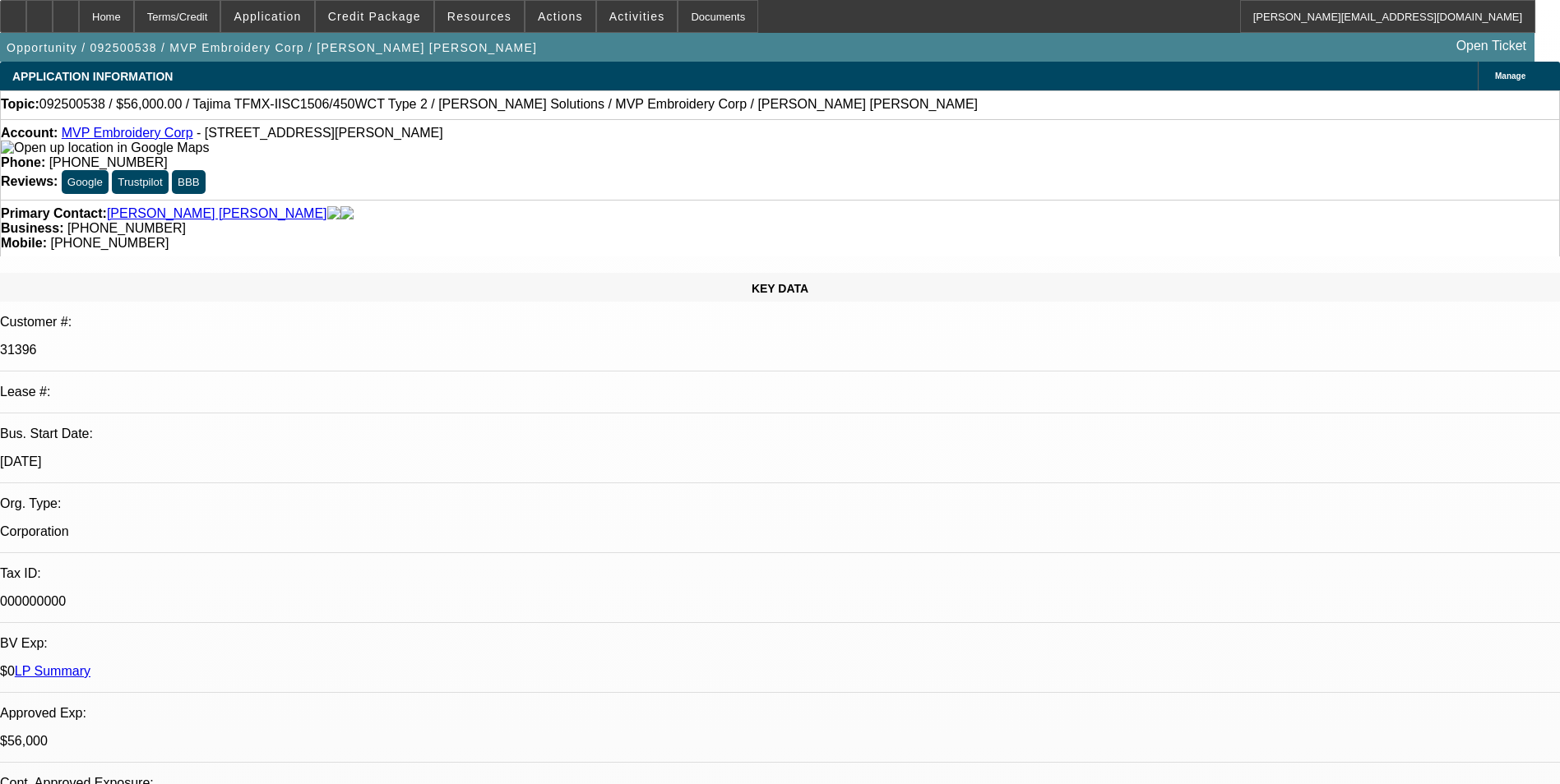
select select "2"
select select "0"
select select "0.1"
select select "2"
select select "0"
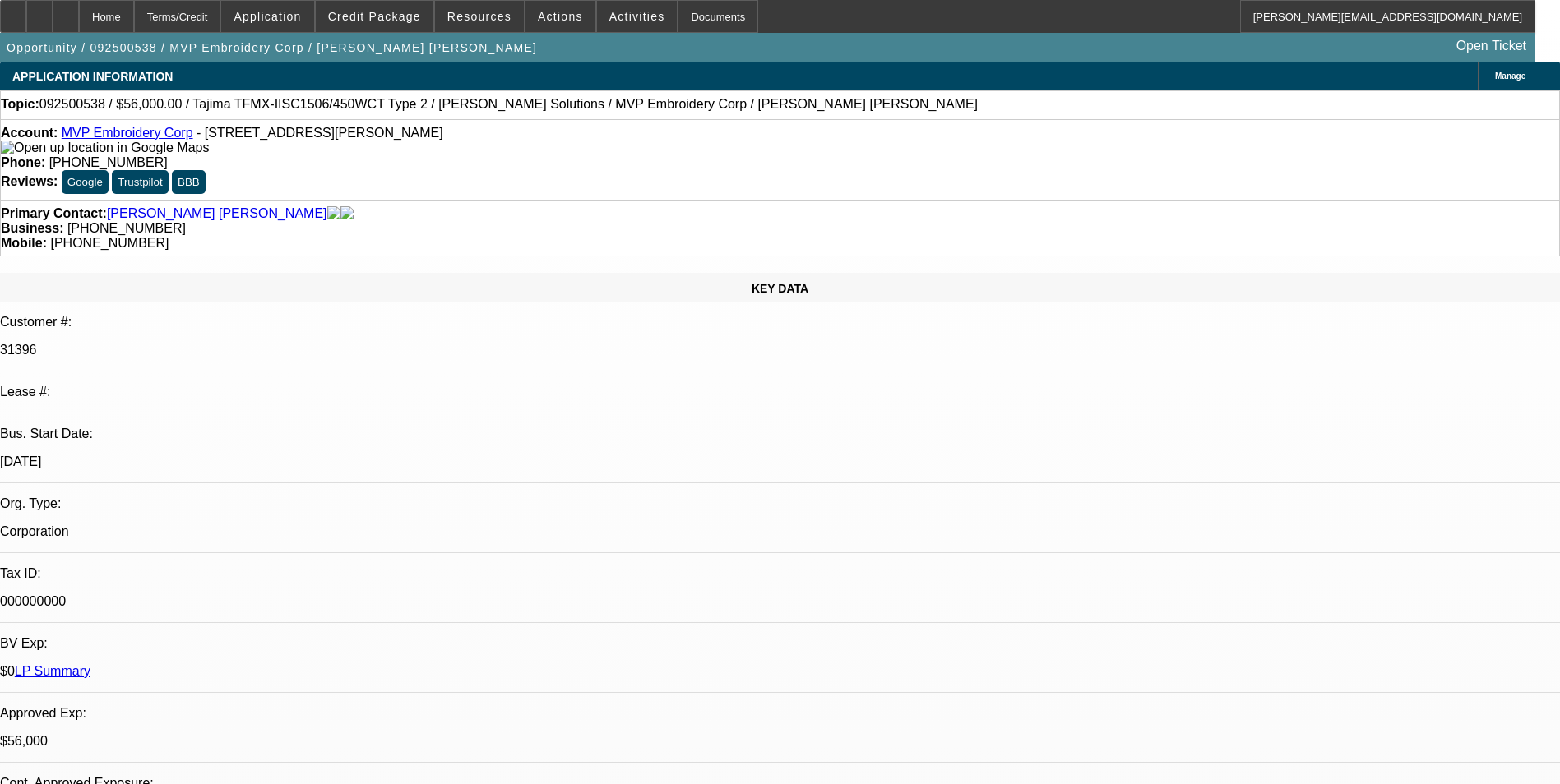
select select "0"
select select "2"
select select "0"
select select "2"
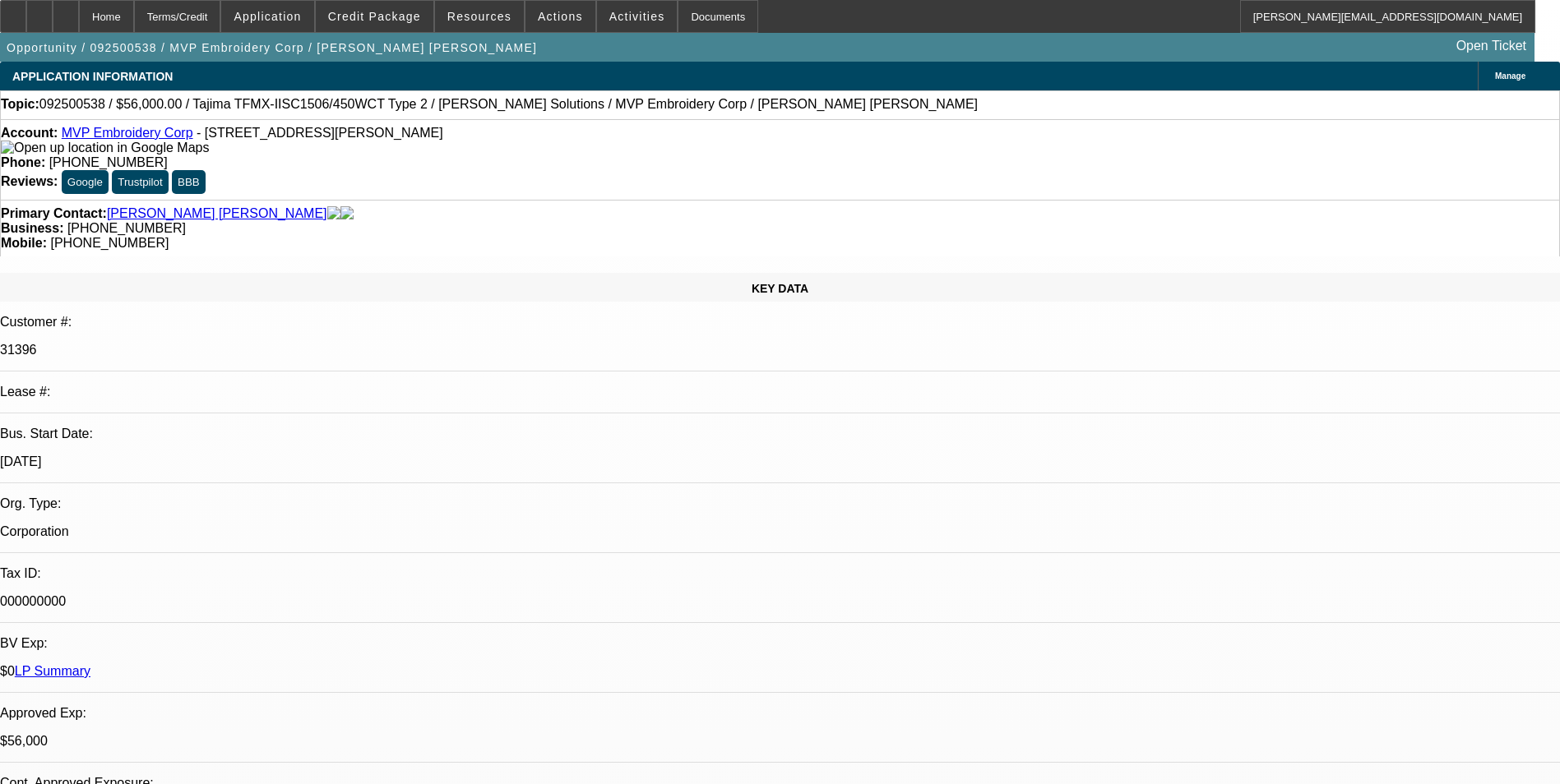
select select "0"
select select "1"
select select "2"
select select "6"
select select "1"
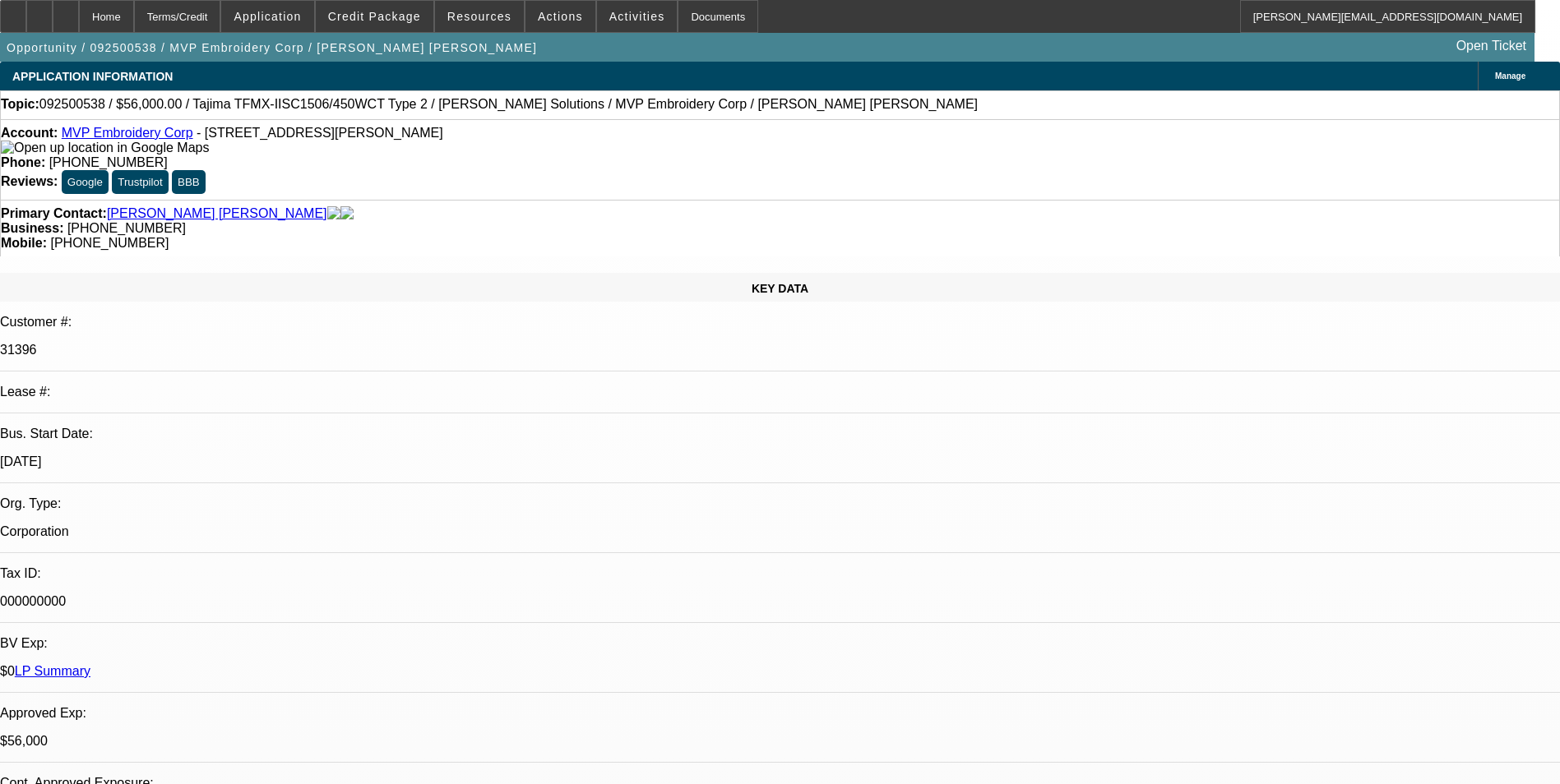
select select "2"
select select "6"
select select "1"
select select "2"
select select "6"
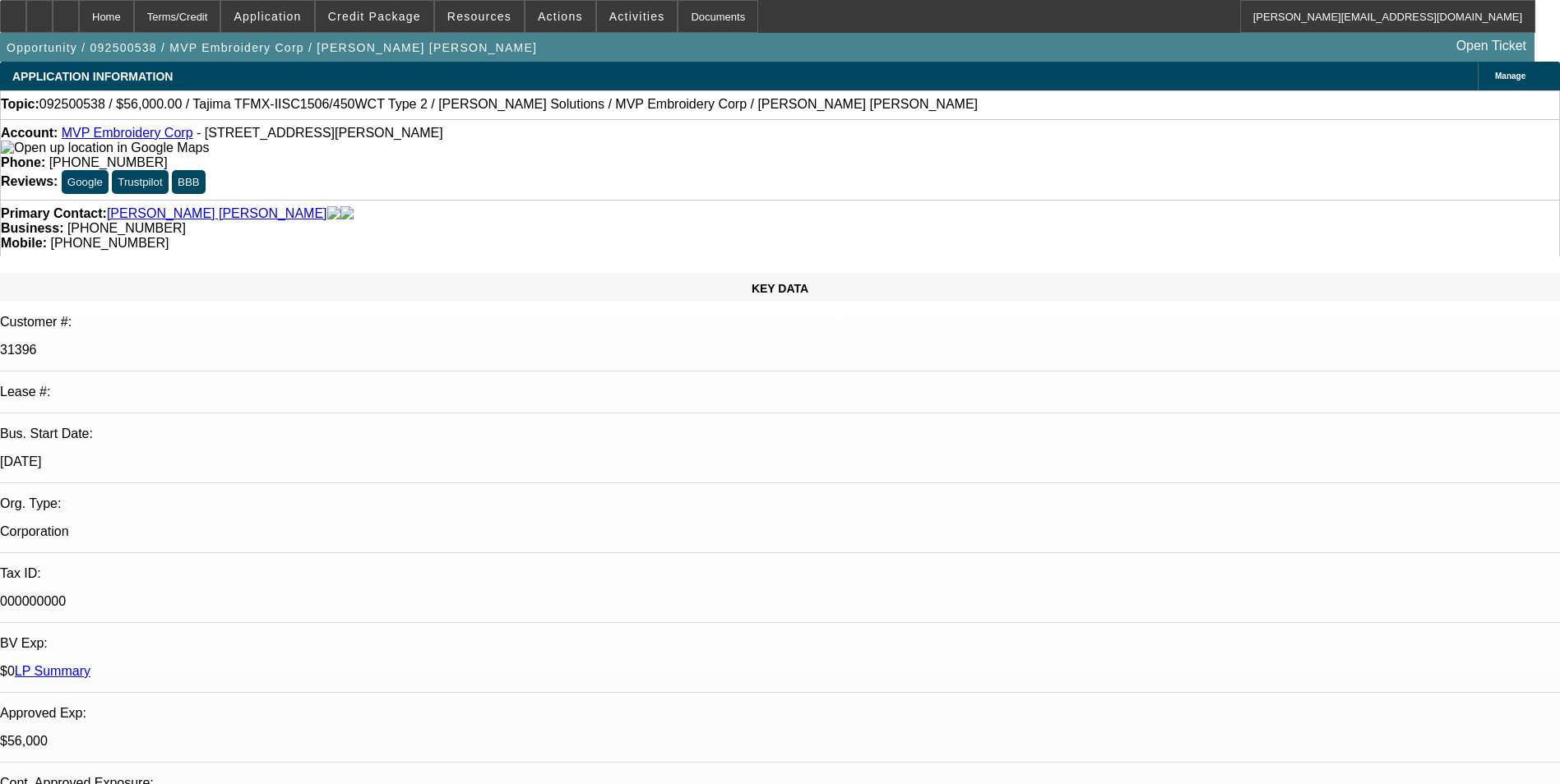
select select "1"
select select "2"
select select "6"
